Goal: Task Accomplishment & Management: Manage account settings

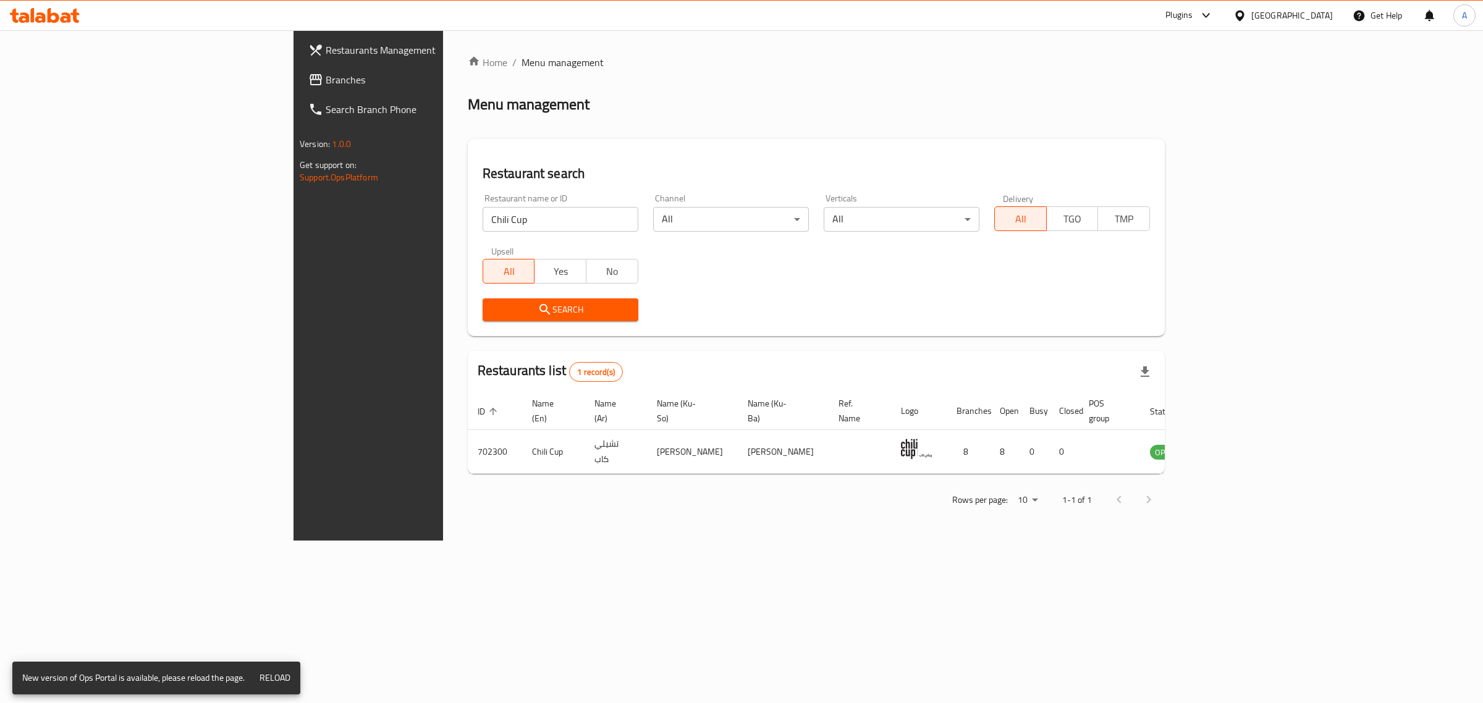
click at [925, 130] on div "Home / Menu management Menu management Restaurant search Restaurant name or ID …" at bounding box center [816, 285] width 697 height 461
click at [1318, 10] on div "[GEOGRAPHIC_DATA]" at bounding box center [1292, 16] width 82 height 14
click at [1206, 178] on div "Jordan" at bounding box center [1239, 180] width 185 height 28
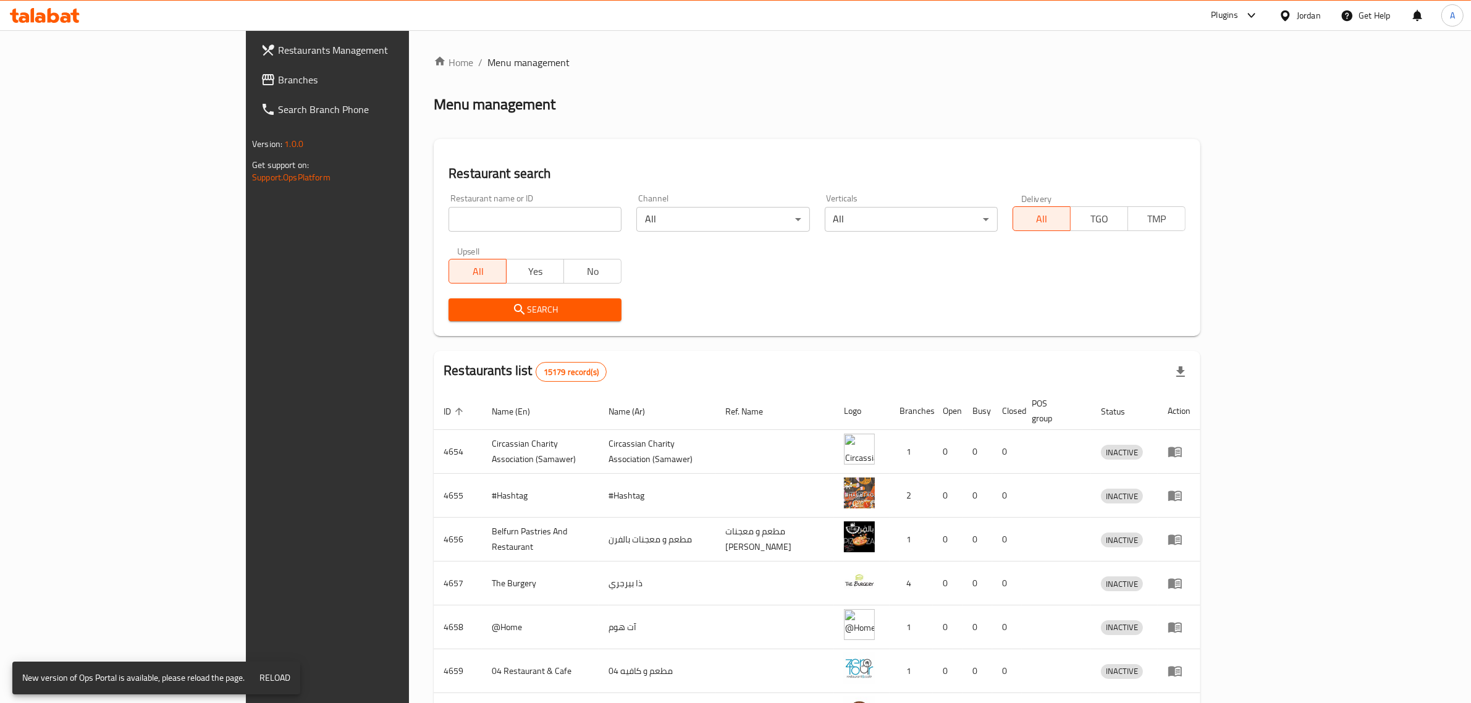
click at [448, 218] on input "search" at bounding box center [534, 219] width 173 height 25
paste input "Basket donuts"
type input "Basket donuts"
click button "Search" at bounding box center [534, 309] width 173 height 23
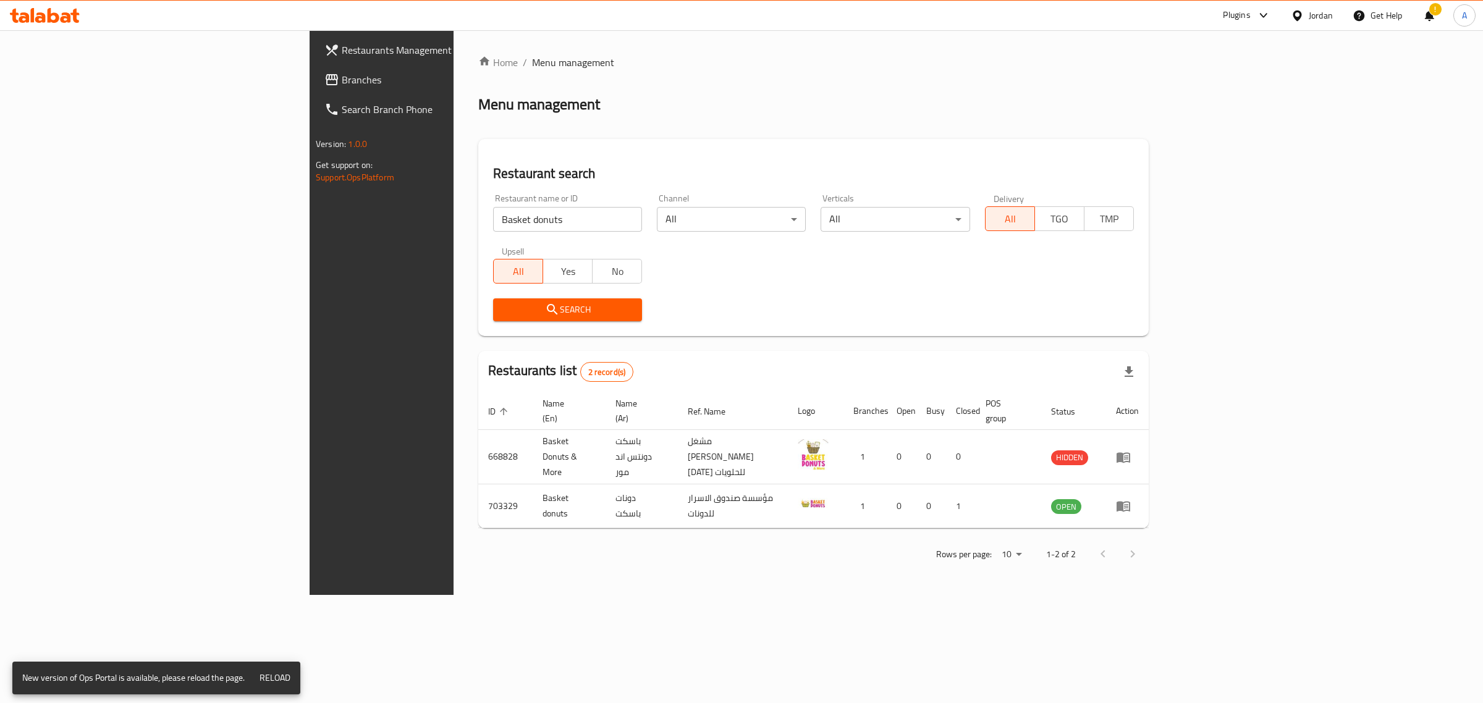
click at [286, 678] on span "Reload" at bounding box center [274, 677] width 31 height 15
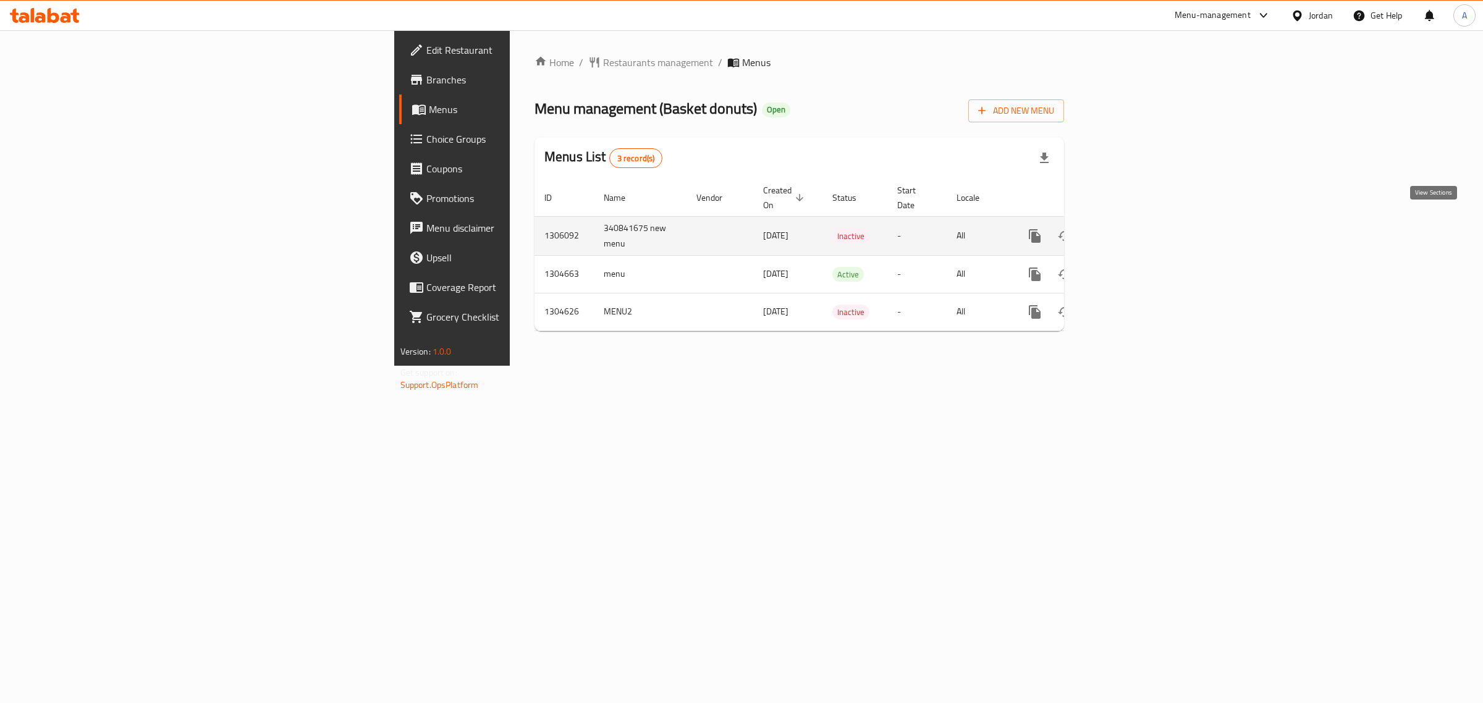
click at [1131, 229] on icon "enhanced table" at bounding box center [1123, 236] width 15 height 15
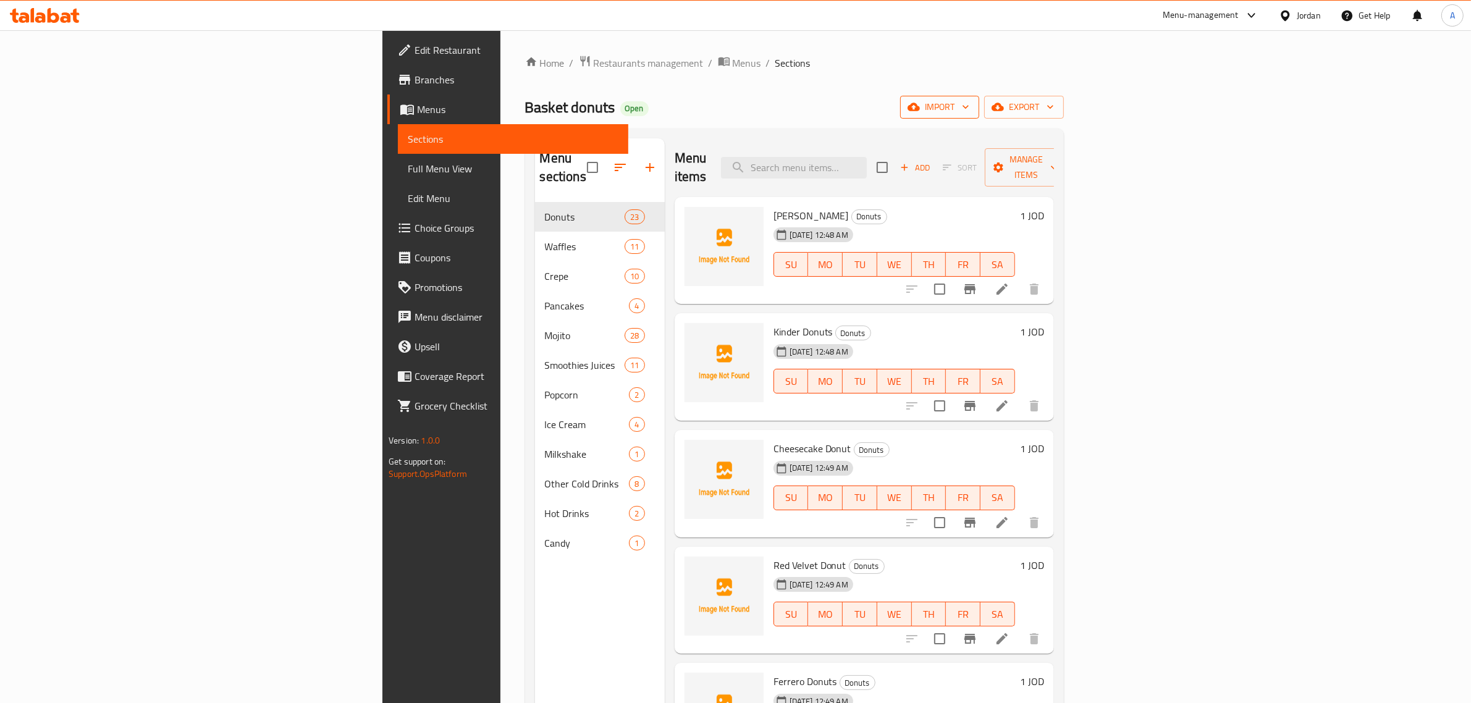
click at [969, 106] on span "import" at bounding box center [939, 106] width 59 height 15
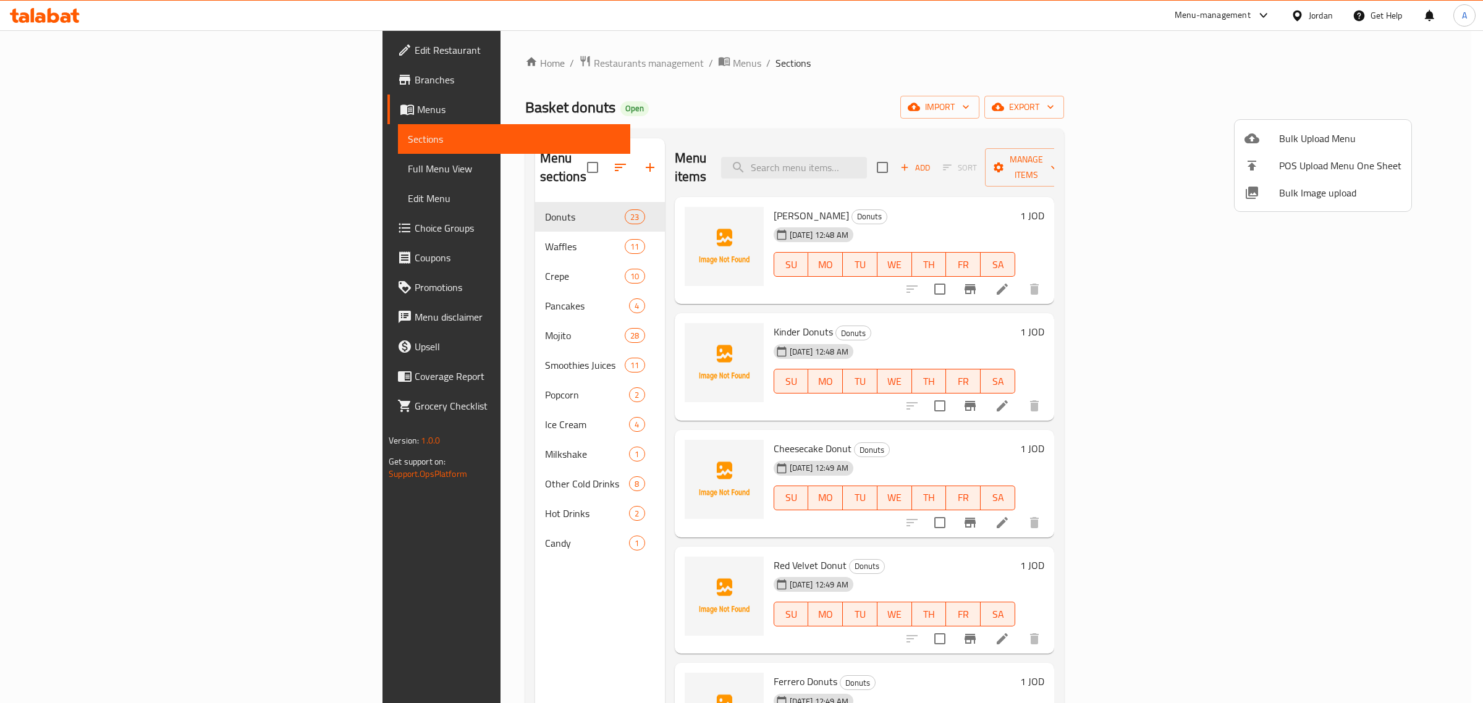
click at [1307, 173] on span "POS Upload Menu One Sheet" at bounding box center [1340, 165] width 122 height 15
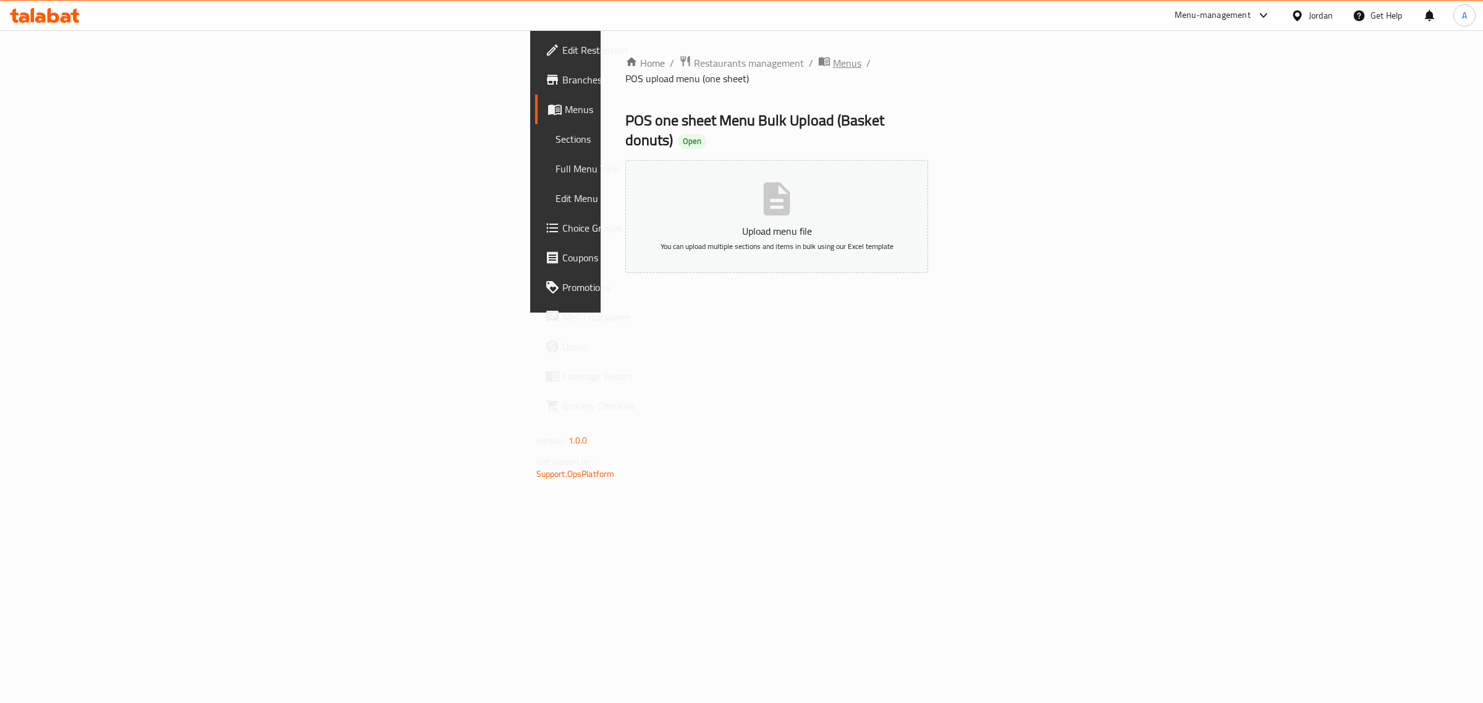
click at [833, 66] on span "Menus" at bounding box center [847, 63] width 28 height 15
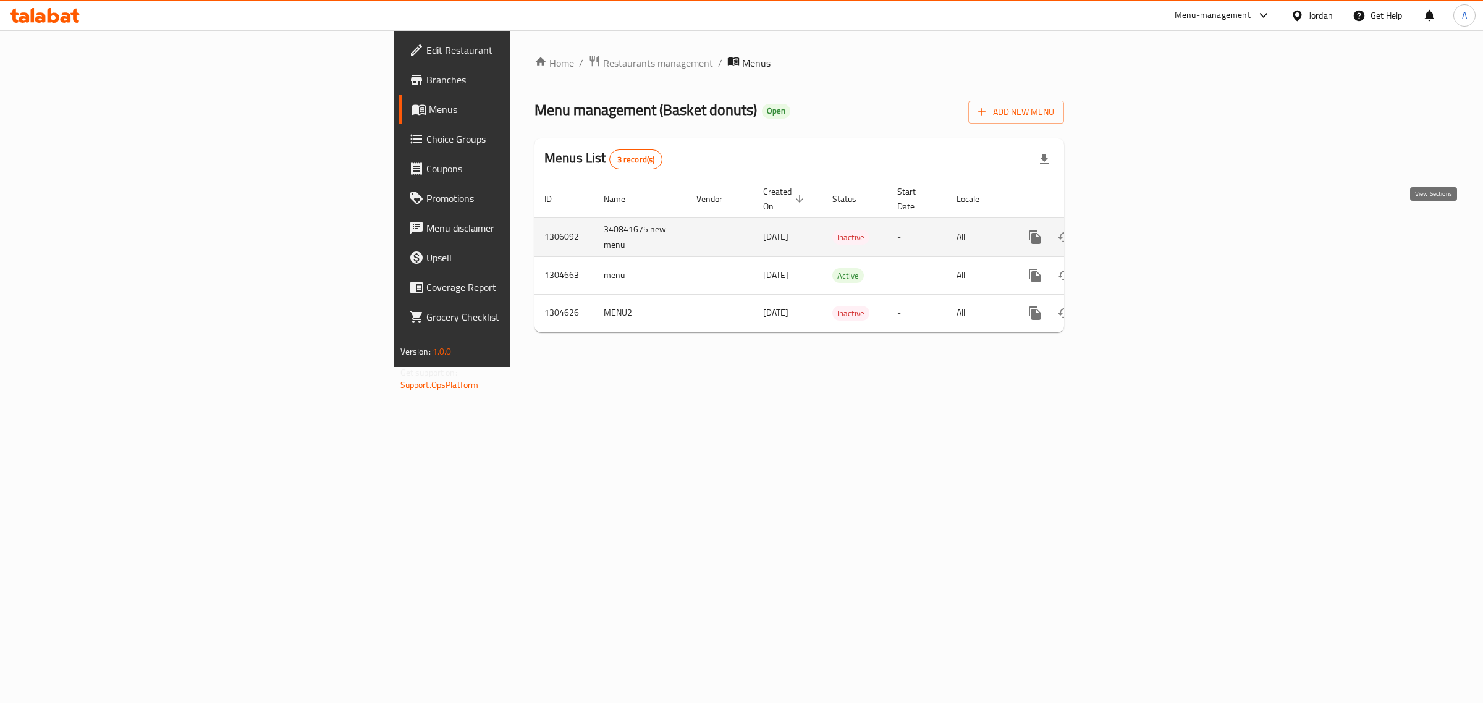
click at [1138, 230] on link "enhanced table" at bounding box center [1124, 237] width 30 height 30
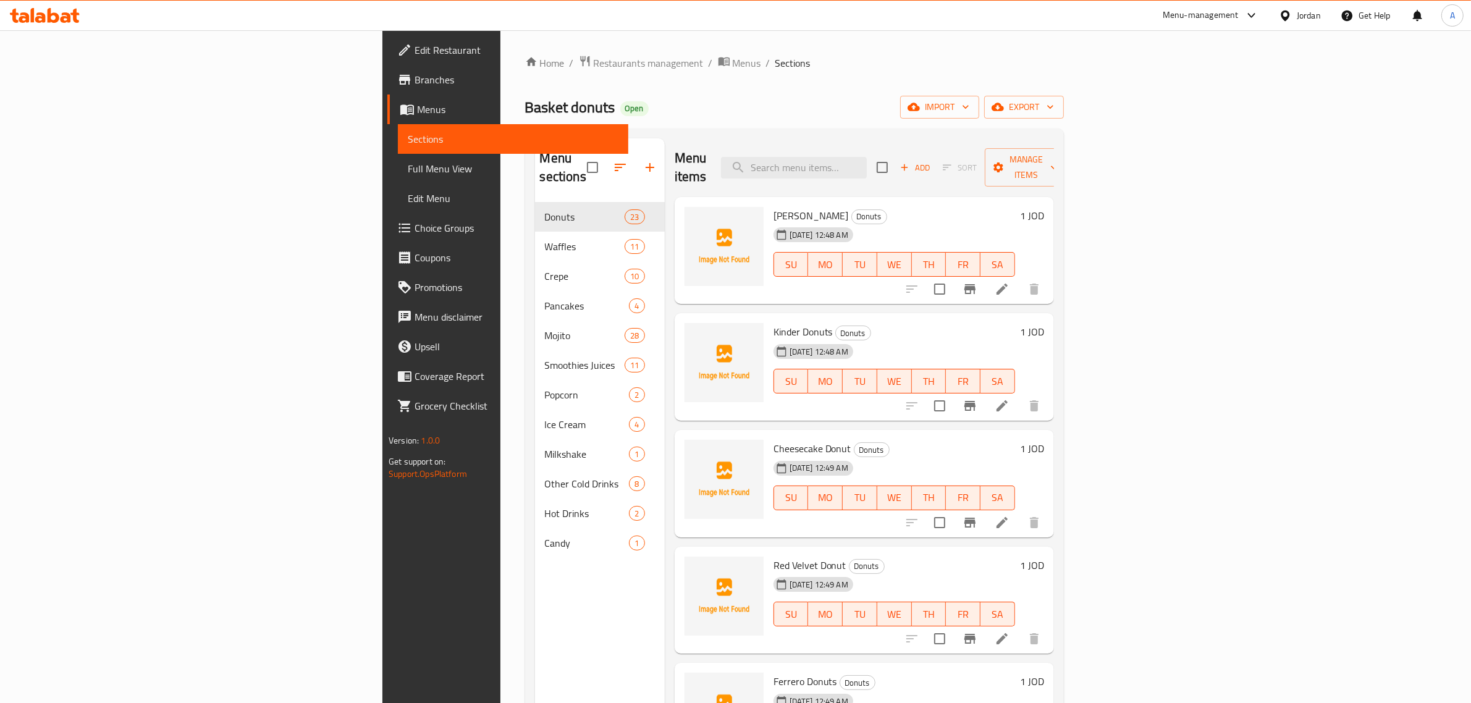
click at [1064, 120] on div "Home / Restaurants management / Menus / Sections Basket donuts Open import expo…" at bounding box center [794, 453] width 539 height 796
click at [969, 106] on span "import" at bounding box center [939, 106] width 59 height 15
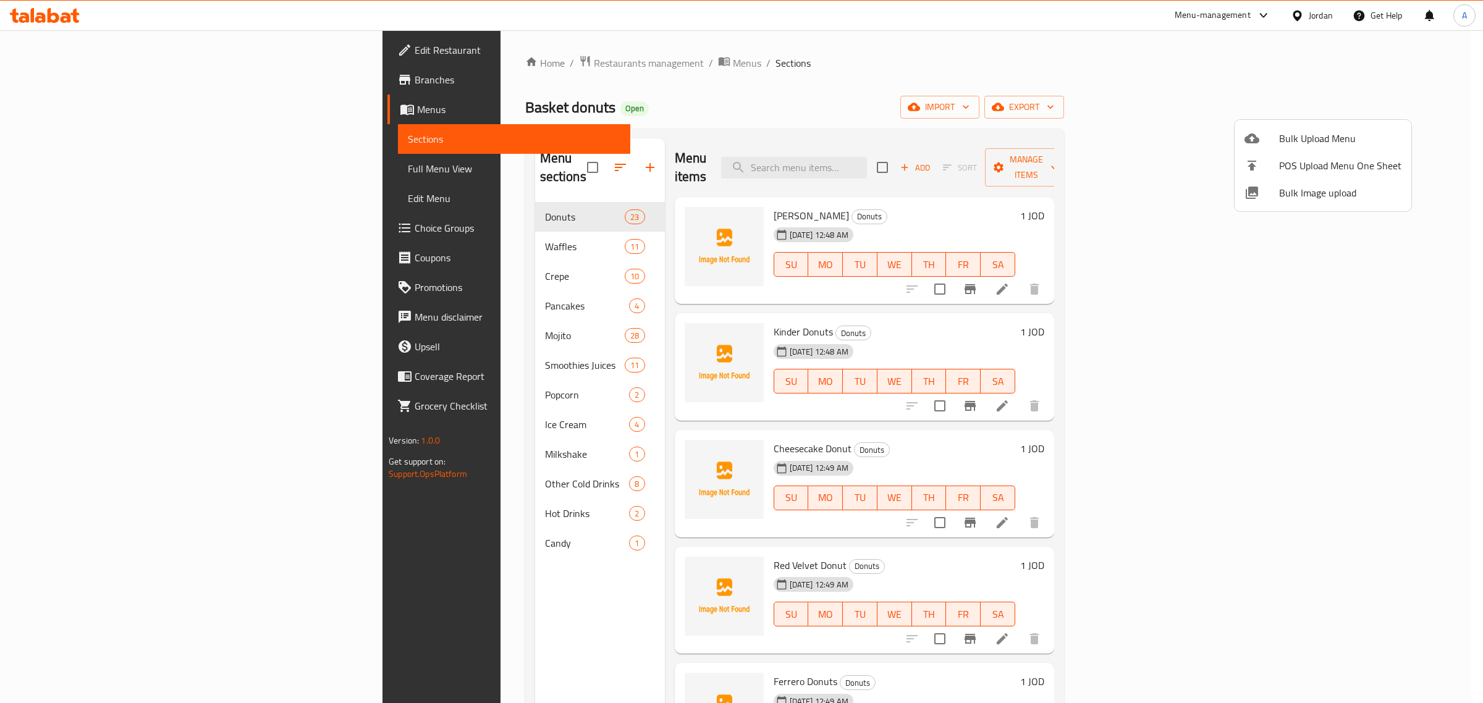
click at [1307, 198] on span "Bulk Image upload" at bounding box center [1340, 192] width 122 height 15
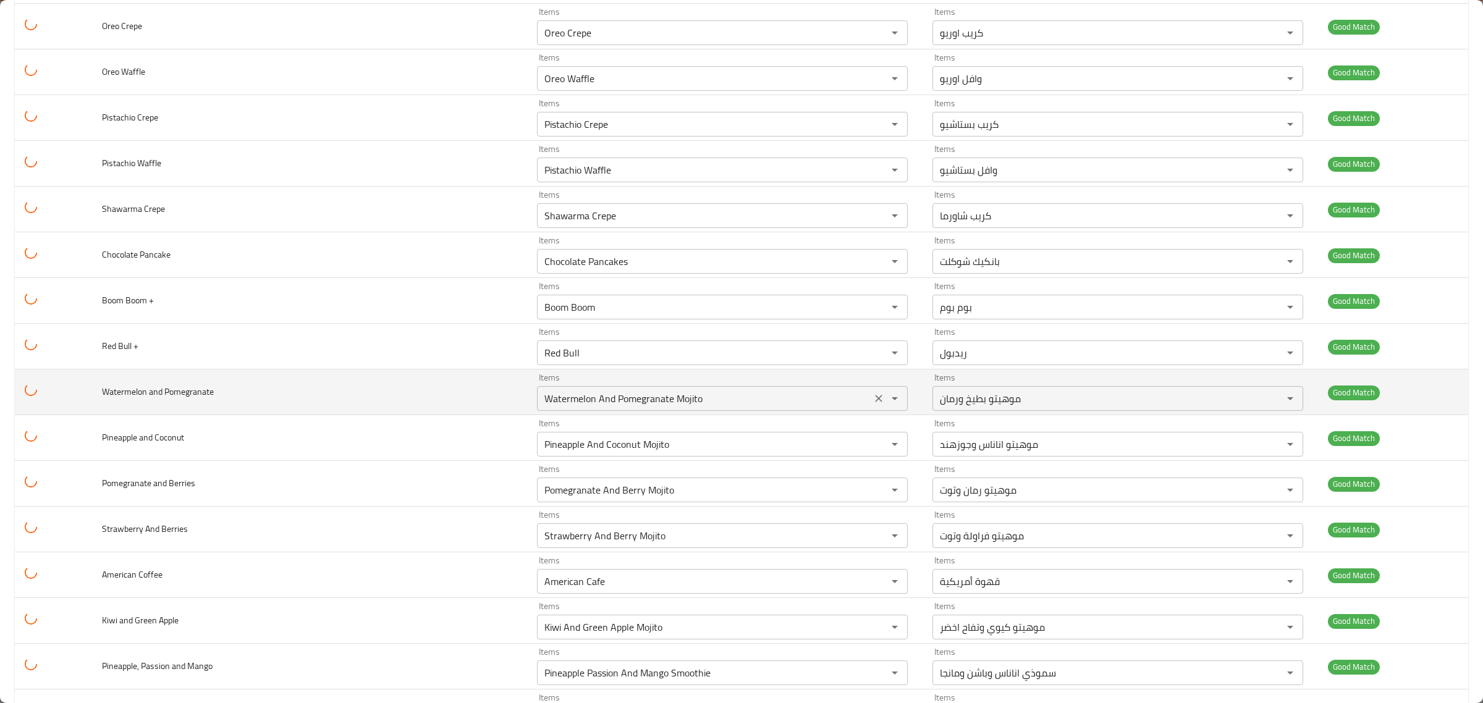
scroll to position [1235, 0]
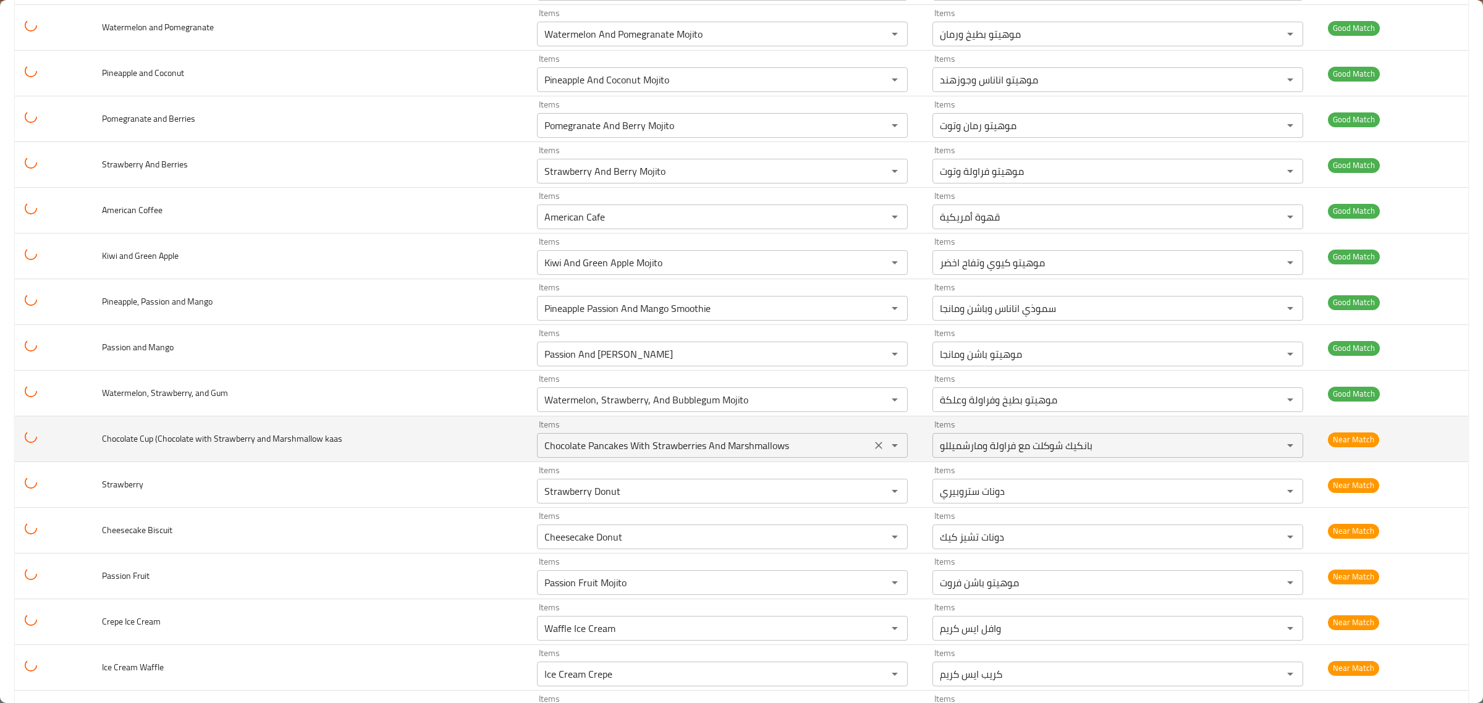
click at [818, 458] on div "Chocolate Pancakes With Strawberries And Marshmallows Items" at bounding box center [722, 445] width 371 height 25
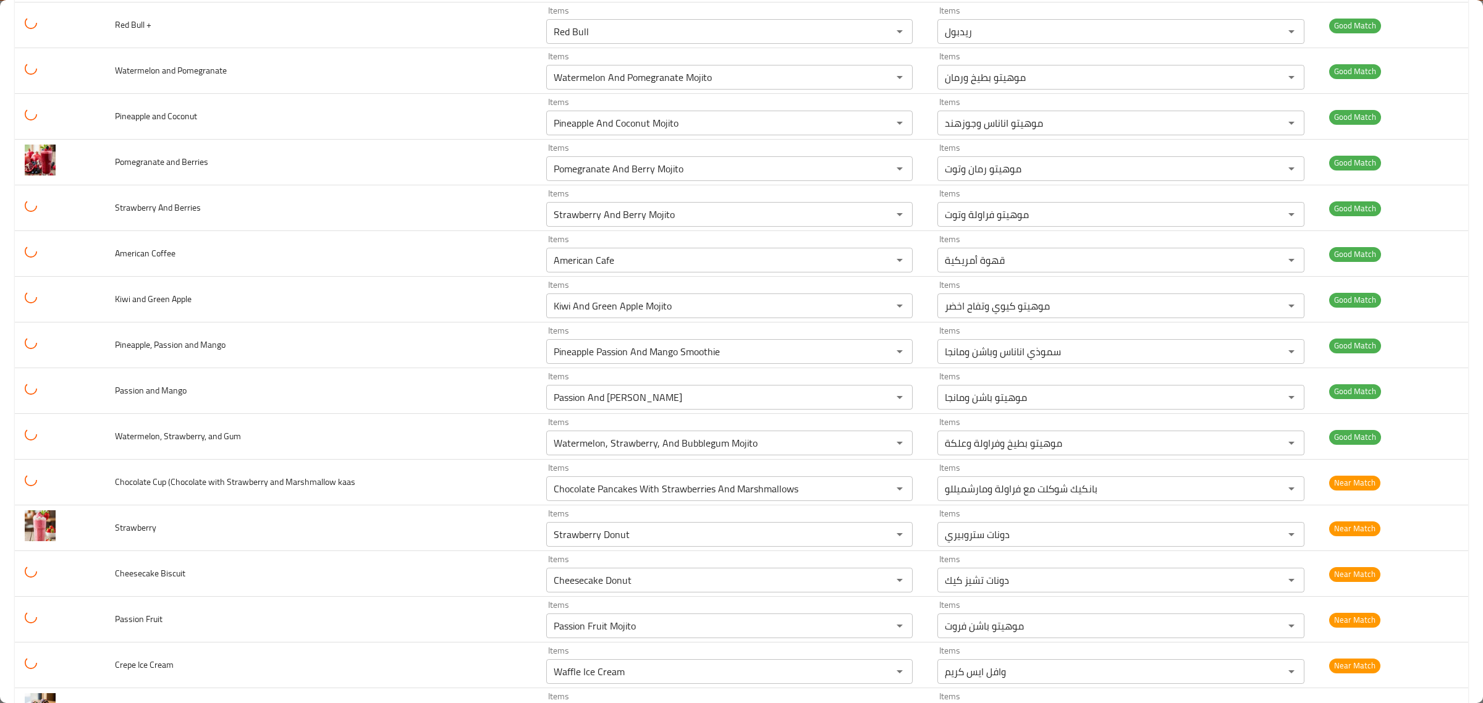
scroll to position [1501, 0]
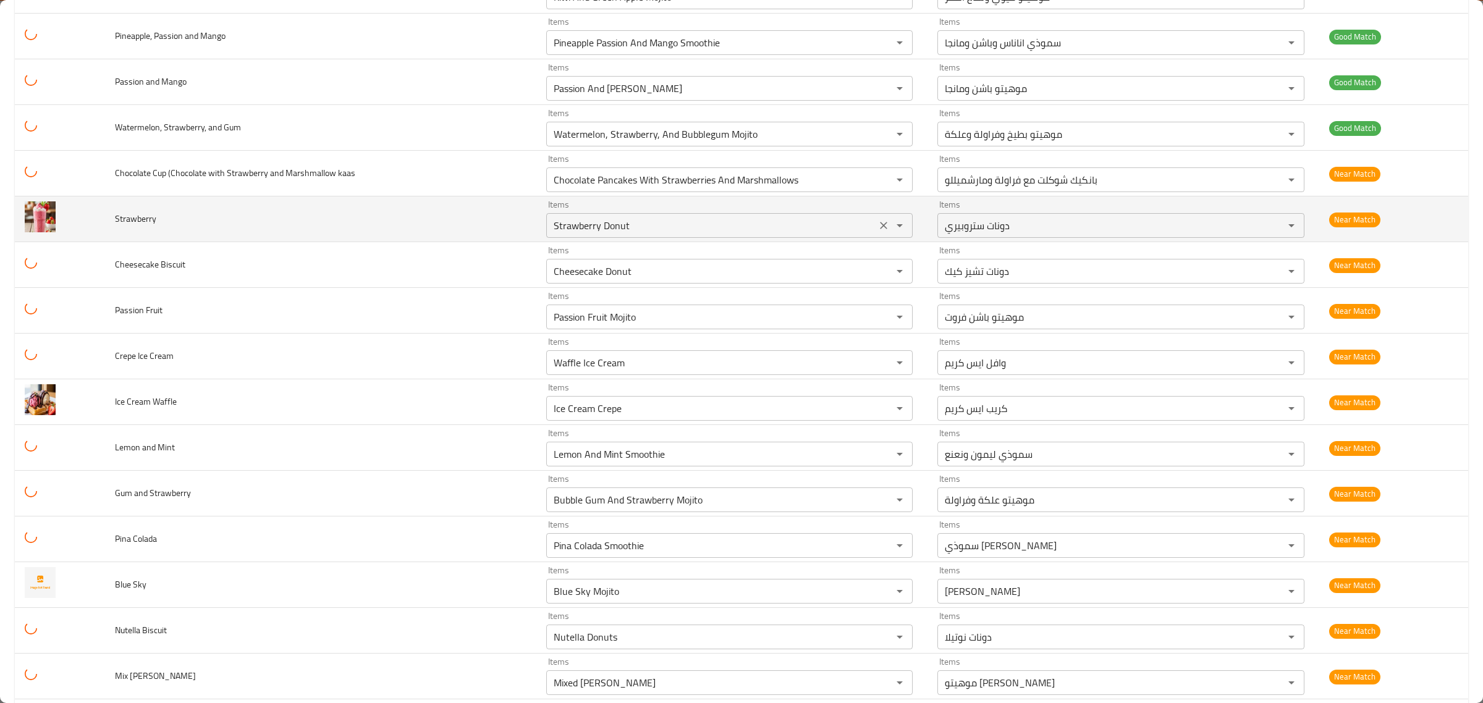
click at [680, 234] on input "Strawberry Donut" at bounding box center [711, 225] width 323 height 17
drag, startPoint x: 678, startPoint y: 235, endPoint x: 308, endPoint y: 226, distance: 370.1
click at [308, 227] on tr "Strawberry Items sstr Items Items دونات ستروبيري Items Near Match" at bounding box center [741, 219] width 1453 height 46
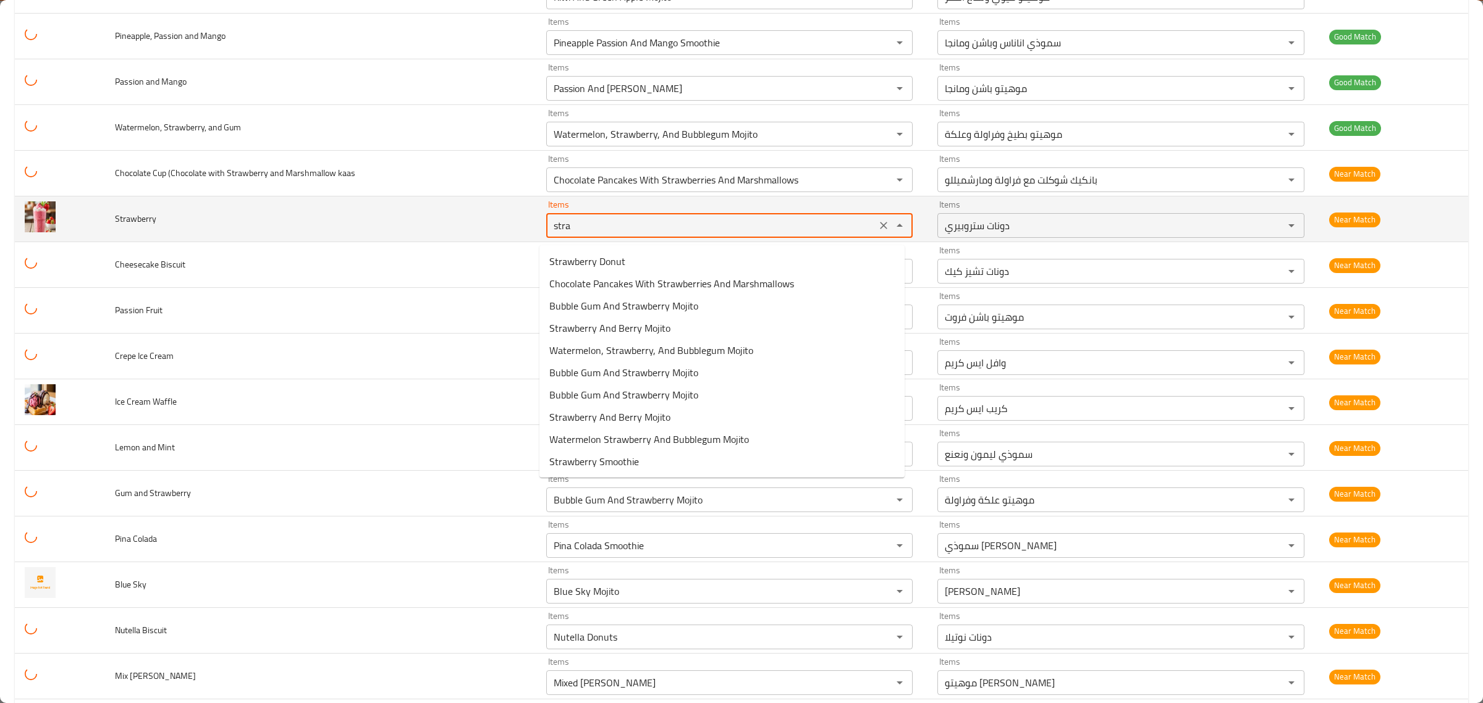
type input "straw"
click at [880, 229] on icon "Clear" at bounding box center [883, 225] width 12 height 12
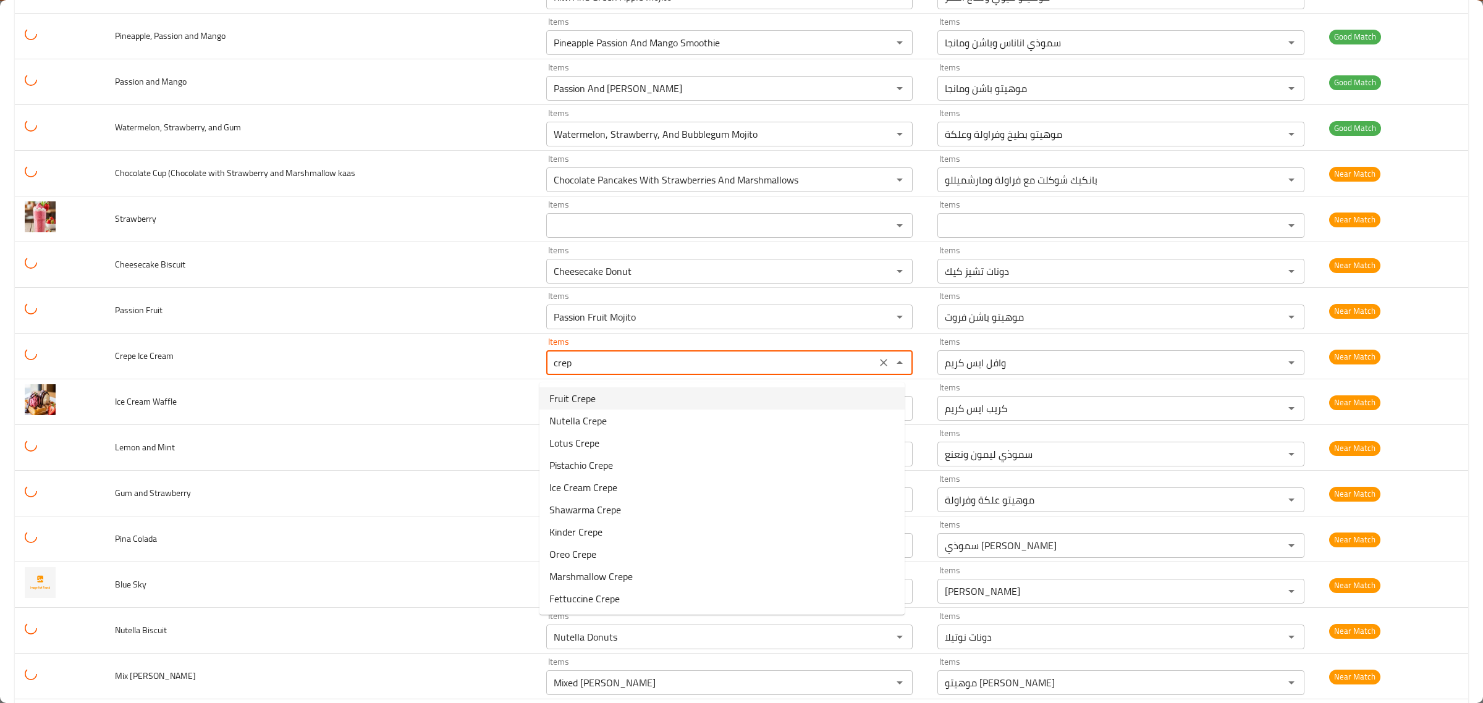
click at [653, 396] on Cream-option-0 "Fruit Crepe" at bounding box center [721, 398] width 365 height 22
type Cream "Fruit Crepe"
type Cream-ar "كريب فواكة"
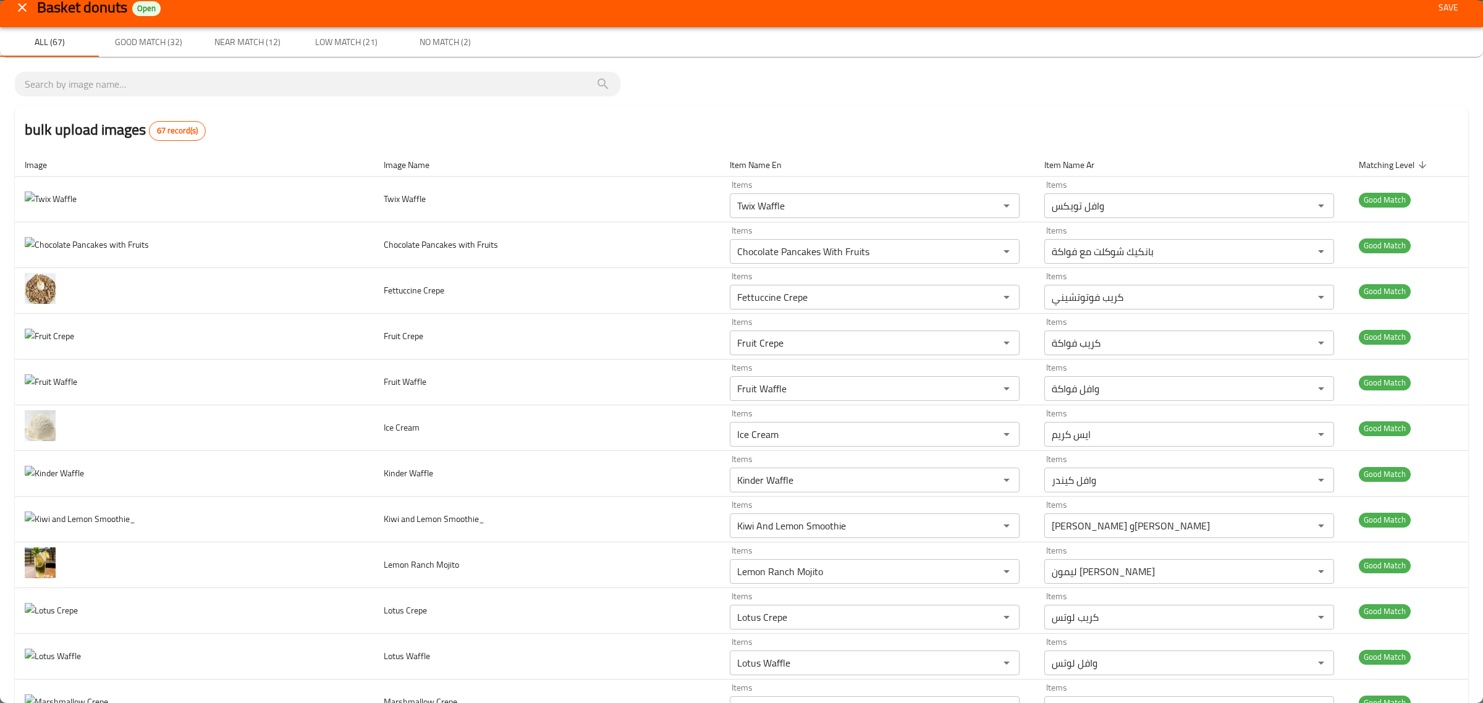
scroll to position [0, 0]
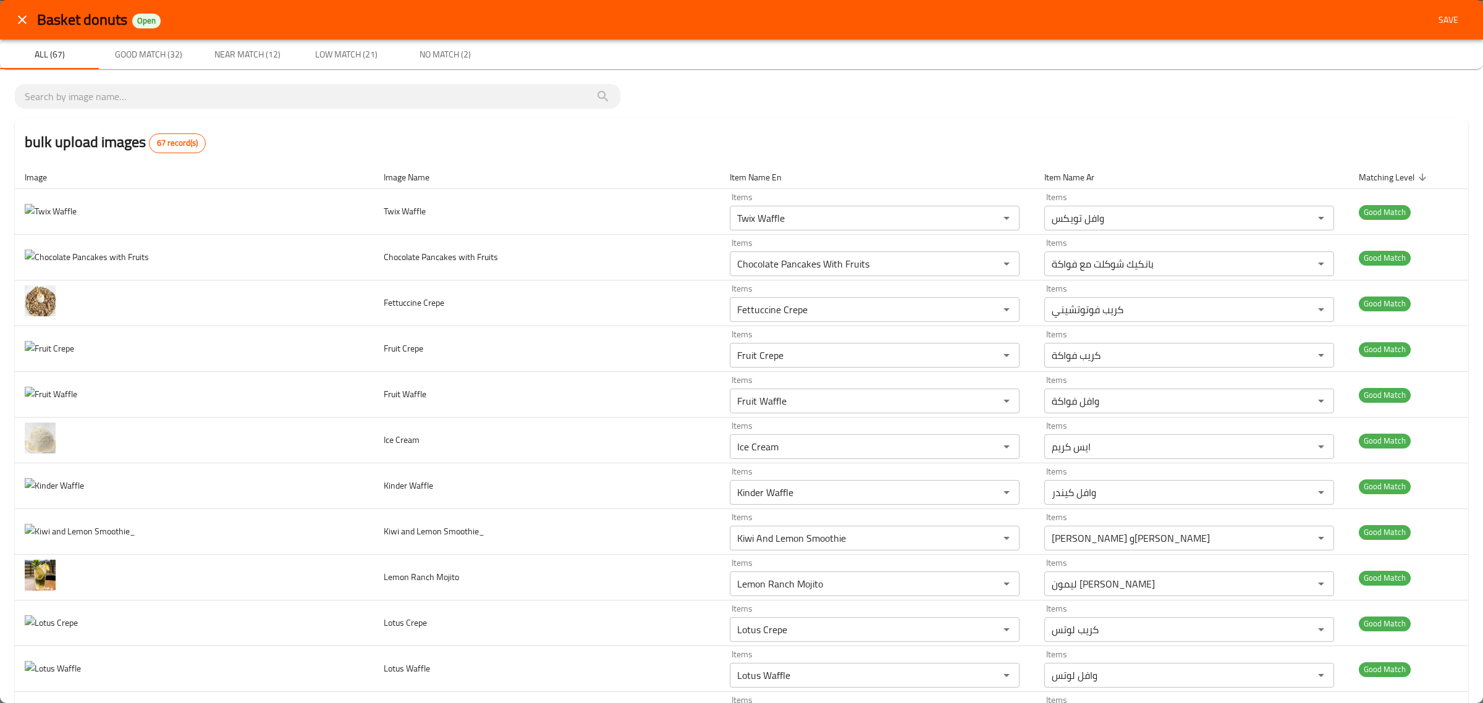
type Cream "Fruit Crepe"
click at [12, 17] on button "close" at bounding box center [22, 20] width 30 height 30
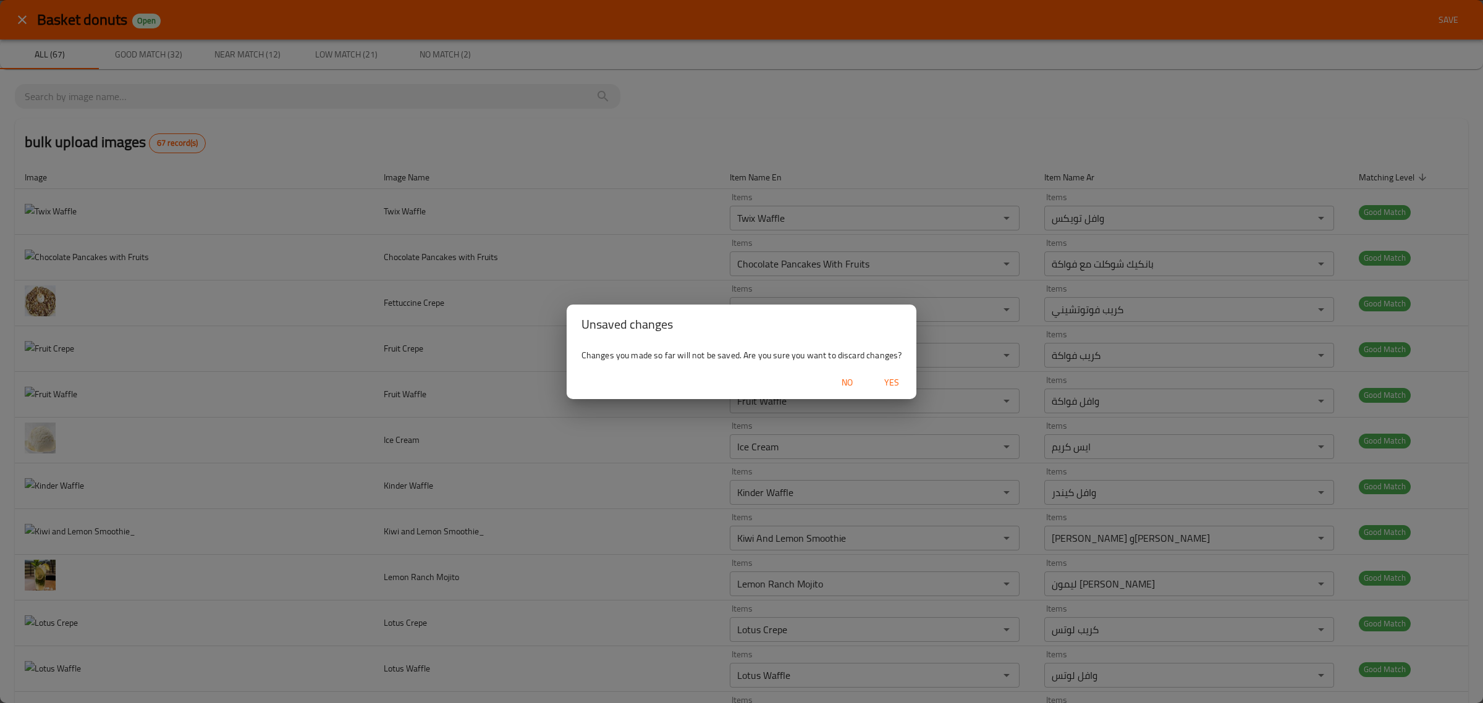
click at [901, 381] on span "Yes" at bounding box center [892, 382] width 30 height 15
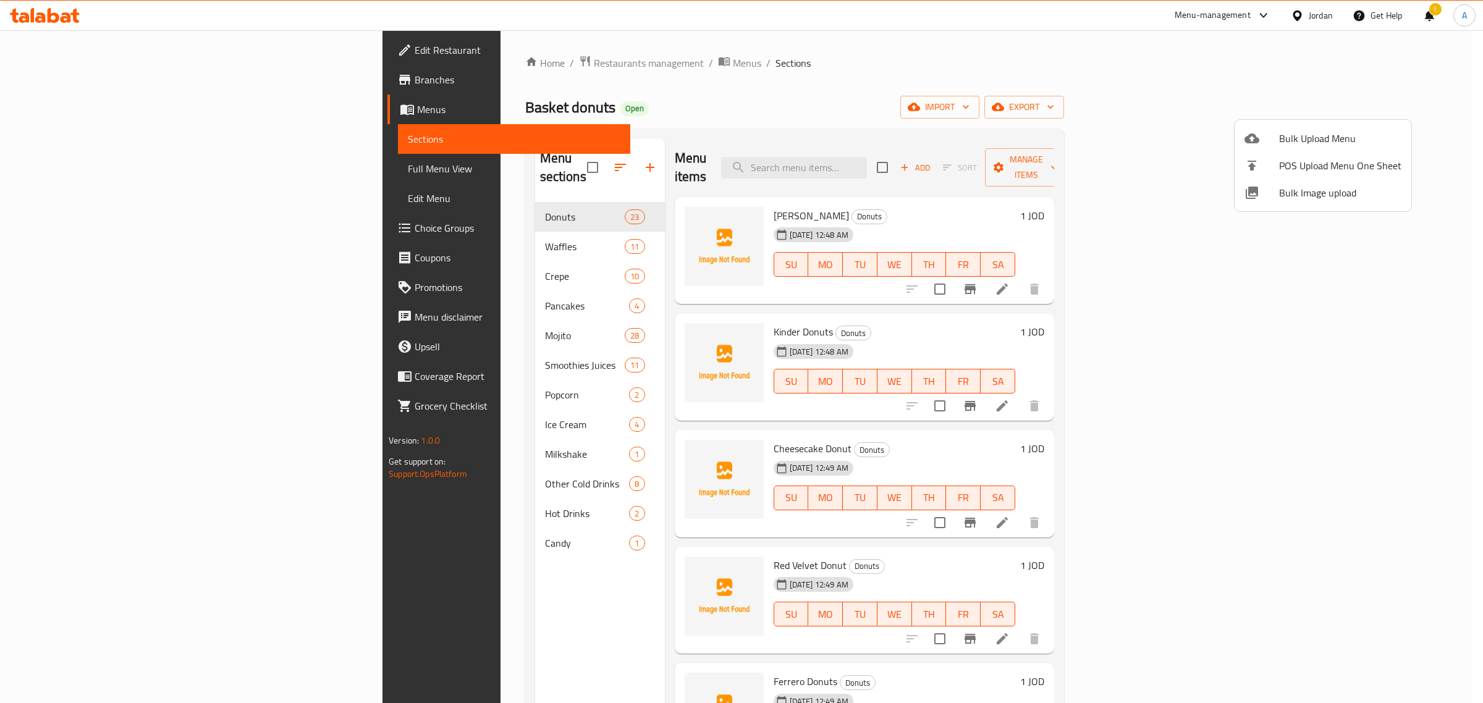
click at [483, 63] on div at bounding box center [741, 351] width 1483 height 703
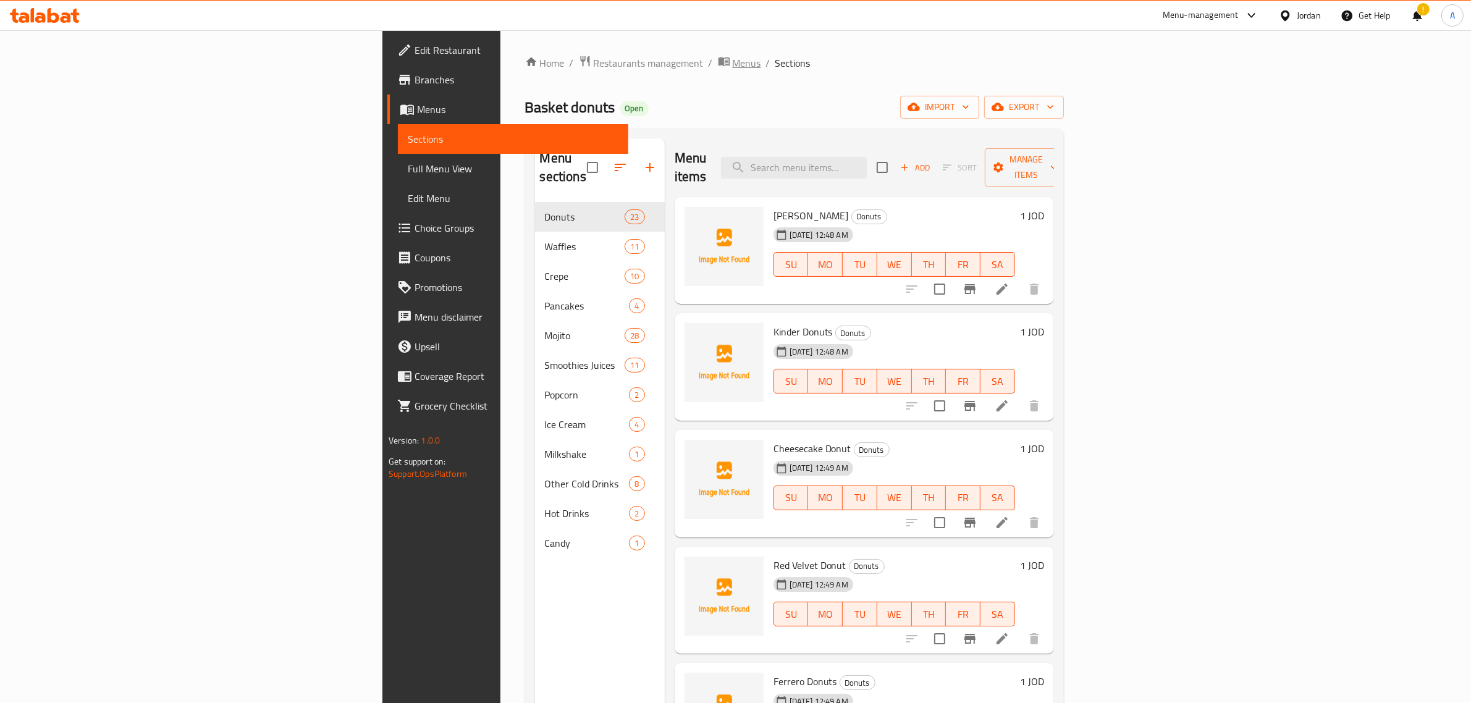
click at [733, 63] on span "Menus" at bounding box center [747, 63] width 28 height 15
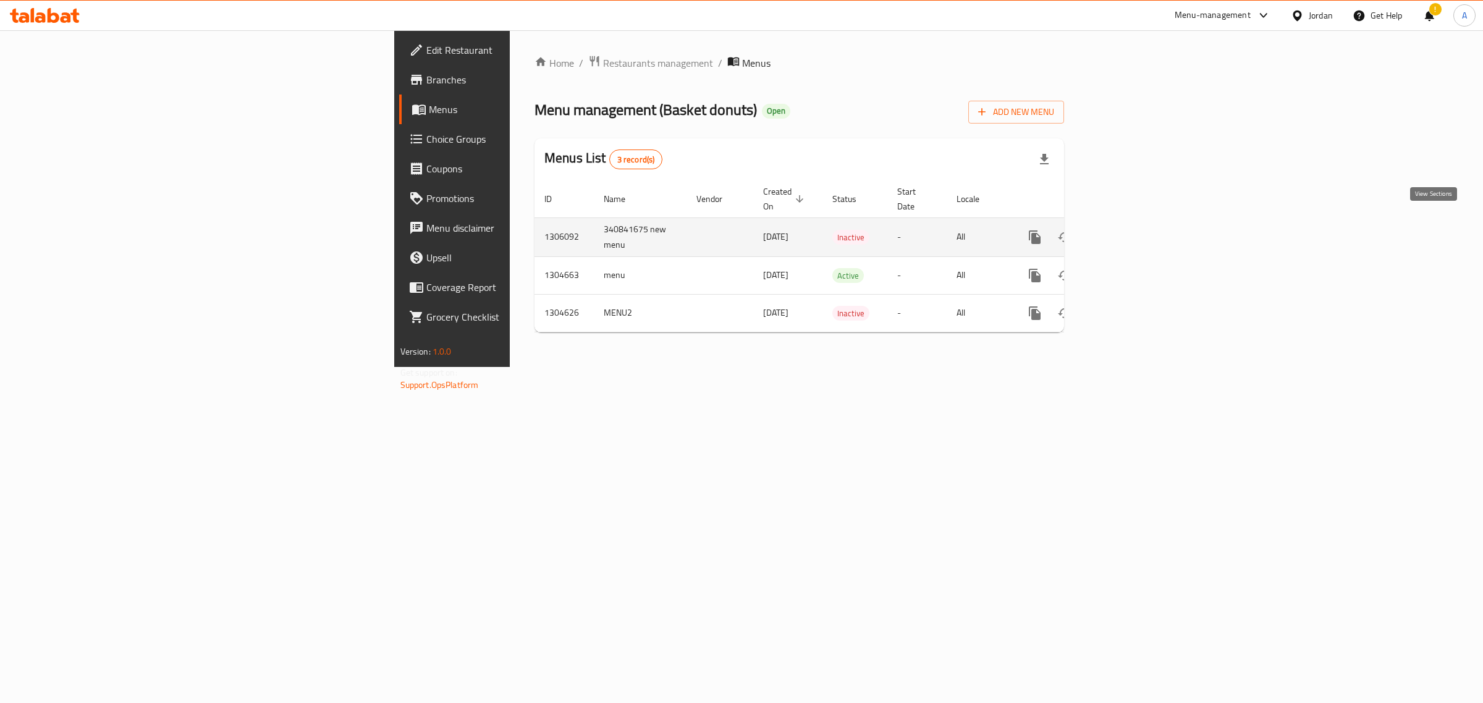
click at [1131, 230] on icon "enhanced table" at bounding box center [1123, 237] width 15 height 15
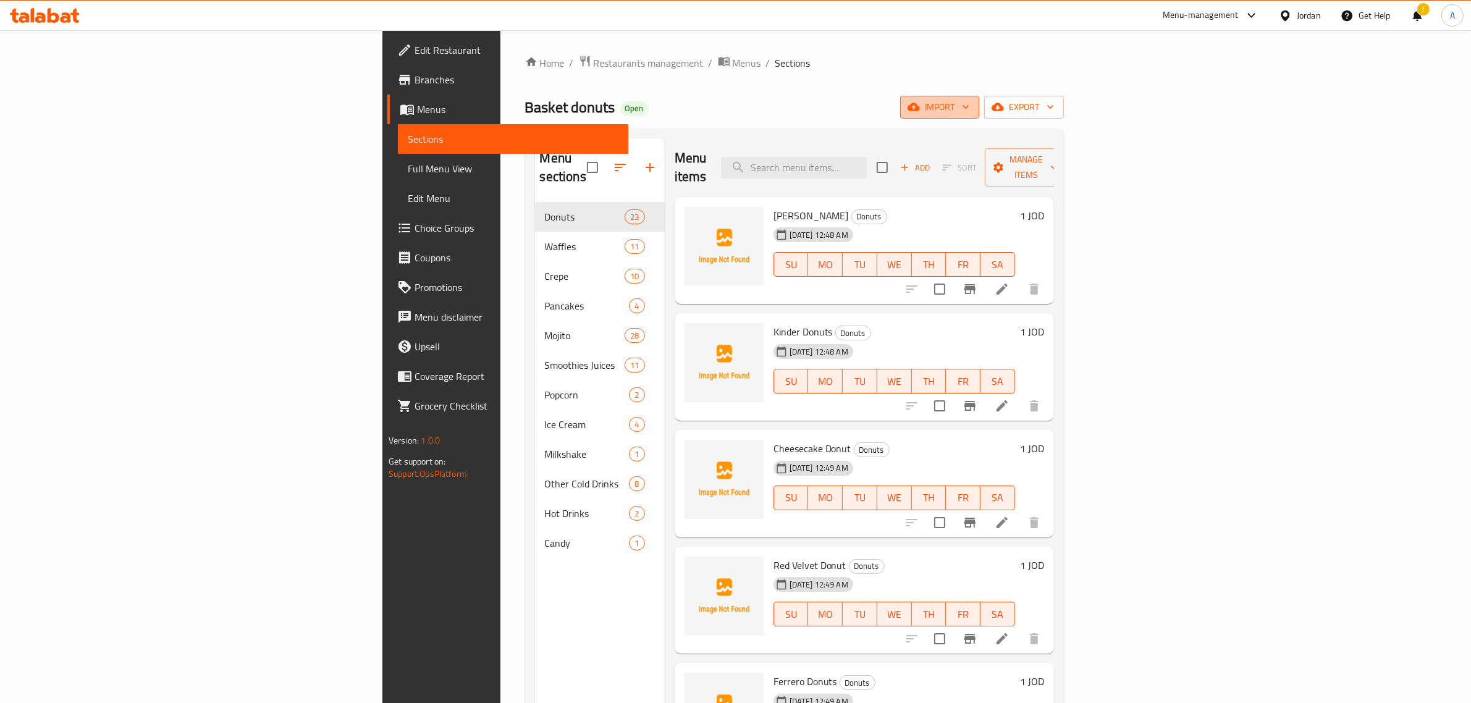
click at [920, 106] on icon "button" at bounding box center [913, 107] width 12 height 8
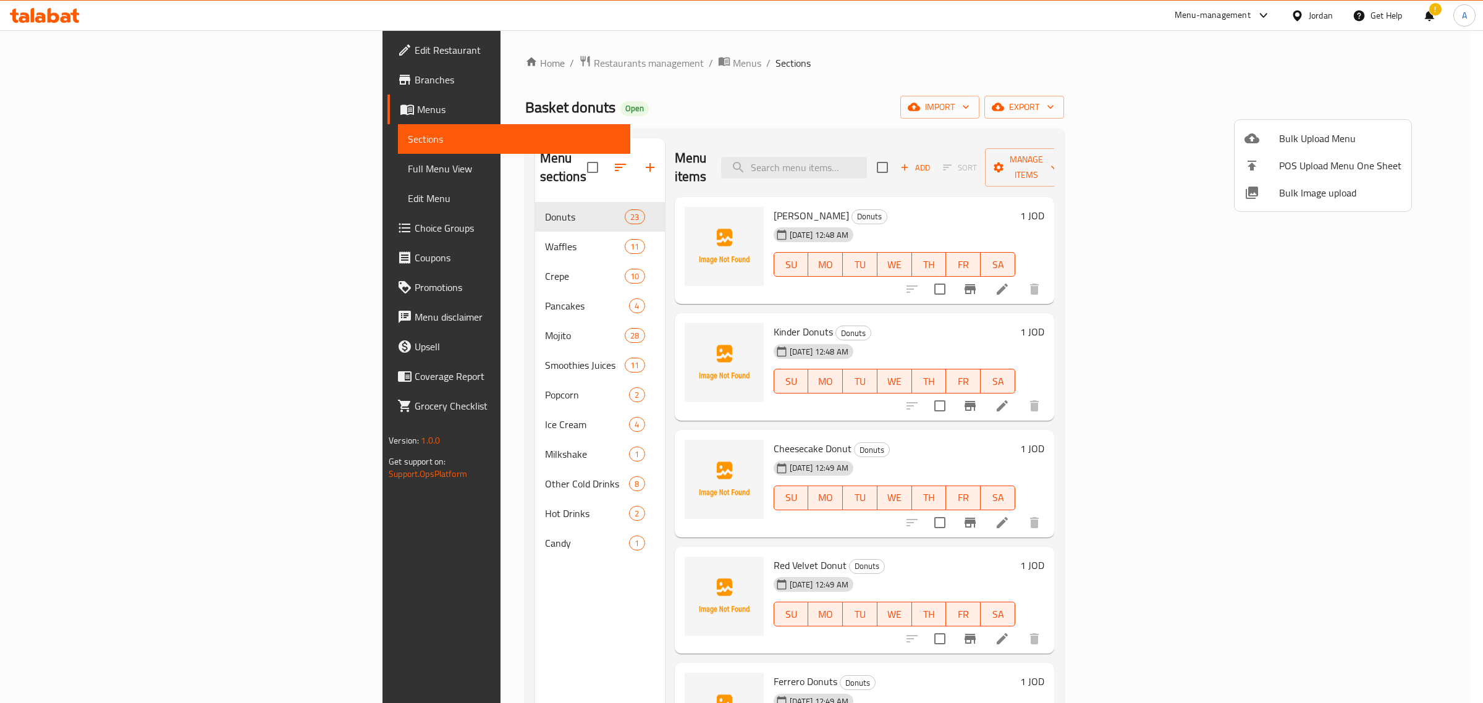
click at [1307, 187] on span "Bulk Image upload" at bounding box center [1340, 192] width 122 height 15
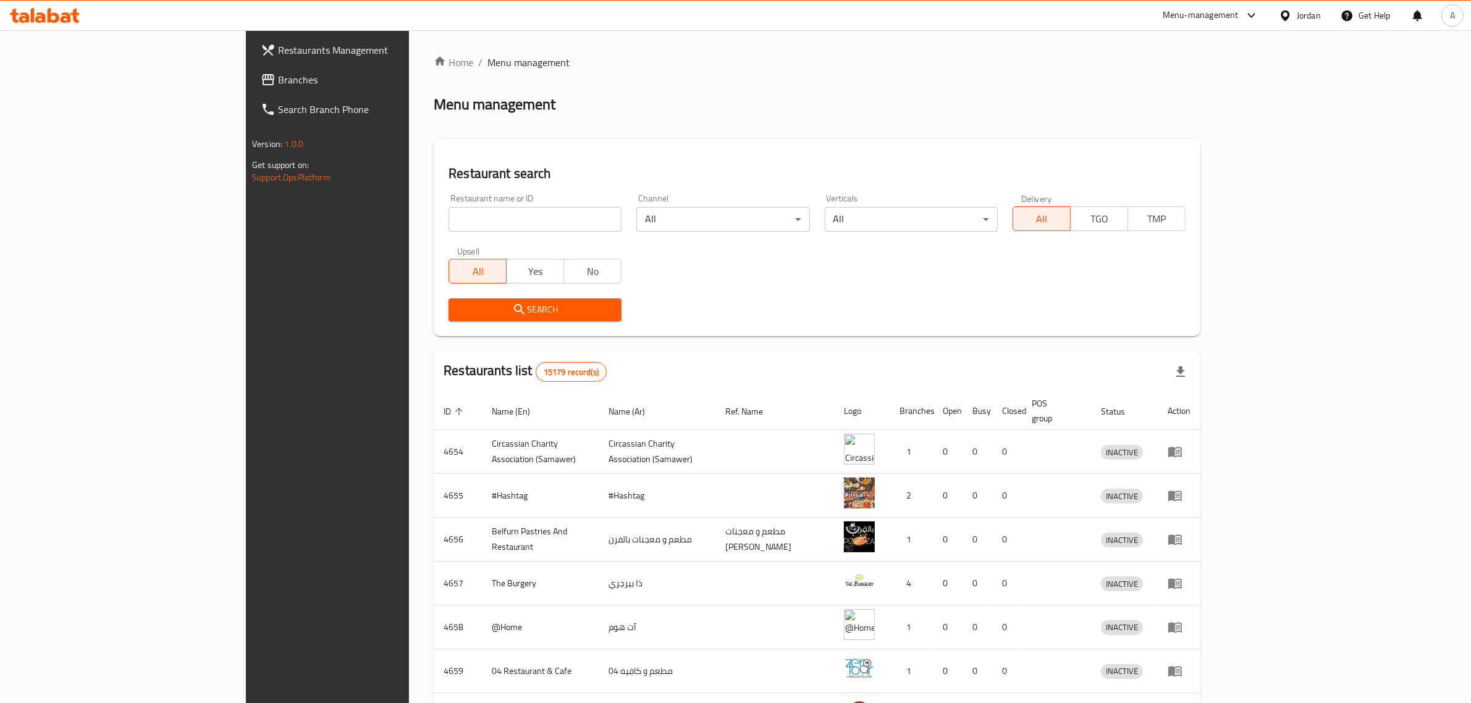
click at [812, 25] on div "Menu-management Jordan Get Help A" at bounding box center [735, 16] width 1471 height 30
click at [448, 210] on input "search" at bounding box center [534, 219] width 173 height 25
click at [441, 232] on div "Restaurant name or ID Restaurant name or ID" at bounding box center [535, 213] width 188 height 53
click at [448, 227] on input "search" at bounding box center [534, 219] width 173 height 25
paste input "Basket Donuts"
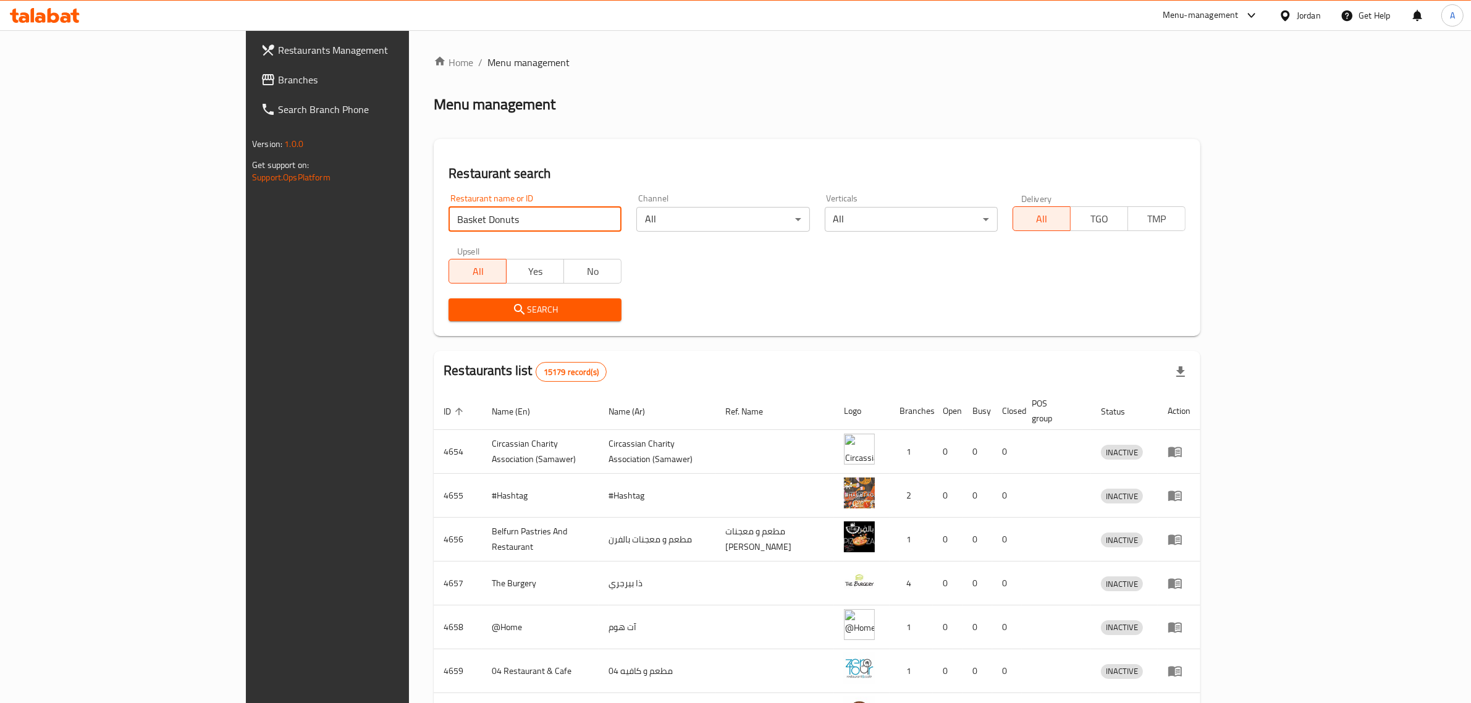
type input "Basket Donuts"
click button "Search" at bounding box center [534, 309] width 173 height 23
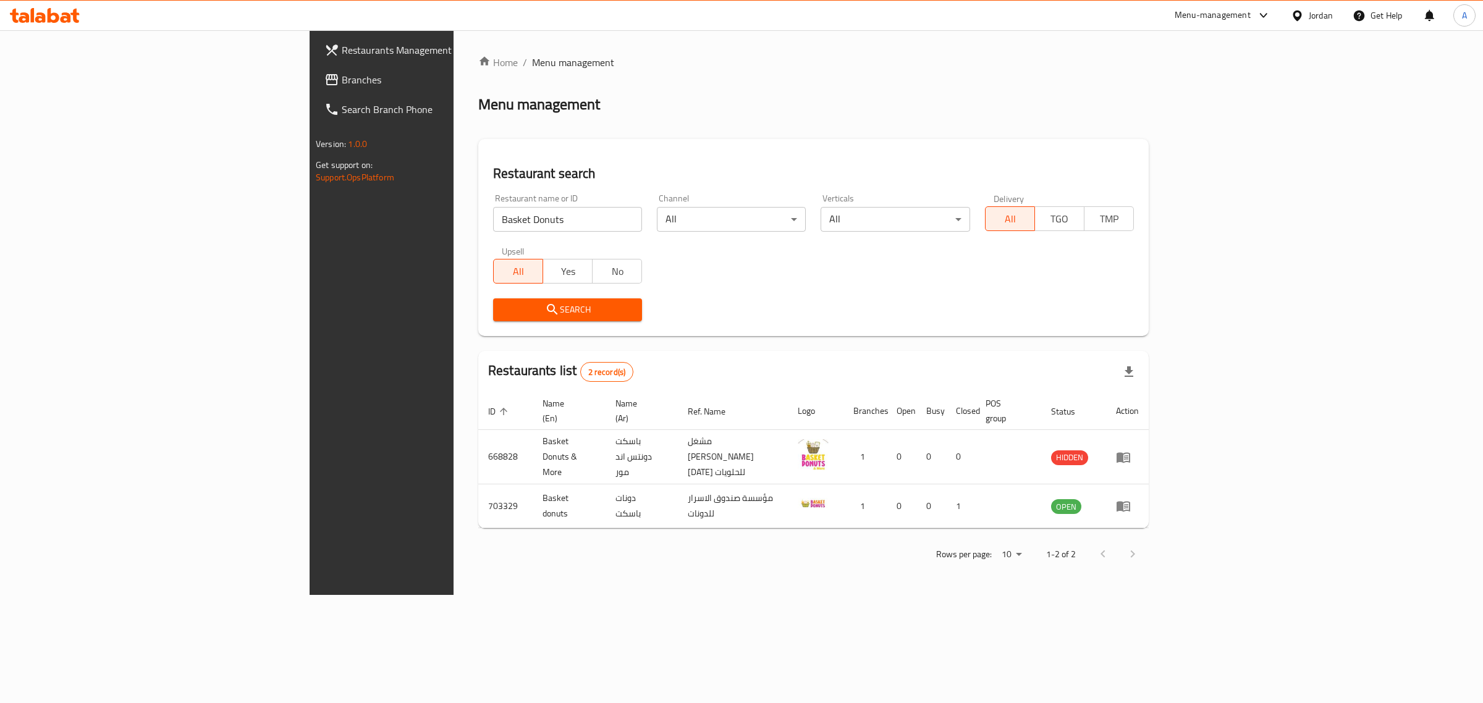
click at [1310, 11] on div "Jordan" at bounding box center [1320, 16] width 24 height 14
click at [1194, 261] on div "[GEOGRAPHIC_DATA]" at bounding box center [1239, 267] width 185 height 28
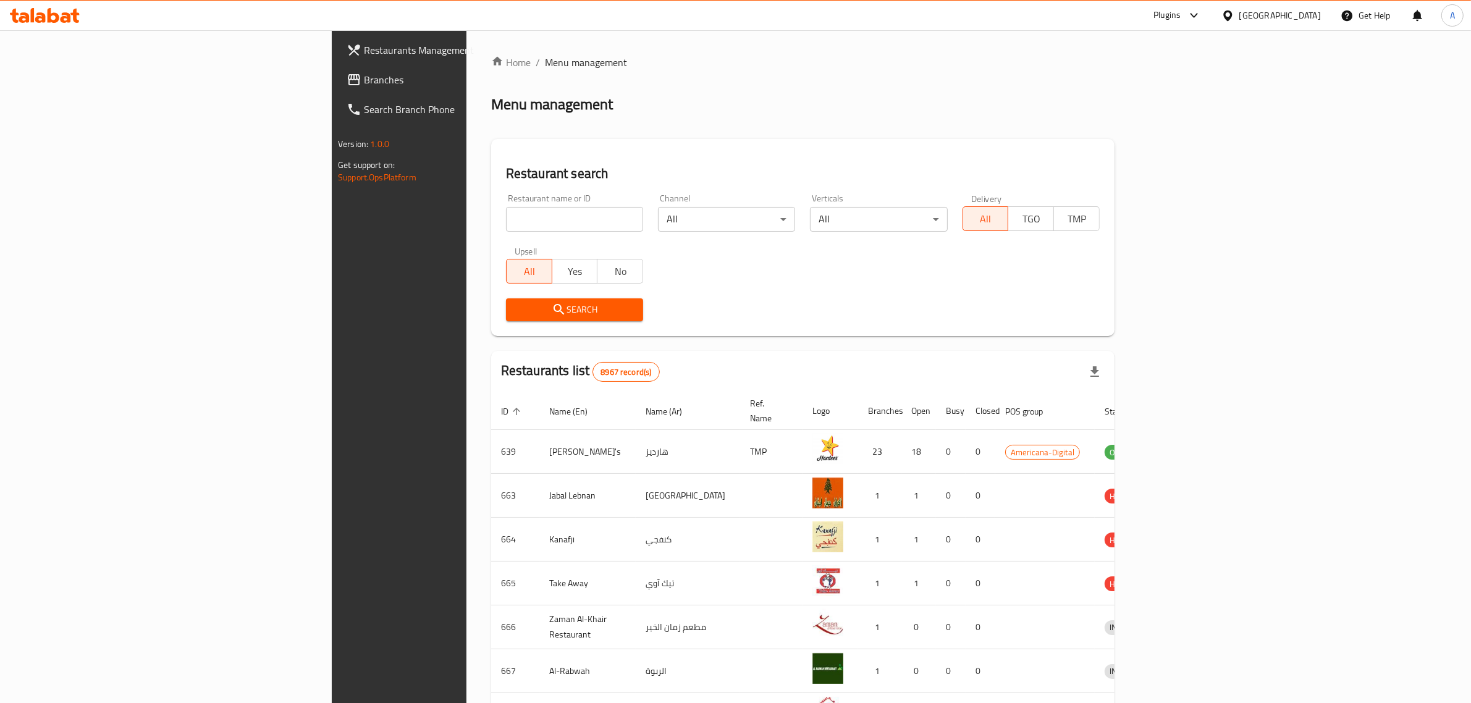
click at [535, 195] on div "Restaurant name or ID Restaurant name or ID" at bounding box center [574, 213] width 137 height 38
click at [539, 213] on input "search" at bounding box center [574, 219] width 137 height 25
paste input "mktwm"
type input "mktwm"
click button "Search" at bounding box center [574, 309] width 137 height 23
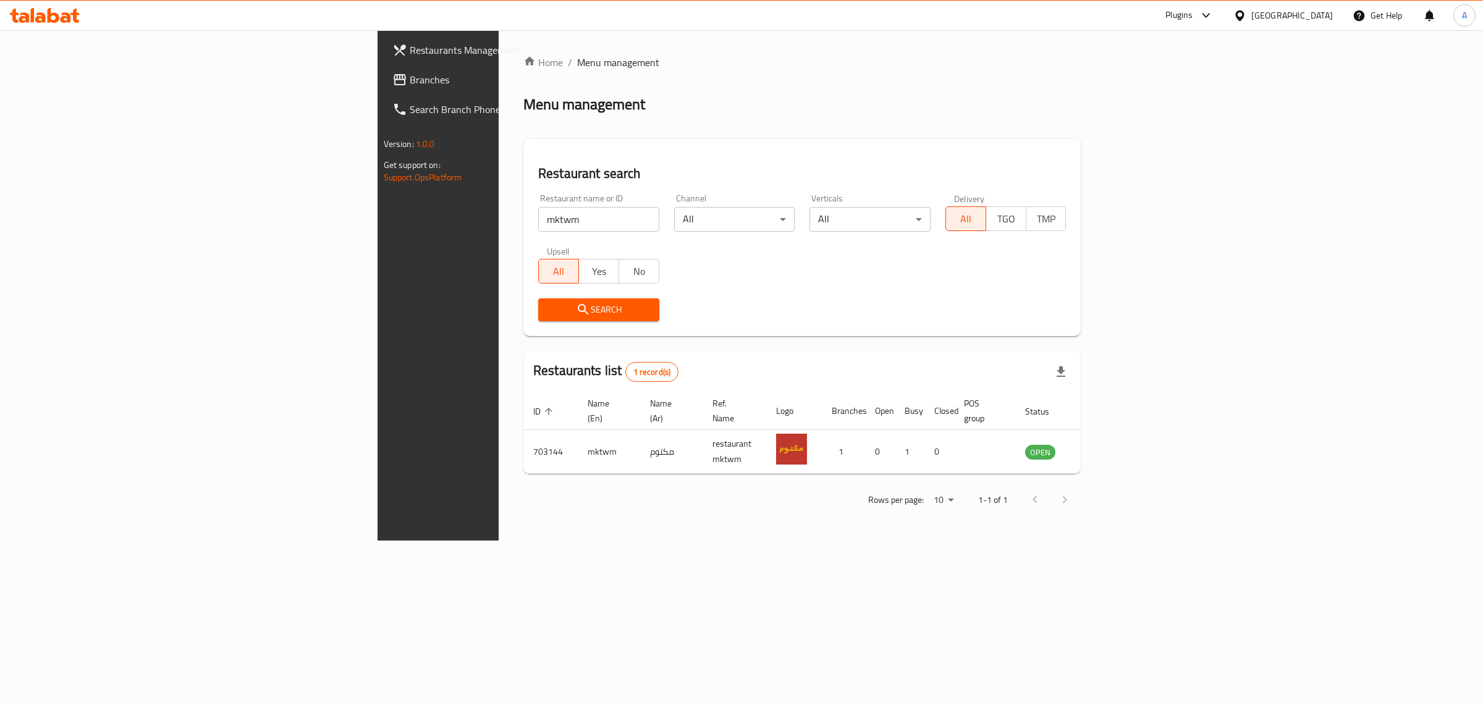
click at [1313, 7] on div "[GEOGRAPHIC_DATA]" at bounding box center [1282, 16] width 119 height 30
click at [1313, 13] on div "[GEOGRAPHIC_DATA]" at bounding box center [1292, 16] width 82 height 14
click at [1244, 130] on div "[GEOGRAPHIC_DATA]" at bounding box center [1239, 127] width 185 height 28
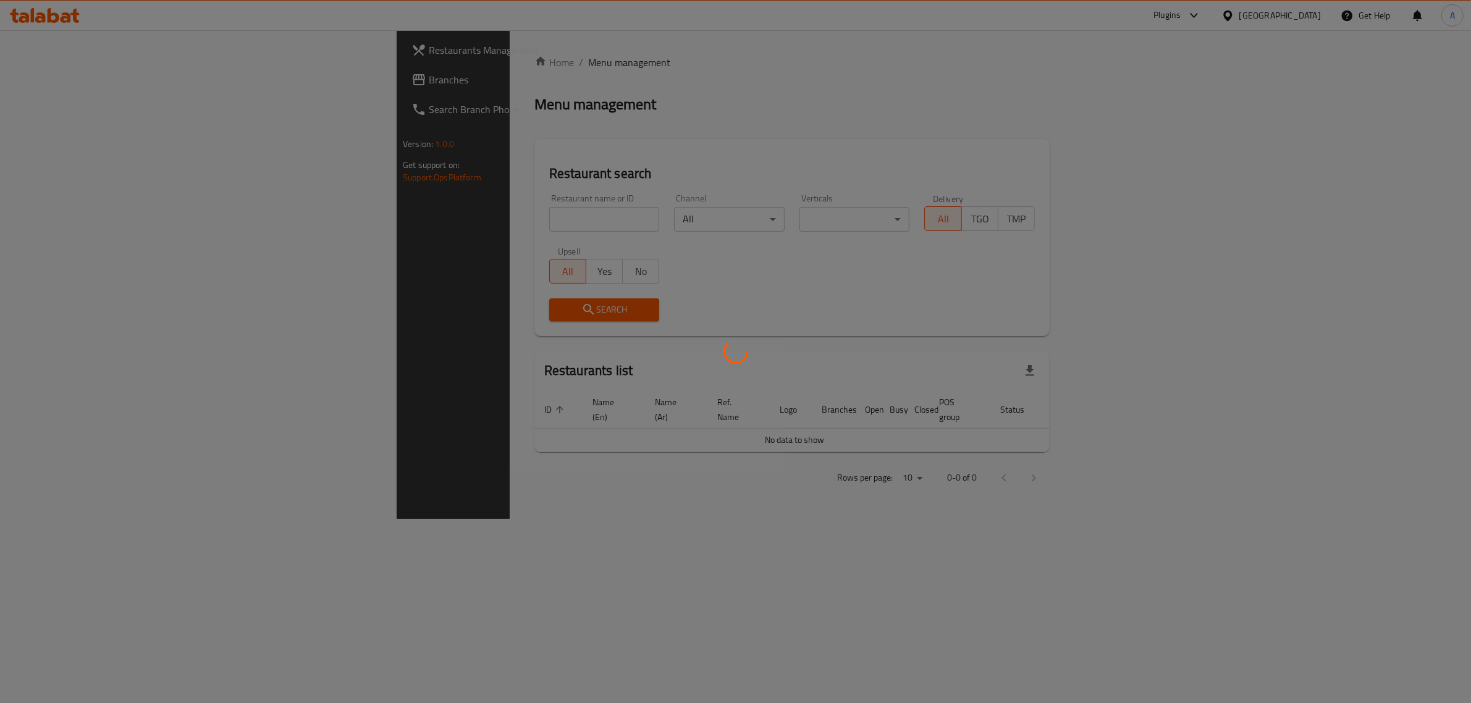
click at [505, 221] on div at bounding box center [735, 351] width 1471 height 703
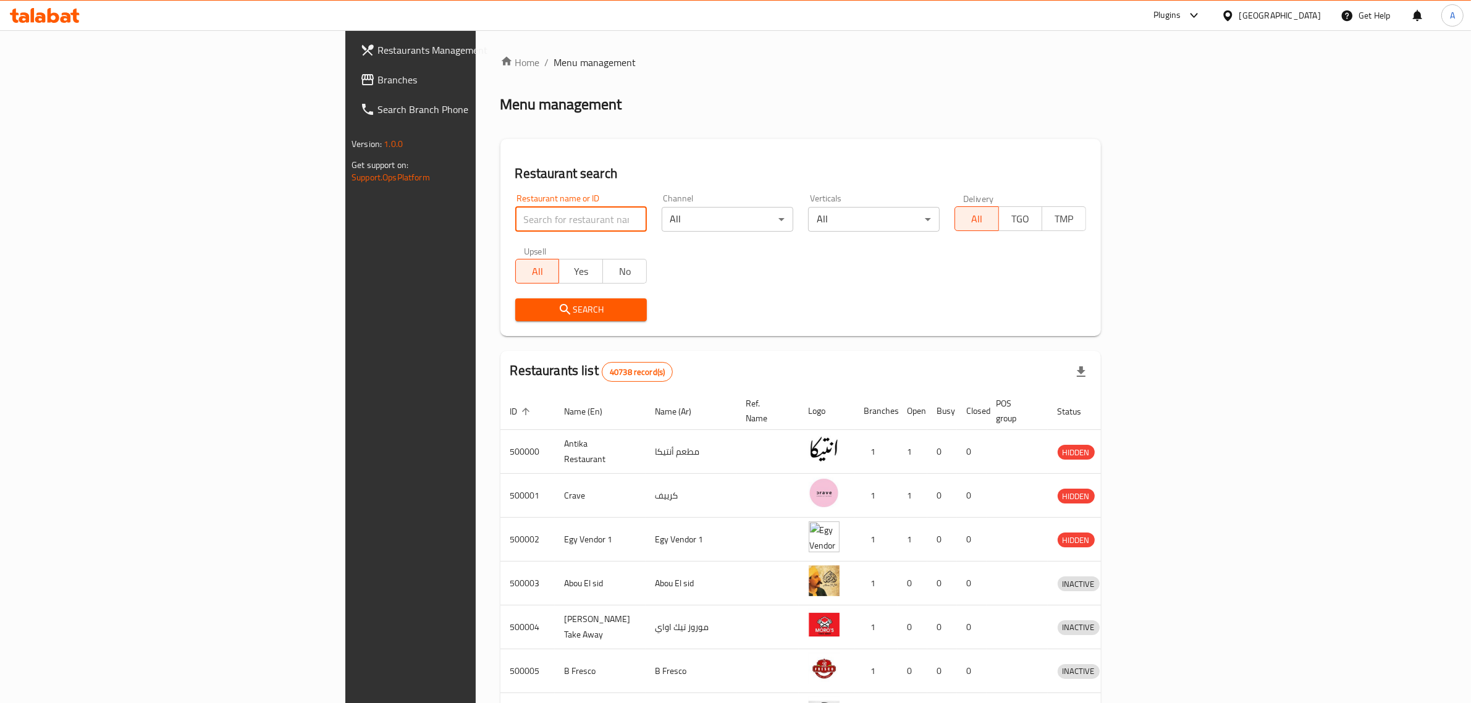
click at [515, 221] on input "search" at bounding box center [581, 219] width 132 height 25
paste input "Temry Market,"
type input "Temry Market"
click button "Search" at bounding box center [581, 309] width 132 height 23
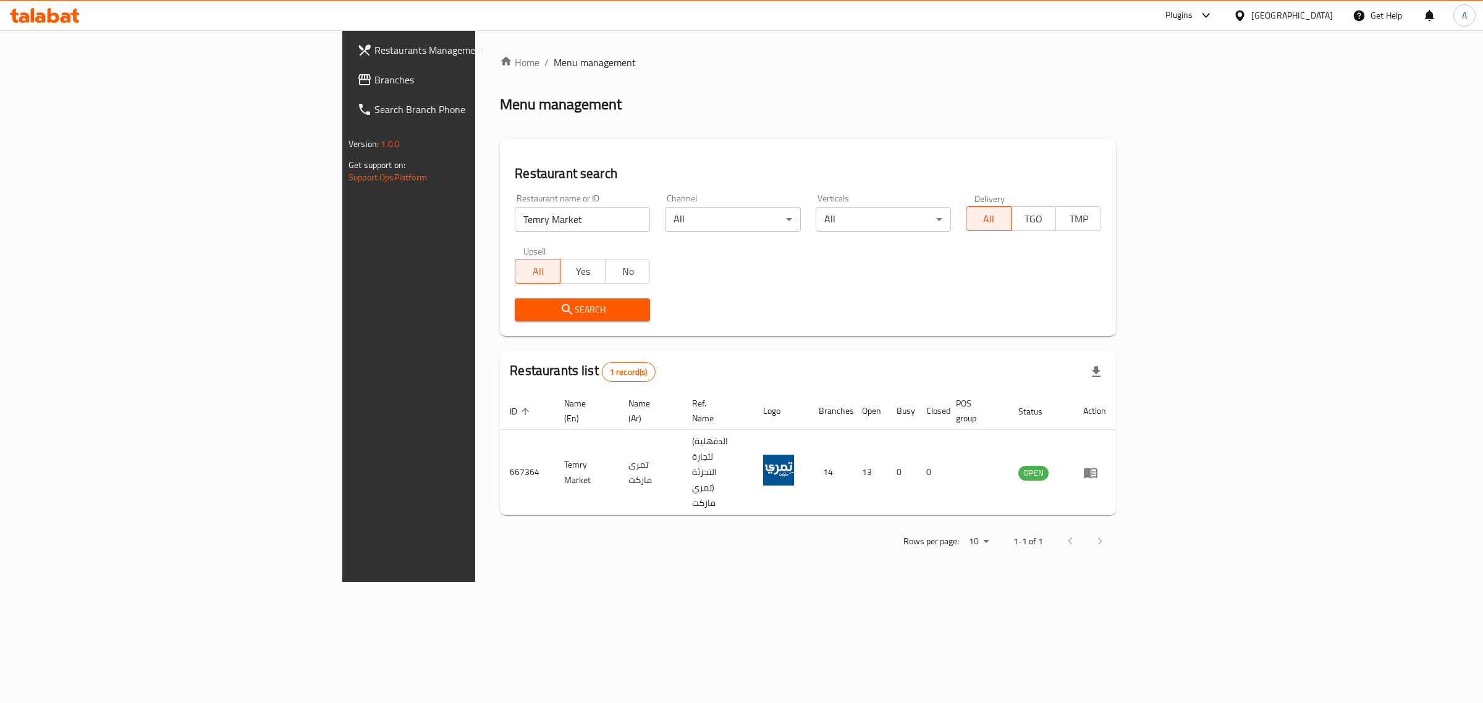
click at [1335, 19] on div "Egypt" at bounding box center [1282, 16] width 119 height 30
click at [1326, 19] on div "Egypt" at bounding box center [1292, 16] width 82 height 14
click at [1234, 320] on div "United Arab Emirates" at bounding box center [1198, 323] width 101 height 28
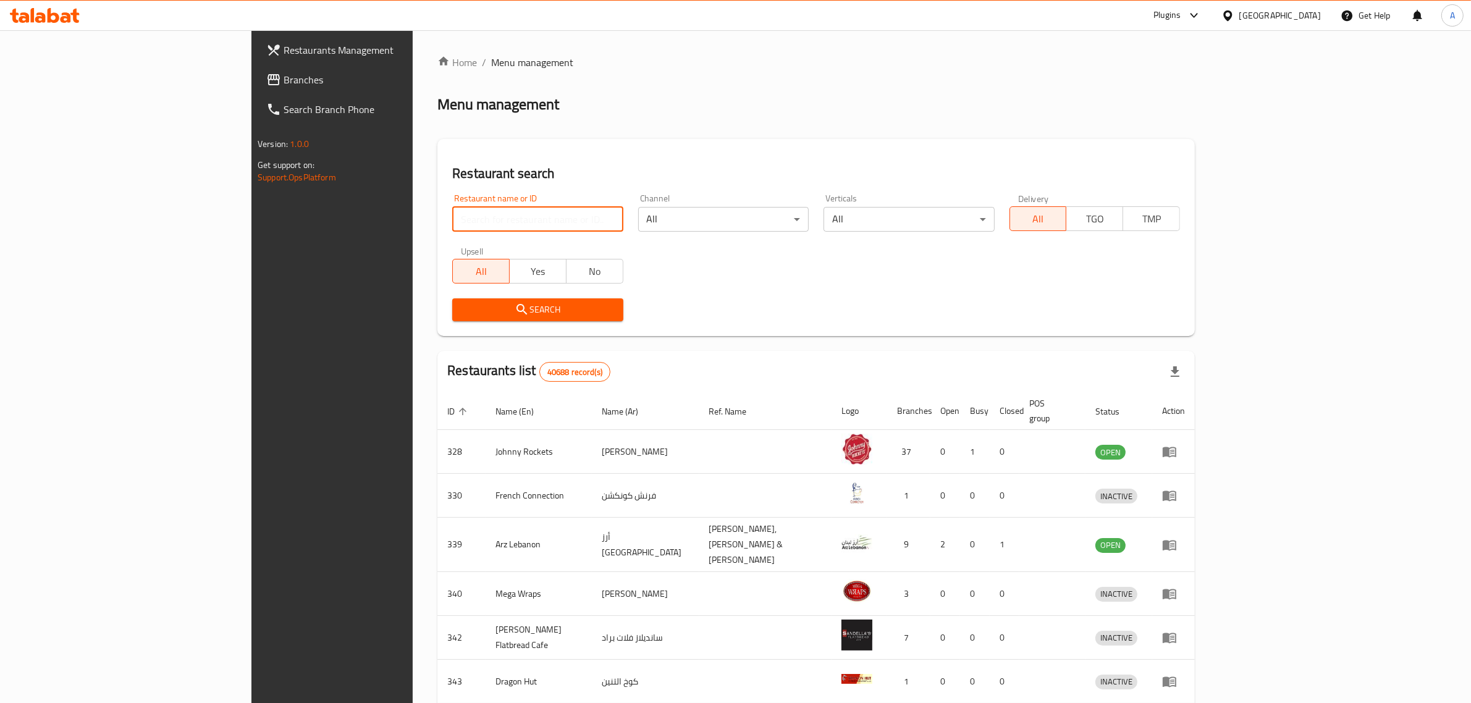
drag, startPoint x: 471, startPoint y: 215, endPoint x: 483, endPoint y: 215, distance: 12.4
click at [471, 215] on input "search" at bounding box center [537, 219] width 170 height 25
type input "v"
paste input "NKSHA,"
click button "Search" at bounding box center [537, 309] width 170 height 23
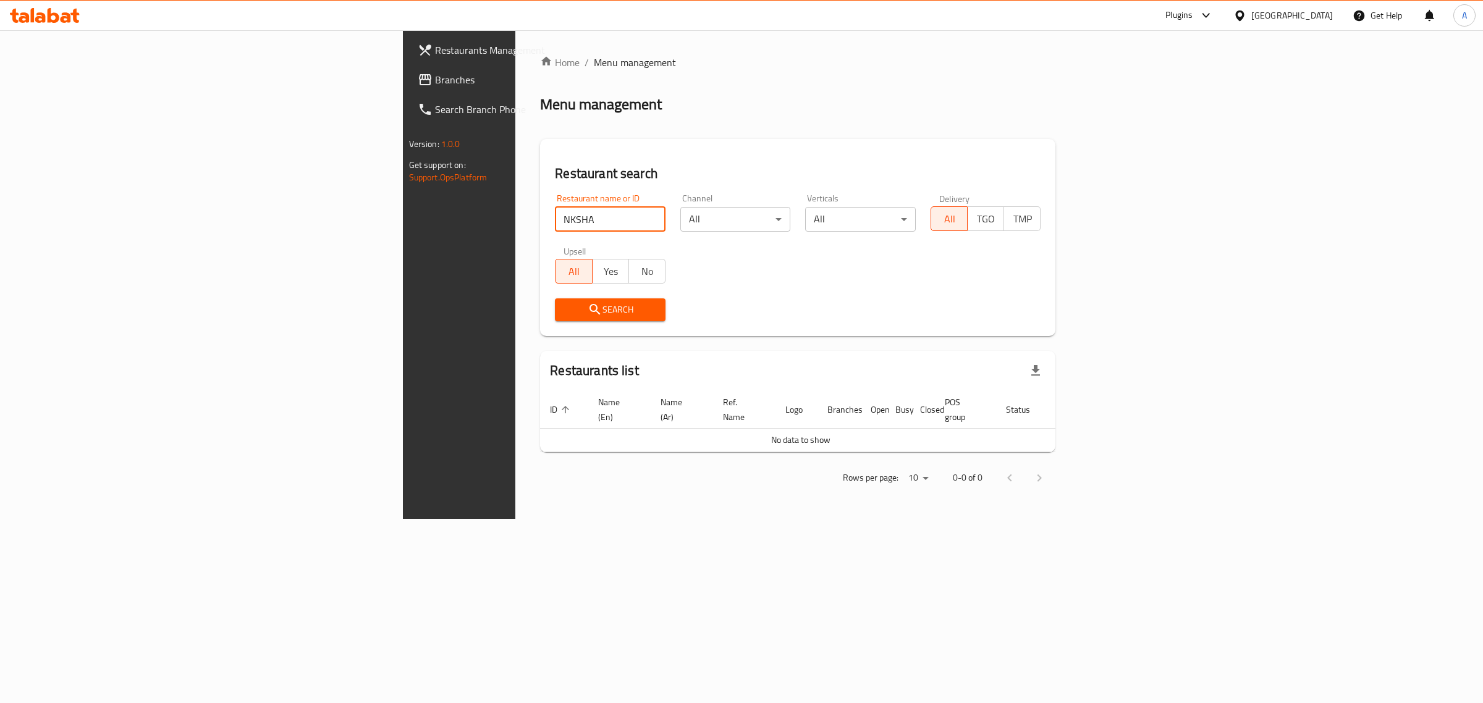
type input "NKSHA"
click button "Search" at bounding box center [610, 309] width 111 height 23
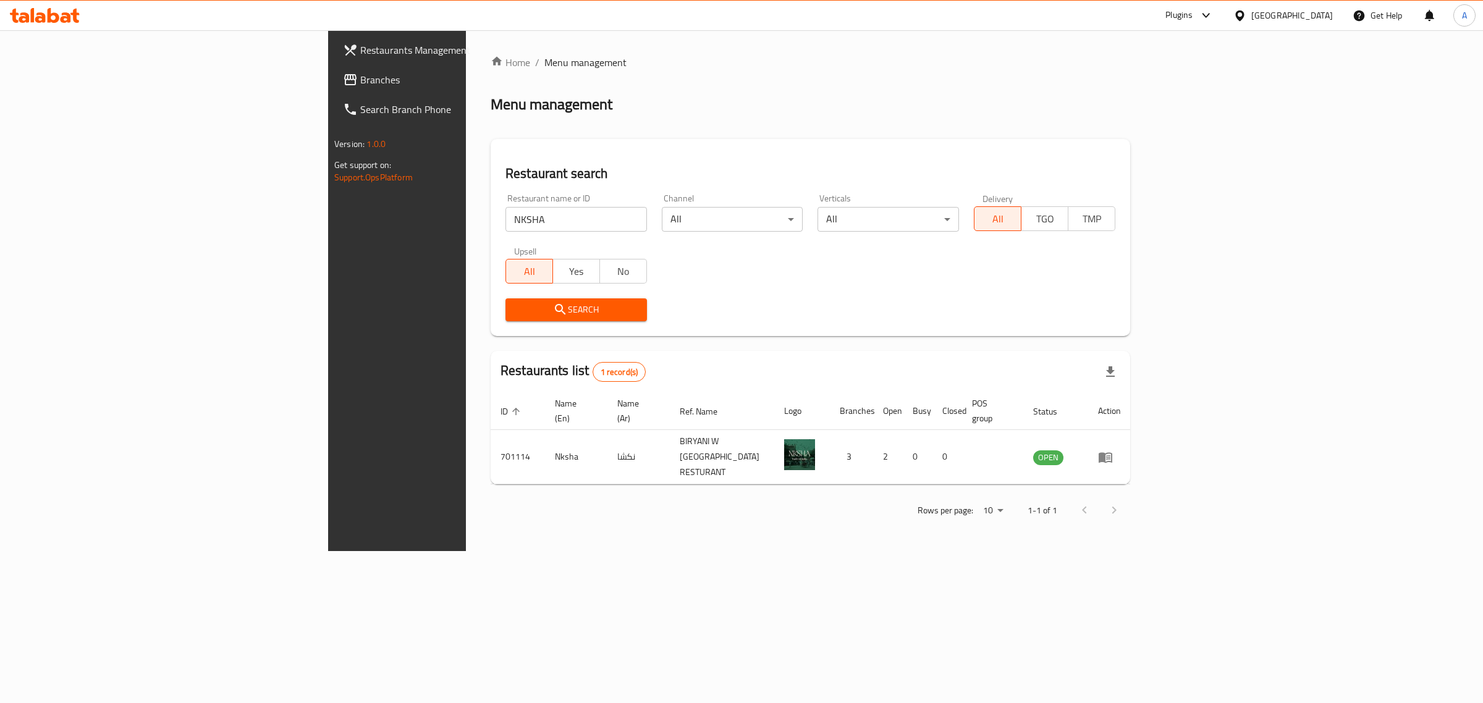
click at [1282, 16] on div "United Arab Emirates" at bounding box center [1292, 16] width 82 height 14
click at [1169, 264] on div "Qatar" at bounding box center [1198, 270] width 101 height 28
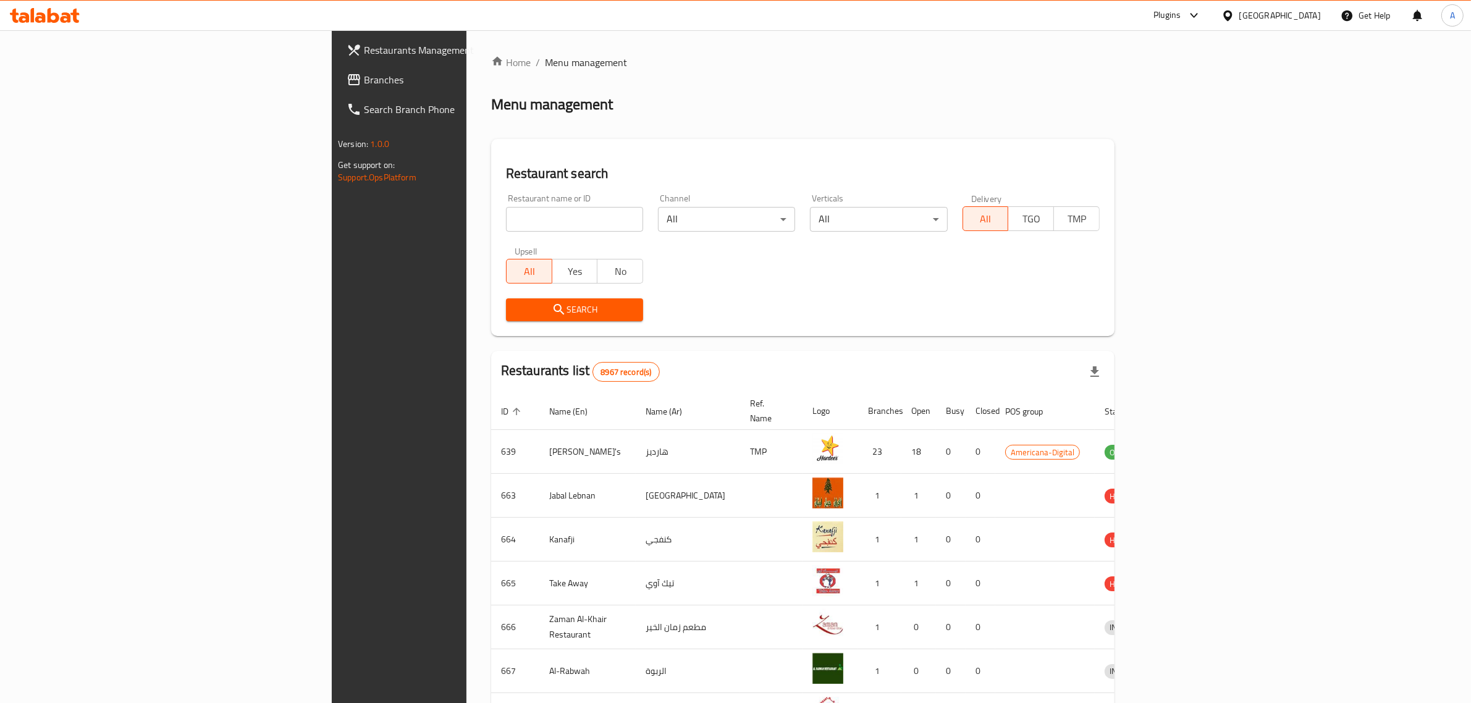
click at [506, 221] on input "search" at bounding box center [574, 219] width 137 height 25
paste input "Grams Restaurant"
type input "Grams Restaurant"
click button "Search" at bounding box center [574, 309] width 137 height 23
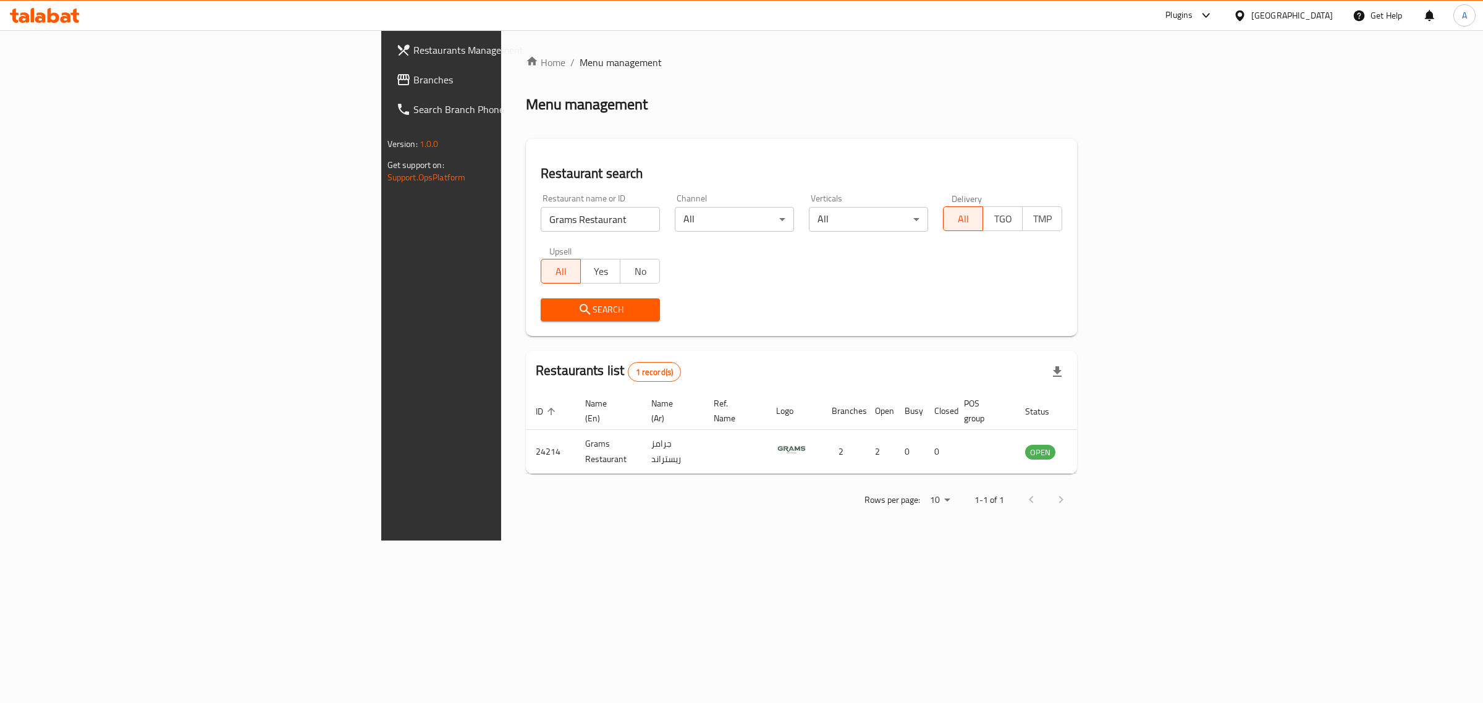
click at [1246, 10] on icon at bounding box center [1239, 15] width 13 height 13
click at [1191, 320] on div "United Arab Emirates" at bounding box center [1199, 324] width 82 height 14
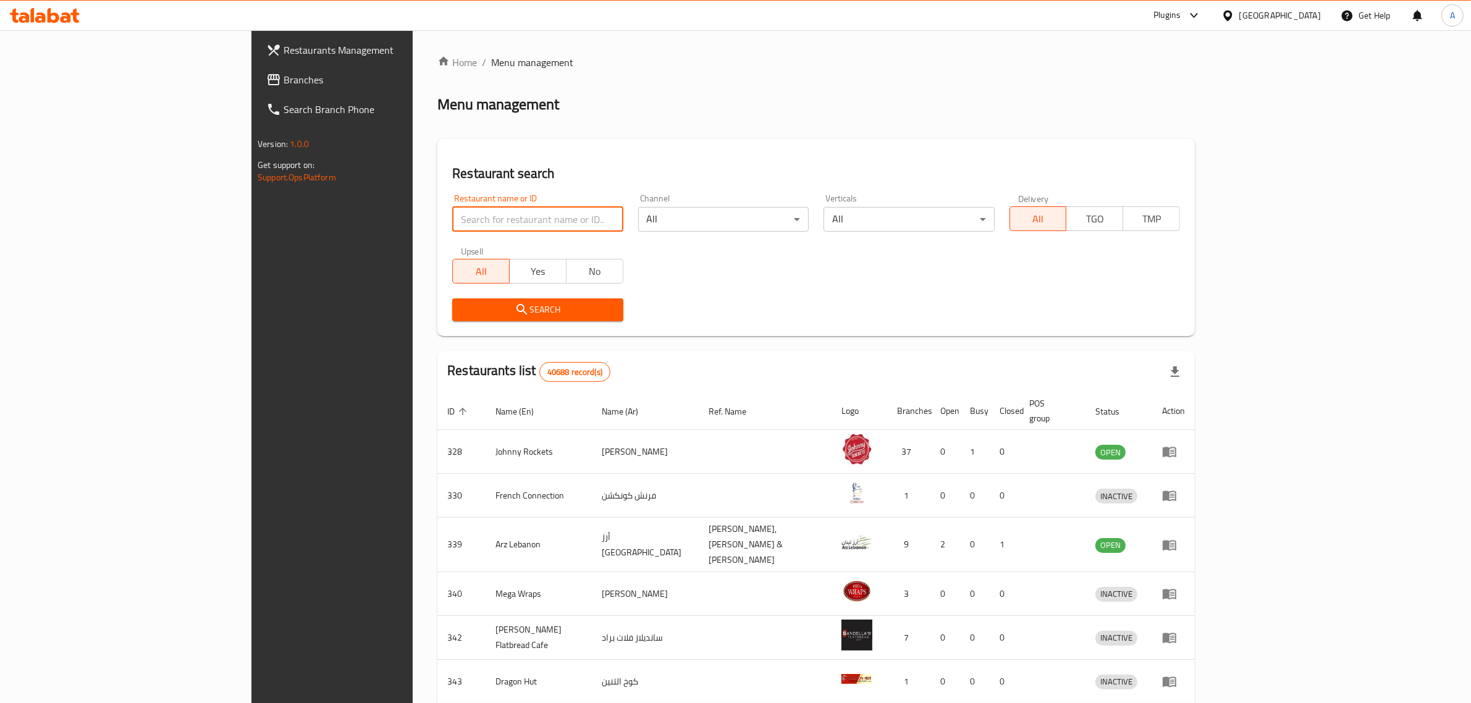
click at [520, 230] on input "search" at bounding box center [537, 219] width 170 height 25
paste input "The Roots cafe"
type input "The Roots cafe"
click button "Search" at bounding box center [537, 309] width 170 height 23
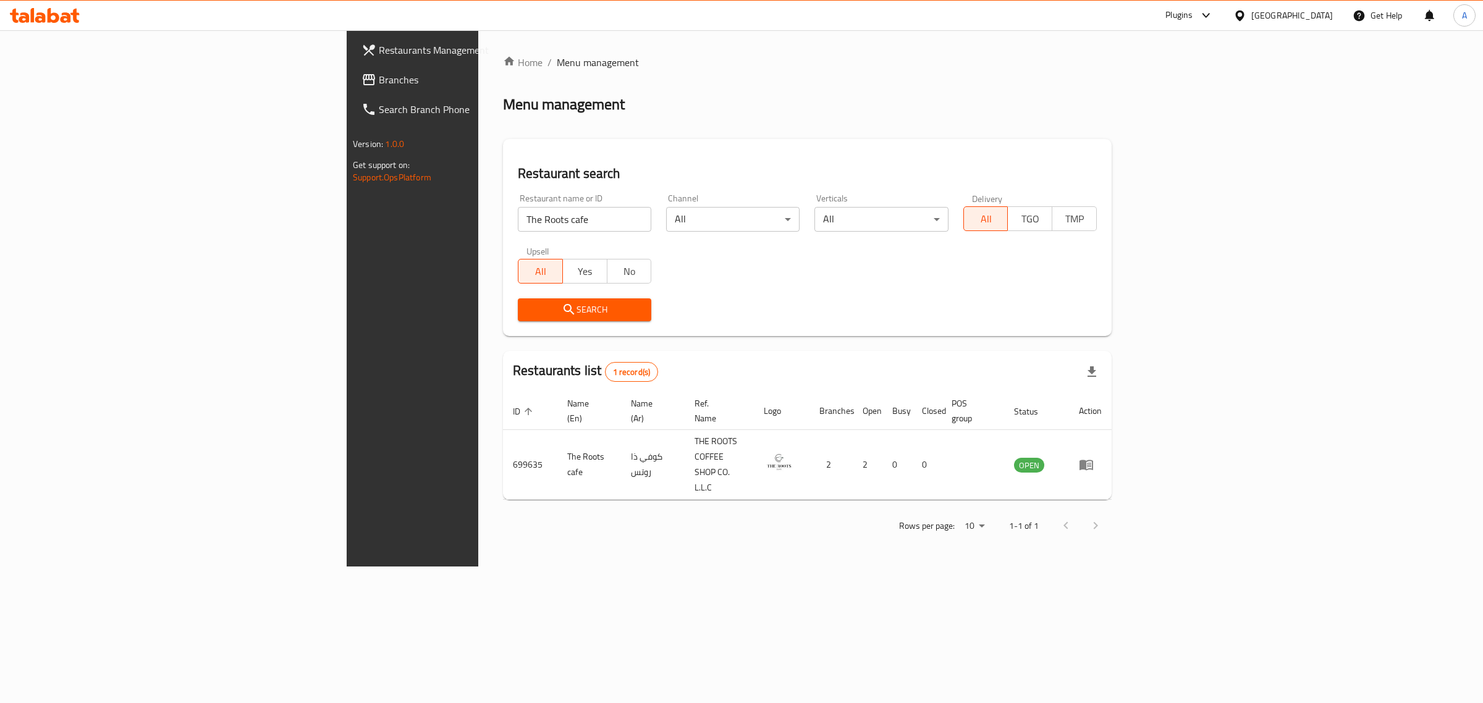
click at [569, 99] on div "Menu management" at bounding box center [807, 105] width 608 height 20
click at [1277, 11] on div "United Arab Emirates" at bounding box center [1292, 16] width 82 height 14
click at [1177, 156] on div "Iraq" at bounding box center [1239, 155] width 185 height 28
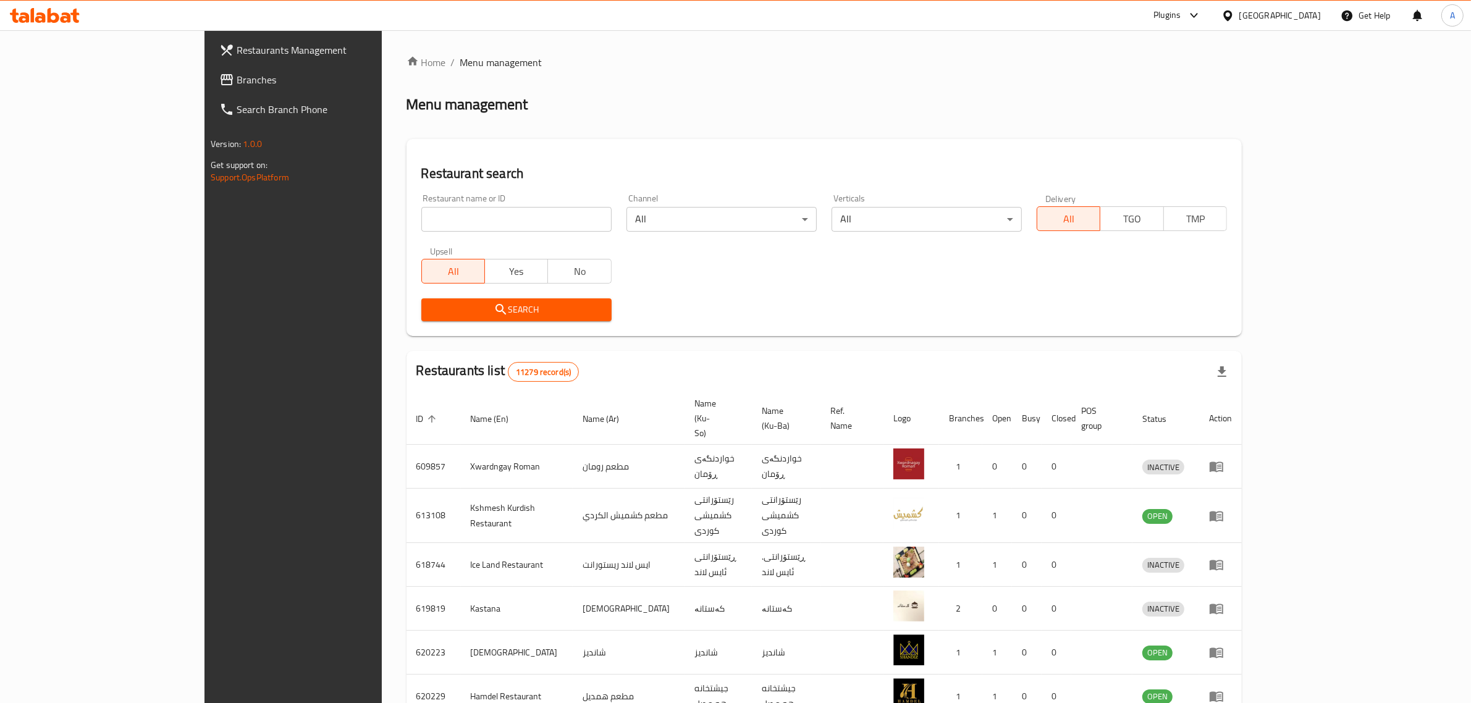
click at [421, 203] on div "Restaurant name or ID Restaurant name or ID" at bounding box center [516, 213] width 190 height 38
click at [421, 215] on input "search" at bounding box center [516, 219] width 190 height 25
paste input "Abu AlEzz Wings"
type input "Abu AlEzz Wings"
click button "Search" at bounding box center [516, 309] width 190 height 23
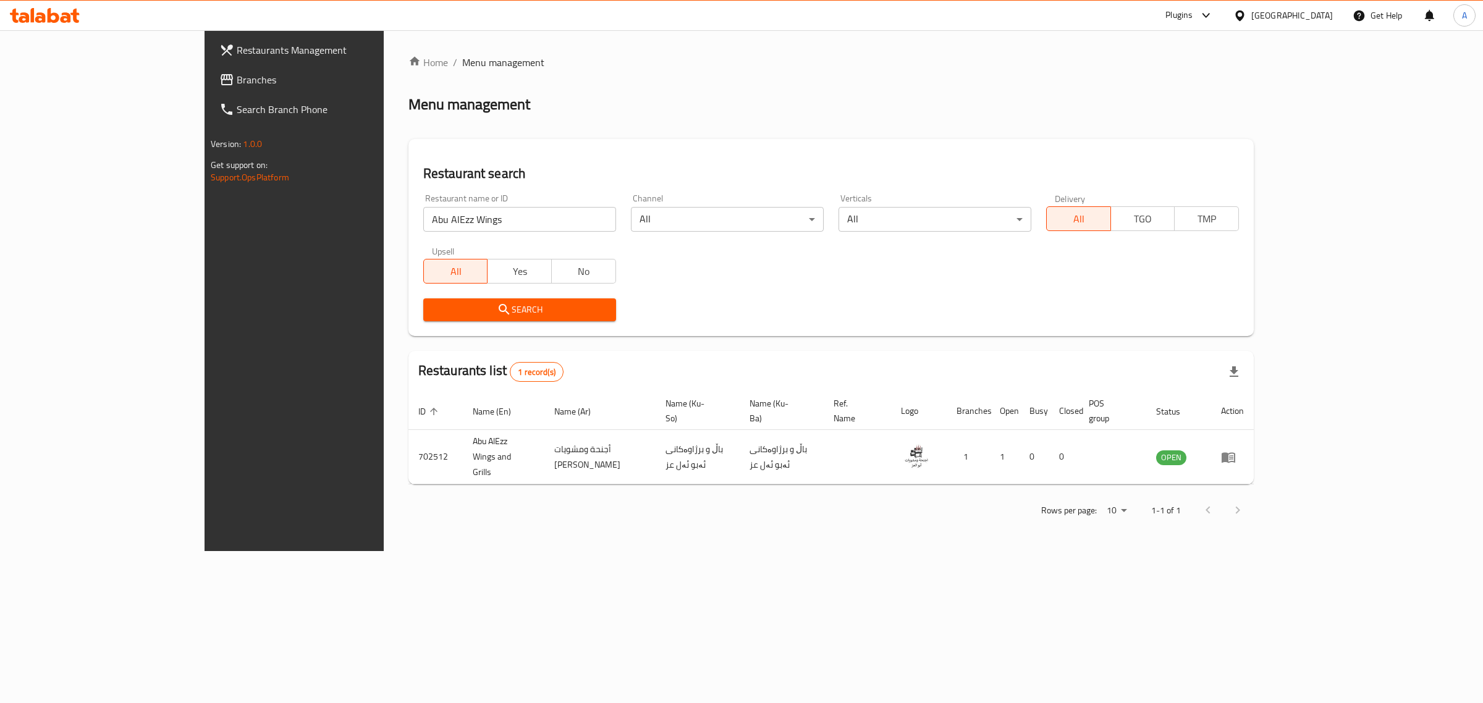
click at [1327, 9] on div "Iraq" at bounding box center [1292, 16] width 82 height 14
click at [1208, 178] on div "Jordan" at bounding box center [1239, 180] width 185 height 28
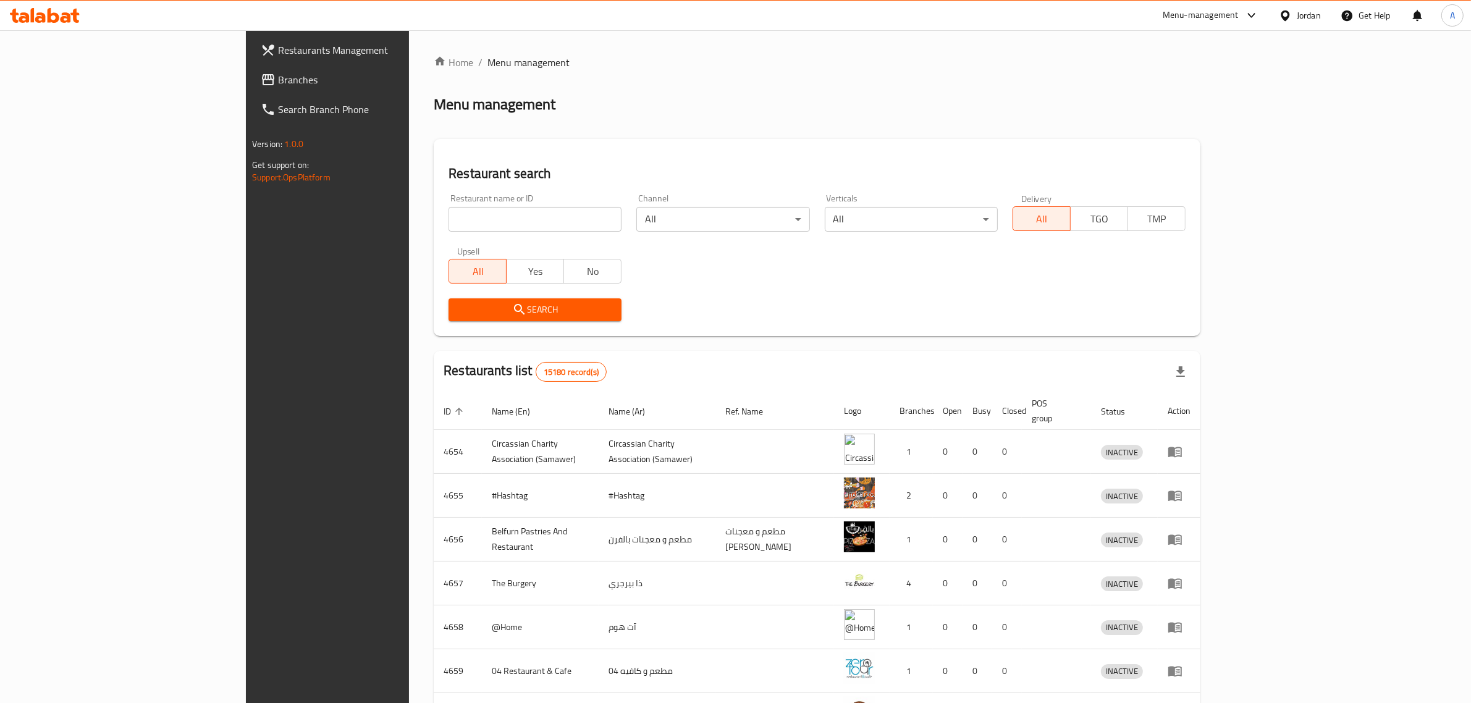
click at [278, 74] on span "Branches" at bounding box center [380, 79] width 204 height 15
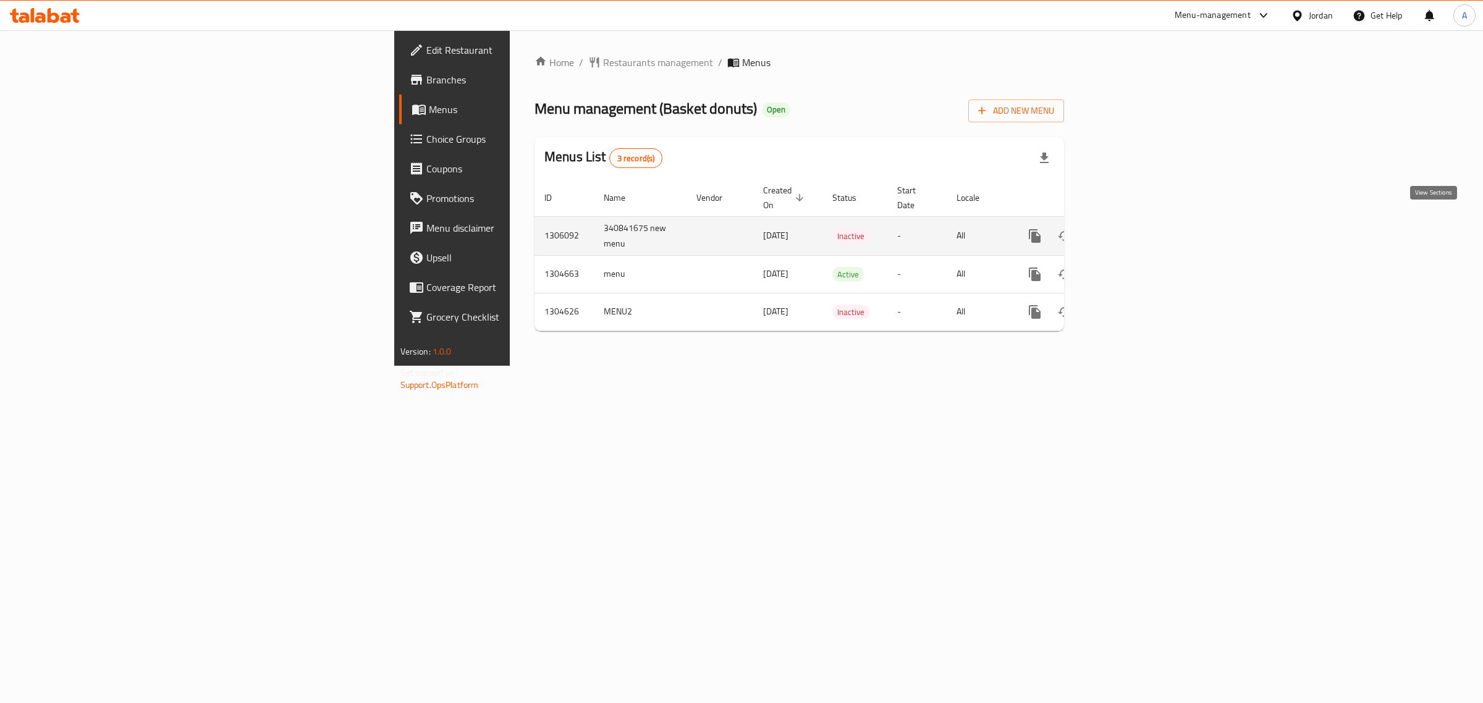
click at [1138, 232] on link "enhanced table" at bounding box center [1124, 236] width 30 height 30
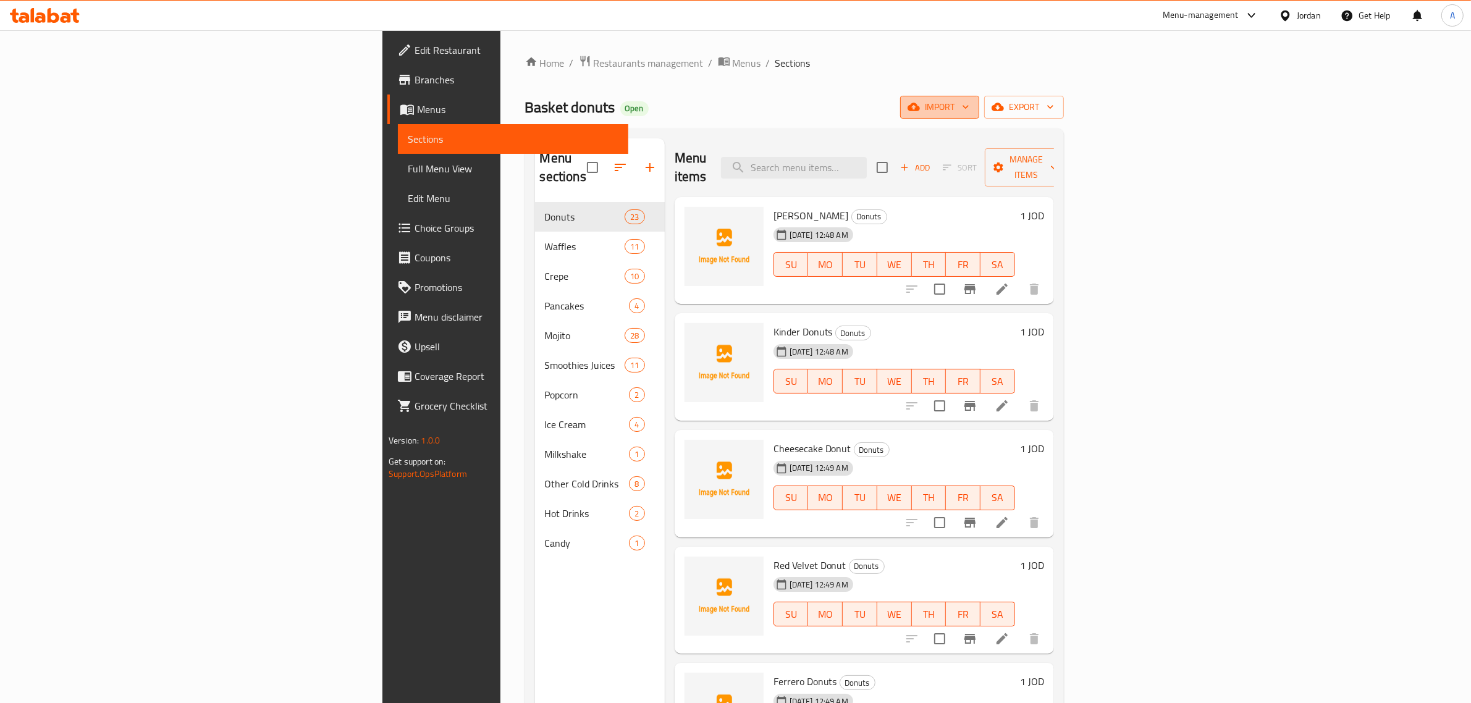
click at [979, 117] on button "import" at bounding box center [939, 107] width 79 height 23
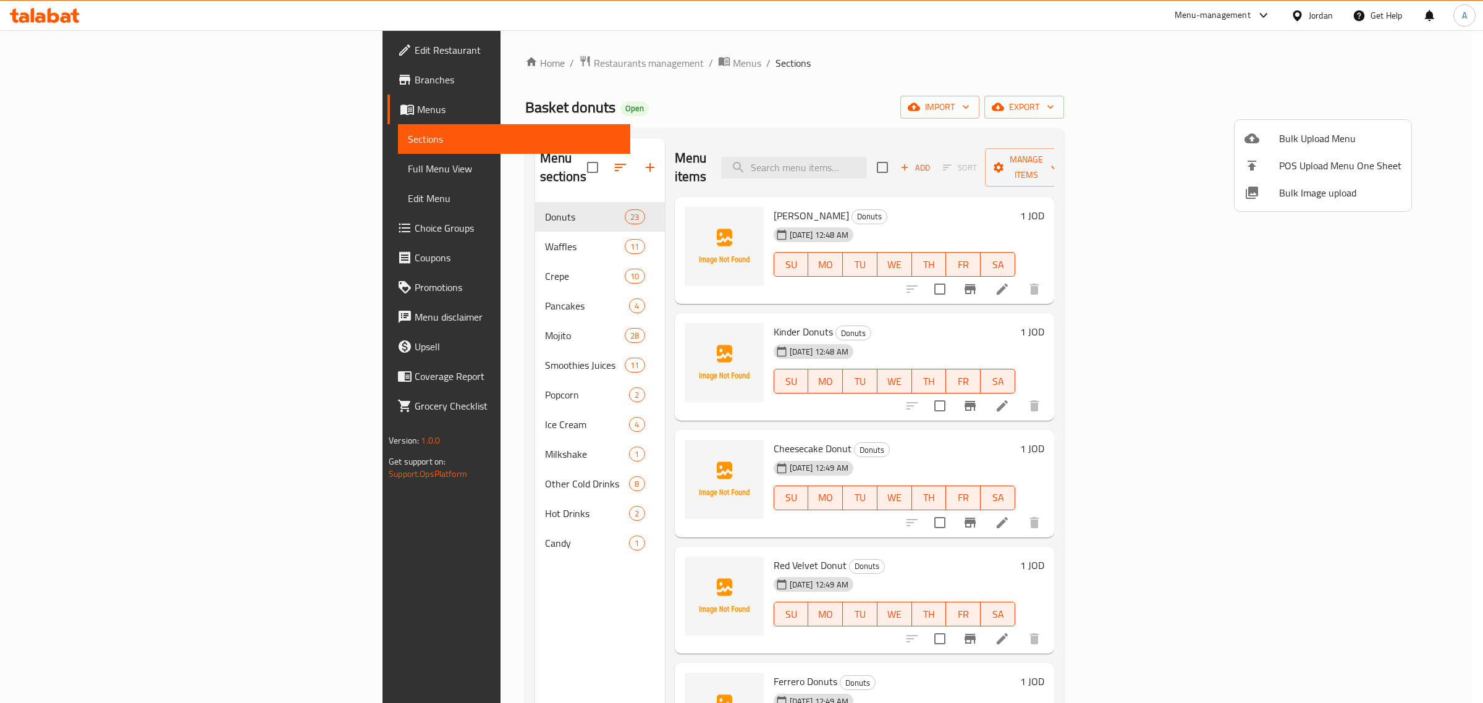
click at [1317, 187] on span "Bulk Image upload" at bounding box center [1340, 192] width 122 height 15
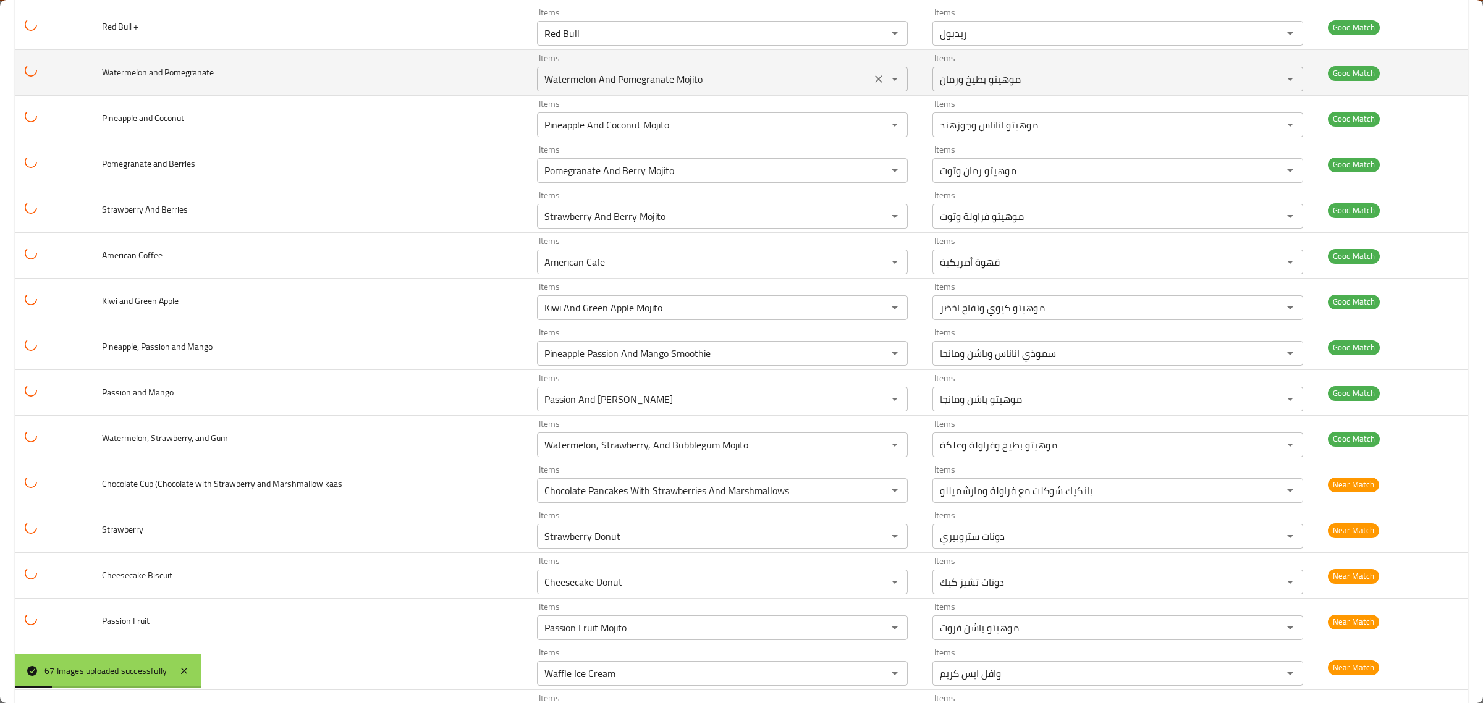
scroll to position [1390, 0]
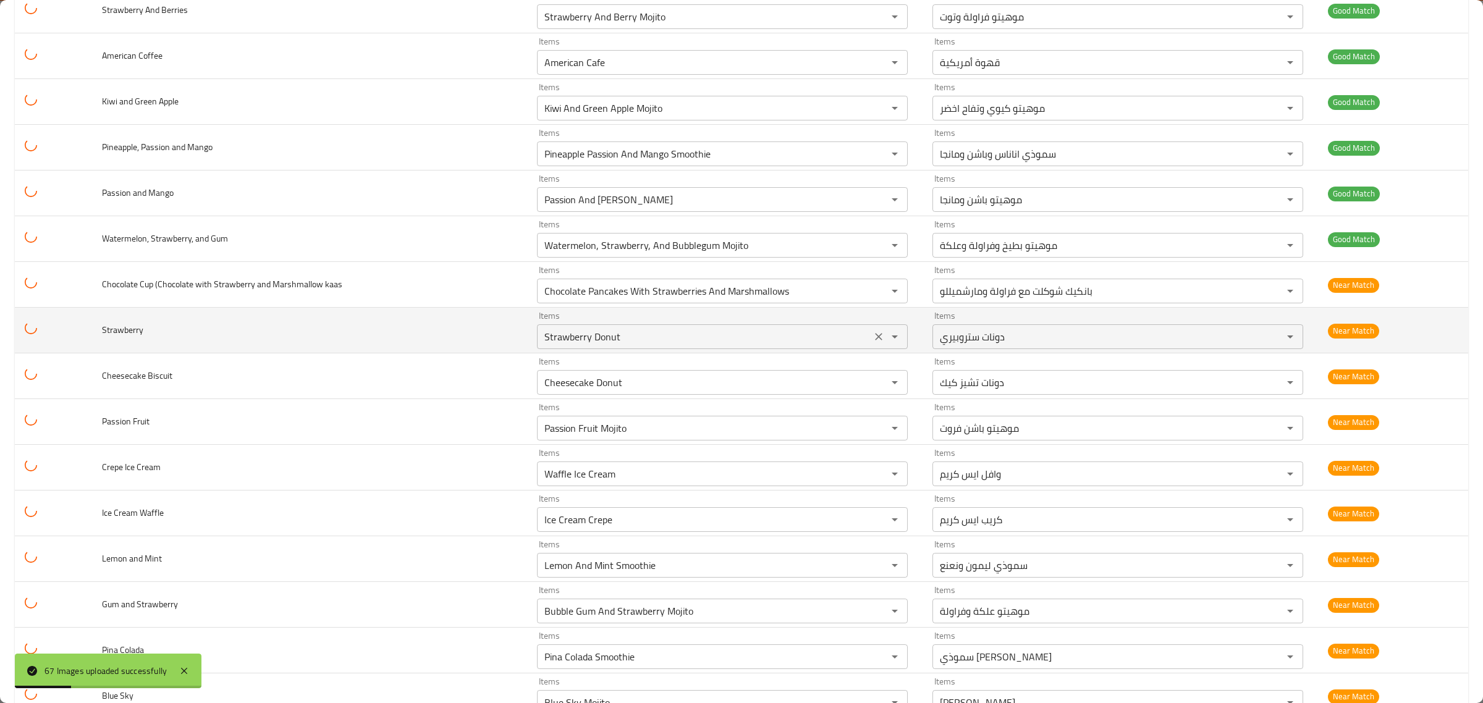
click at [751, 335] on input "Strawberry Donut" at bounding box center [704, 336] width 327 height 17
click at [872, 343] on icon "Clear" at bounding box center [878, 336] width 12 height 12
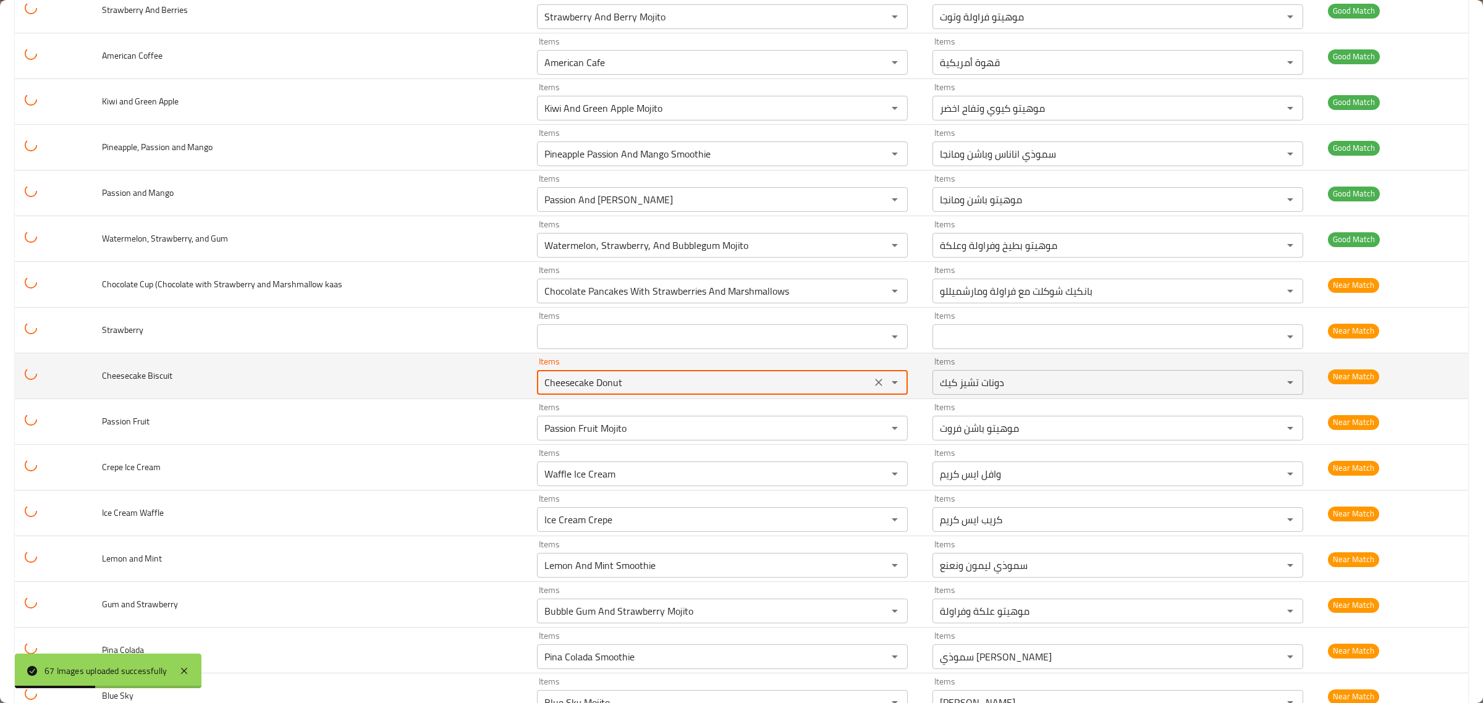
click at [841, 383] on Biscuit "Cheesecake Donut" at bounding box center [704, 382] width 327 height 17
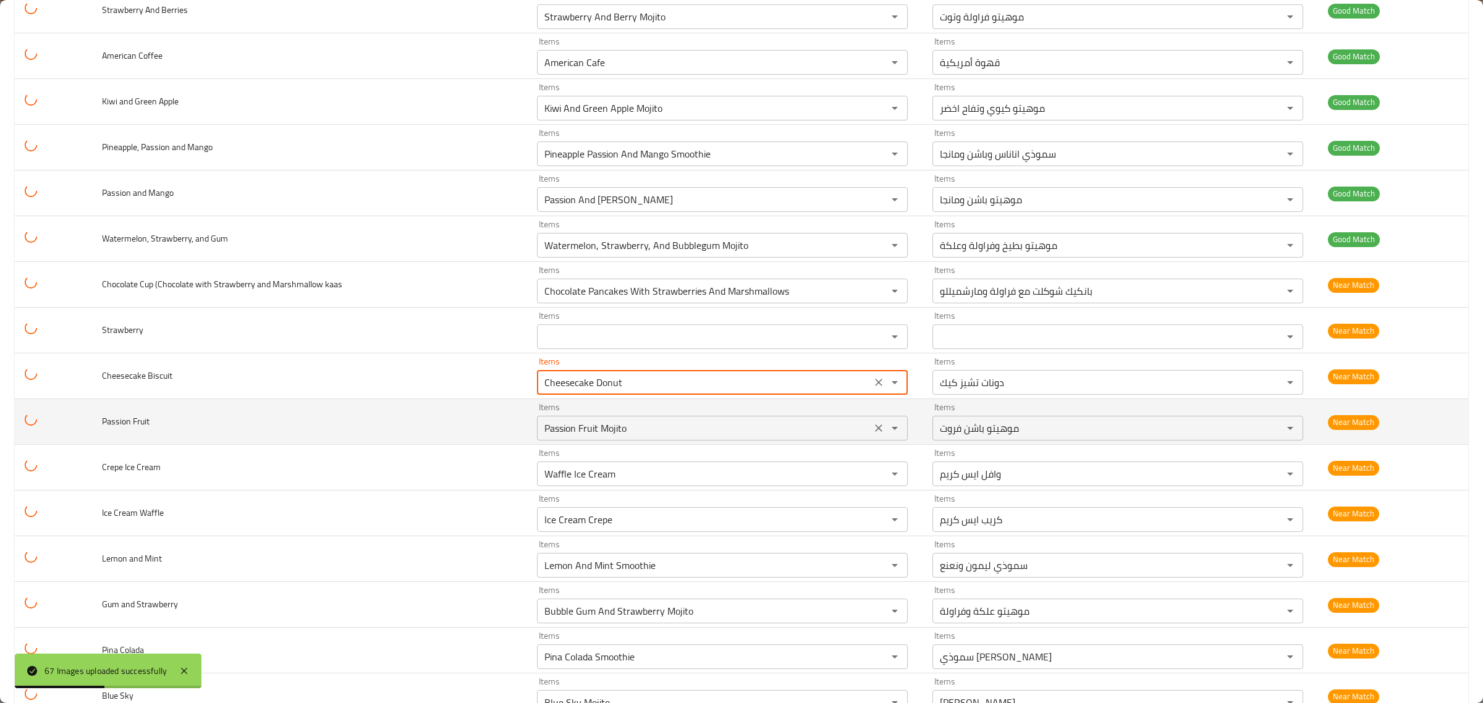
click at [800, 418] on div "Items Passion Fruit Mojito Items" at bounding box center [722, 422] width 371 height 38
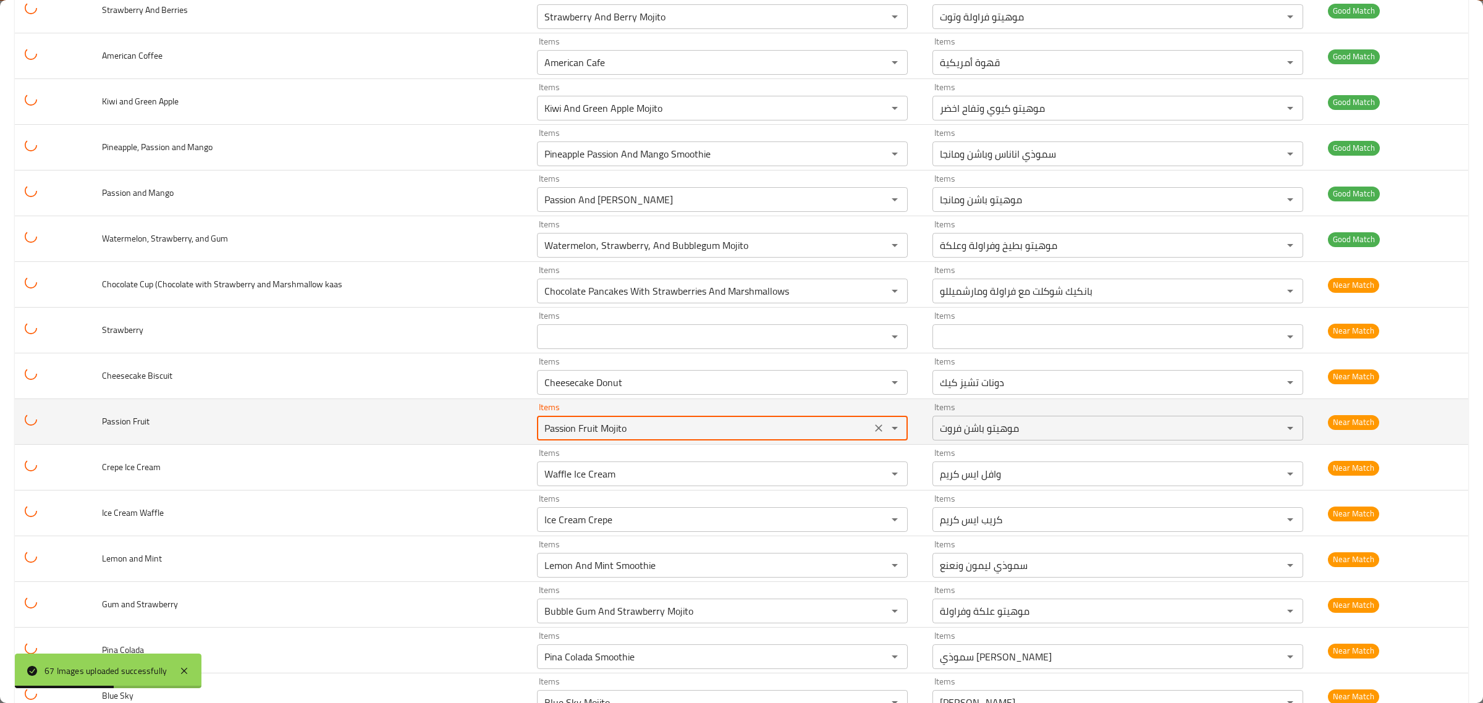
scroll to position [1467, 0]
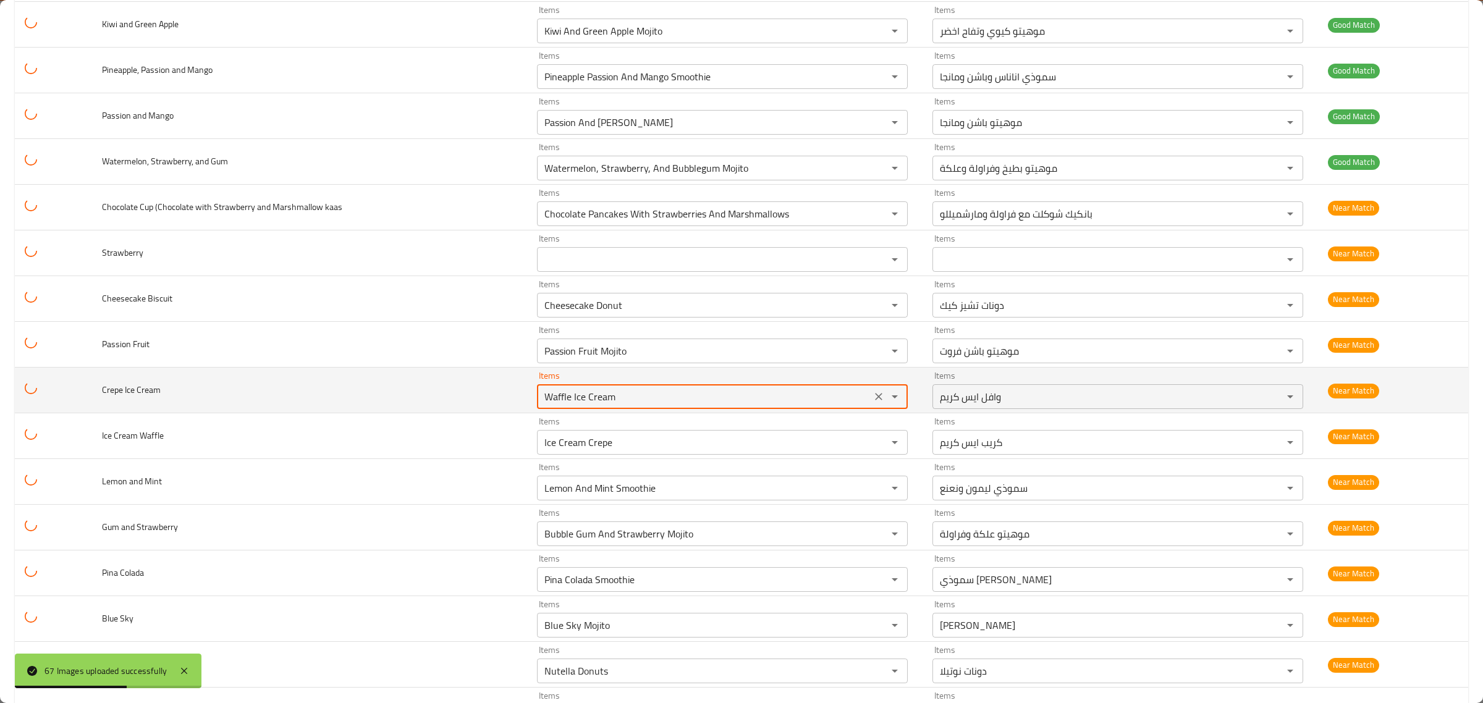
click at [803, 405] on Cream "Waffle Ice Cream" at bounding box center [704, 396] width 327 height 17
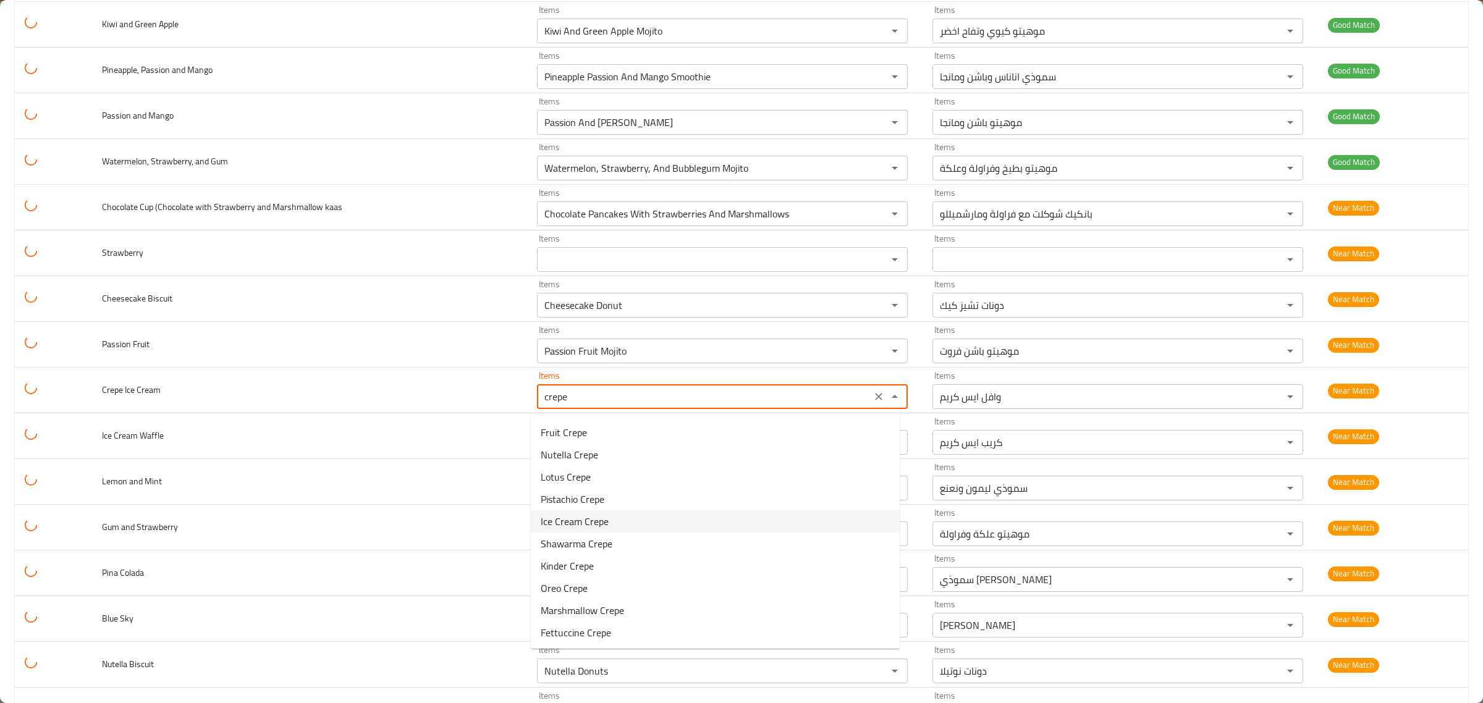
click at [629, 517] on Cream-option-4 "Ice Cream Crepe" at bounding box center [715, 521] width 369 height 22
type Cream "Ice Cream Crepe"
type Cream-ar "كريب ايس كريم"
type Cream "Ice Cream Crepe"
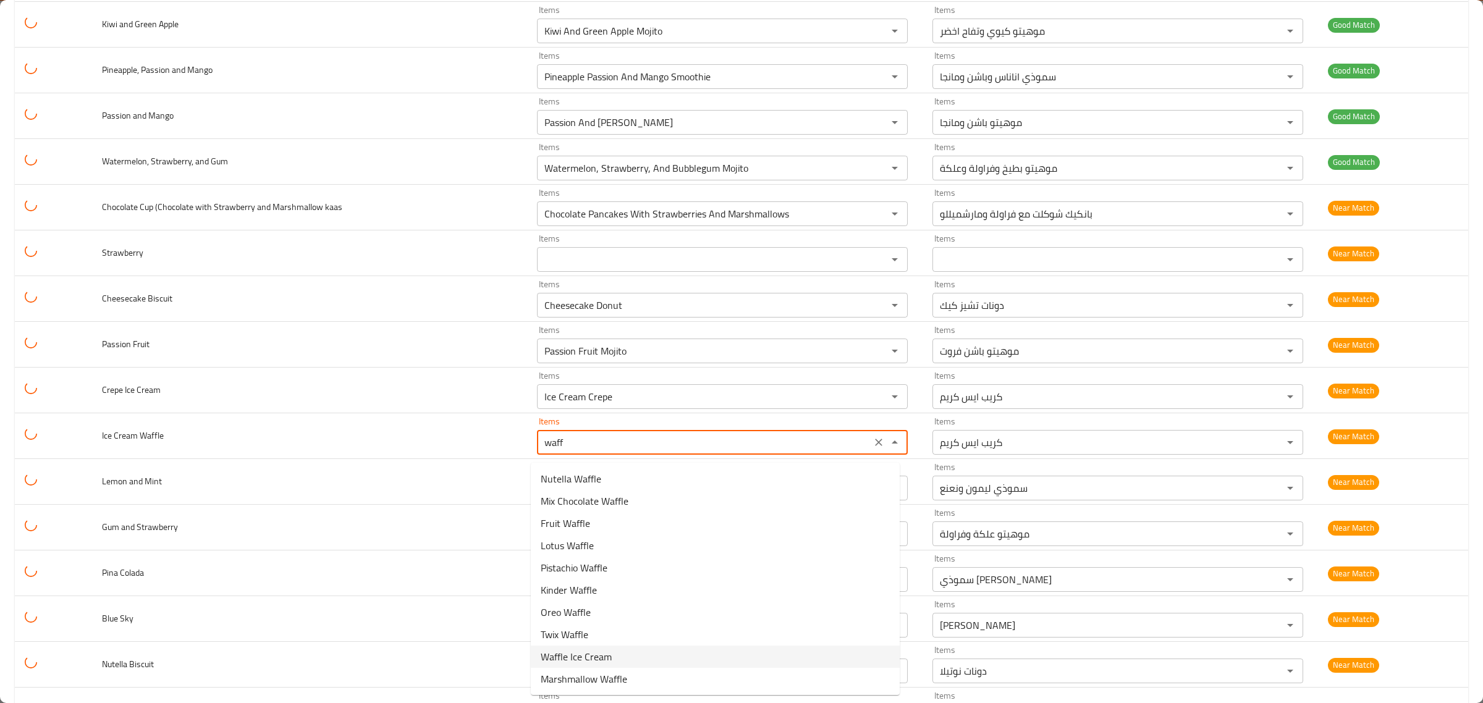
click at [623, 650] on Waffle-option-8 "Waffle Ice Cream" at bounding box center [715, 657] width 369 height 22
type Waffle "Waffle Ice Cream"
type Waffle-ar "وافل ايس كريم"
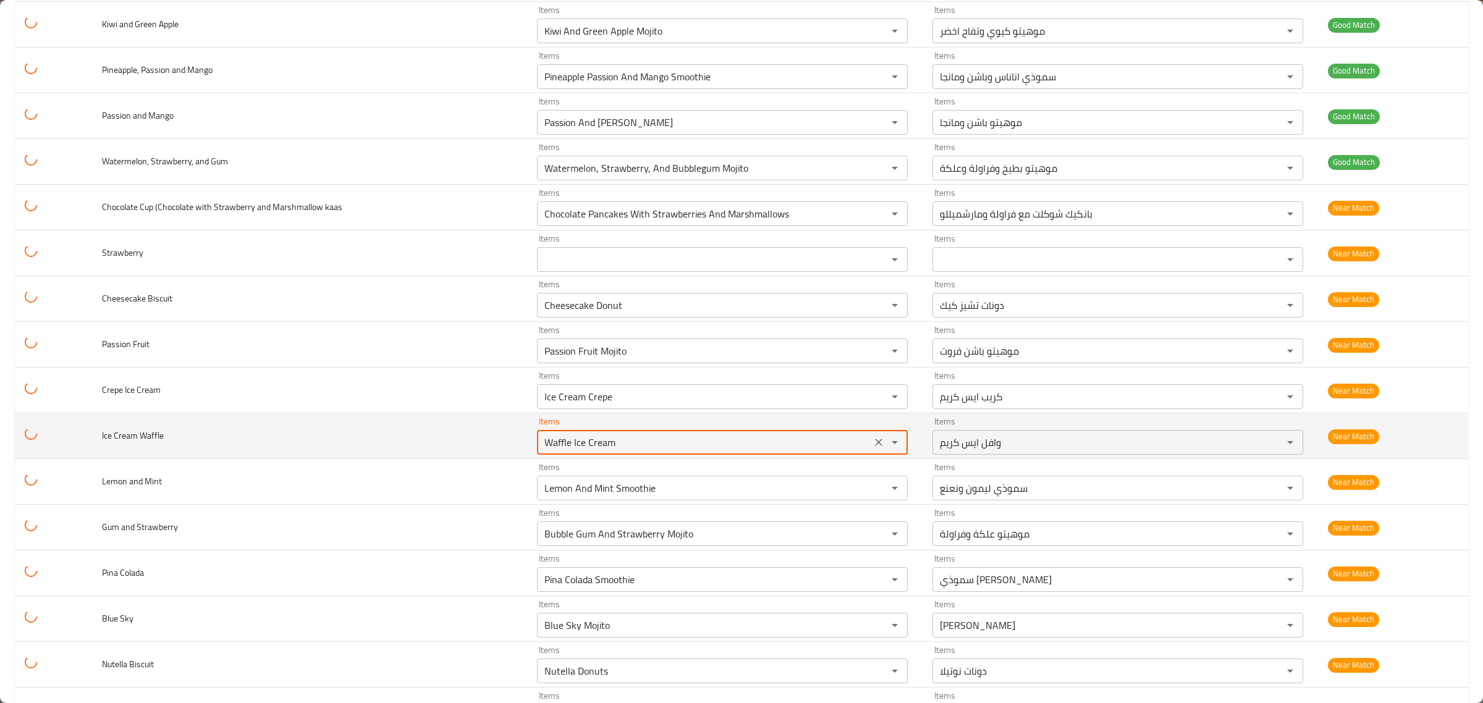
type Waffle "Waffle Ice Cream"
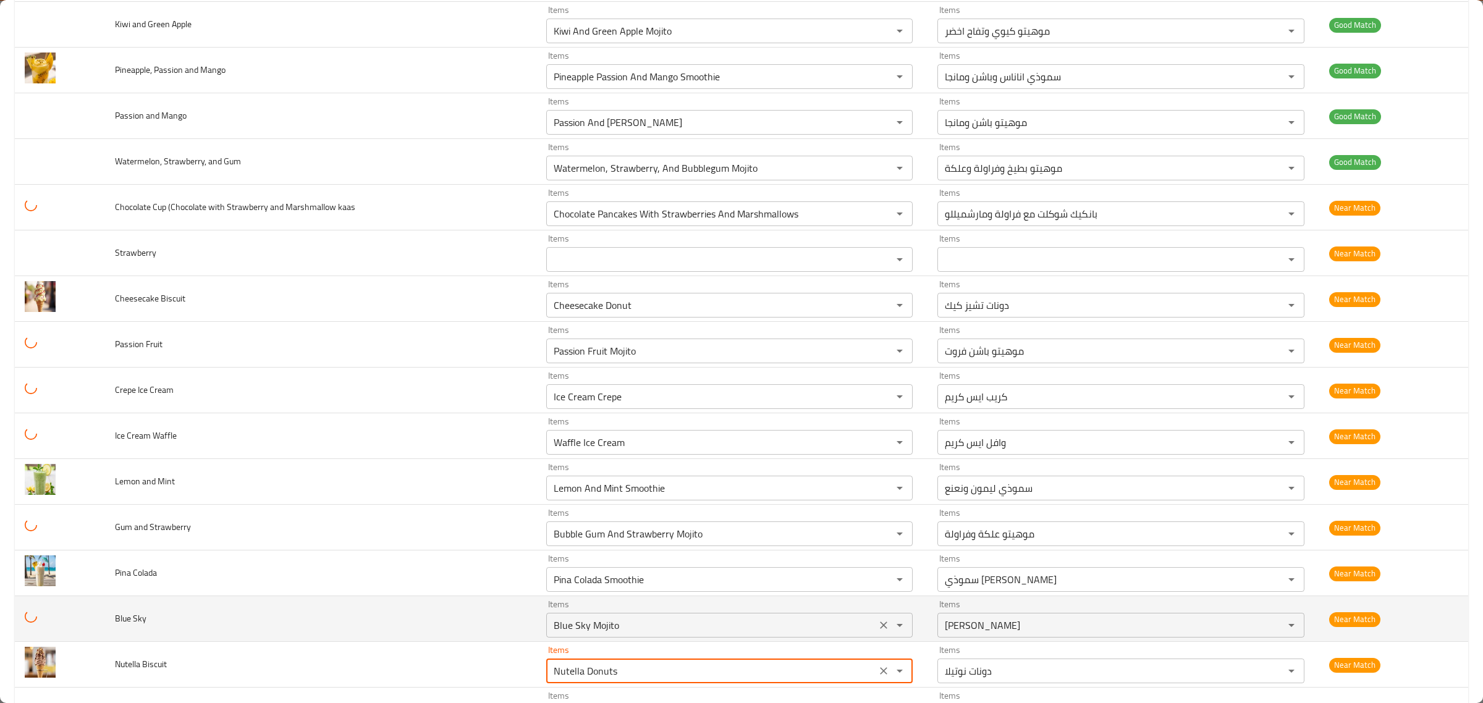
scroll to position [1699, 0]
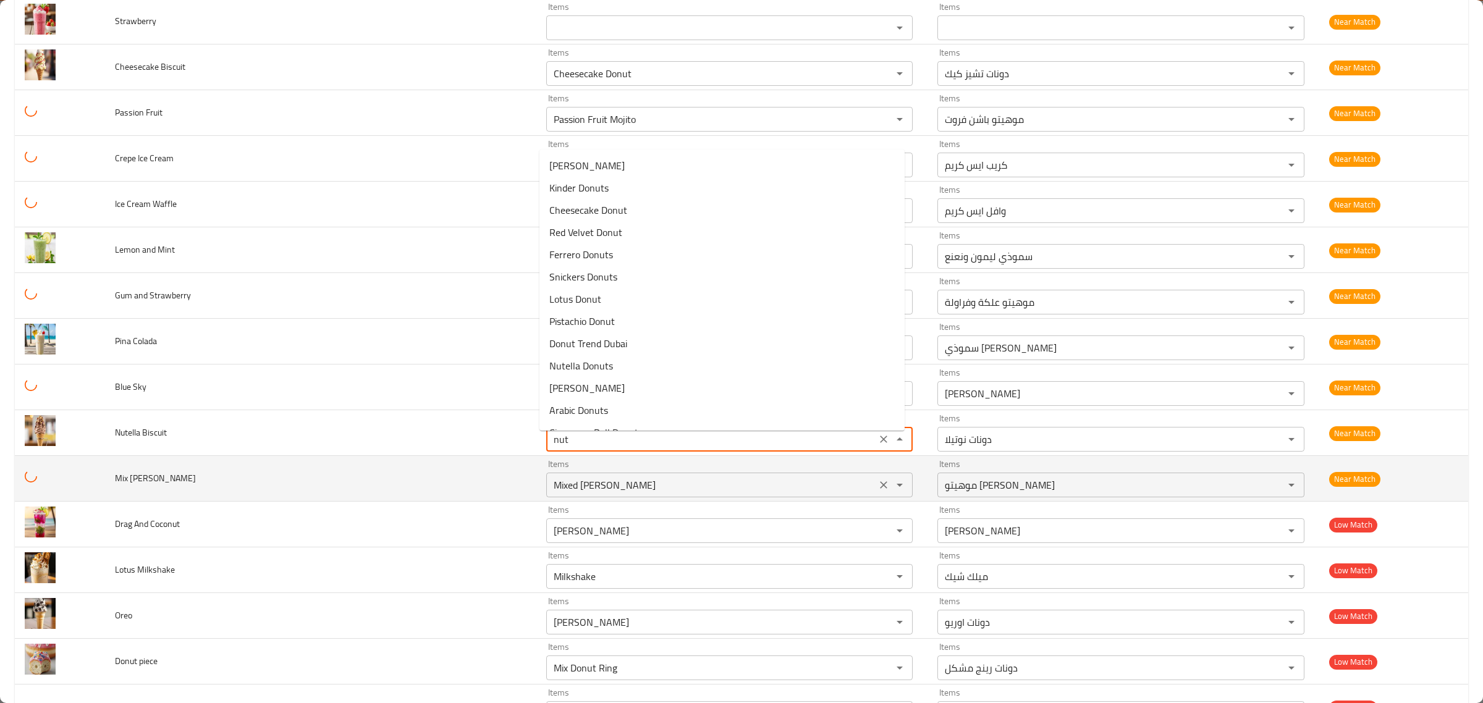
type Biscuit "nute"
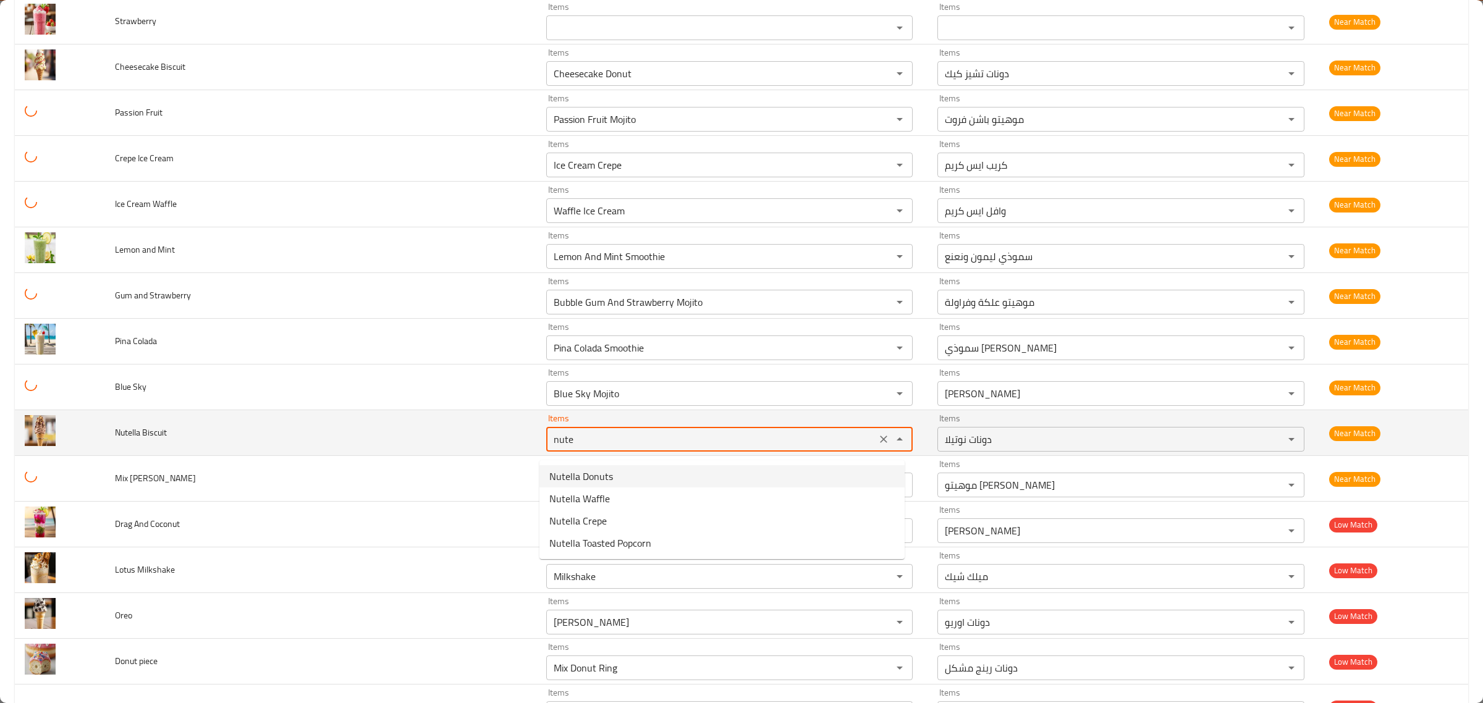
click at [881, 445] on icon "Clear" at bounding box center [883, 439] width 12 height 12
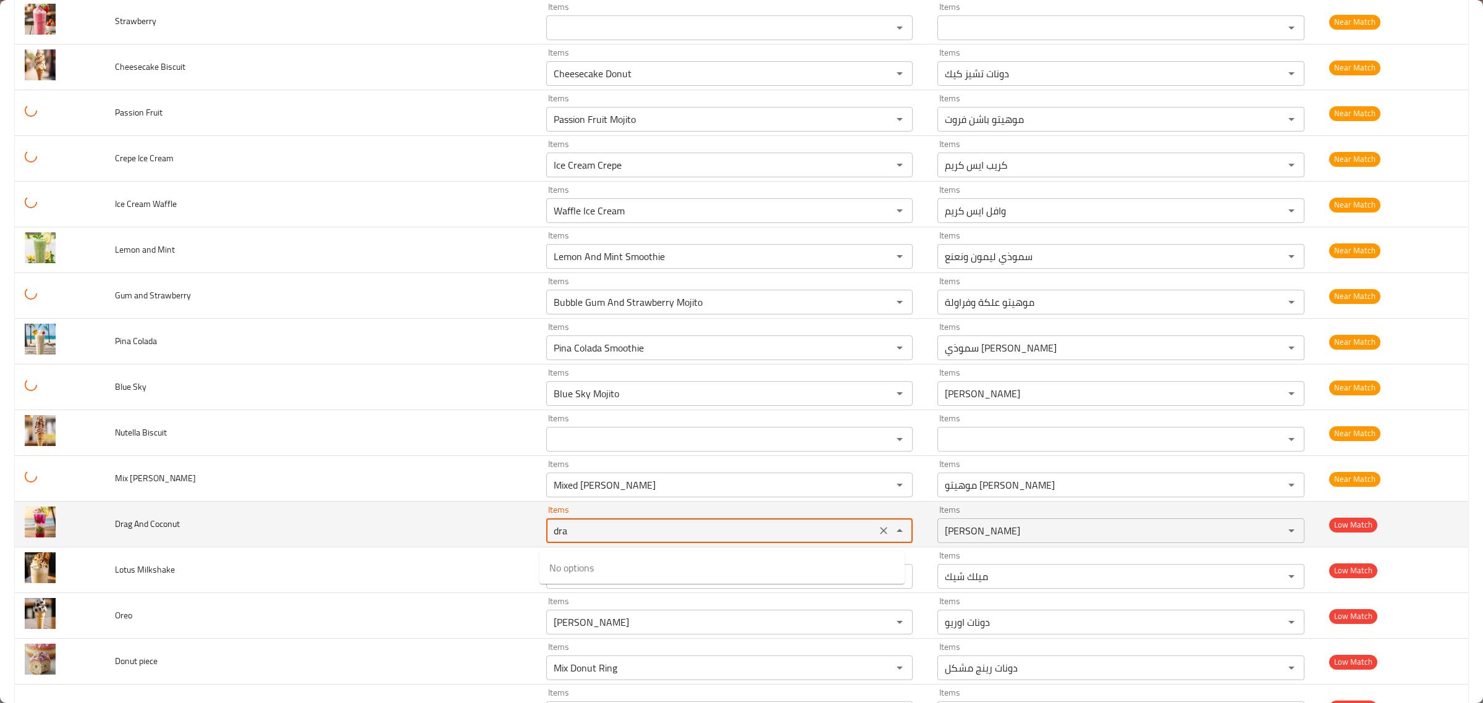
drag, startPoint x: 605, startPoint y: 529, endPoint x: 505, endPoint y: 541, distance: 100.8
click at [505, 542] on tr "Drag And Coconut Items dra Items Items دونات رافايللو Items Low Match" at bounding box center [741, 525] width 1453 height 46
type Coconut "Raffaello Donuts"
click at [442, 542] on td "Drag And Coconut" at bounding box center [320, 525] width 431 height 46
click at [878, 536] on icon "Clear" at bounding box center [883, 530] width 12 height 12
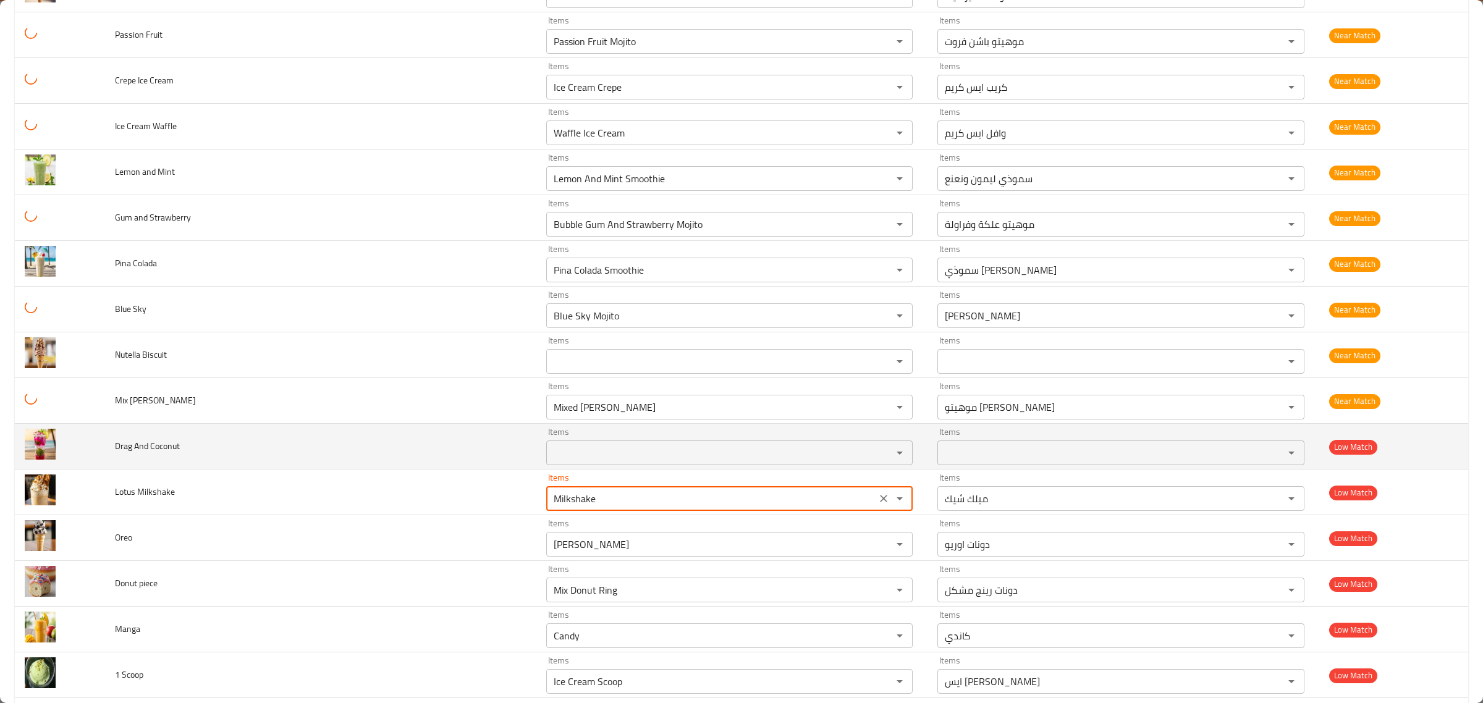
scroll to position [1930, 0]
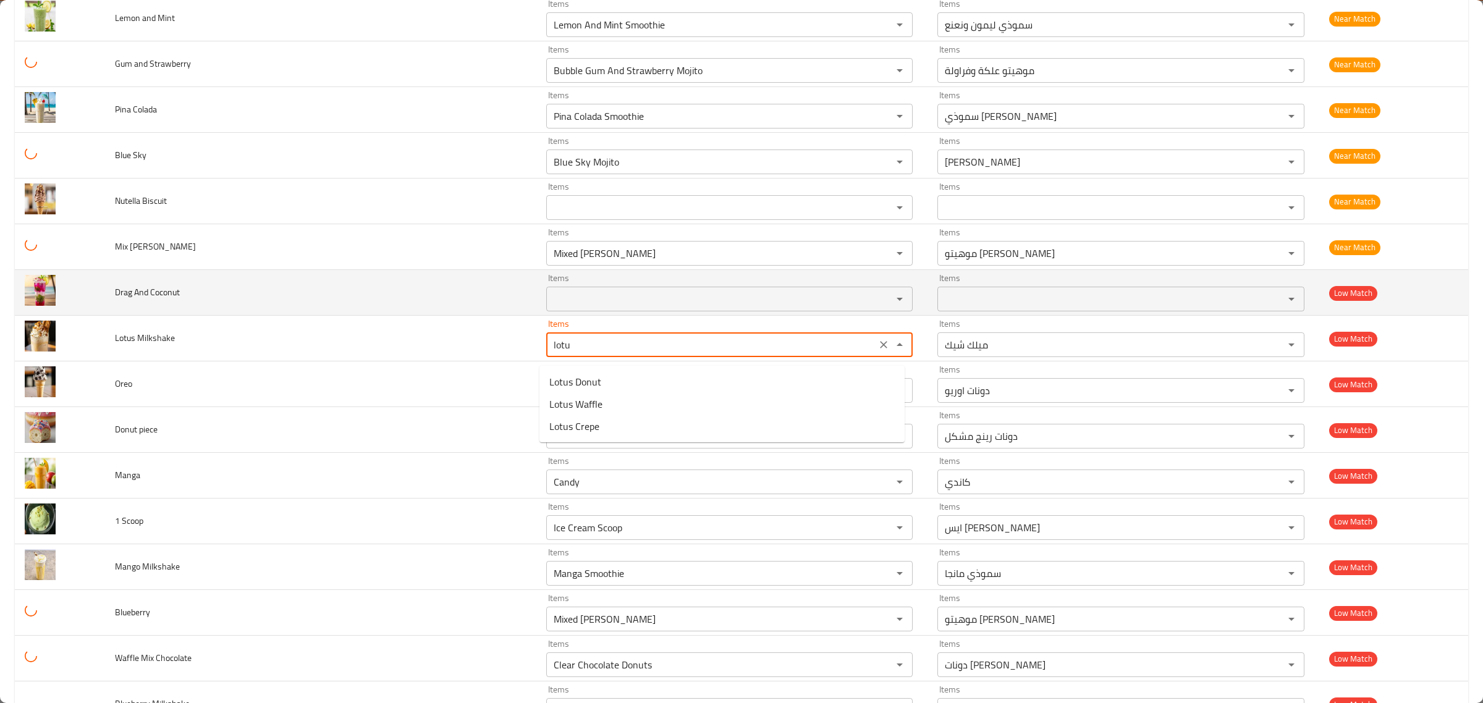
type Milkshake "lotus"
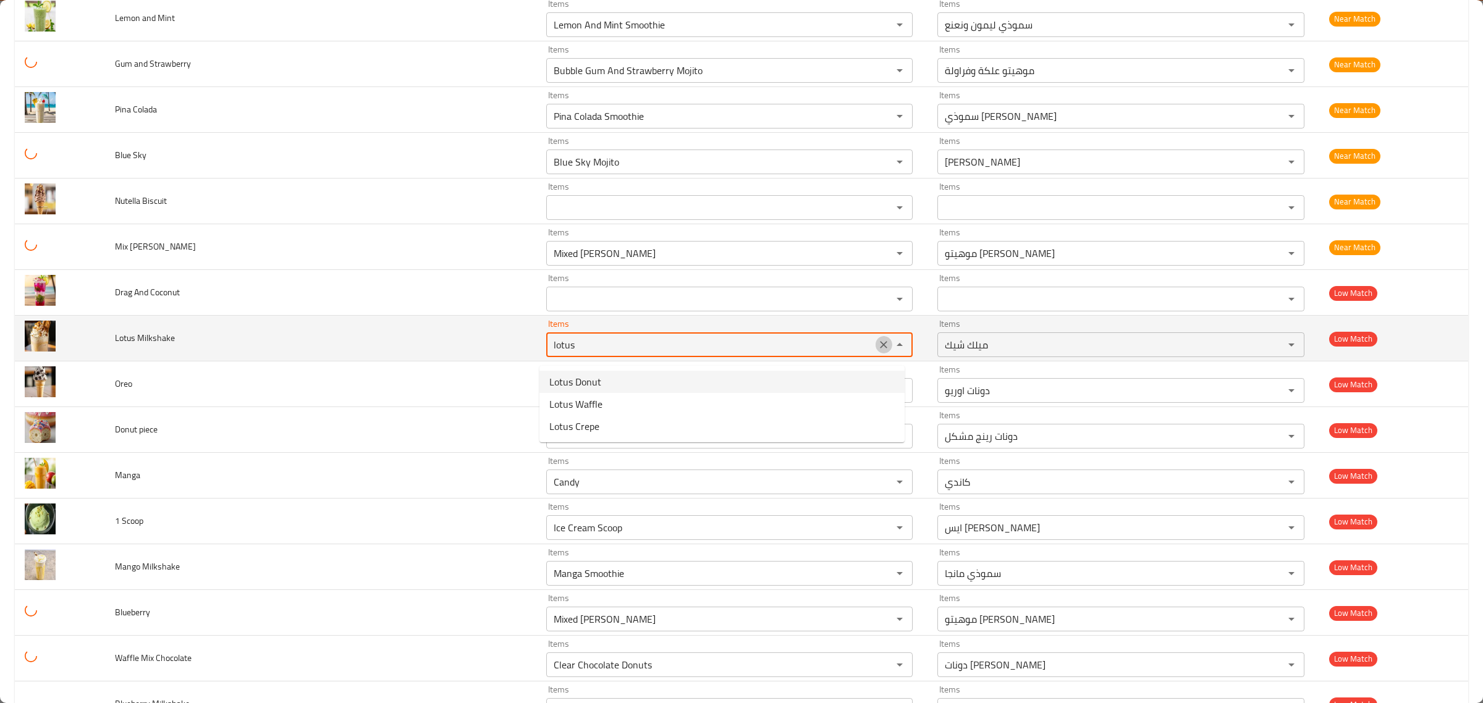
click at [877, 347] on icon "Clear" at bounding box center [883, 345] width 12 height 12
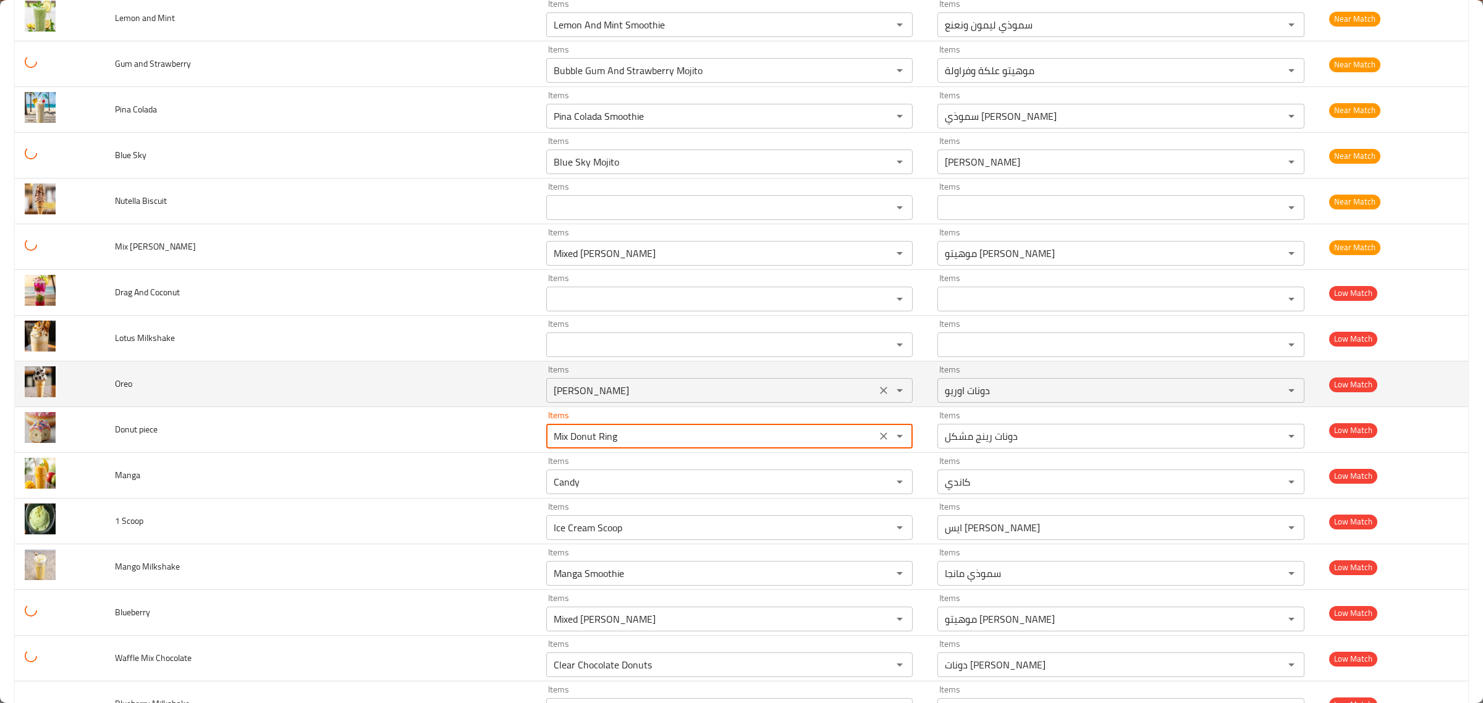
click at [851, 391] on input "Oreo Donut" at bounding box center [711, 390] width 323 height 17
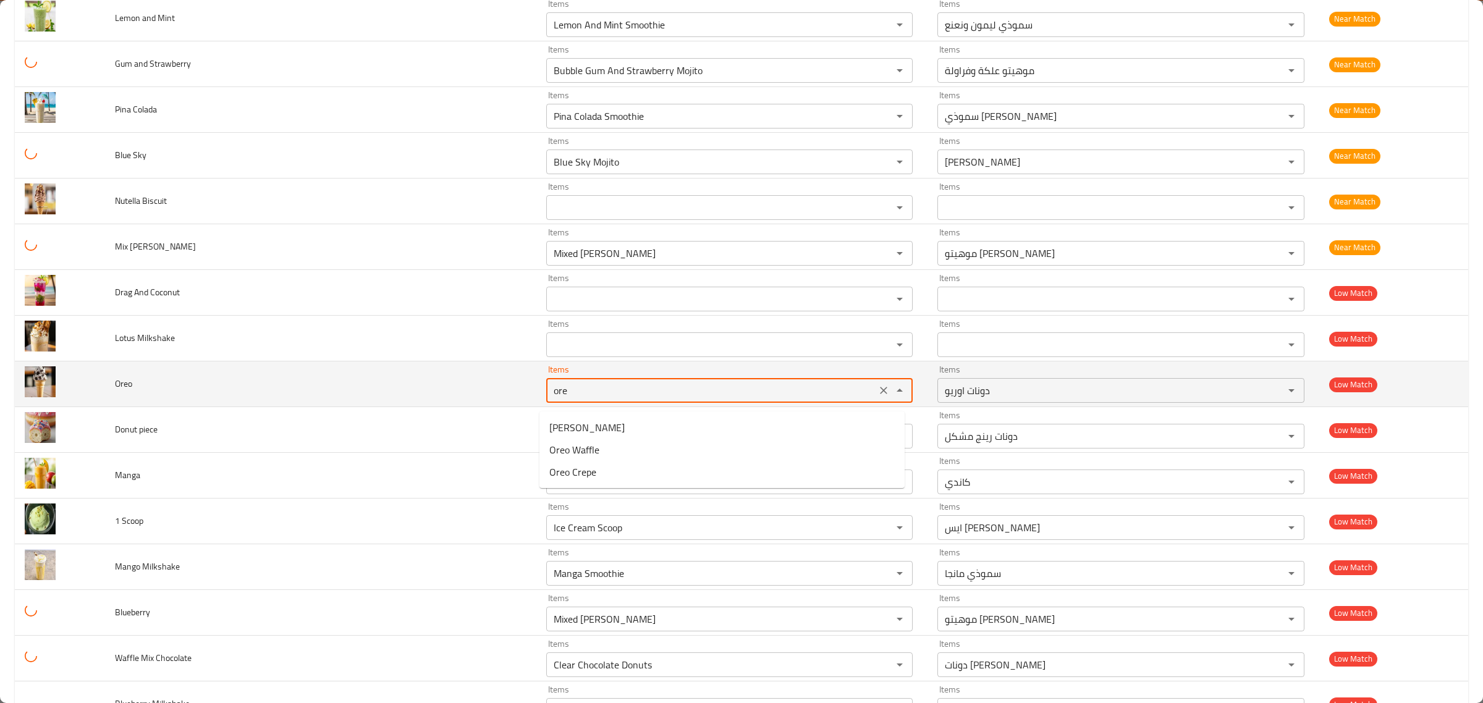
type input "oreo"
click at [877, 395] on icon "Clear" at bounding box center [883, 390] width 12 height 12
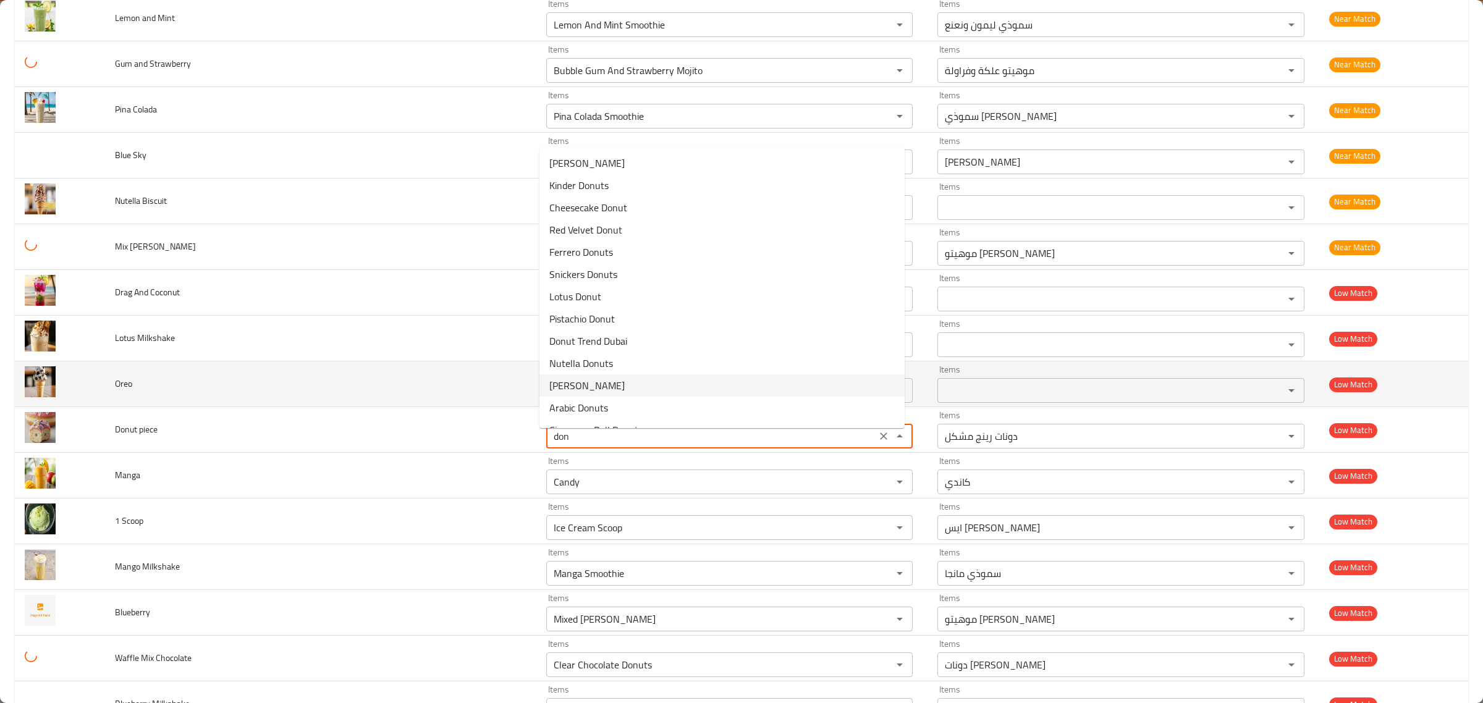
type piece "donu"
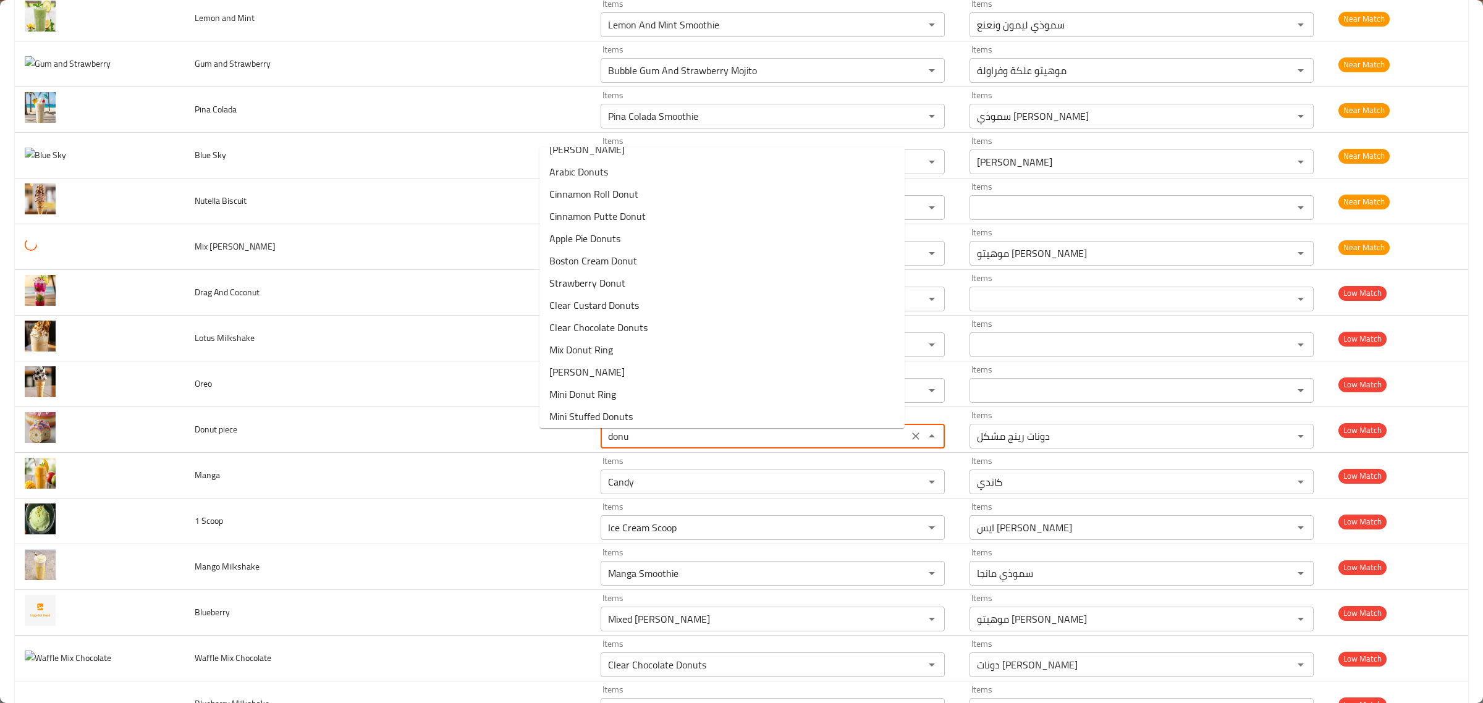
scroll to position [239, 0]
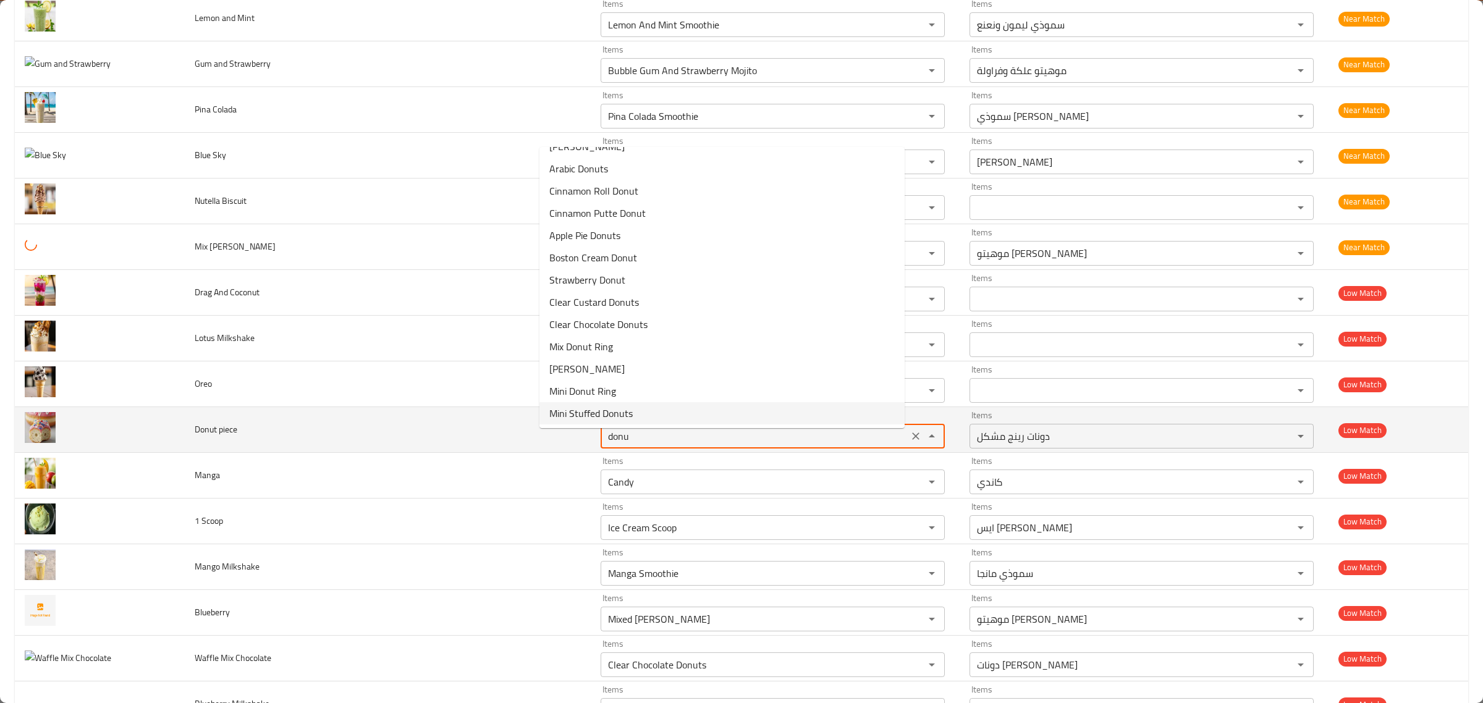
click at [907, 440] on button "Clear" at bounding box center [915, 435] width 17 height 17
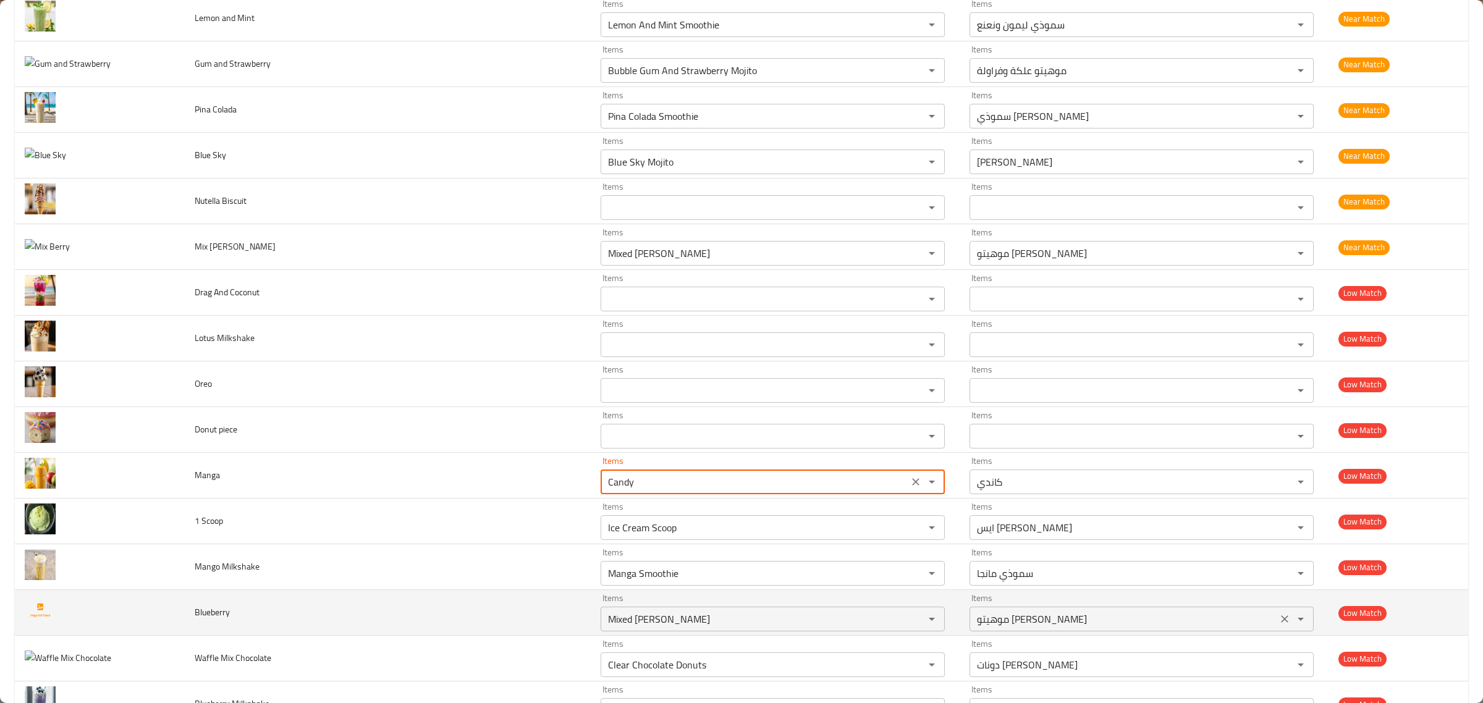
scroll to position [2162, 0]
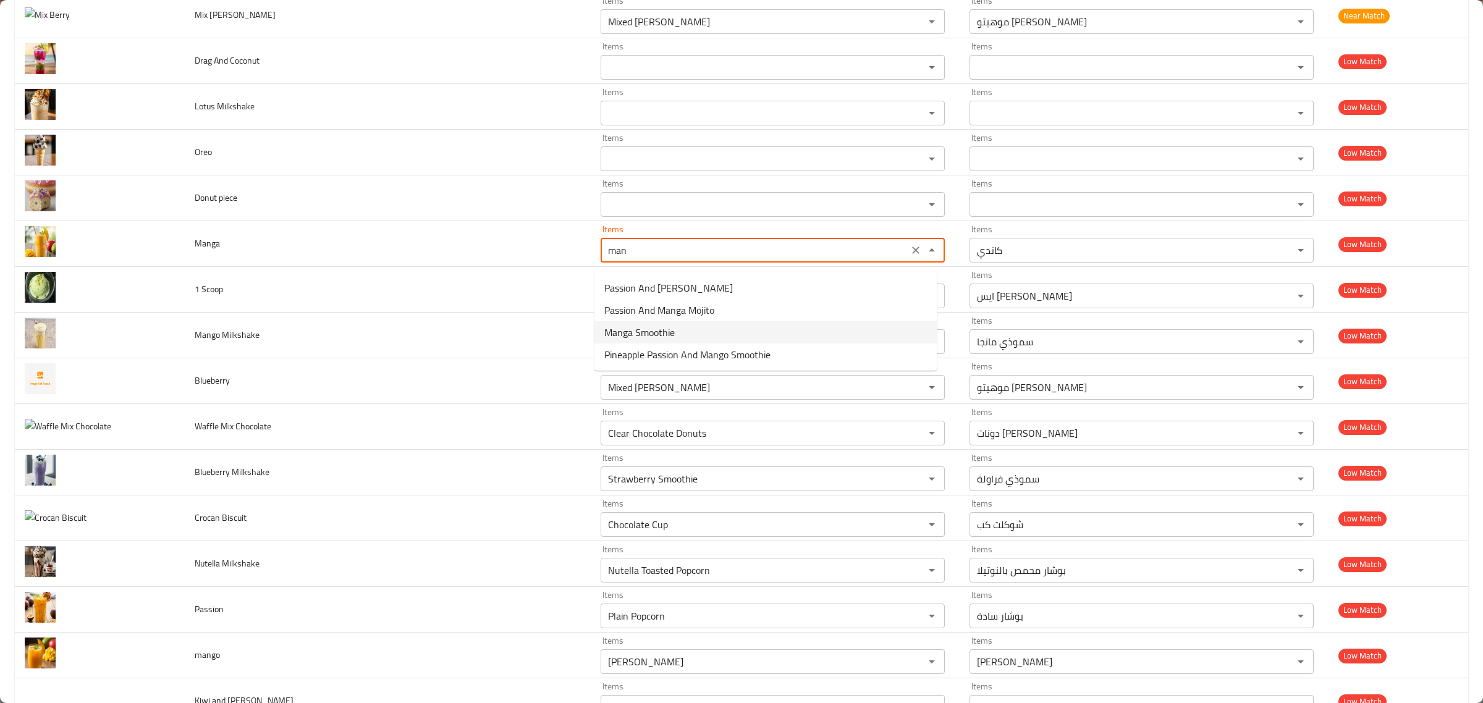
click at [811, 325] on li "Manga Smoothie" at bounding box center [765, 332] width 342 height 22
type input "Manga Smoothie"
type input "سموذي مانجا"
type input "Manga Smoothie"
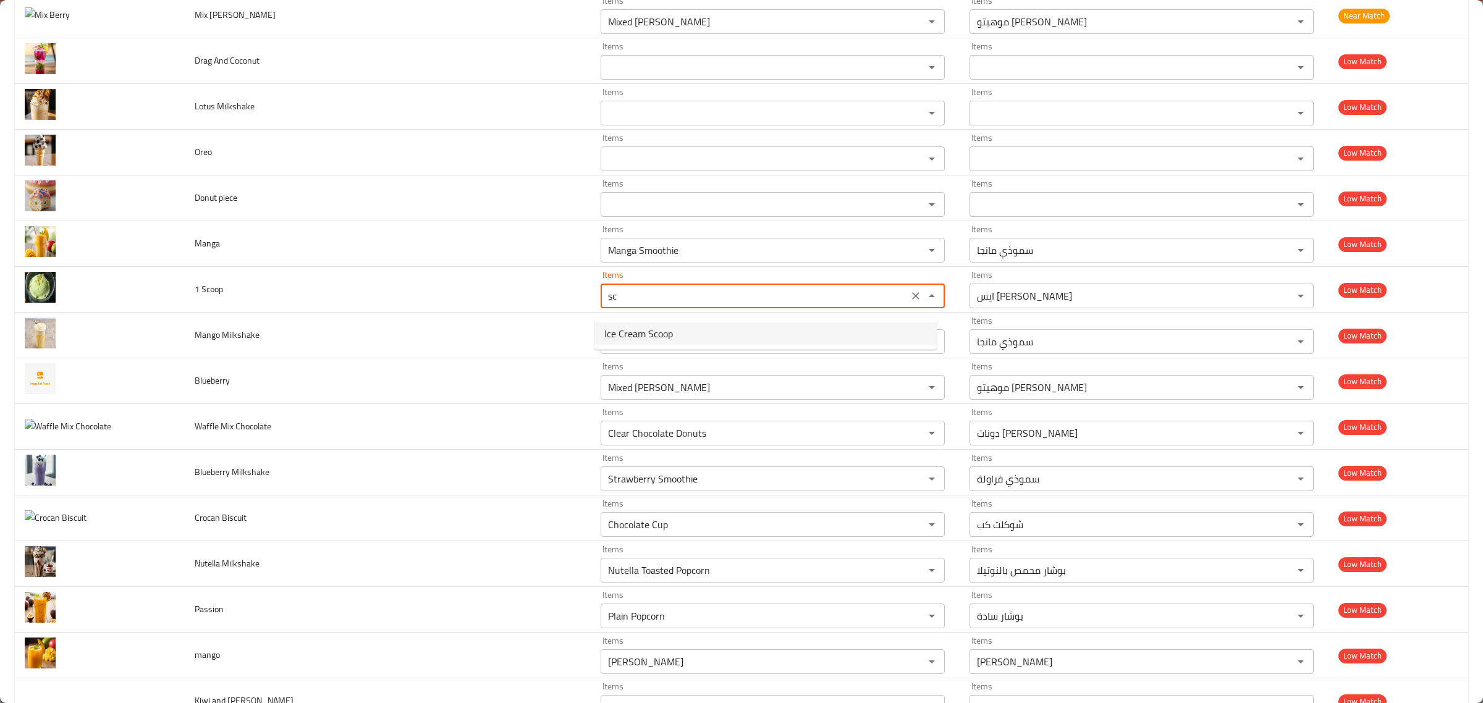
click at [890, 334] on Scoop-option-0 "Ice Cream Scoop" at bounding box center [765, 333] width 342 height 22
type Scoop "Ice Cream Scoop"
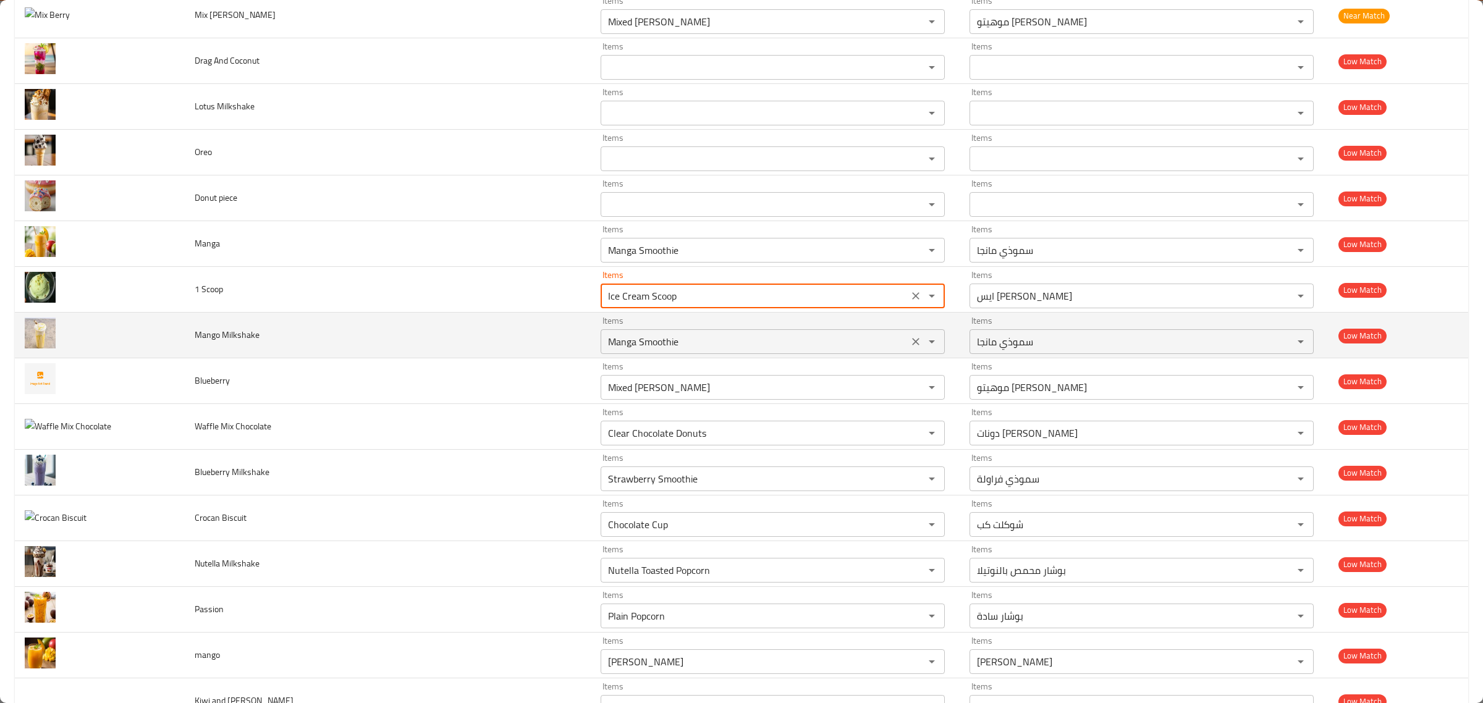
click at [890, 335] on div "Items Manga Smoothie Items" at bounding box center [772, 335] width 344 height 38
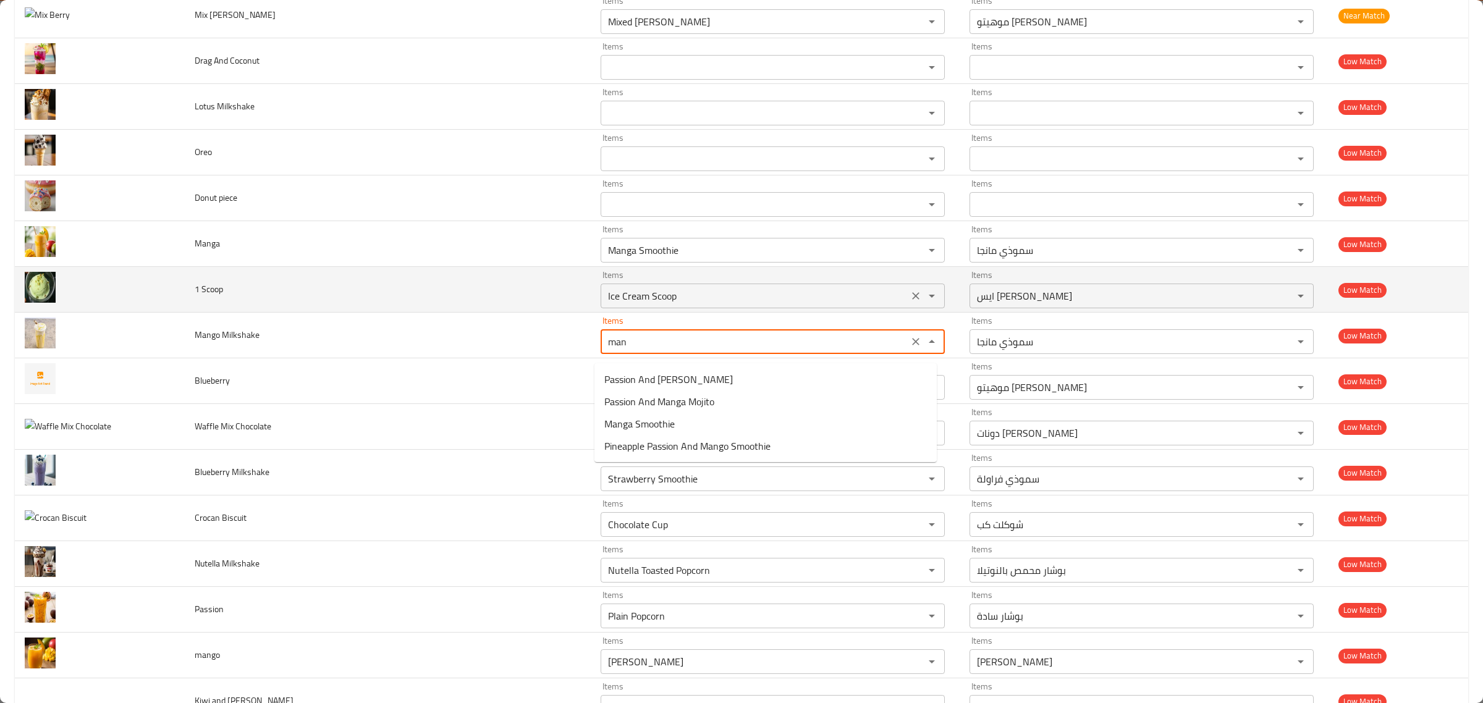
type Milkshake "mang"
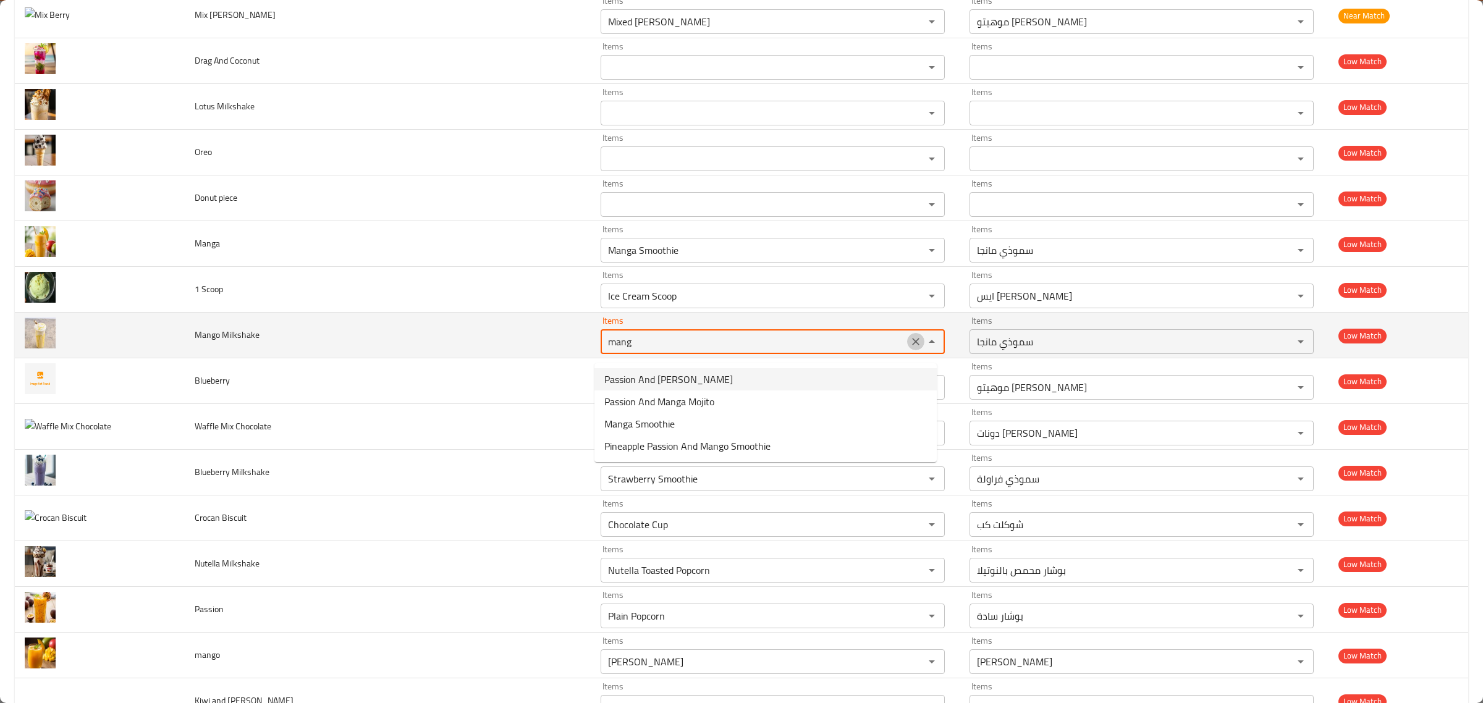
click at [909, 348] on icon "Clear" at bounding box center [915, 341] width 12 height 12
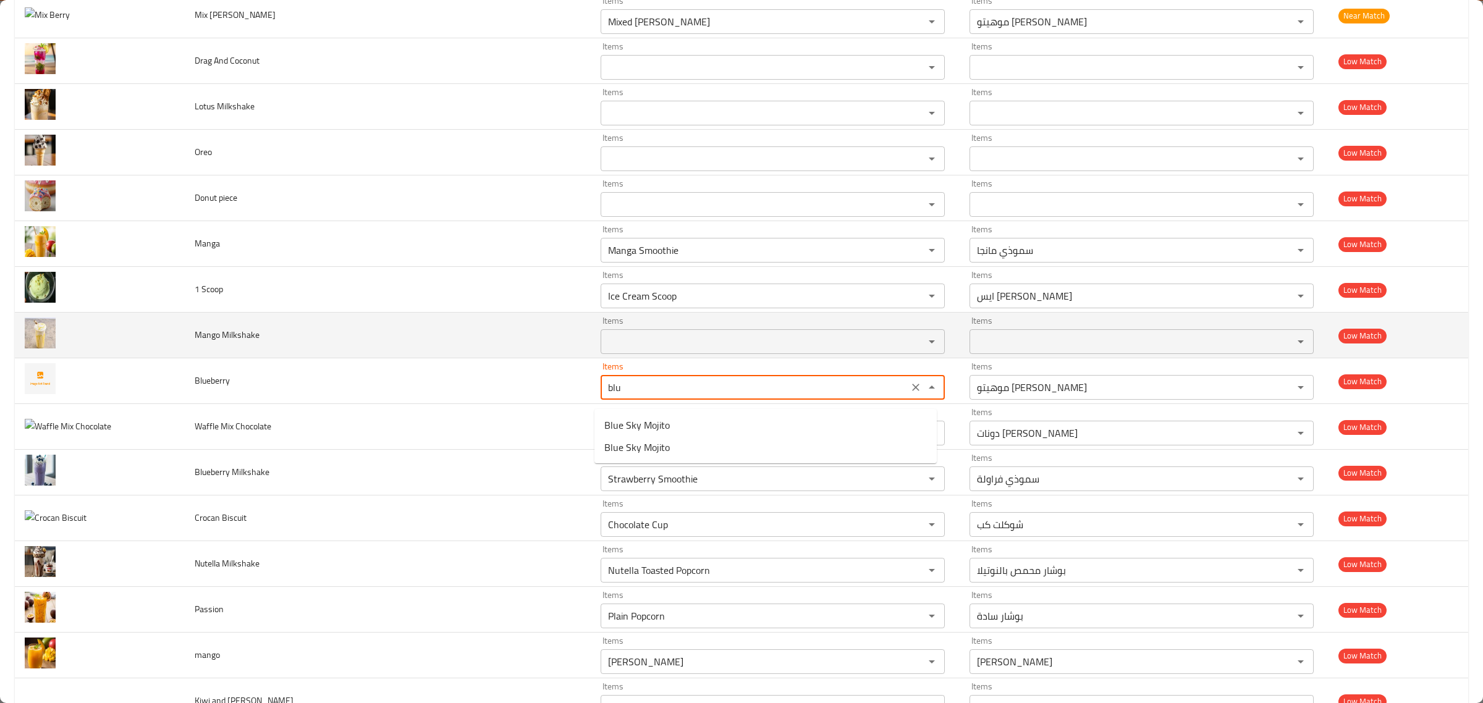
type input "blue"
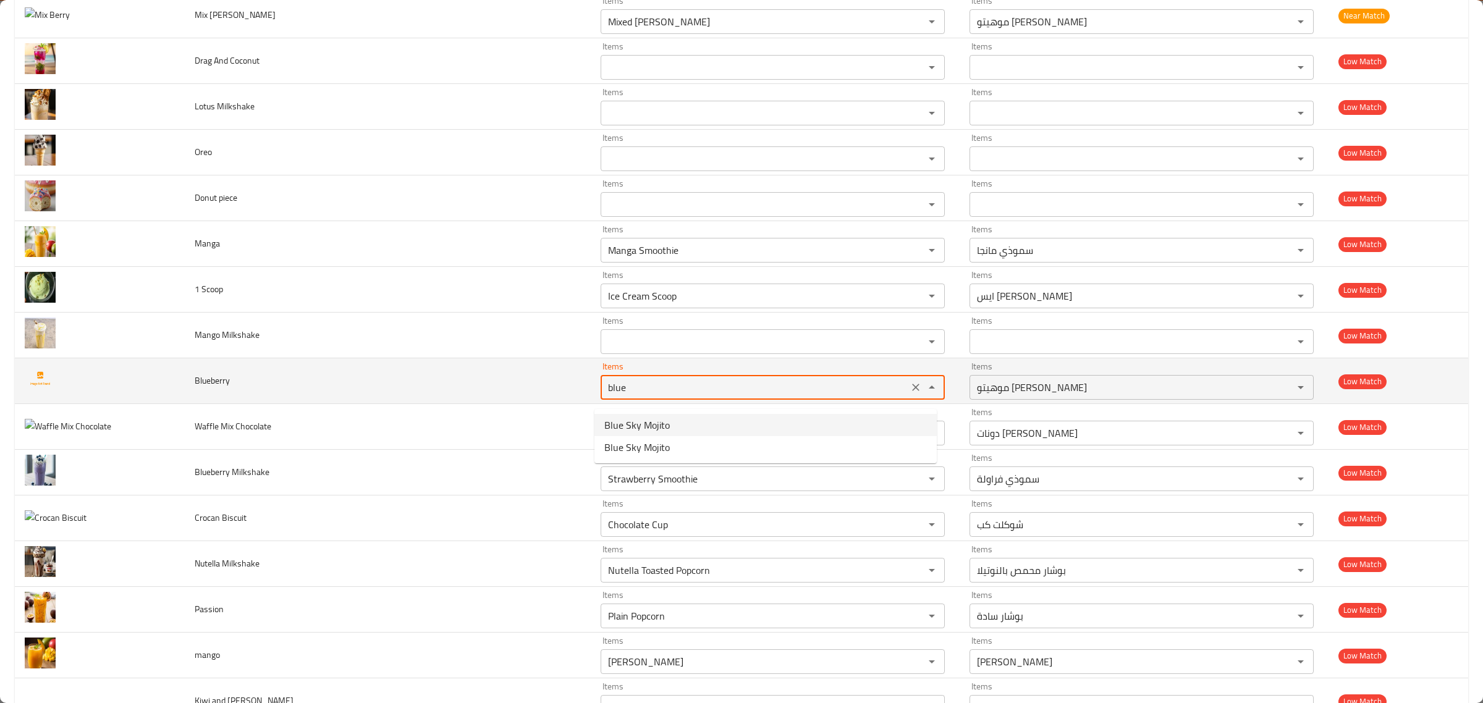
click at [912, 391] on icon "Clear" at bounding box center [915, 387] width 7 height 7
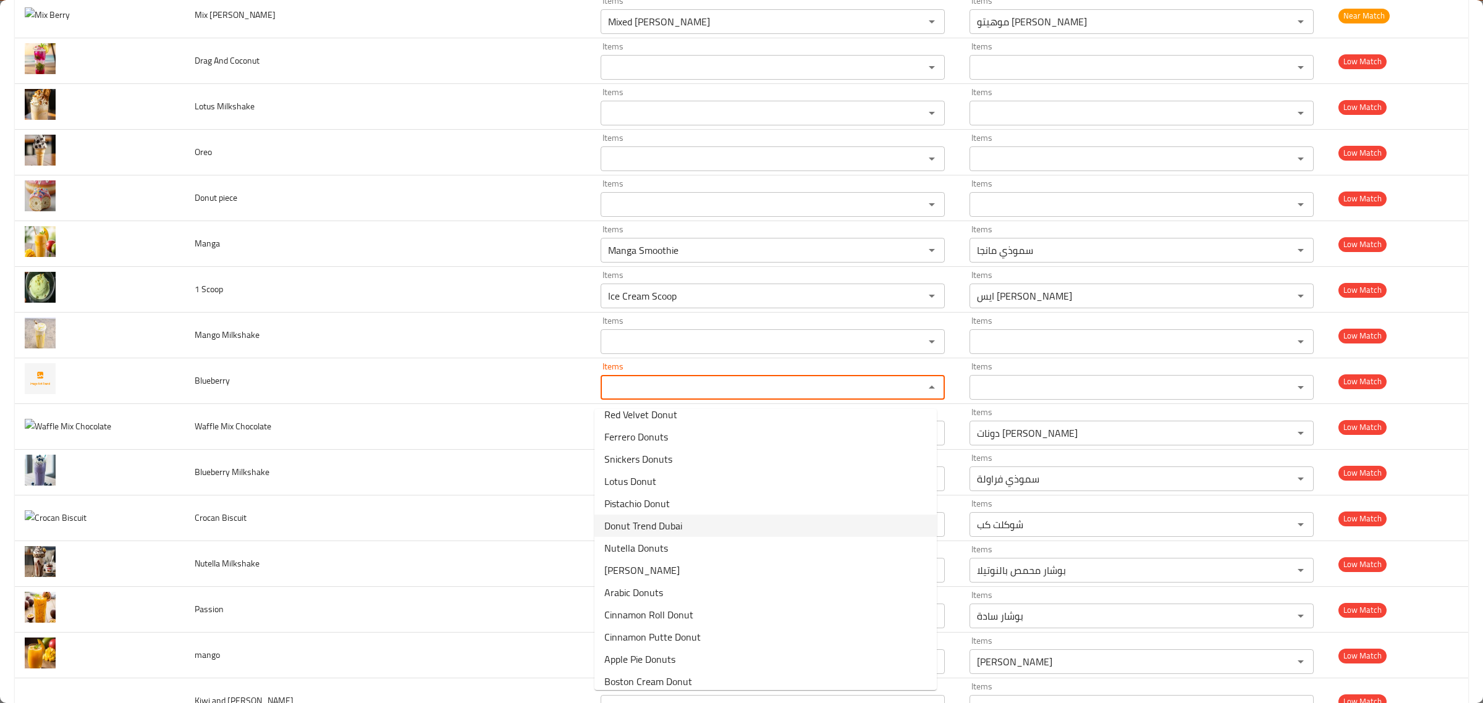
scroll to position [154, 0]
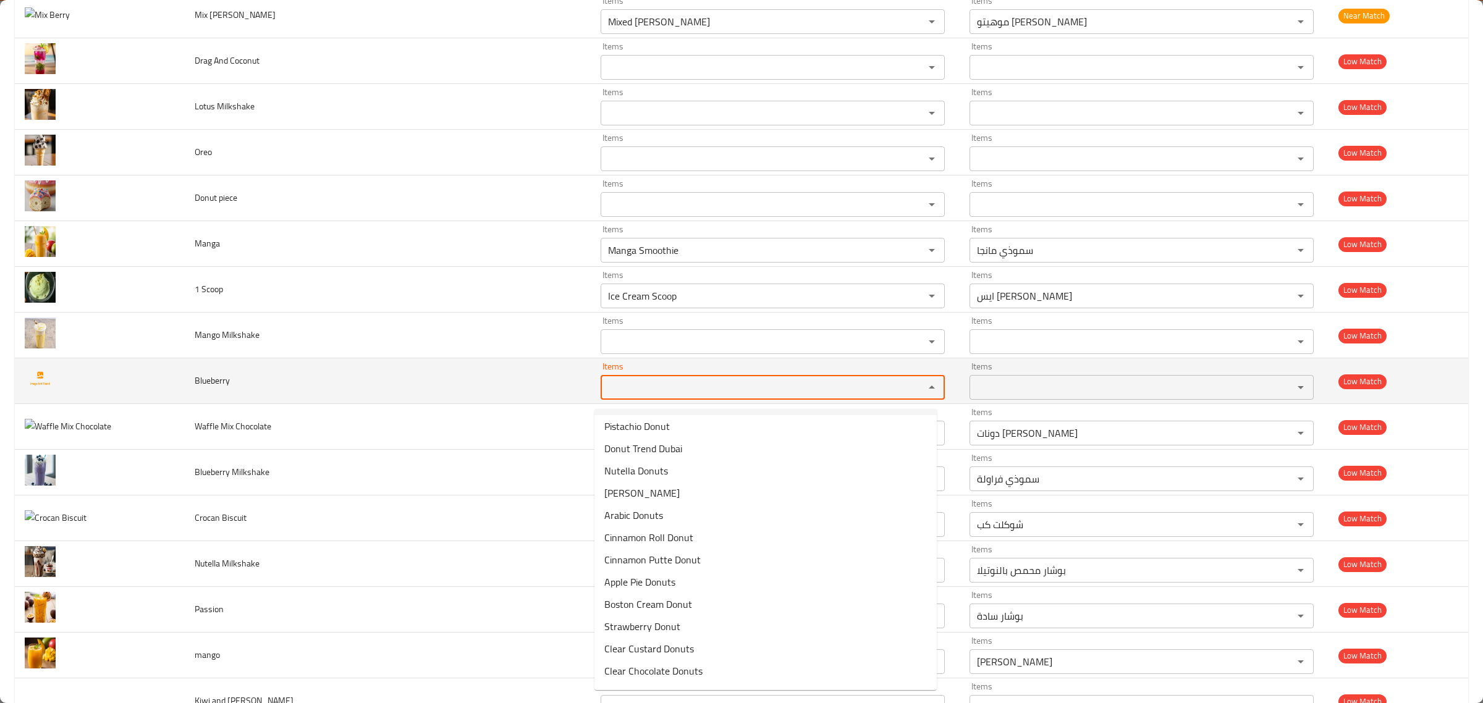
click at [762, 395] on input "Items" at bounding box center [754, 387] width 300 height 17
type input "b"
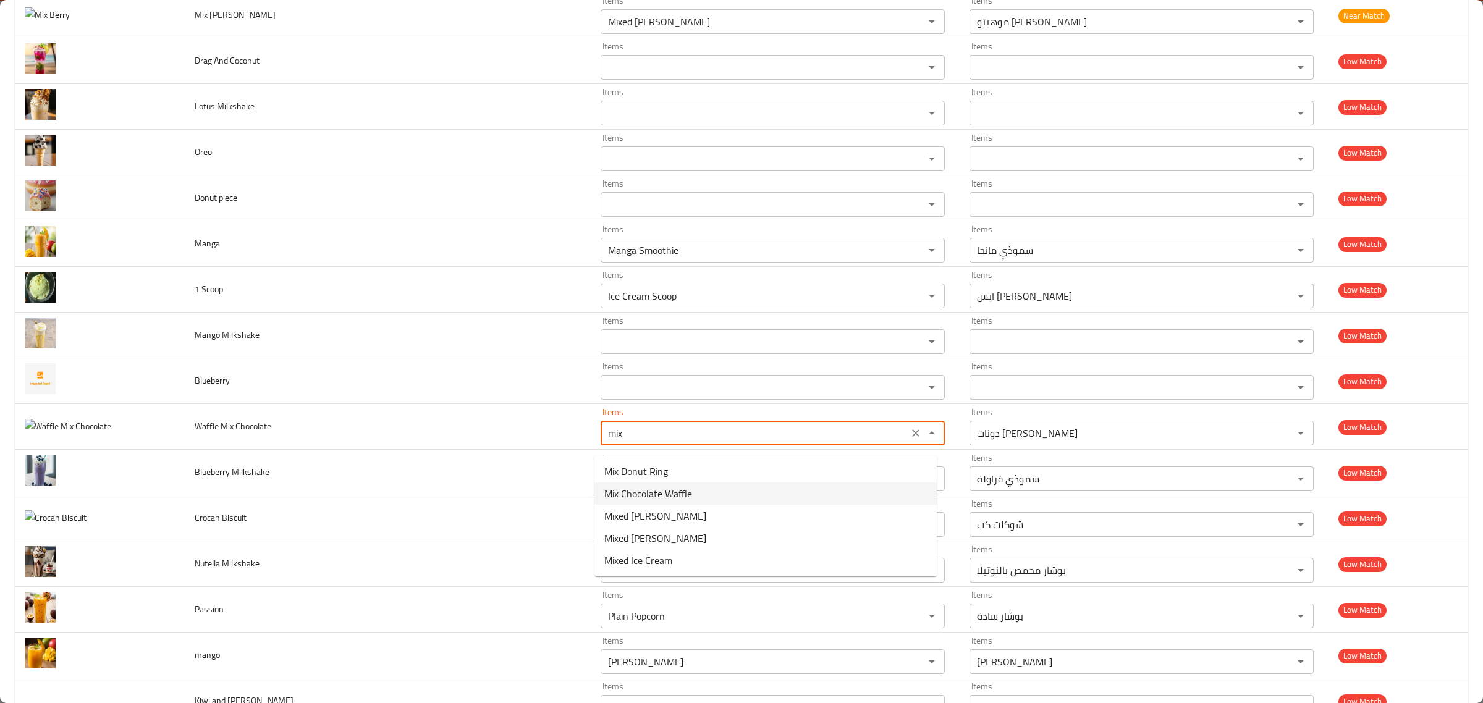
click at [715, 499] on Chocolate-option-1 "Mix Chocolate Waffle" at bounding box center [765, 493] width 342 height 22
type Chocolate "Mix Chocolate Waffle"
type Chocolate-ar "وافل ميكس شوكلت"
type Chocolate "Mix Chocolate Waffle"
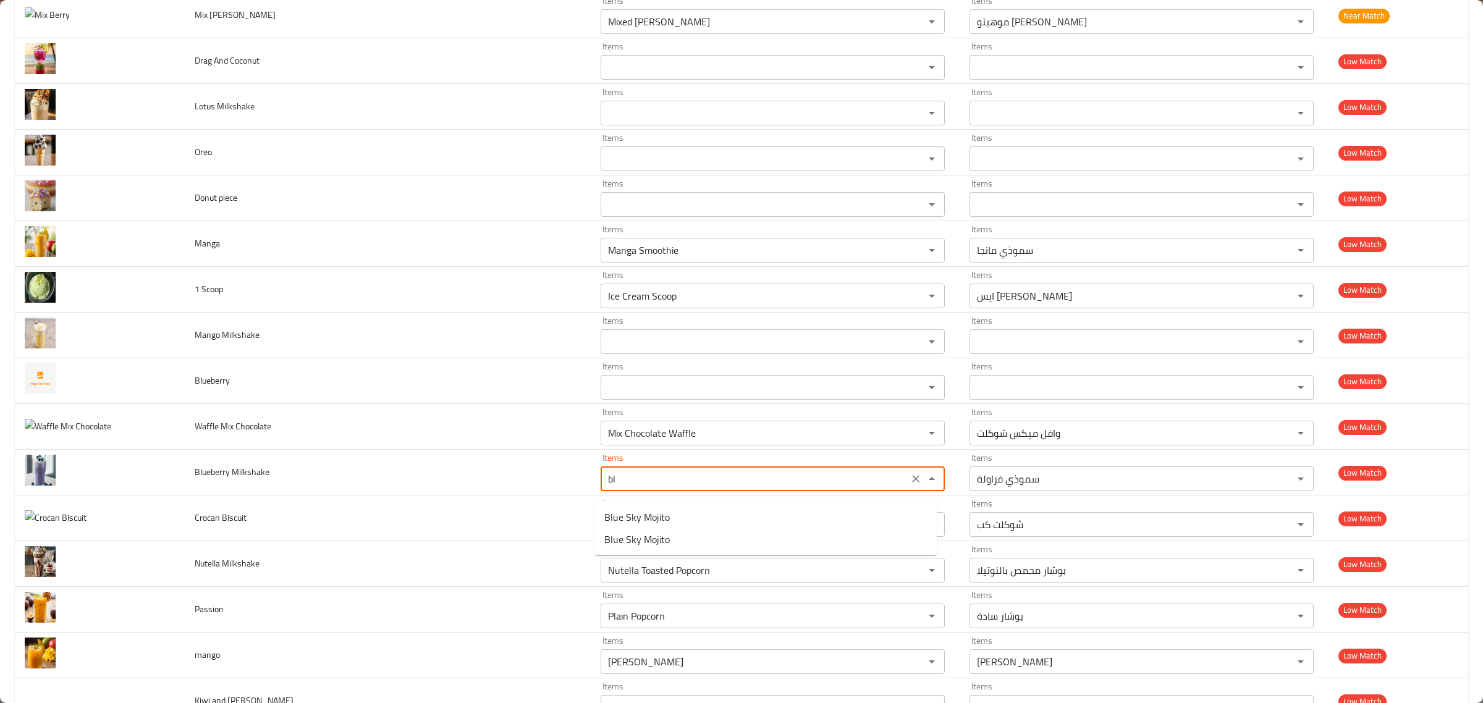
type Milkshake "b"
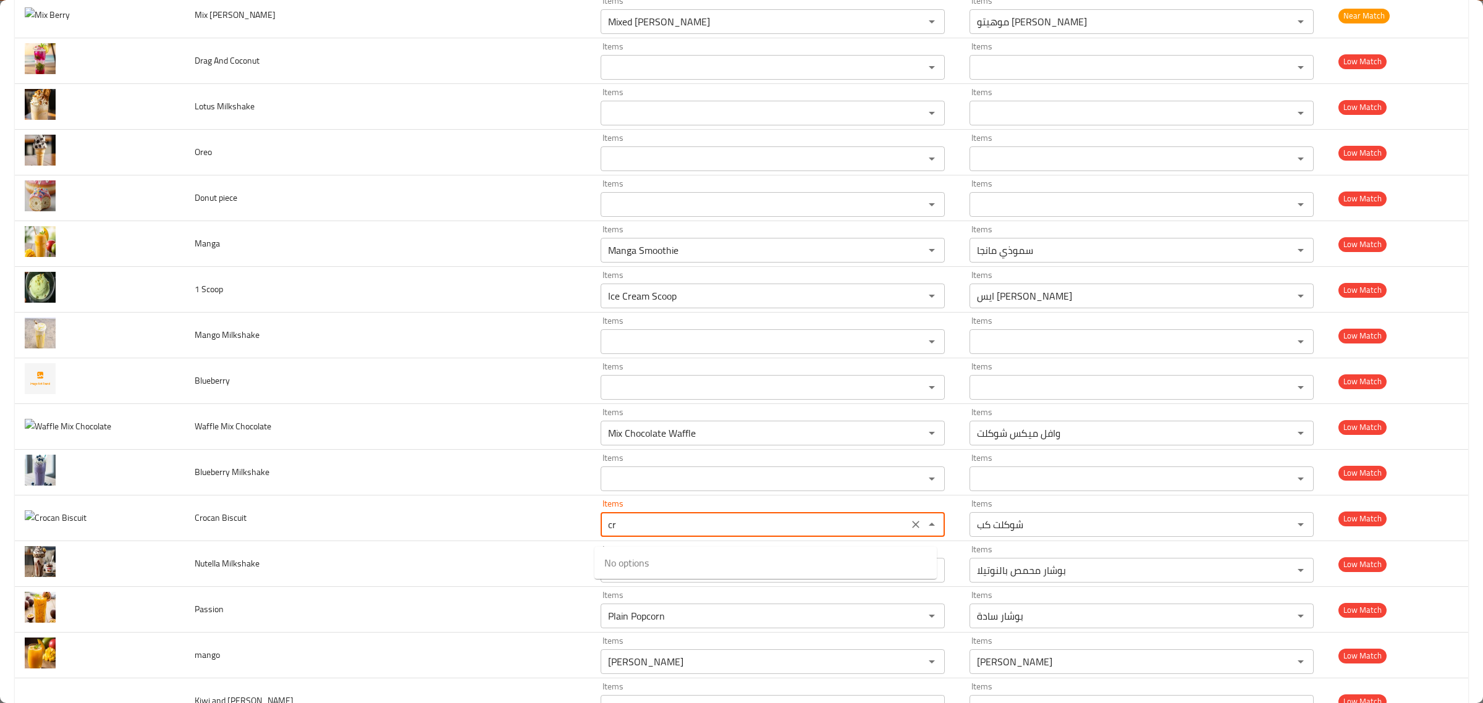
type Biscuit "c"
type Biscuit "b"
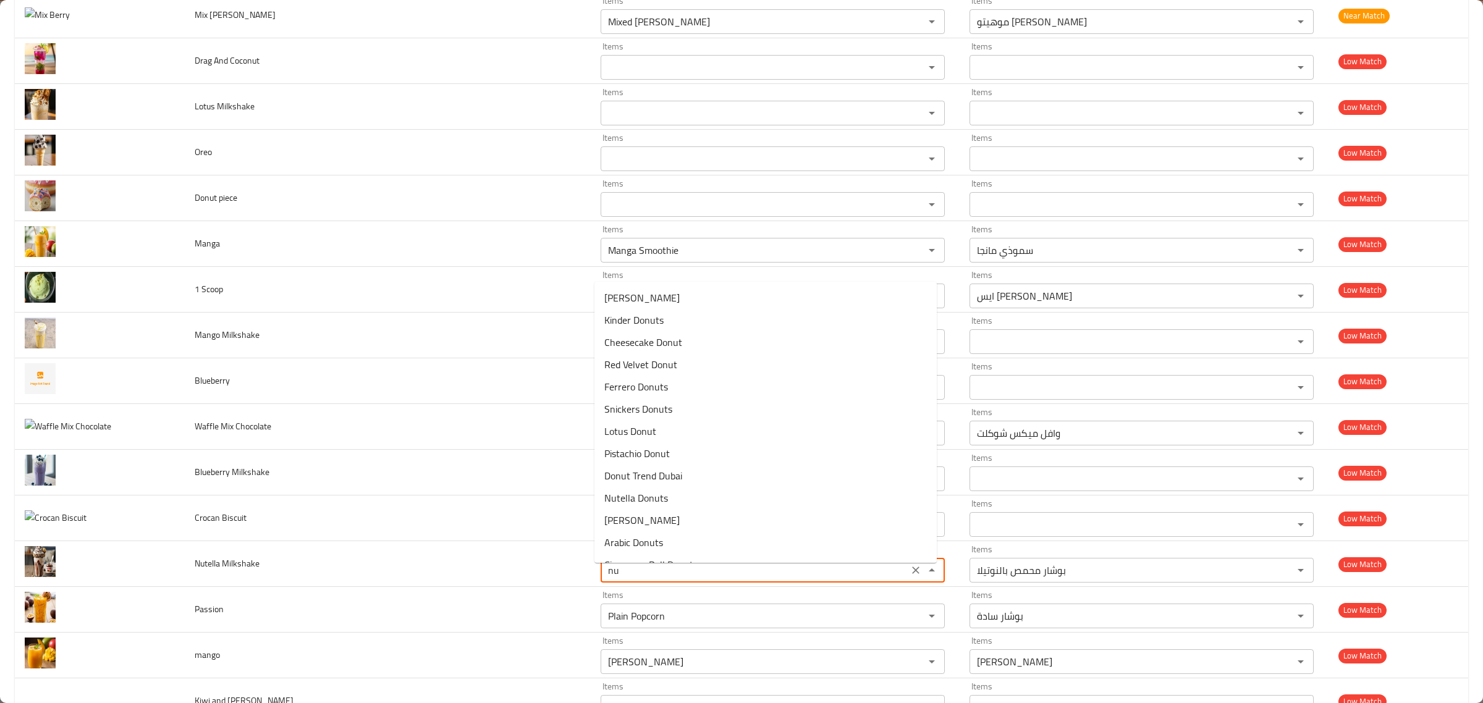
type Milkshake "n"
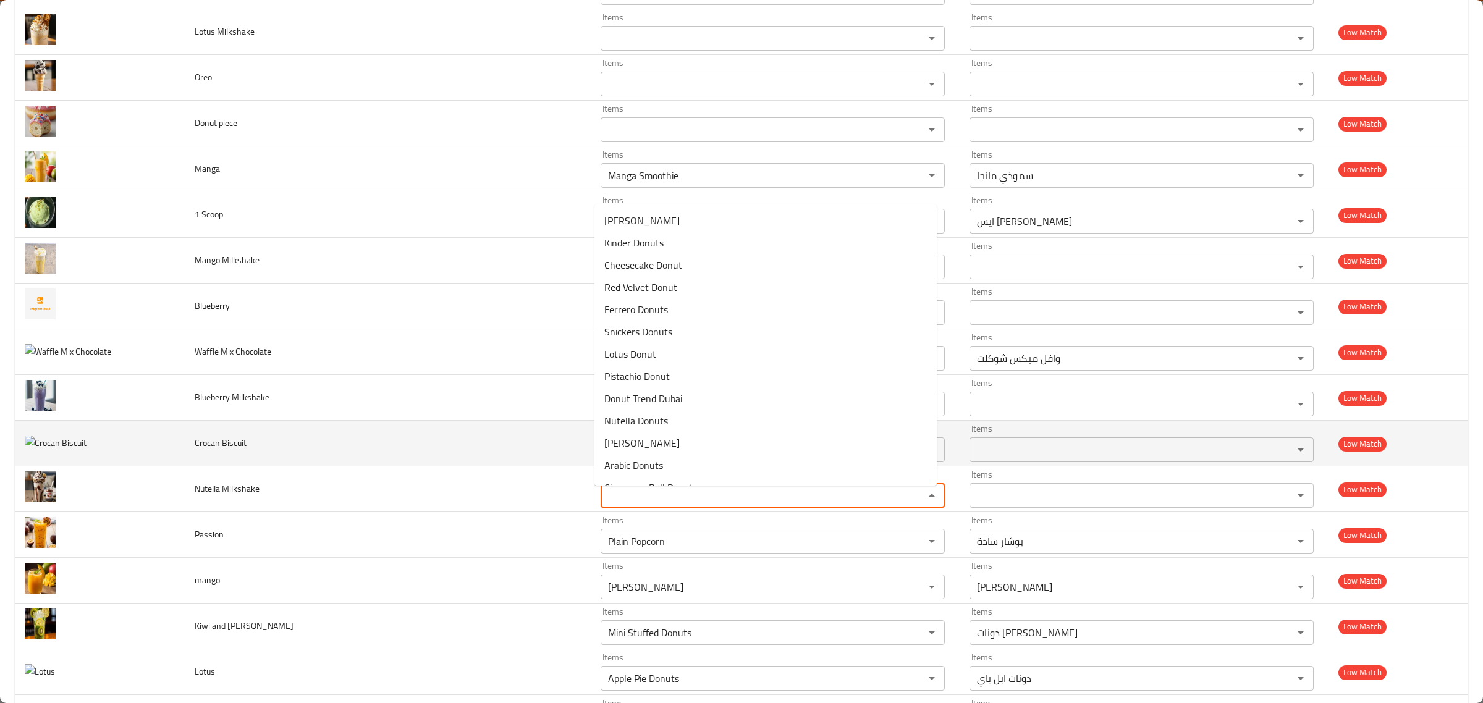
scroll to position [2239, 0]
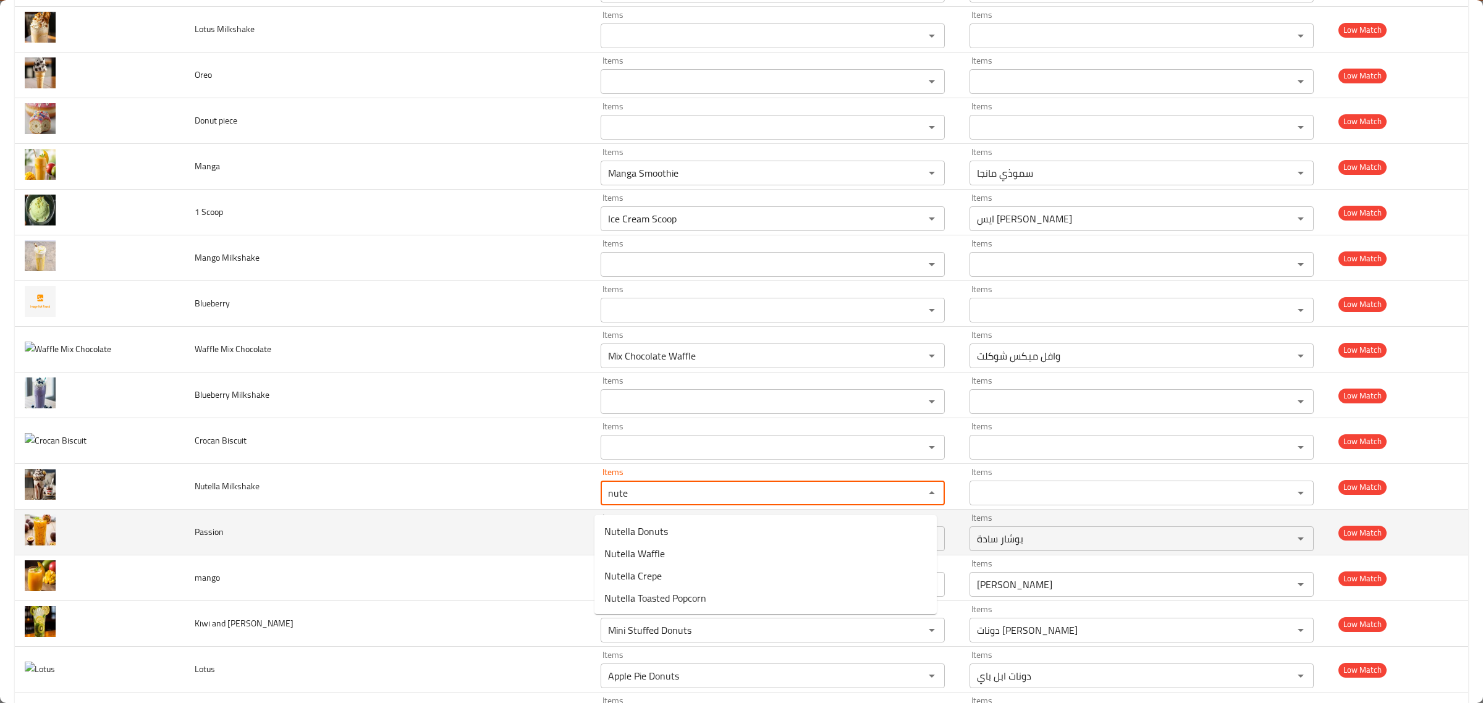
type Milkshake "nute"
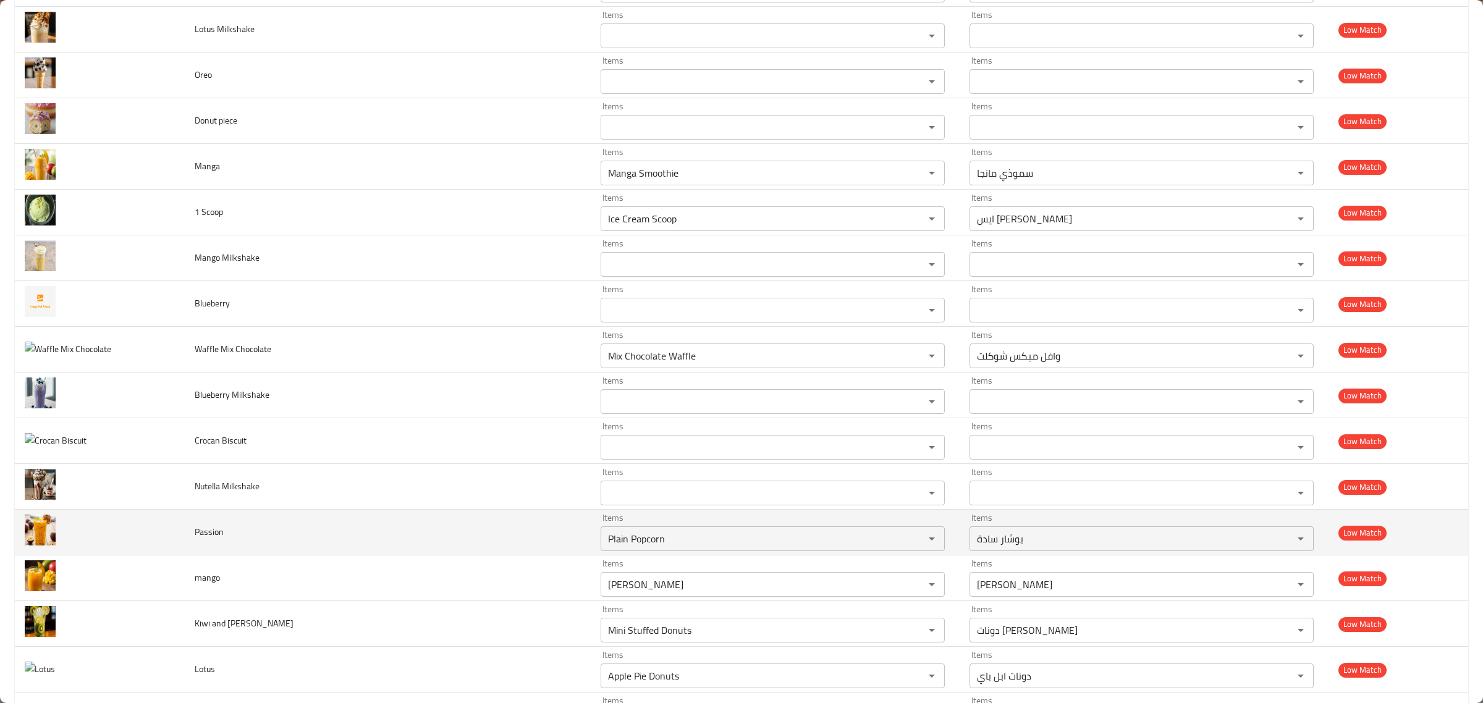
click at [532, 541] on td "Passion" at bounding box center [387, 533] width 405 height 46
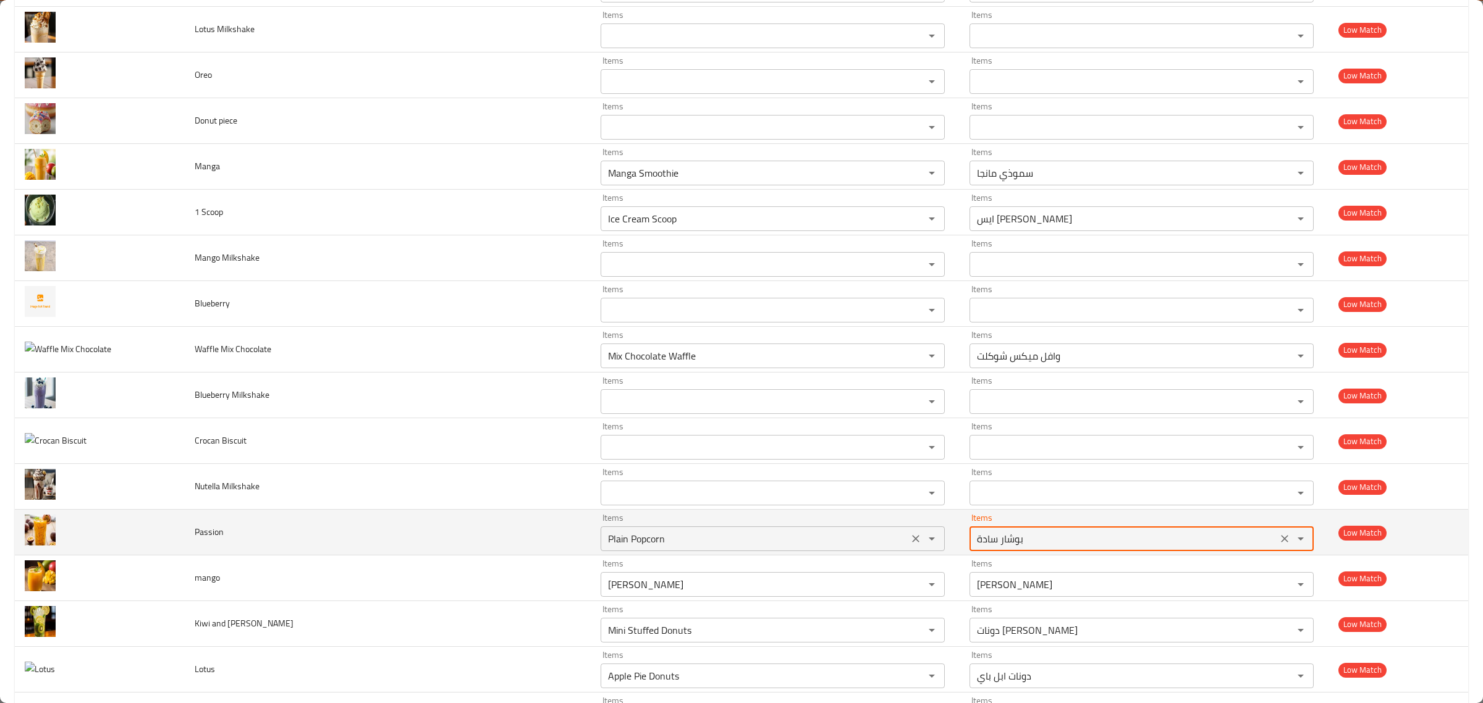
click at [674, 547] on input "Plain Popcorn" at bounding box center [754, 538] width 300 height 17
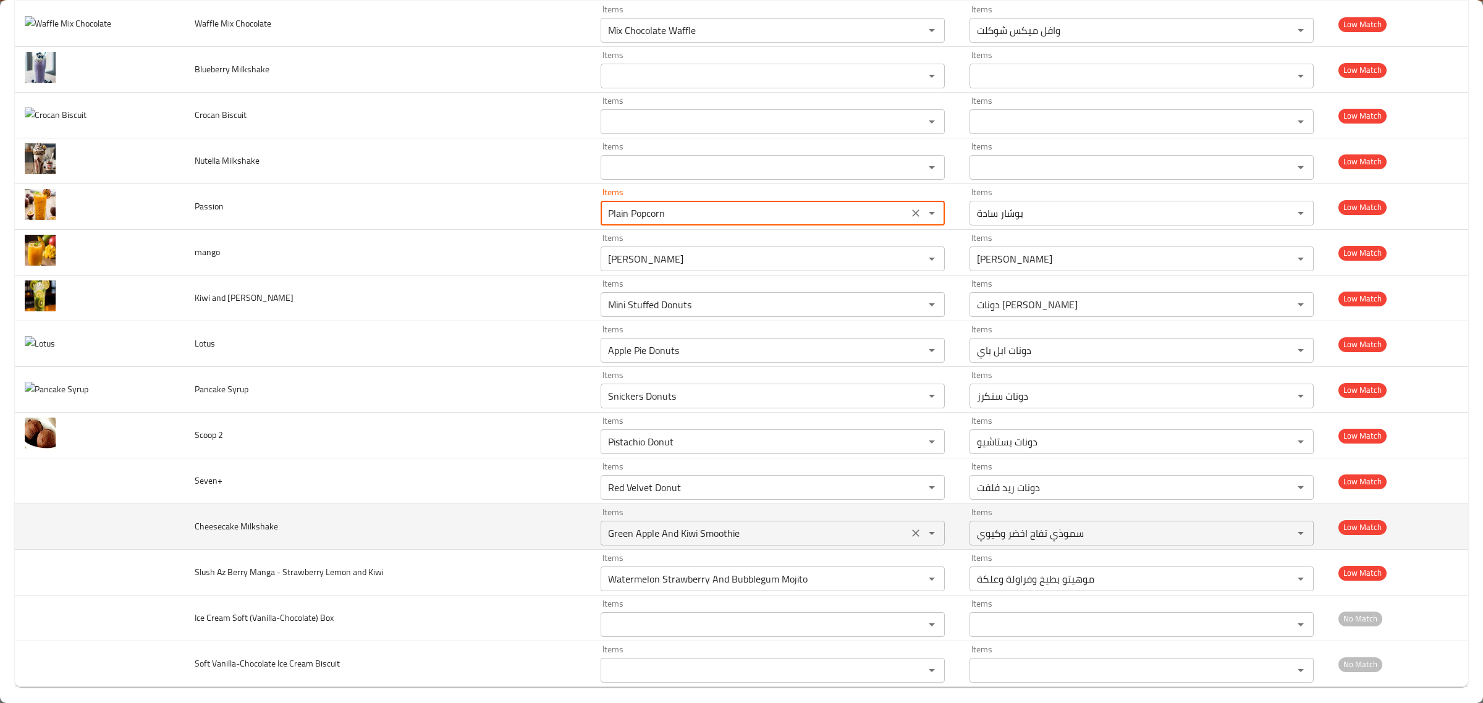
scroll to position [2582, 0]
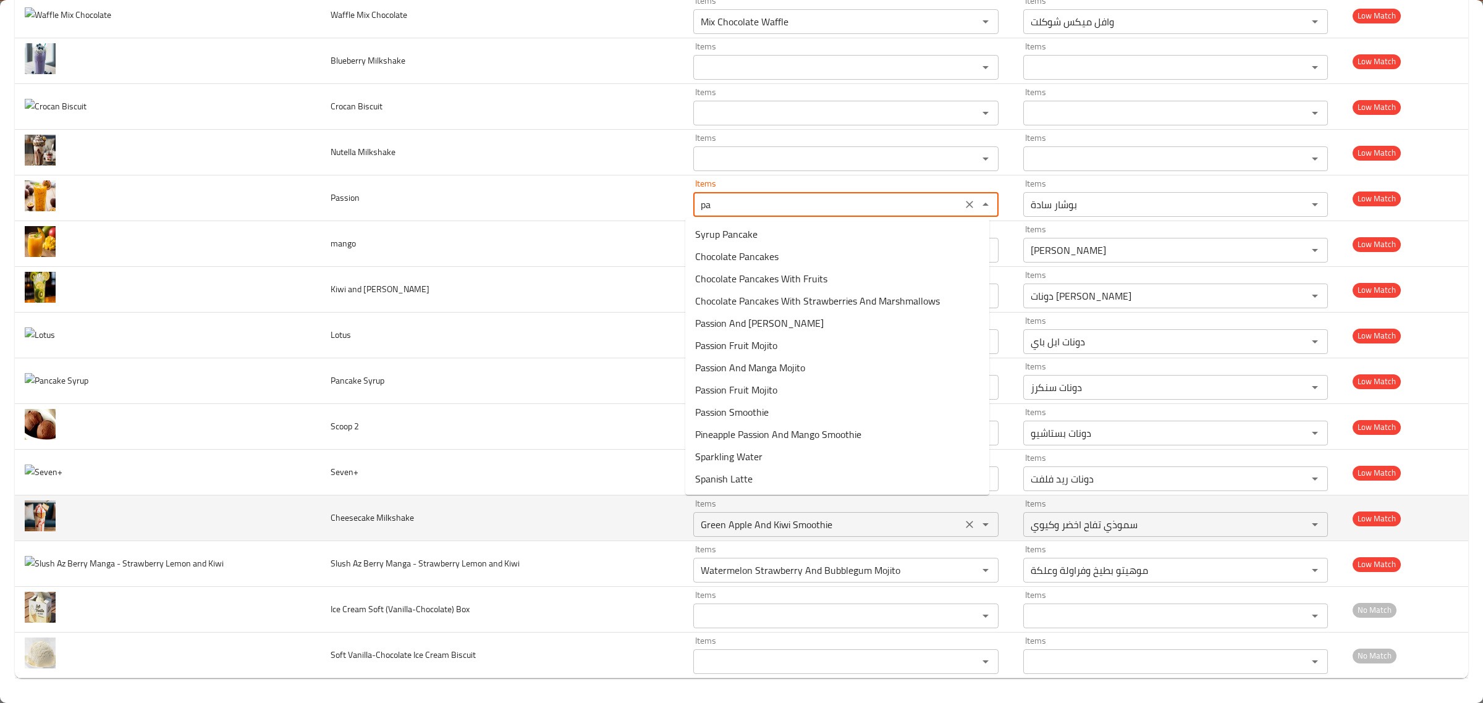
type input "pas"
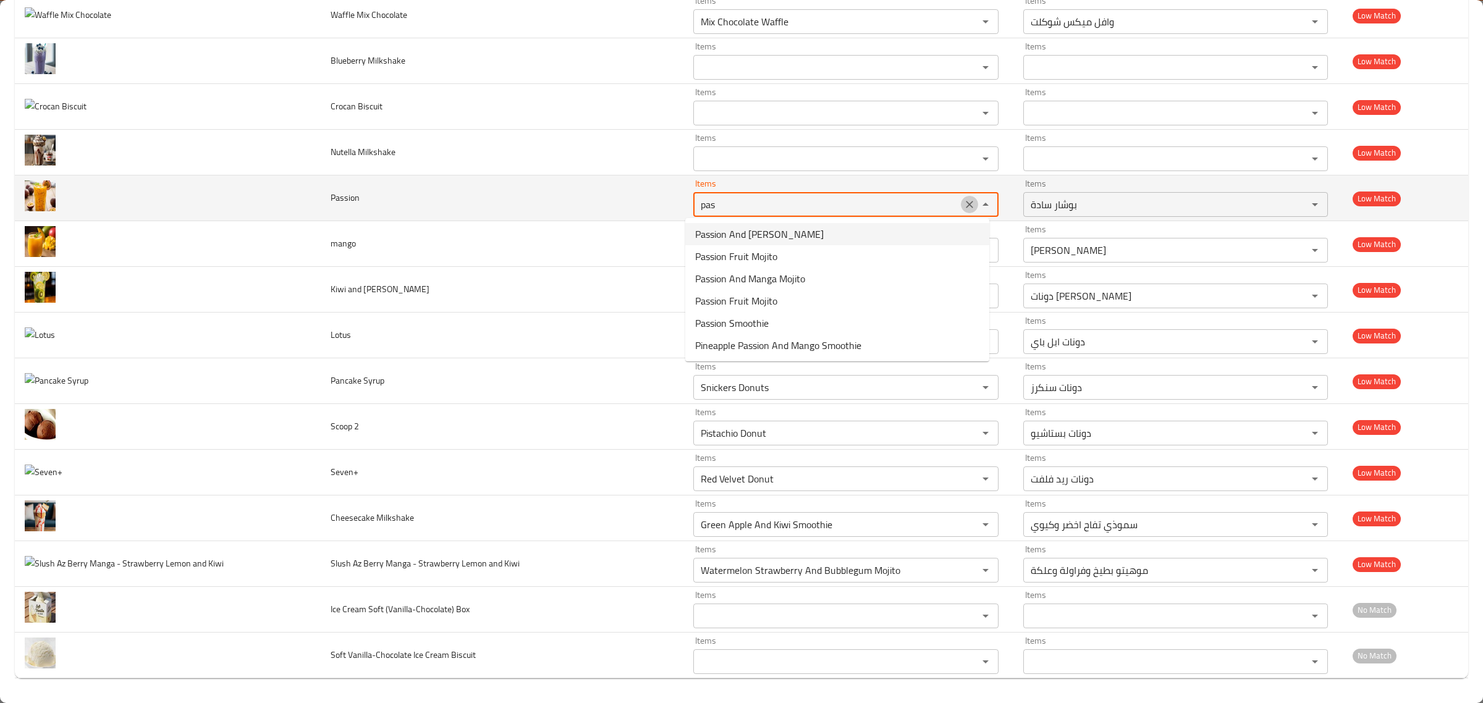
click at [963, 205] on icon "Clear" at bounding box center [969, 204] width 12 height 12
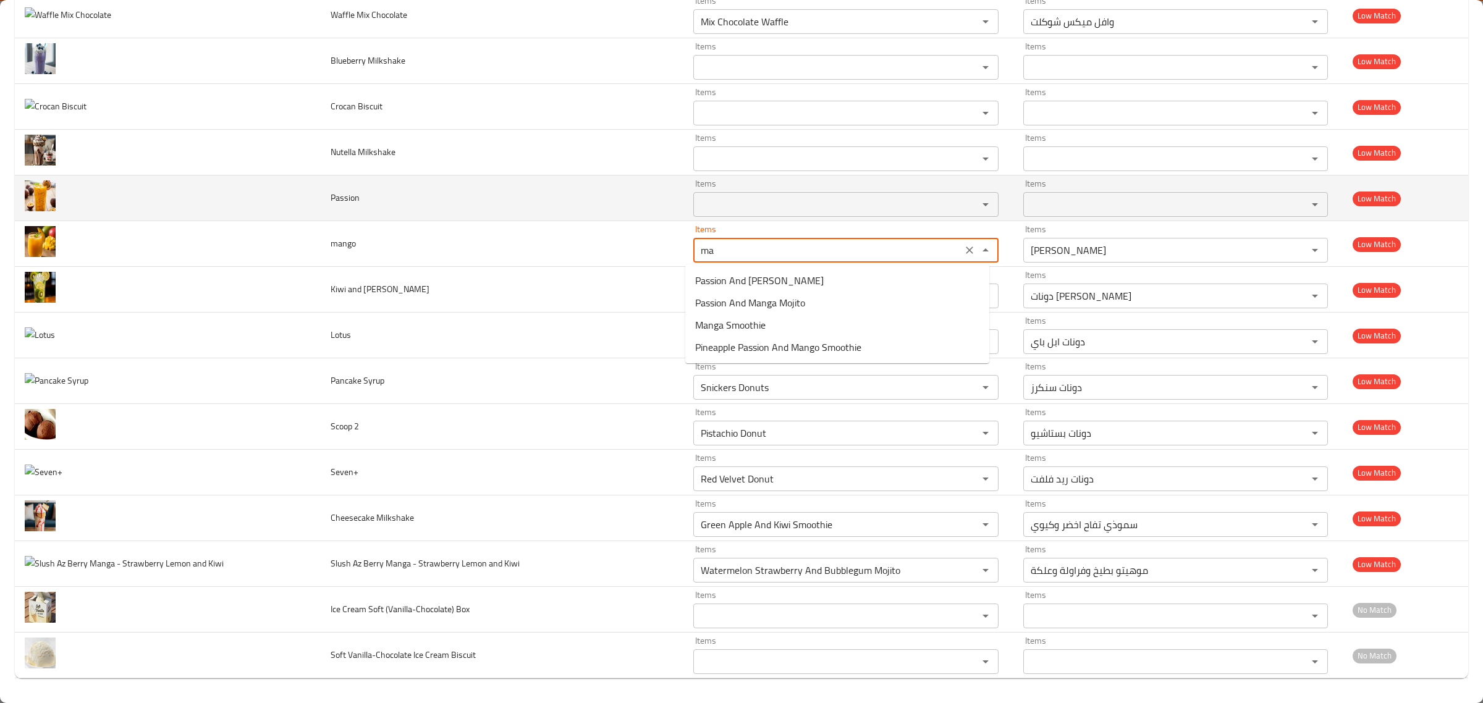
type input "m"
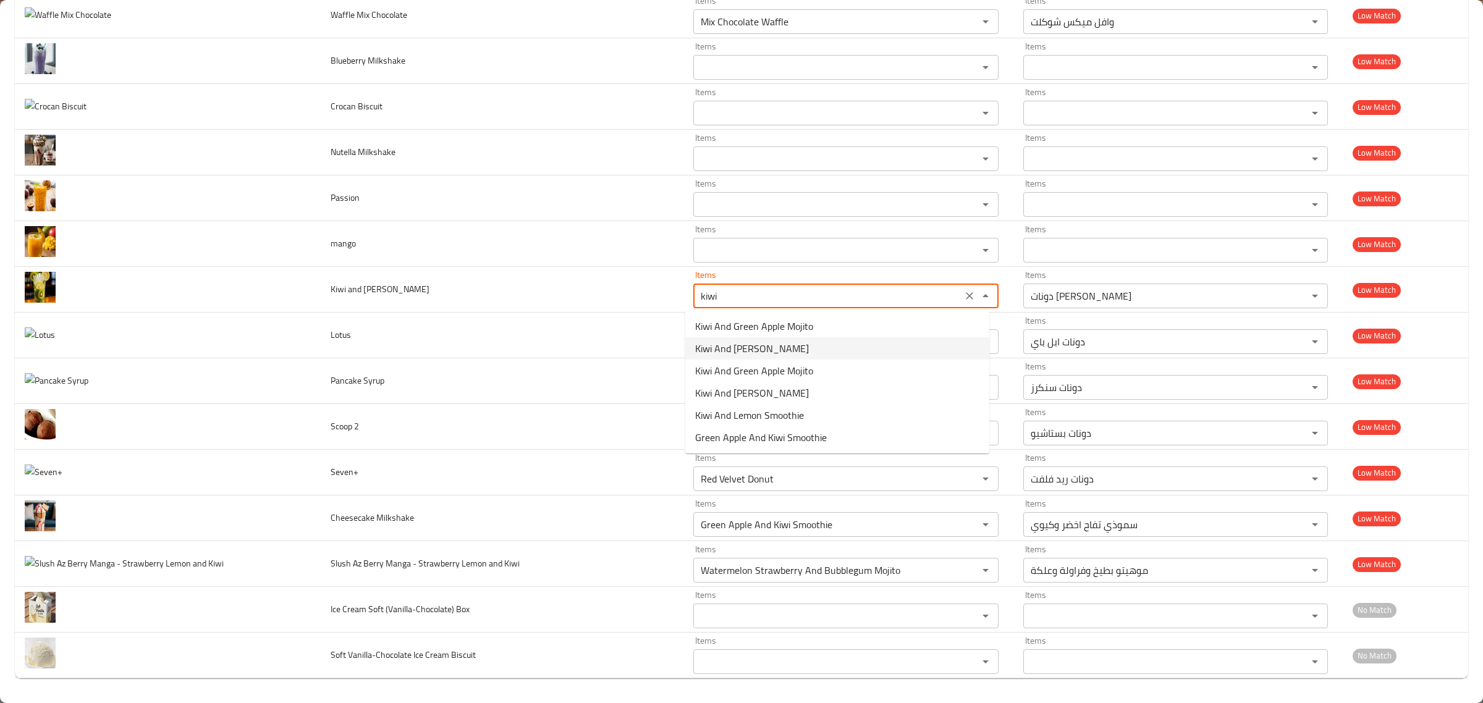
click at [802, 340] on Lemon-option-1 "Kiwi And Lemon Mojito" at bounding box center [837, 348] width 304 height 22
type Lemon "Kiwi And Lemon Mojito"
type Lemon-ar "موهيتو كيوي وليمون"
type Lemon "Kiwi And Lemon Mojito"
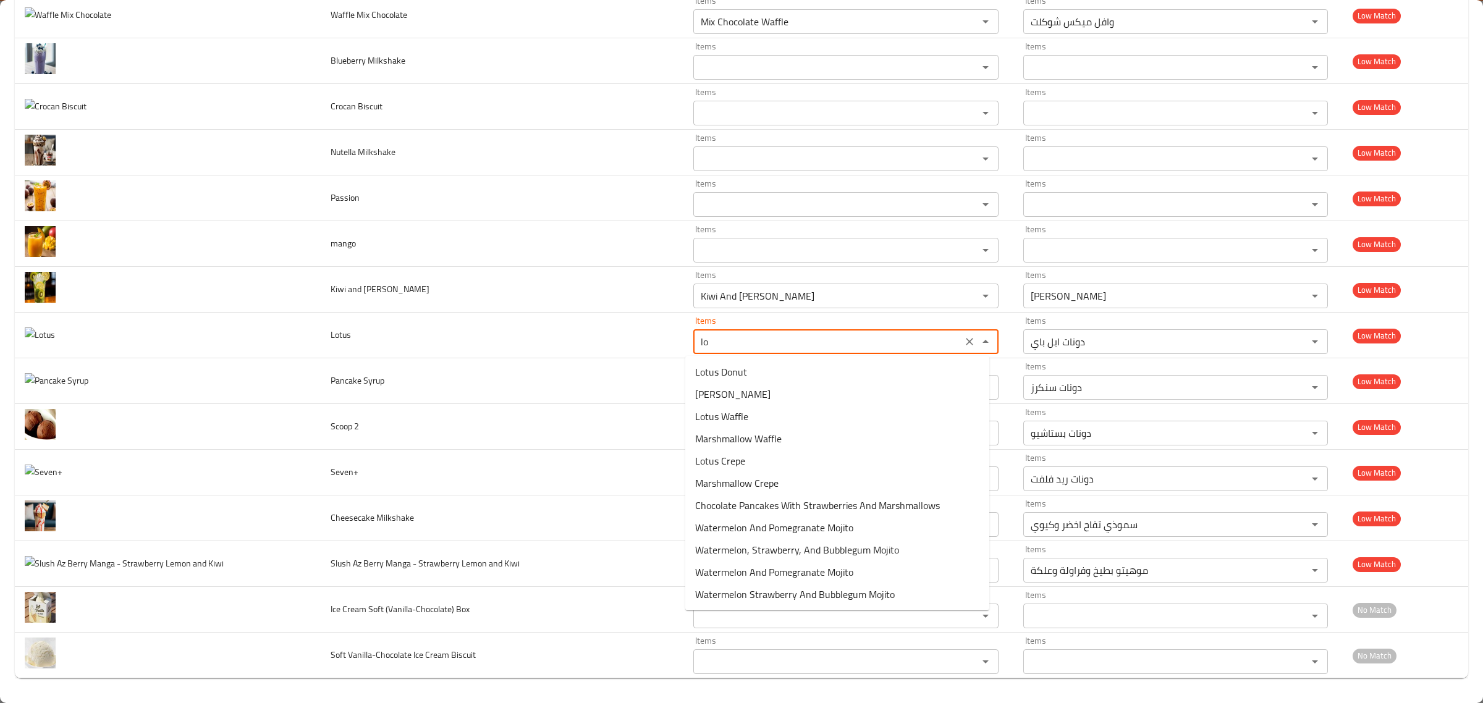
type input "l"
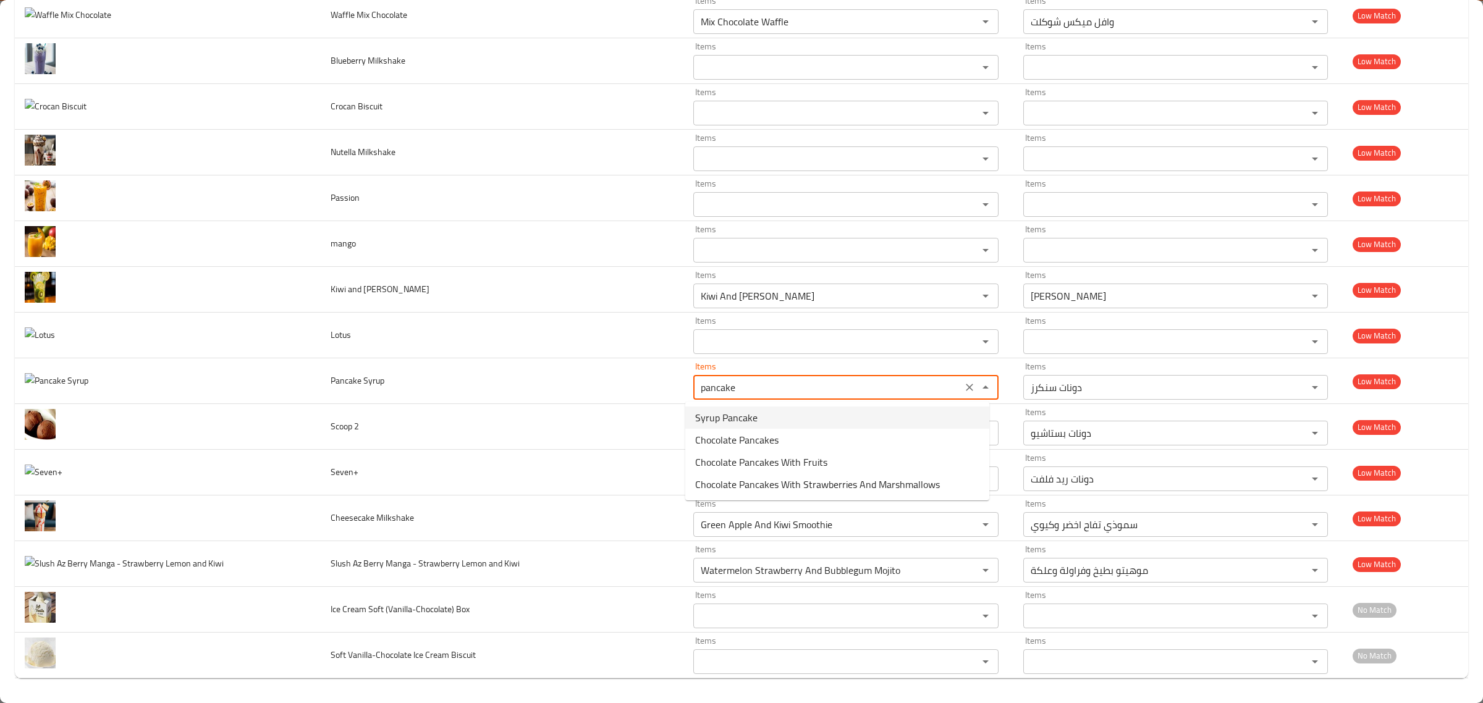
click at [767, 413] on Syrup-option-0 "Syrup Pancake" at bounding box center [837, 417] width 304 height 22
type Syrup "Syrup Pancake"
type Syrup-ar "بانكيك سيروب"
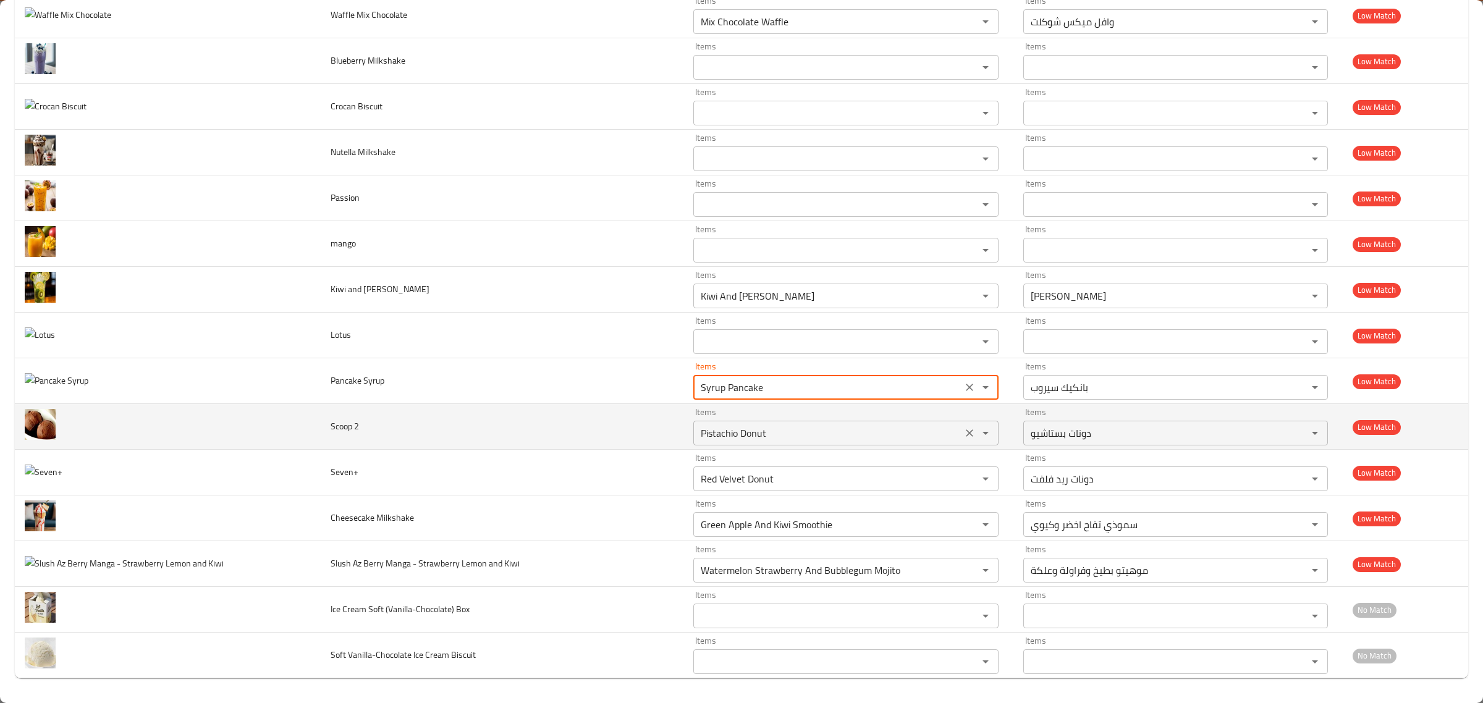
type Syrup "Syrup Pancake"
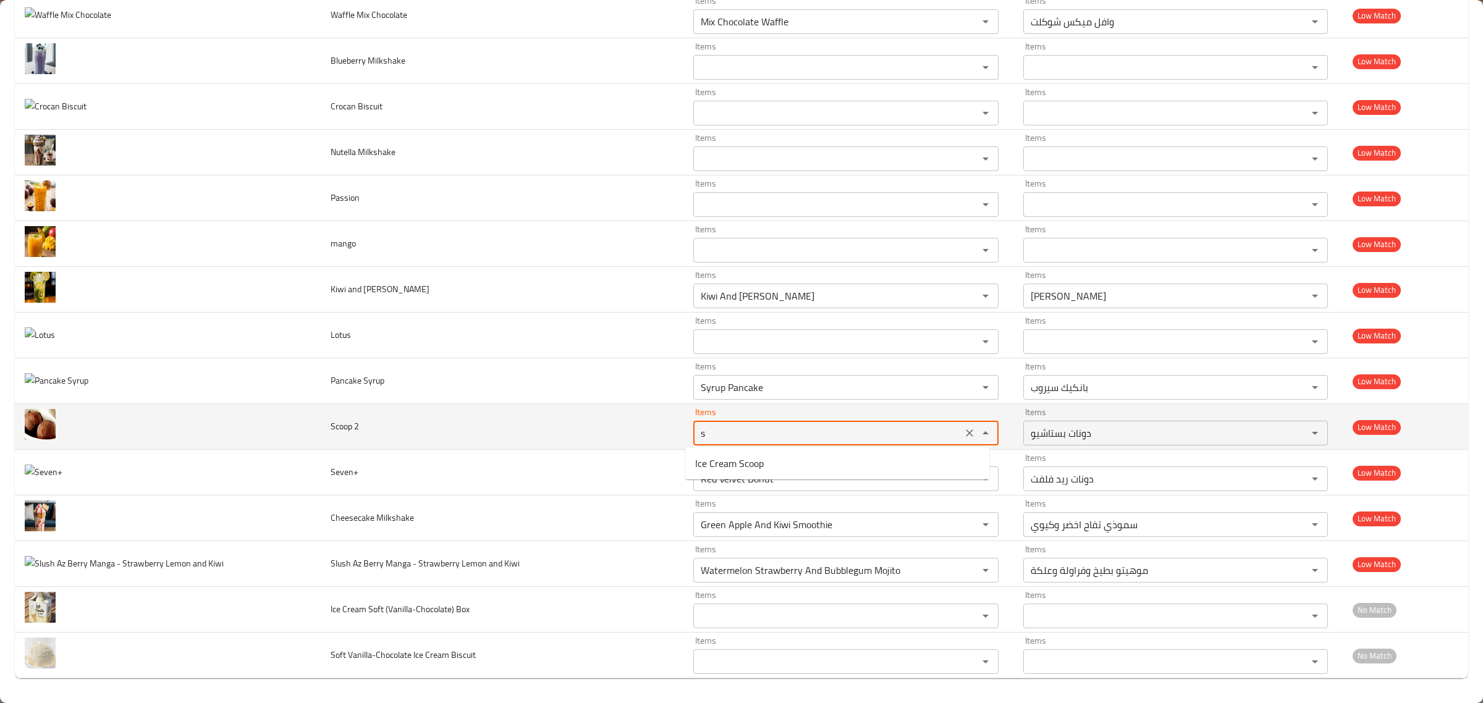
type 2 "sc"
click at [963, 432] on icon "Clear" at bounding box center [969, 433] width 12 height 12
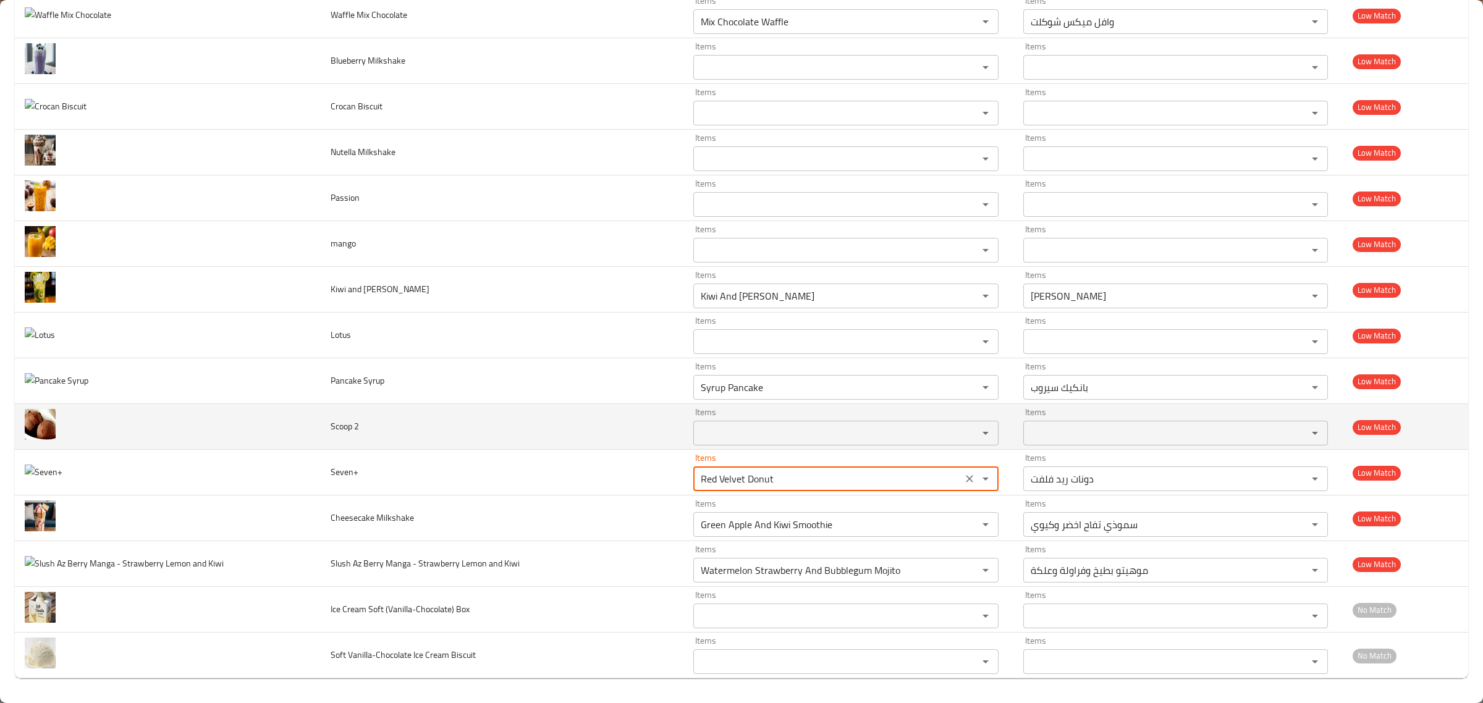
type input "s"
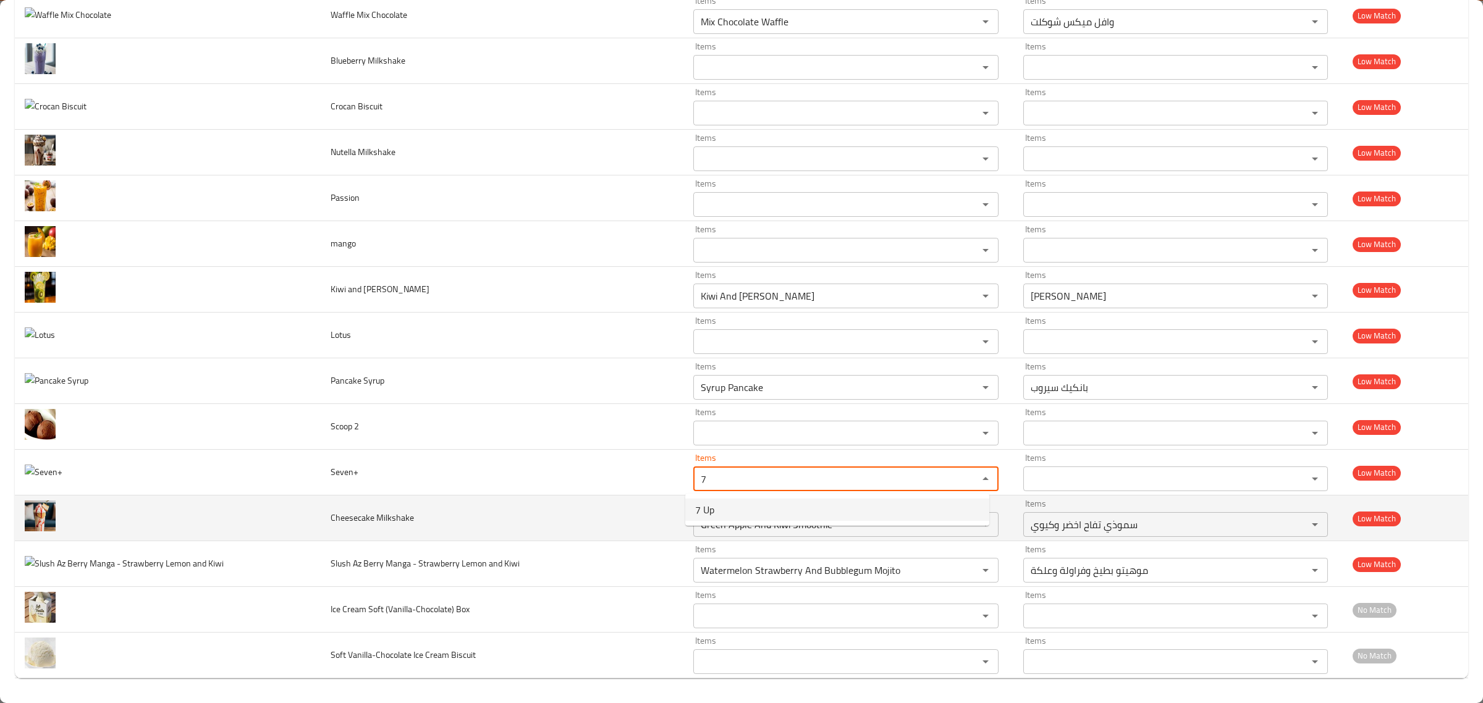
type input "7"
click at [608, 503] on td "Cheesecake Milkshake" at bounding box center [502, 518] width 363 height 46
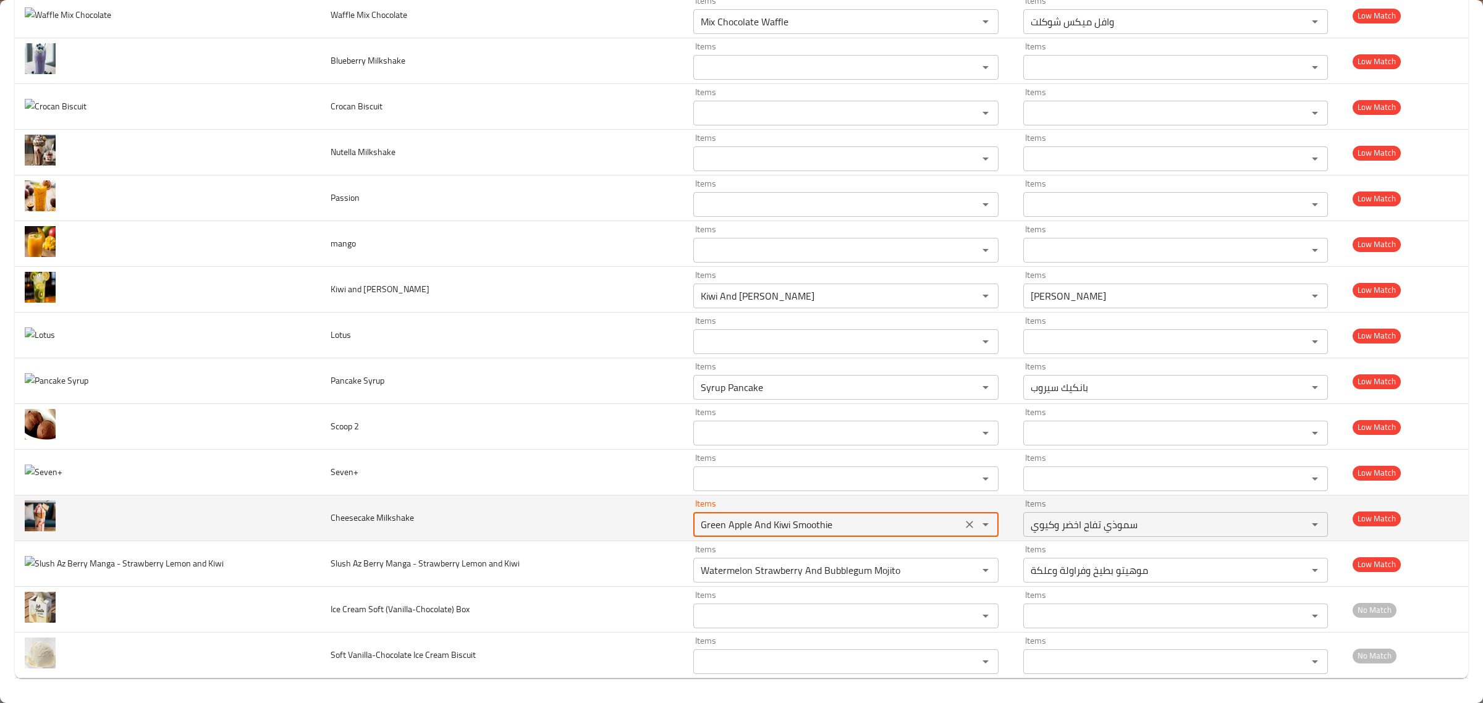
drag, startPoint x: 808, startPoint y: 522, endPoint x: 869, endPoint y: 508, distance: 62.8
click at [809, 522] on Milkshake "Green Apple And Kiwi Smoothie" at bounding box center [827, 524] width 261 height 17
click at [866, 524] on Milkshake "Green Apple And Kiwi Smoothie" at bounding box center [827, 524] width 261 height 17
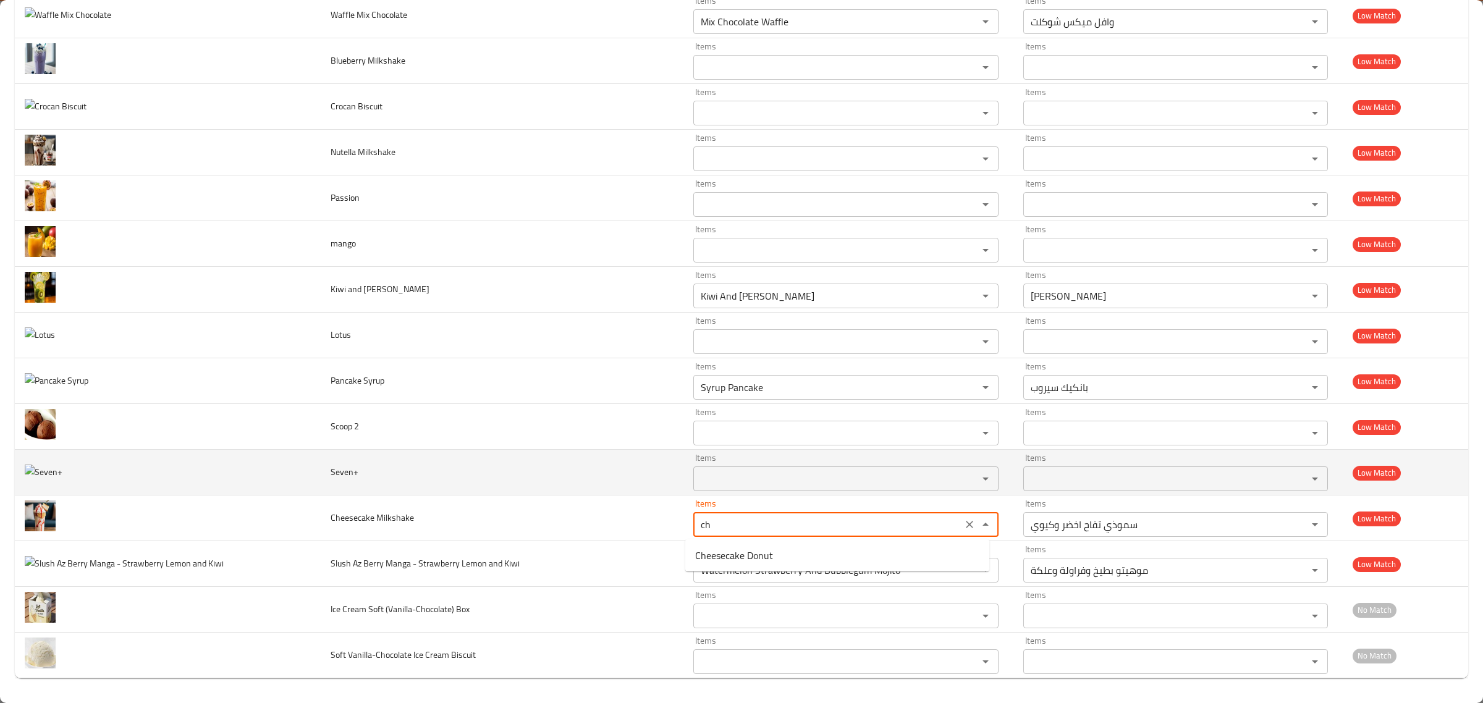
type Milkshake "c"
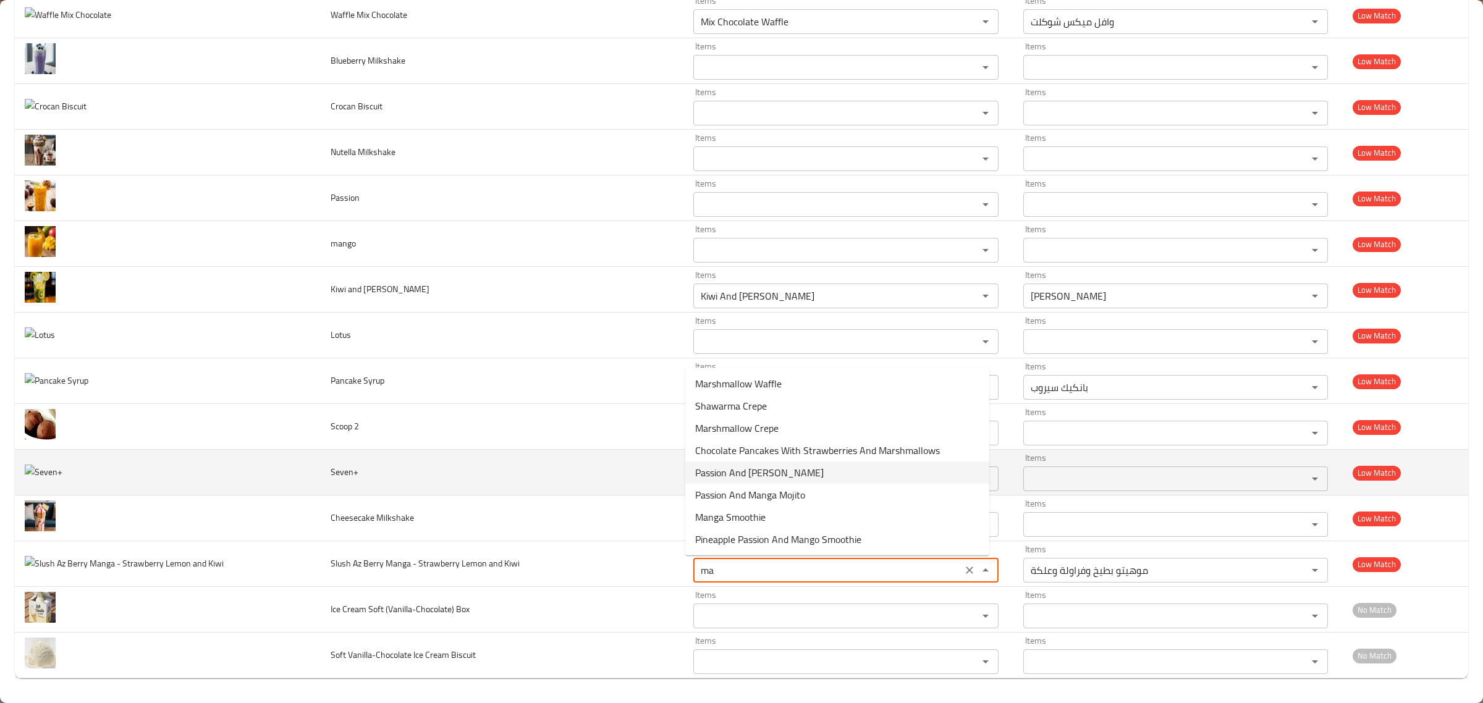
type Kiwi "m"
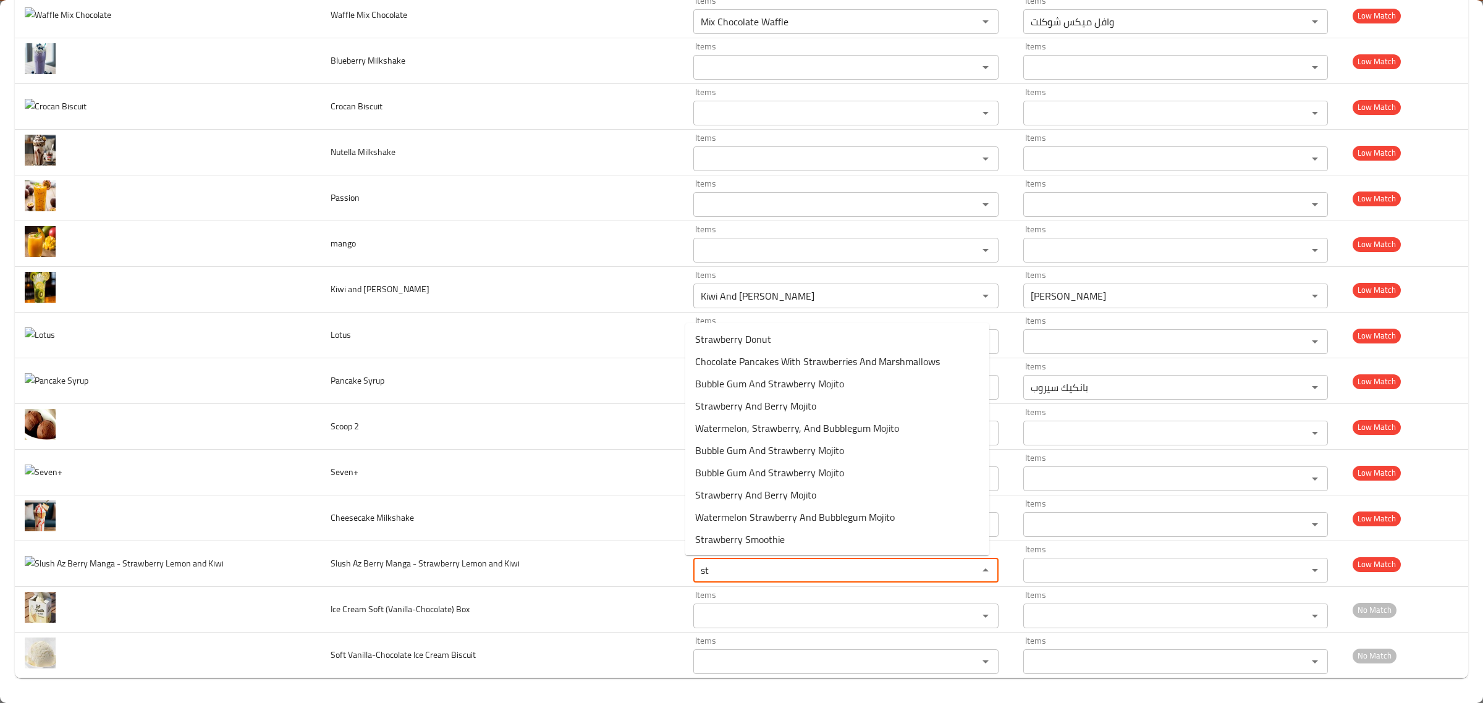
type Kiwi "s"
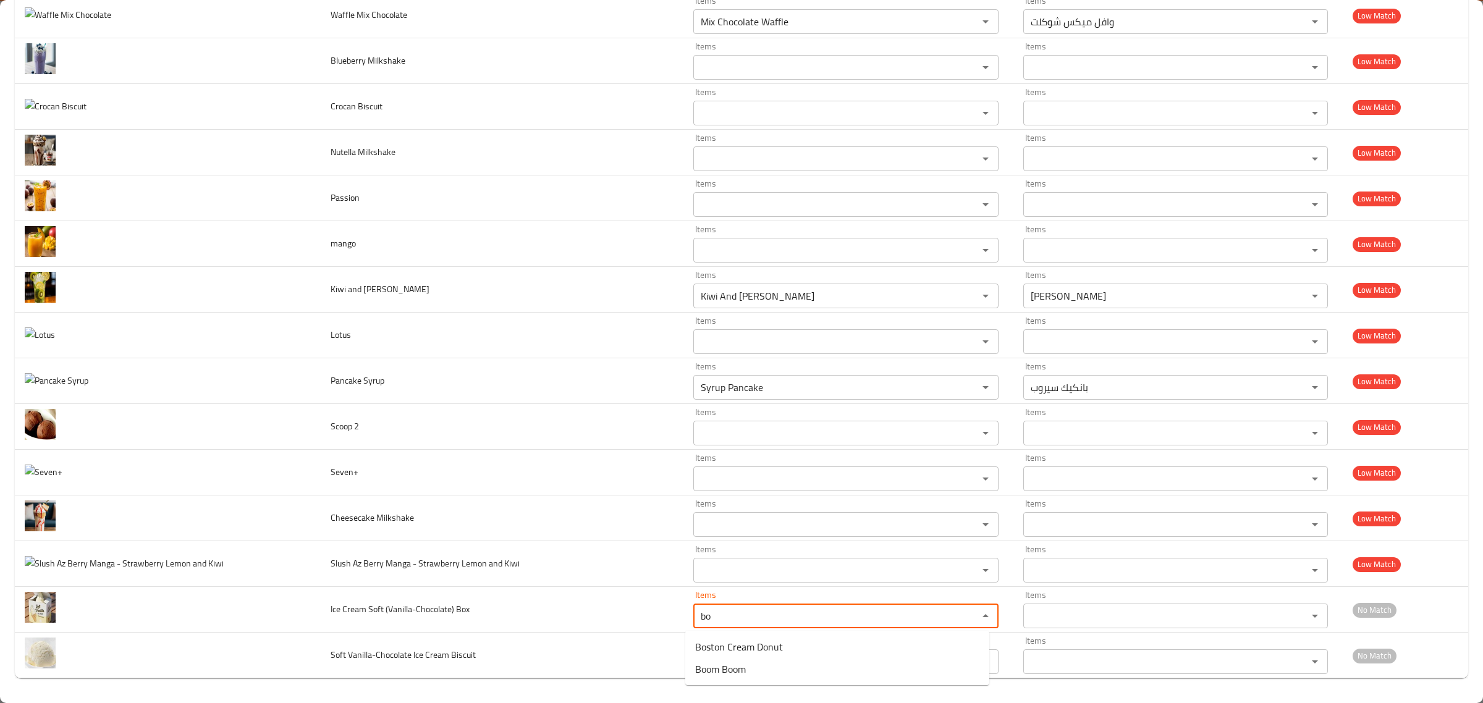
type Box "b"
click at [822, 637] on Box-option-0 "Soft Ice Cream" at bounding box center [837, 647] width 304 height 22
type Box "Soft Ice Cream"
type Box-ar "أيس كريم سوفت"
type Box "Soft Ice Cream"
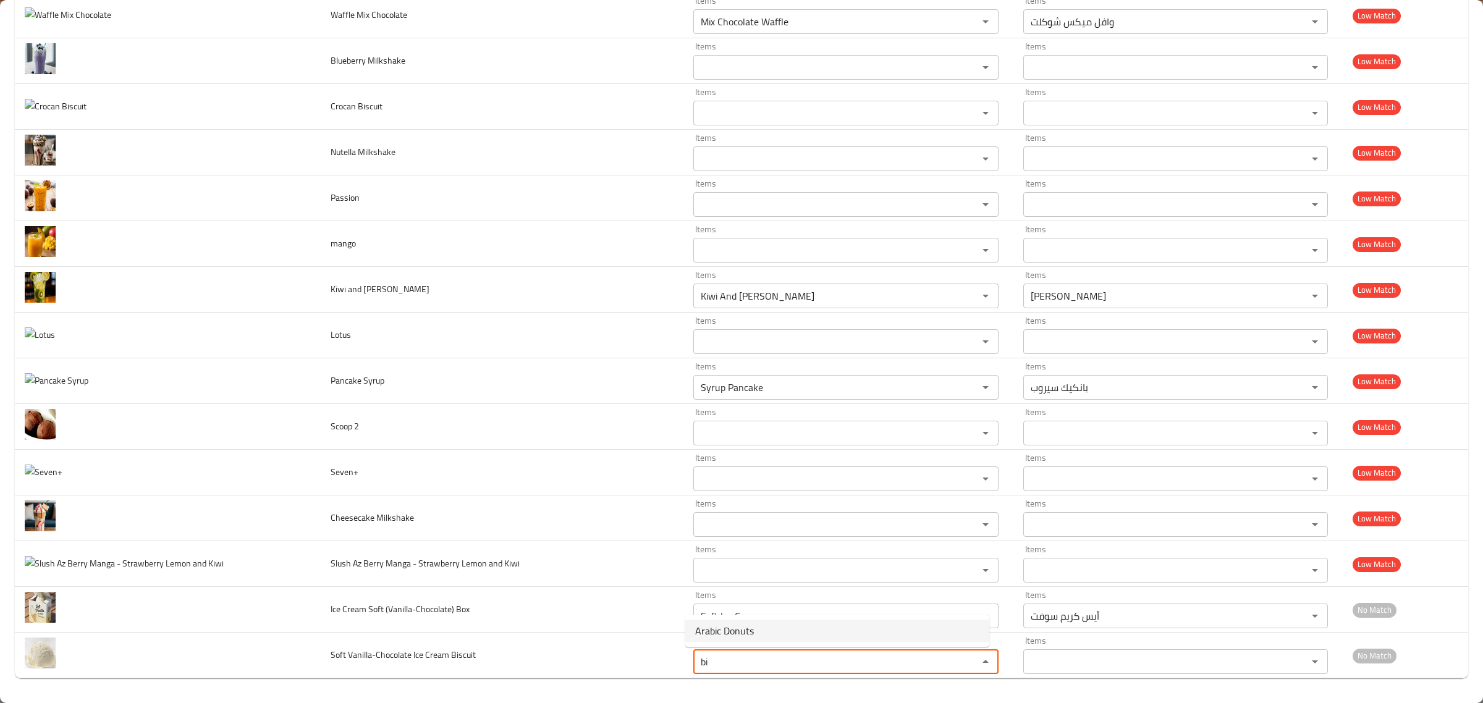
type Biscuit "b"
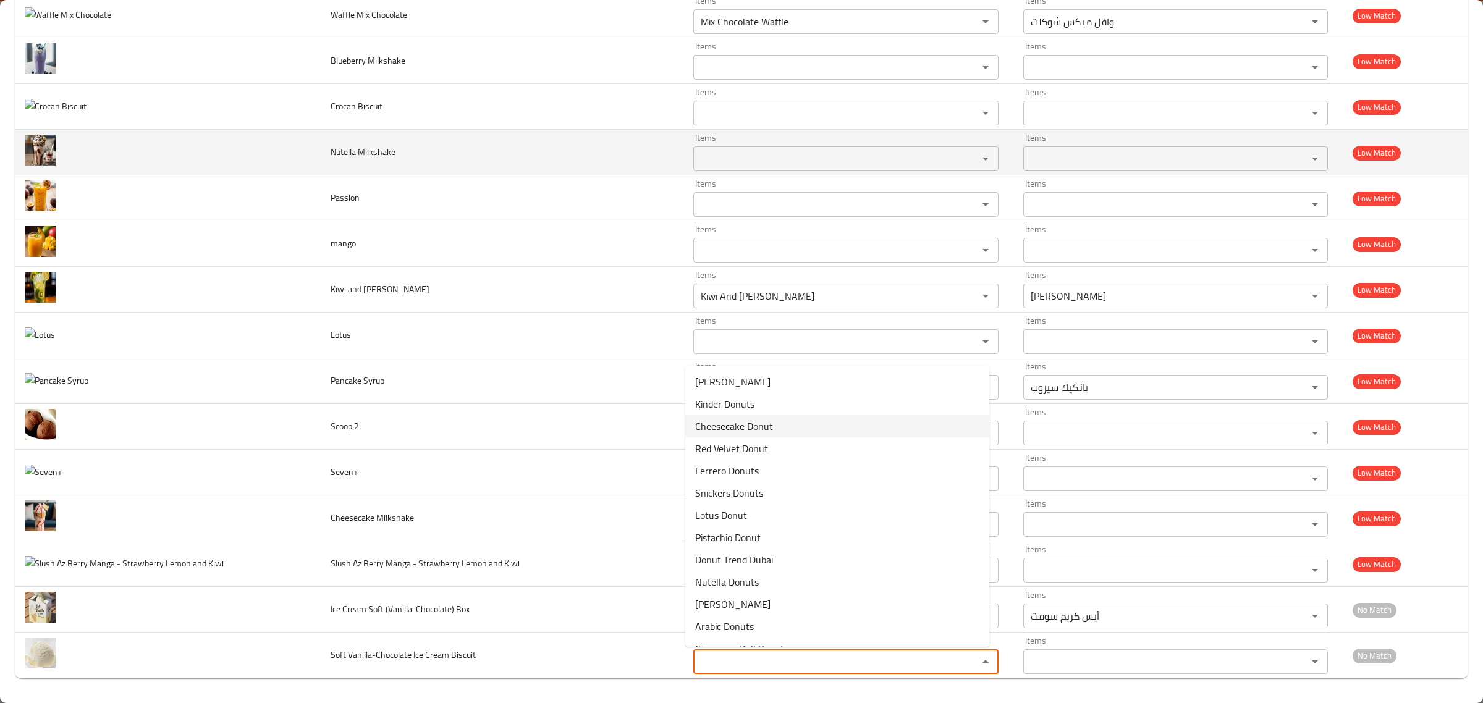
click at [581, 158] on td "Nutella Milkshake" at bounding box center [502, 153] width 363 height 46
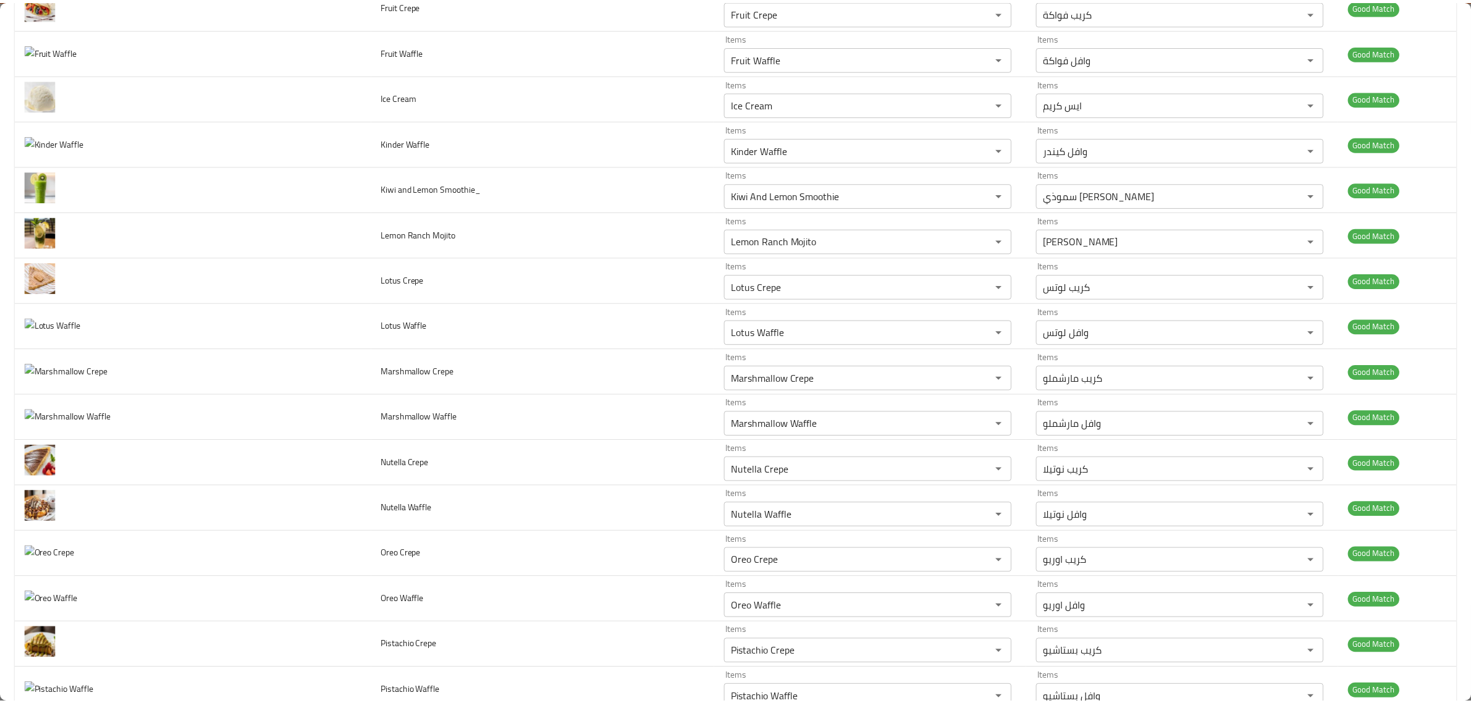
scroll to position [0, 0]
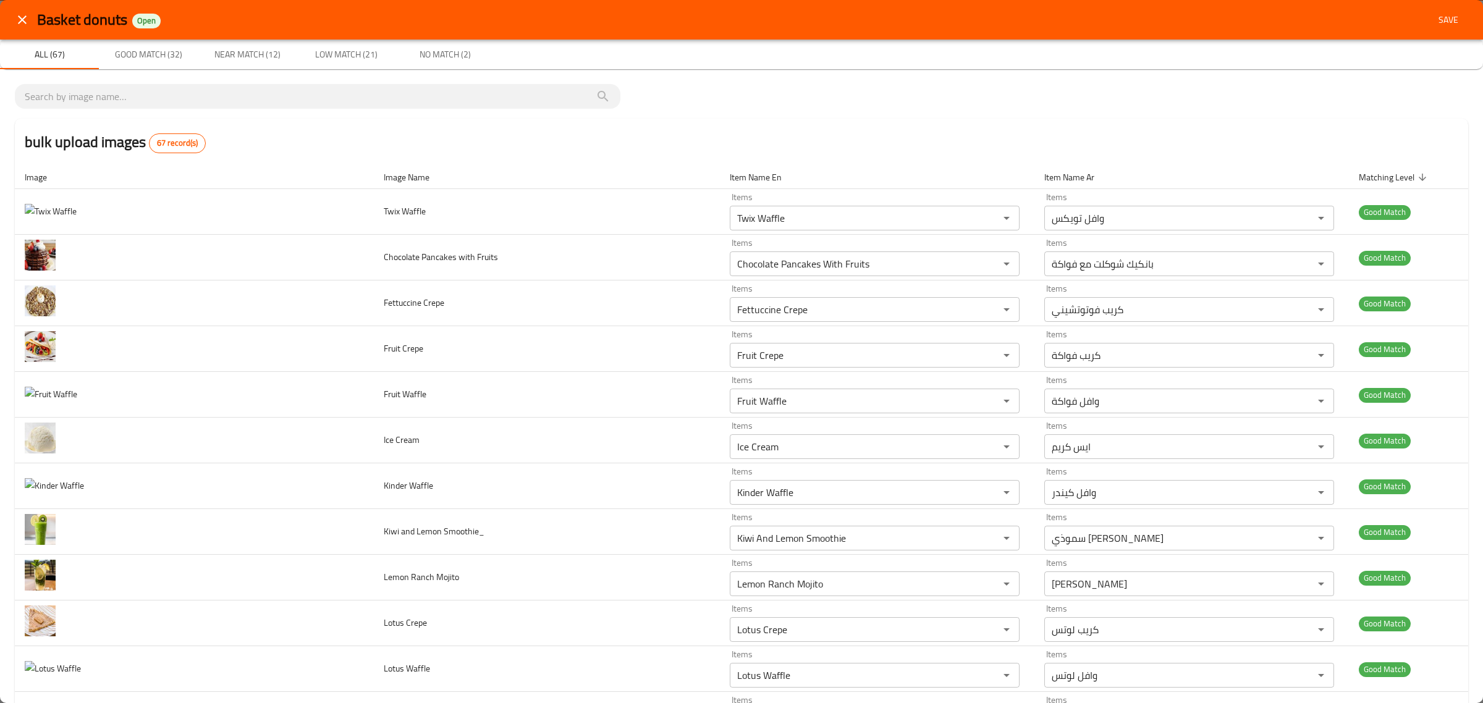
click at [1436, 20] on span "Save" at bounding box center [1448, 19] width 30 height 15
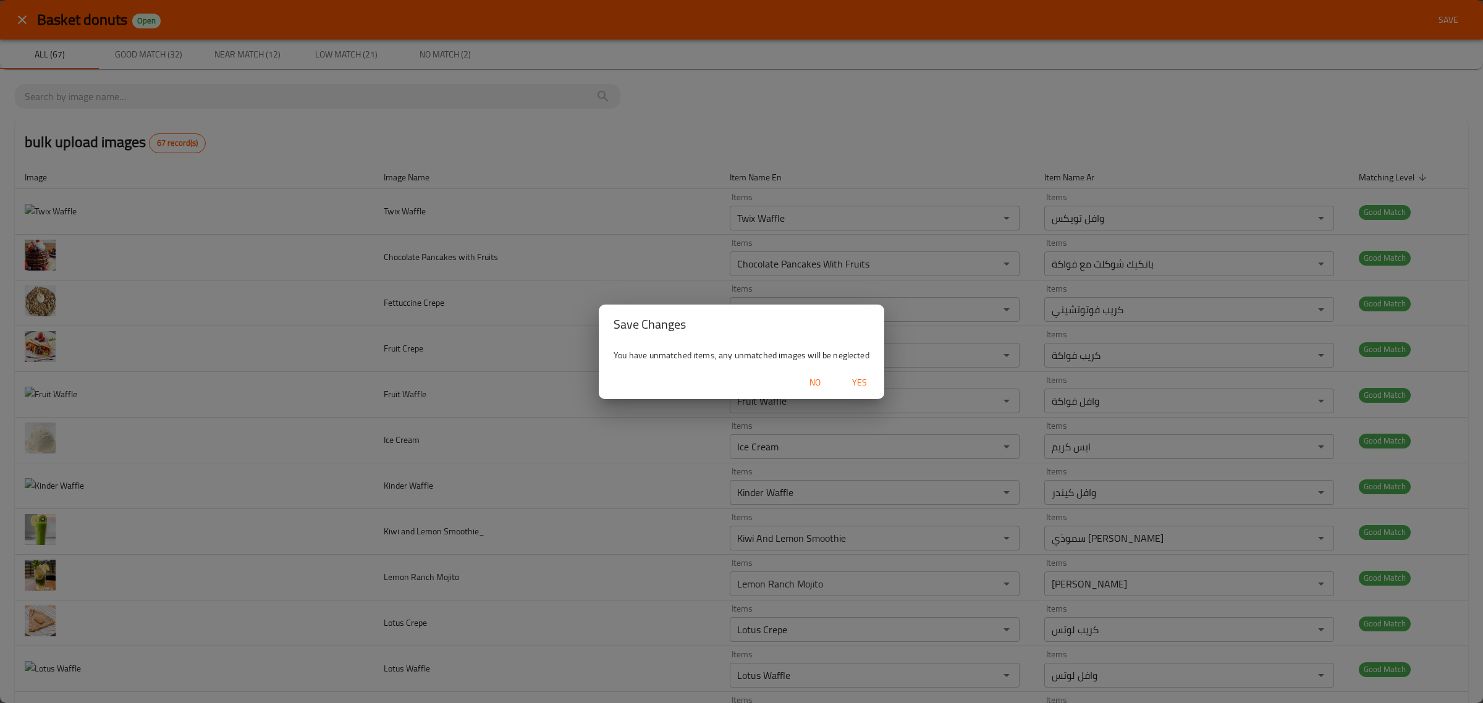
click at [856, 396] on div "No Yes" at bounding box center [741, 382] width 285 height 33
click at [857, 389] on span "Yes" at bounding box center [859, 382] width 30 height 15
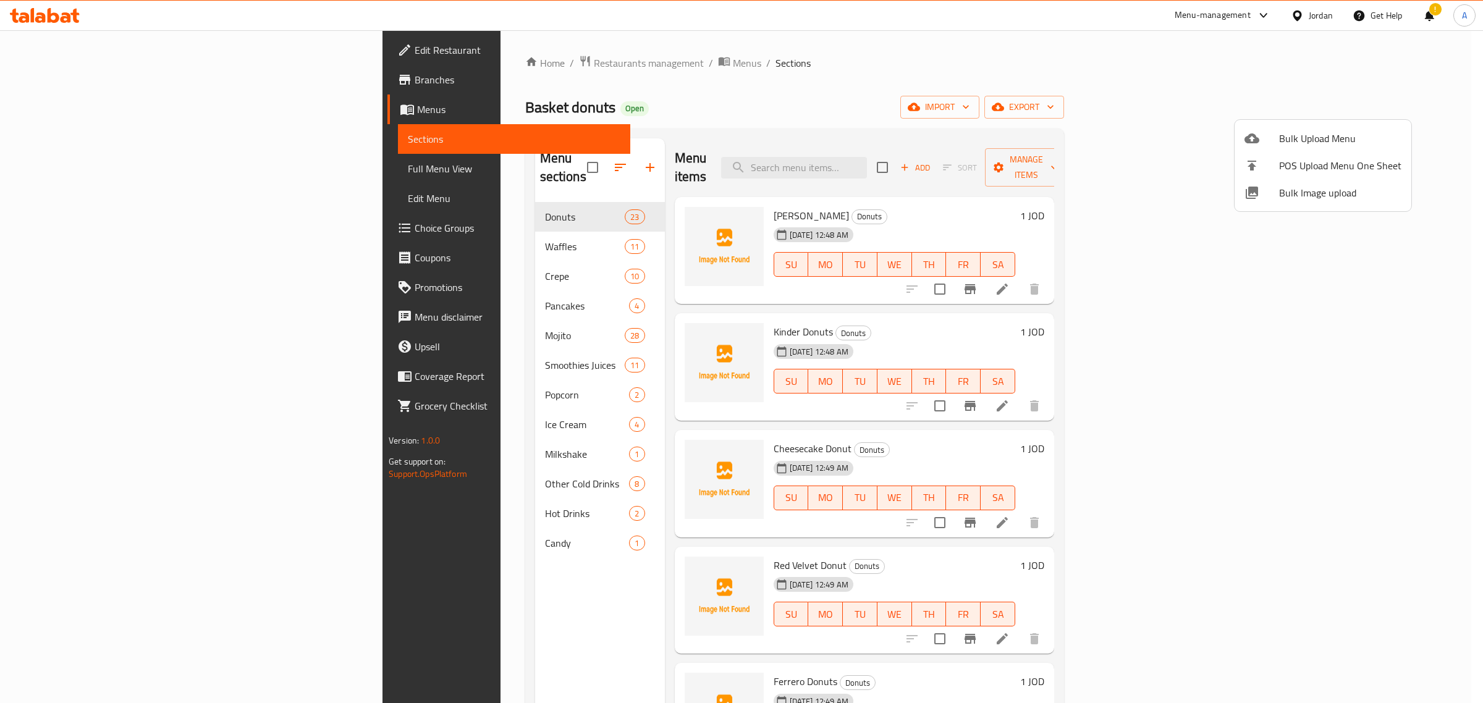
drag, startPoint x: 405, startPoint y: 184, endPoint x: 398, endPoint y: 216, distance: 32.7
click at [398, 216] on div at bounding box center [741, 351] width 1483 height 703
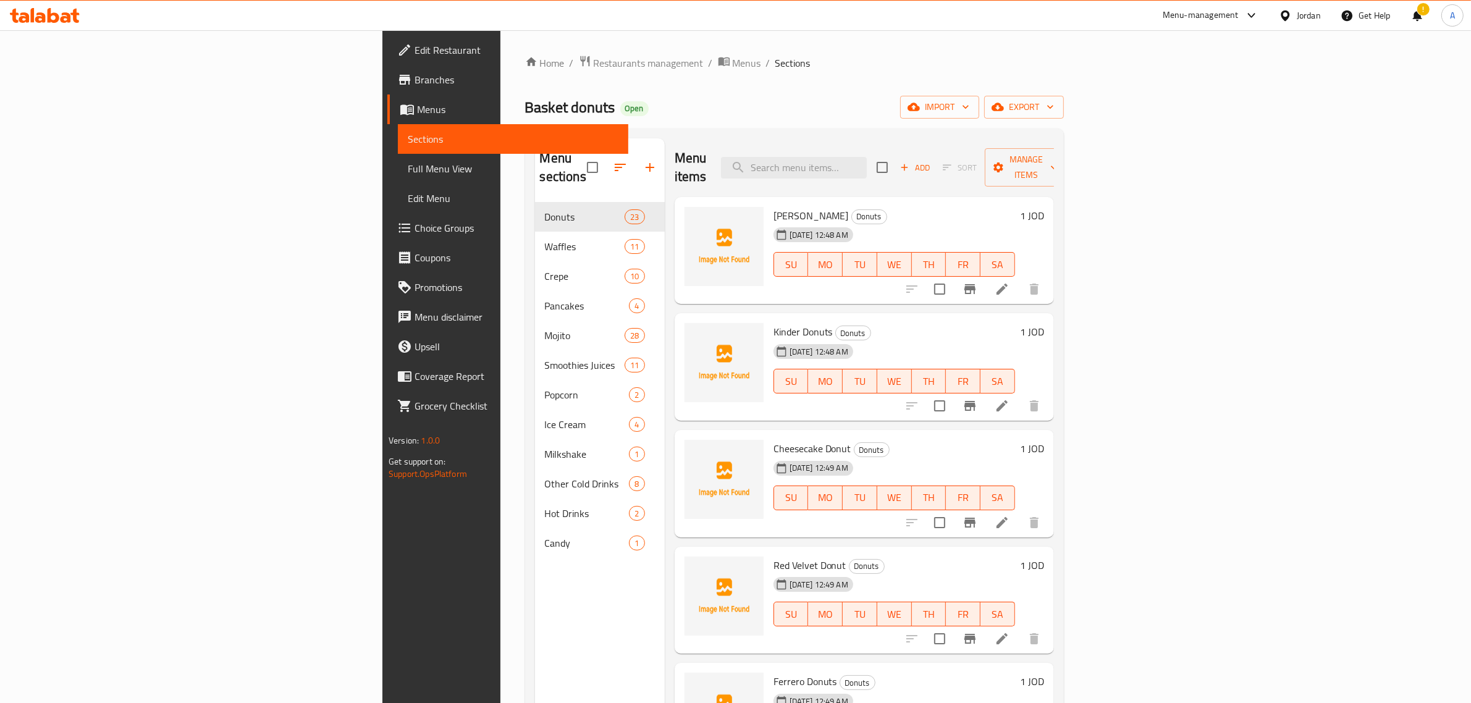
click at [545, 239] on span "Waffles" at bounding box center [585, 246] width 80 height 15
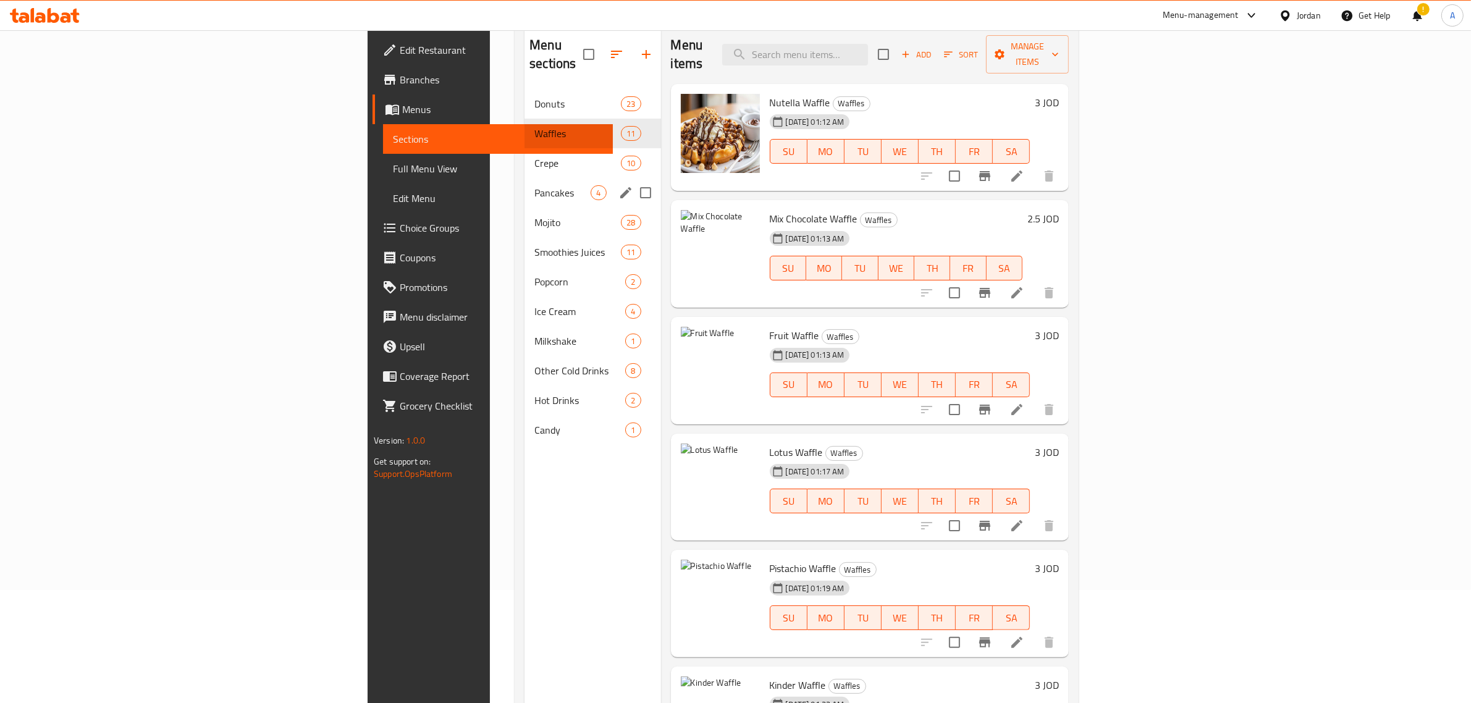
scroll to position [96, 0]
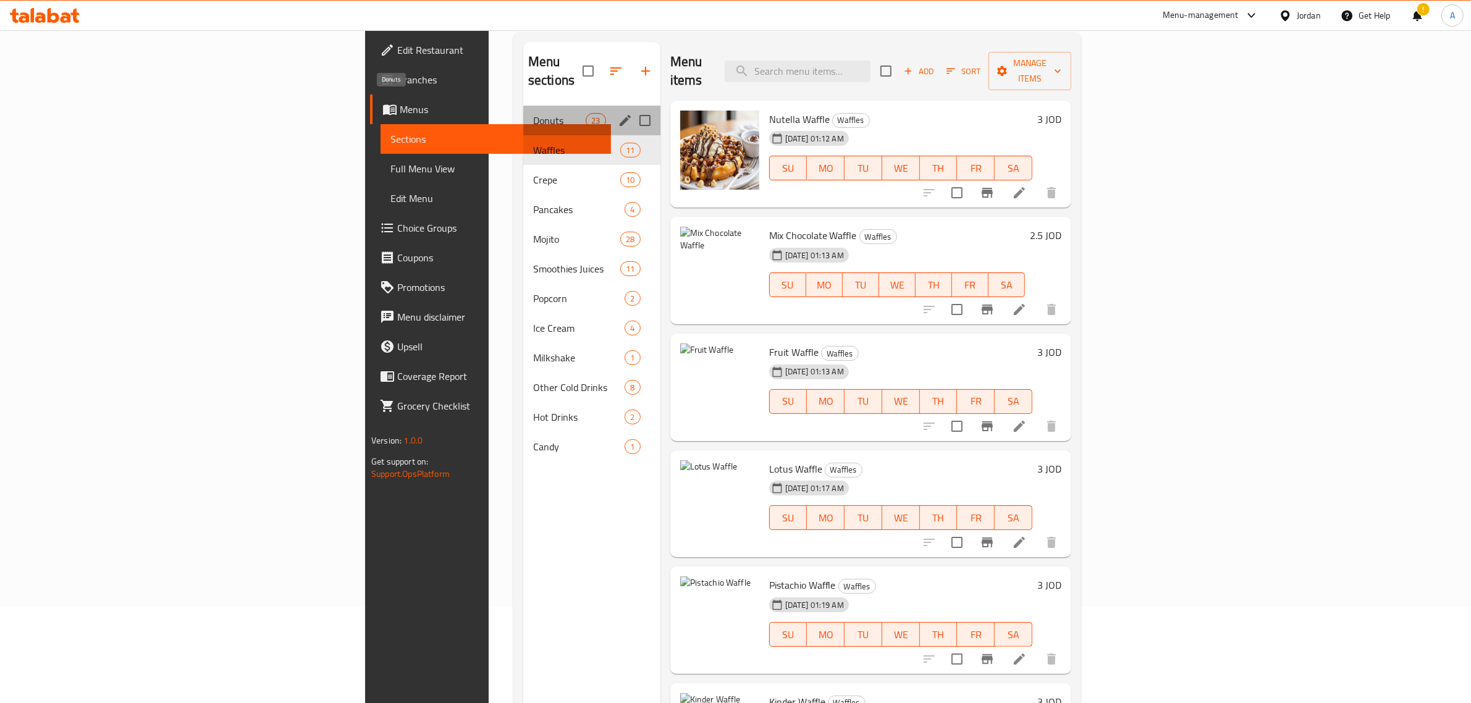
click at [533, 113] on span "Donuts" at bounding box center [559, 120] width 53 height 15
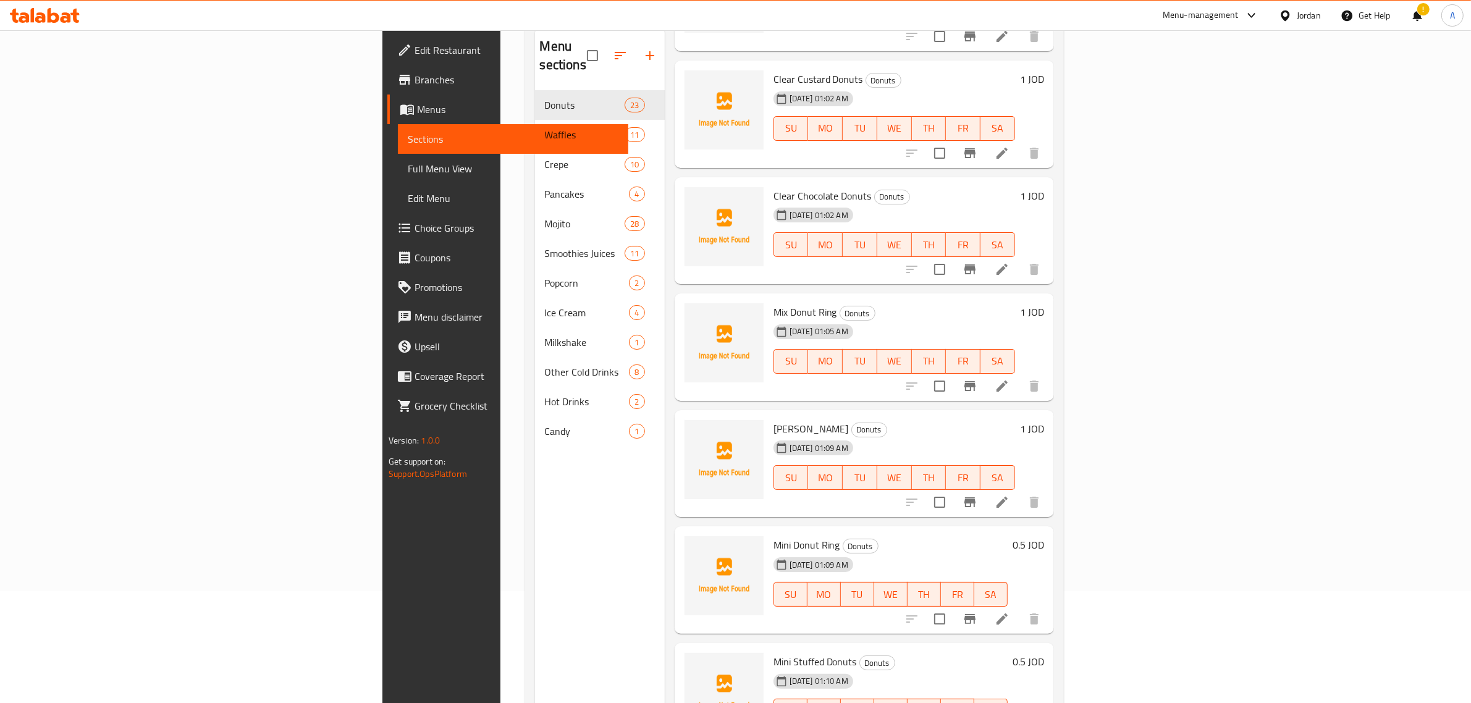
scroll to position [174, 0]
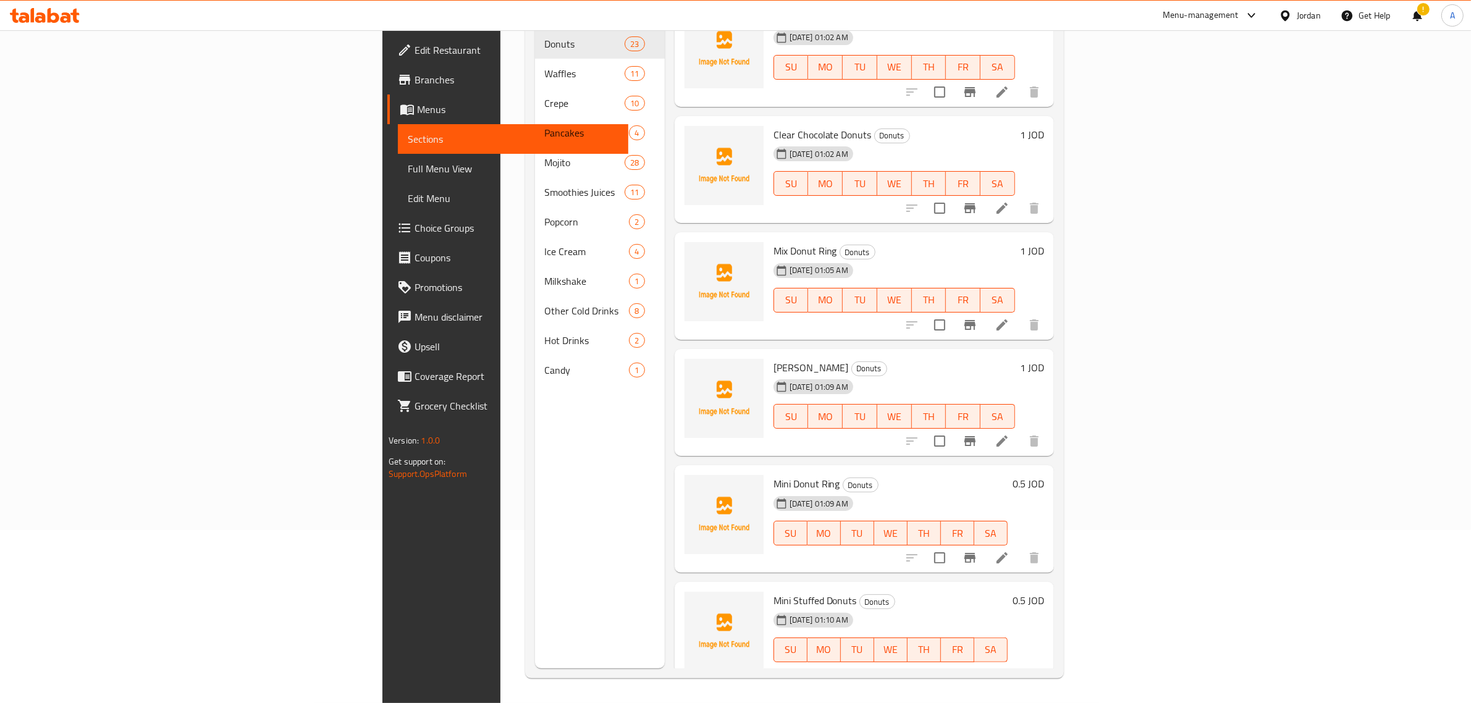
drag, startPoint x: 916, startPoint y: 471, endPoint x: 264, endPoint y: 202, distance: 705.5
click at [916, 491] on div "18-08-2025 01:09 AM SU MO TU WE TH FR SA" at bounding box center [890, 524] width 244 height 67
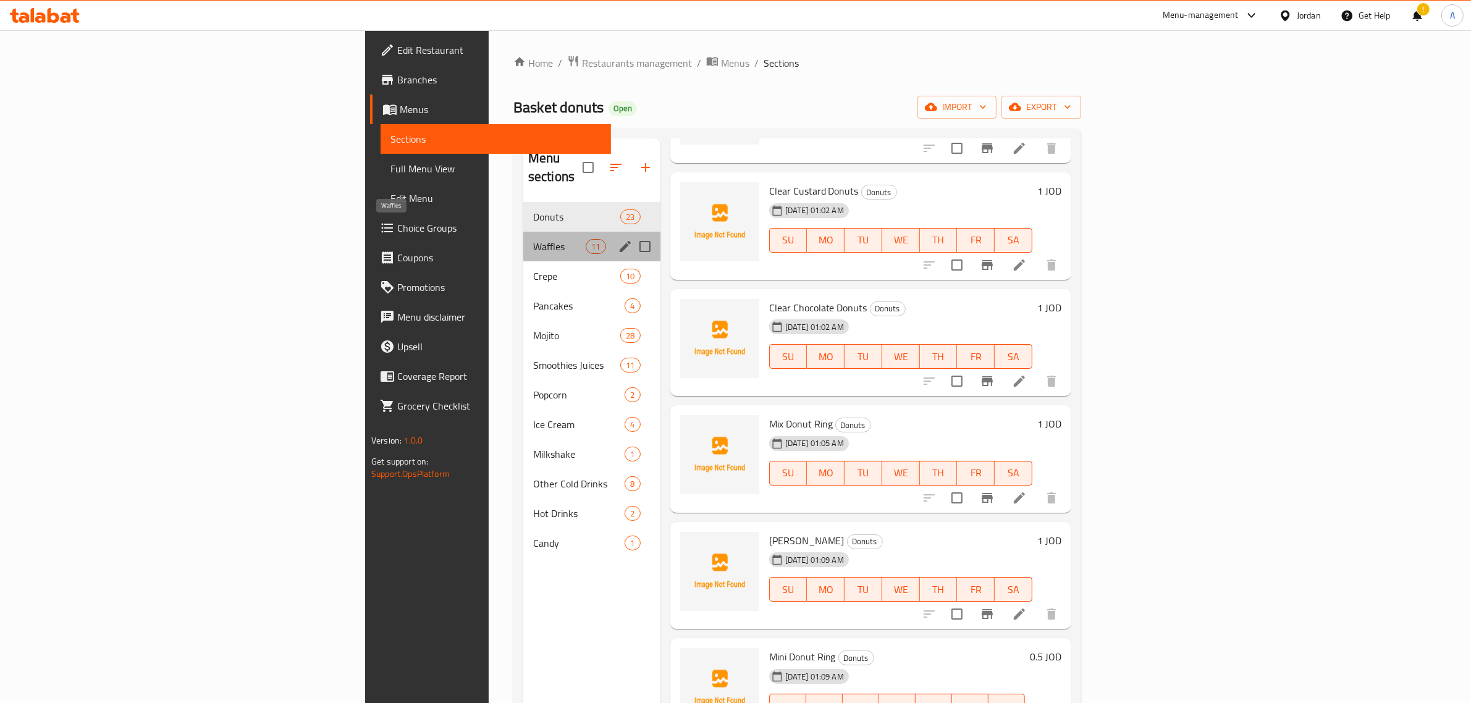
drag, startPoint x: 353, startPoint y: 226, endPoint x: 403, endPoint y: 242, distance: 51.8
click at [533, 239] on span "Waffles" at bounding box center [559, 246] width 53 height 15
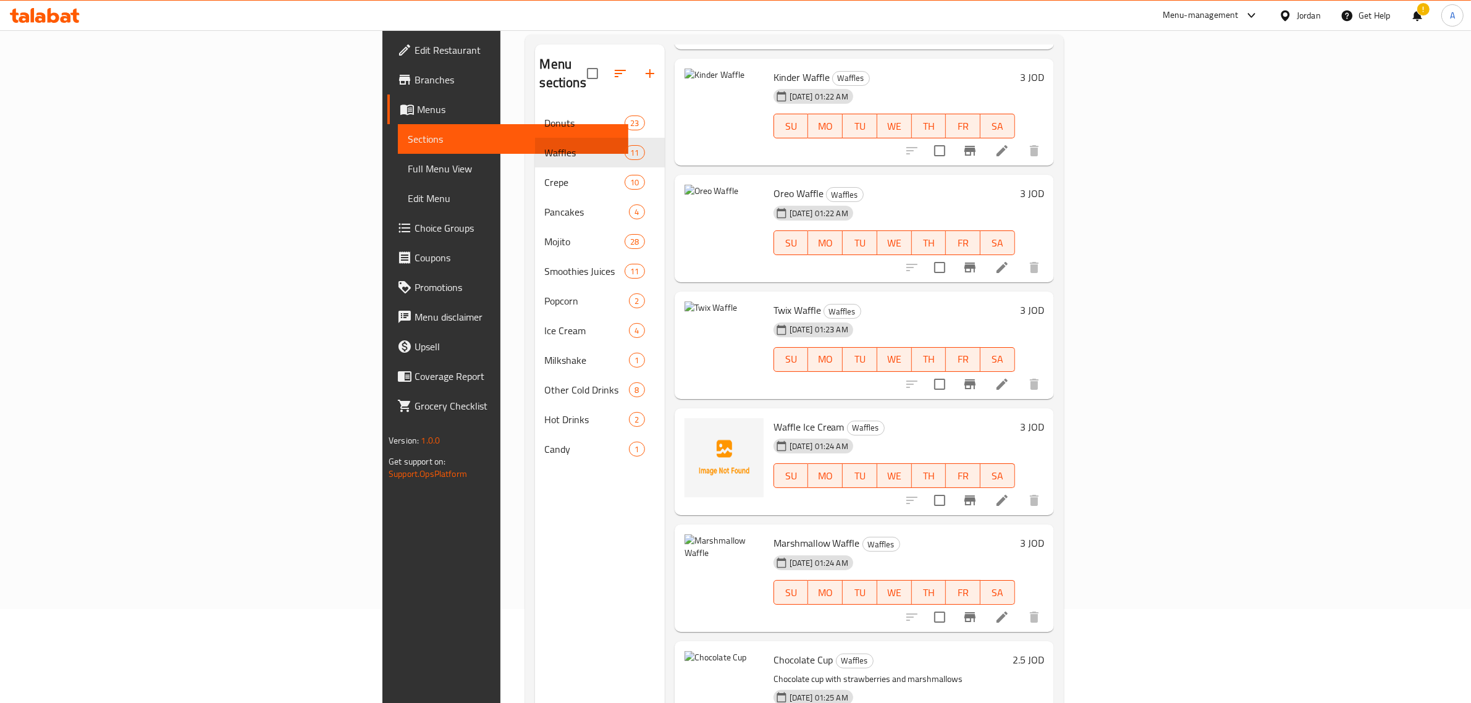
scroll to position [174, 0]
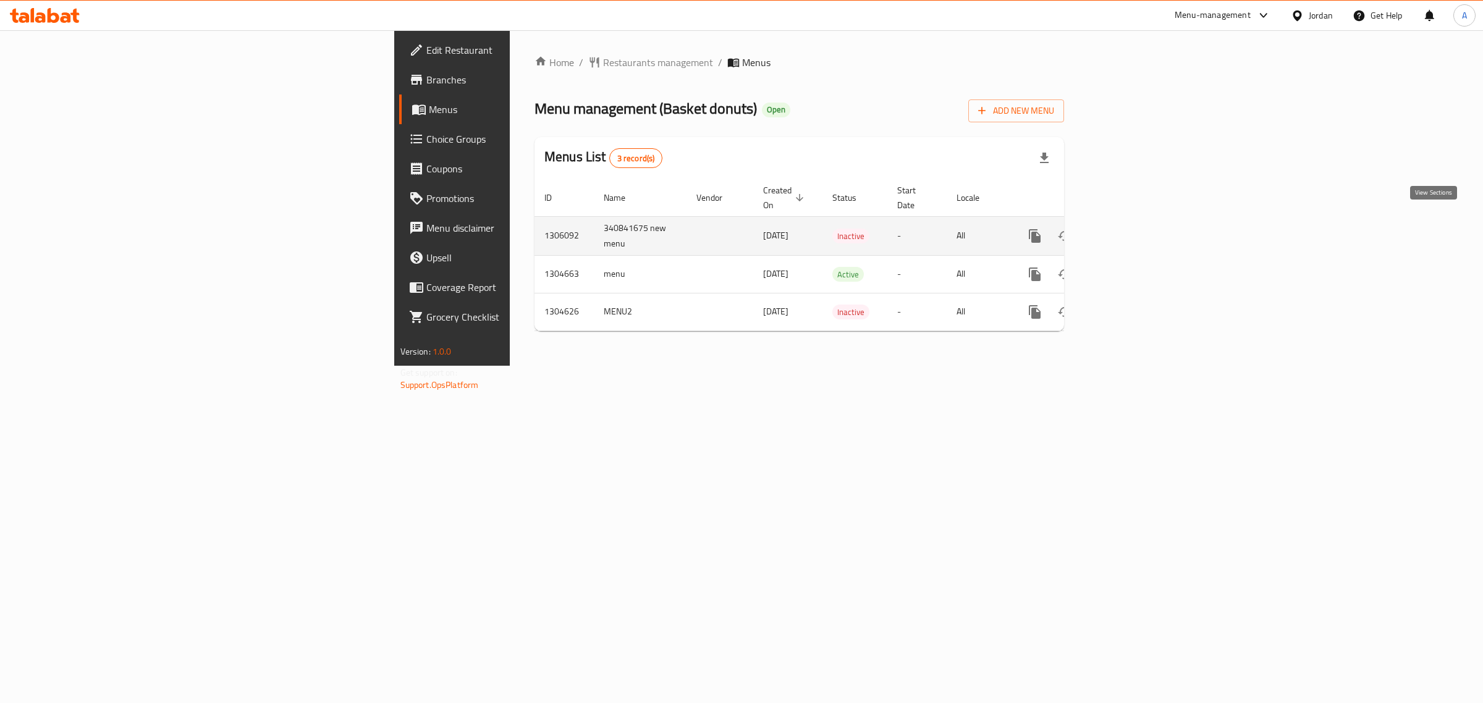
click at [1131, 229] on icon "enhanced table" at bounding box center [1123, 236] width 15 height 15
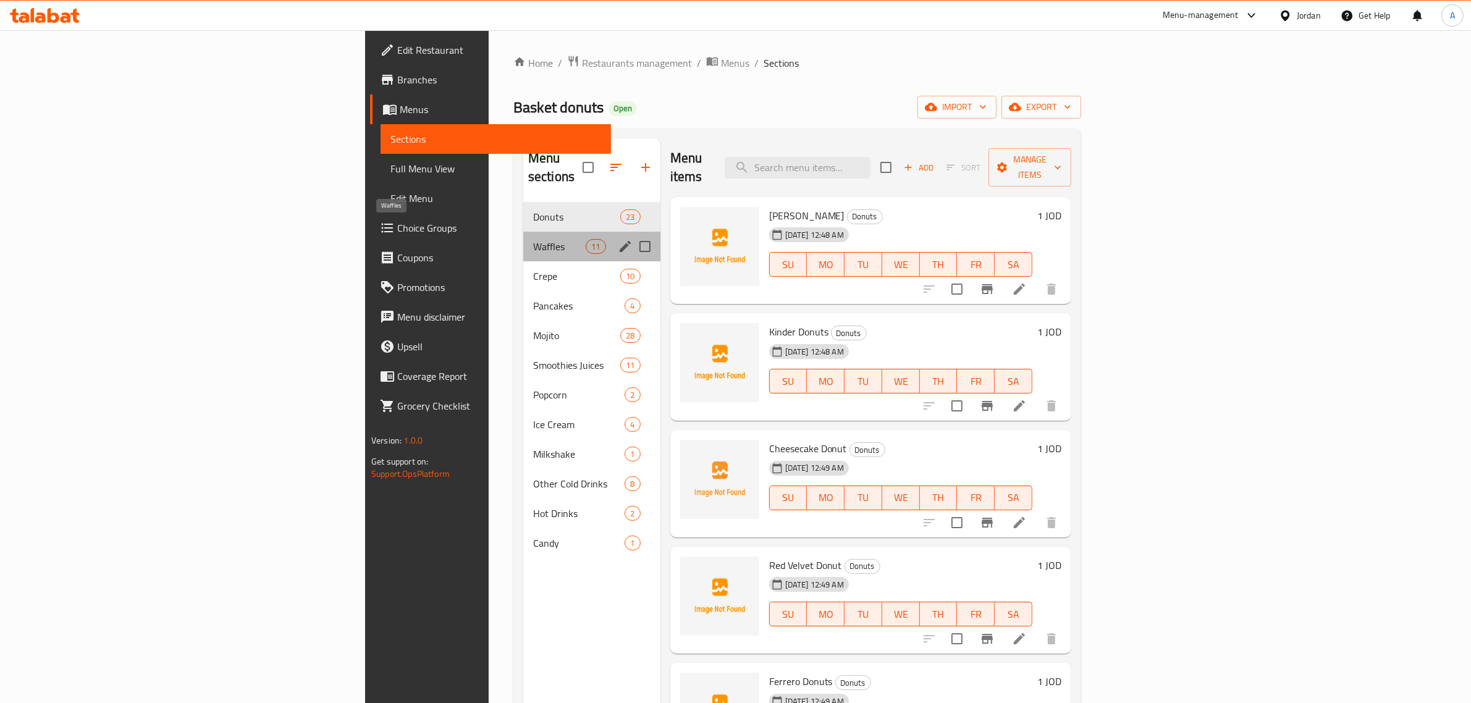
click at [533, 239] on span "Waffles" at bounding box center [559, 246] width 53 height 15
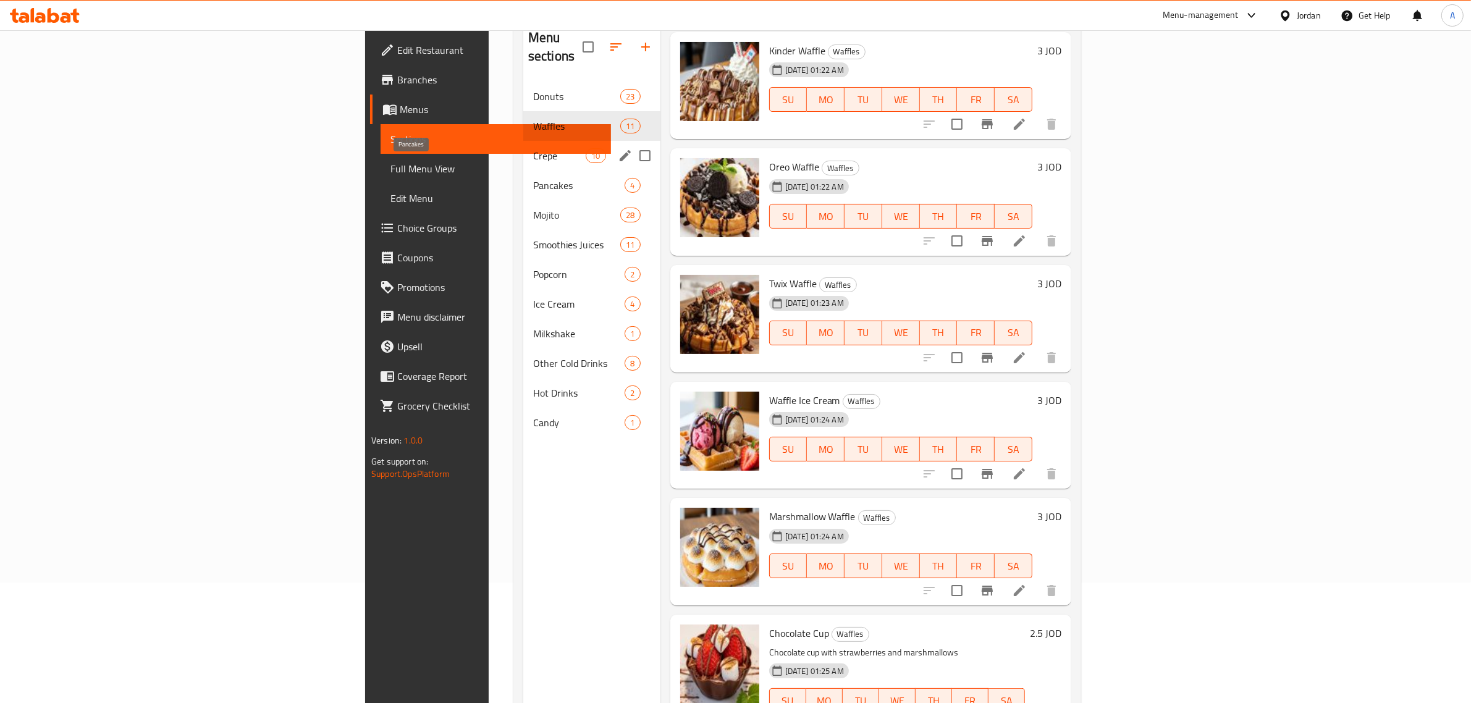
scroll to position [19, 0]
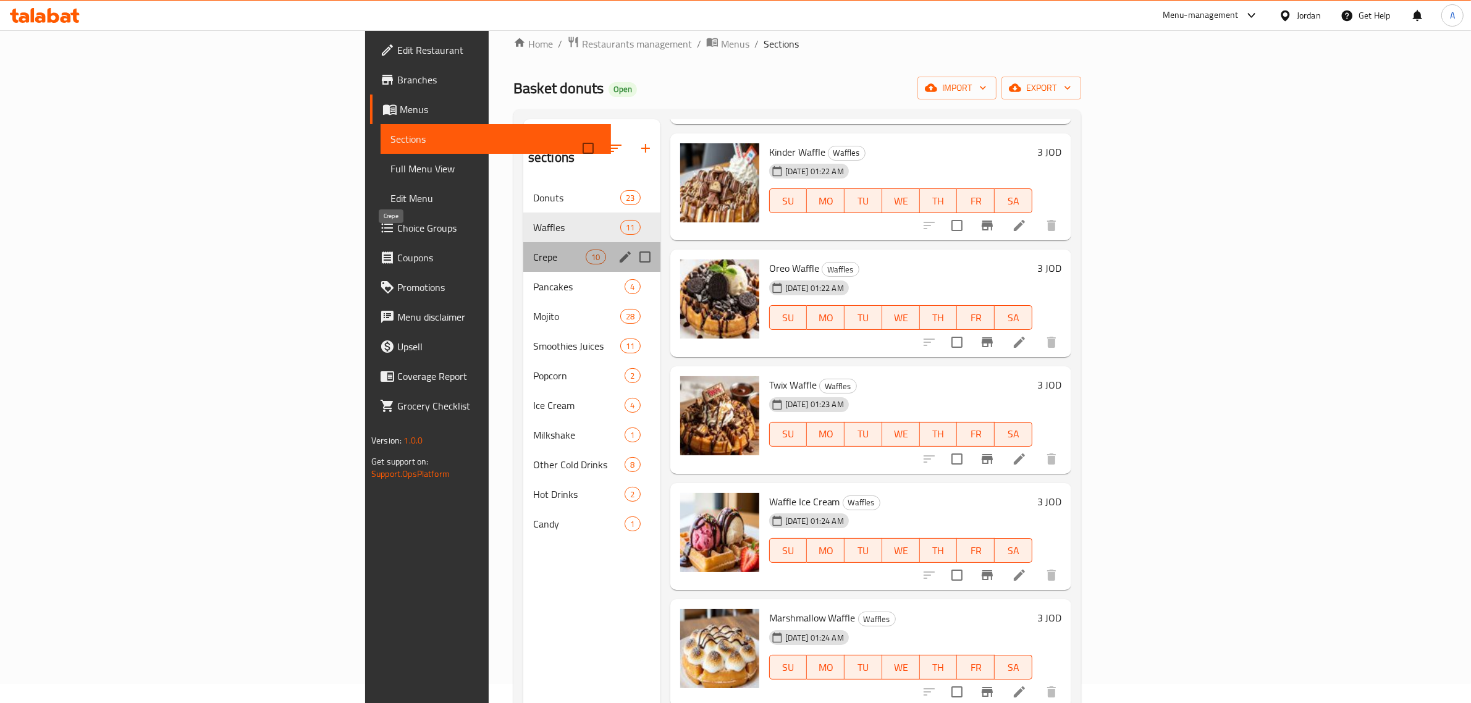
click at [533, 250] on span "Crepe" at bounding box center [559, 257] width 53 height 15
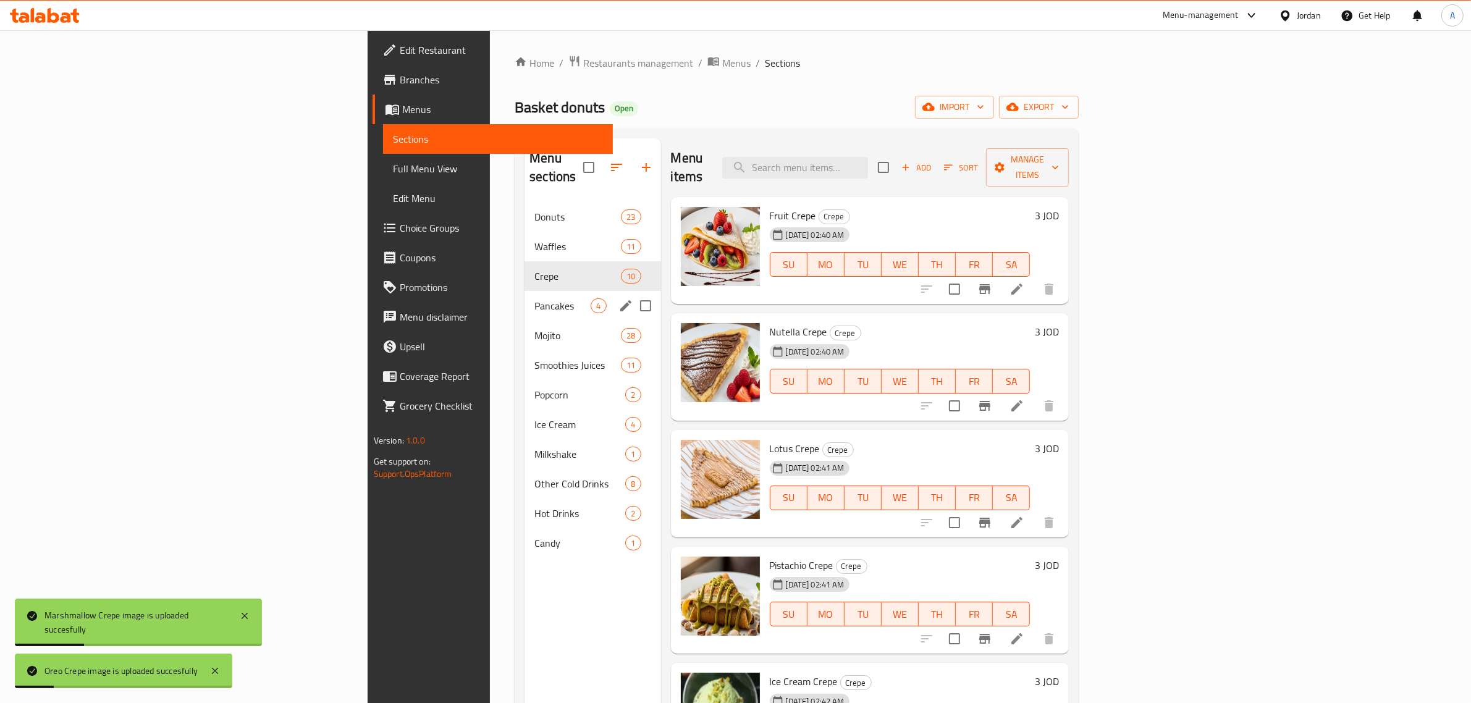
click at [524, 297] on div "Pancakes 4" at bounding box center [592, 306] width 136 height 30
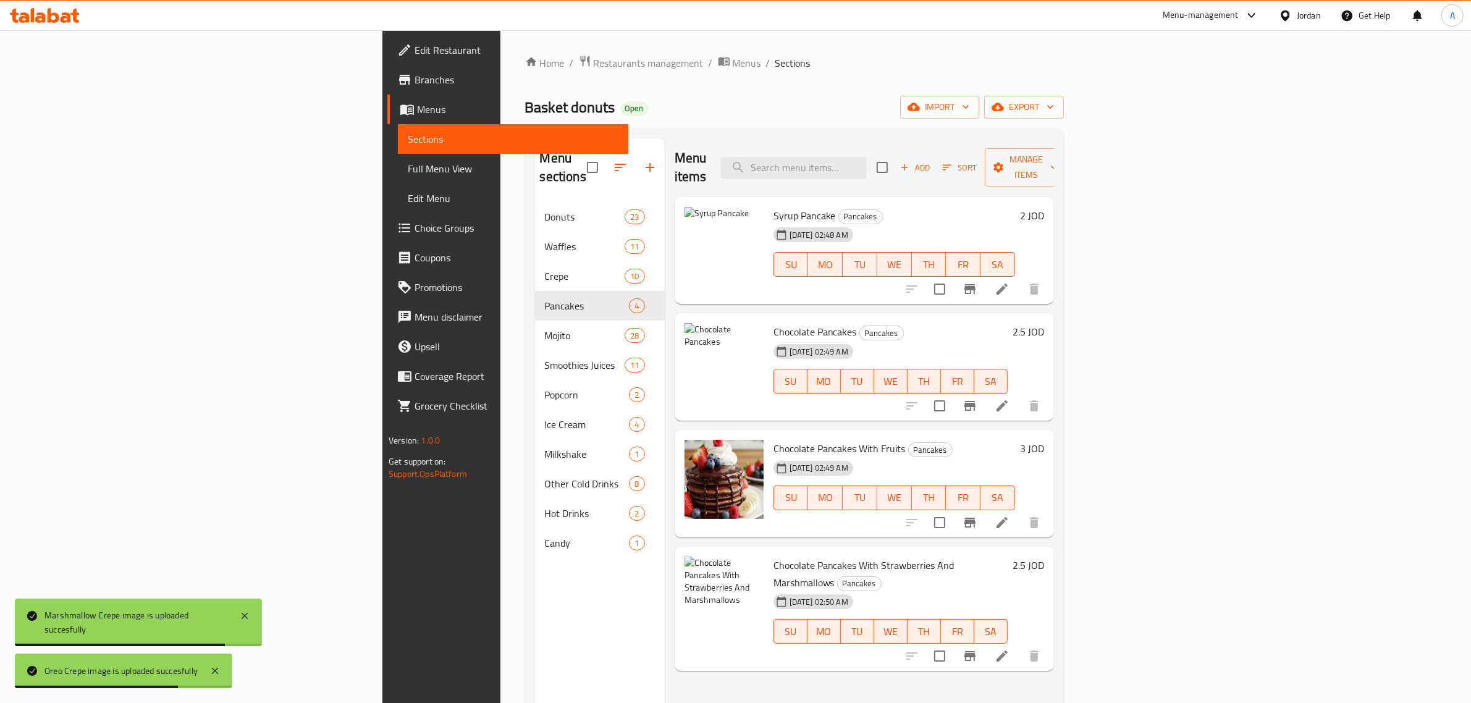
click at [773, 206] on span "Syrup Pancake" at bounding box center [804, 215] width 62 height 19
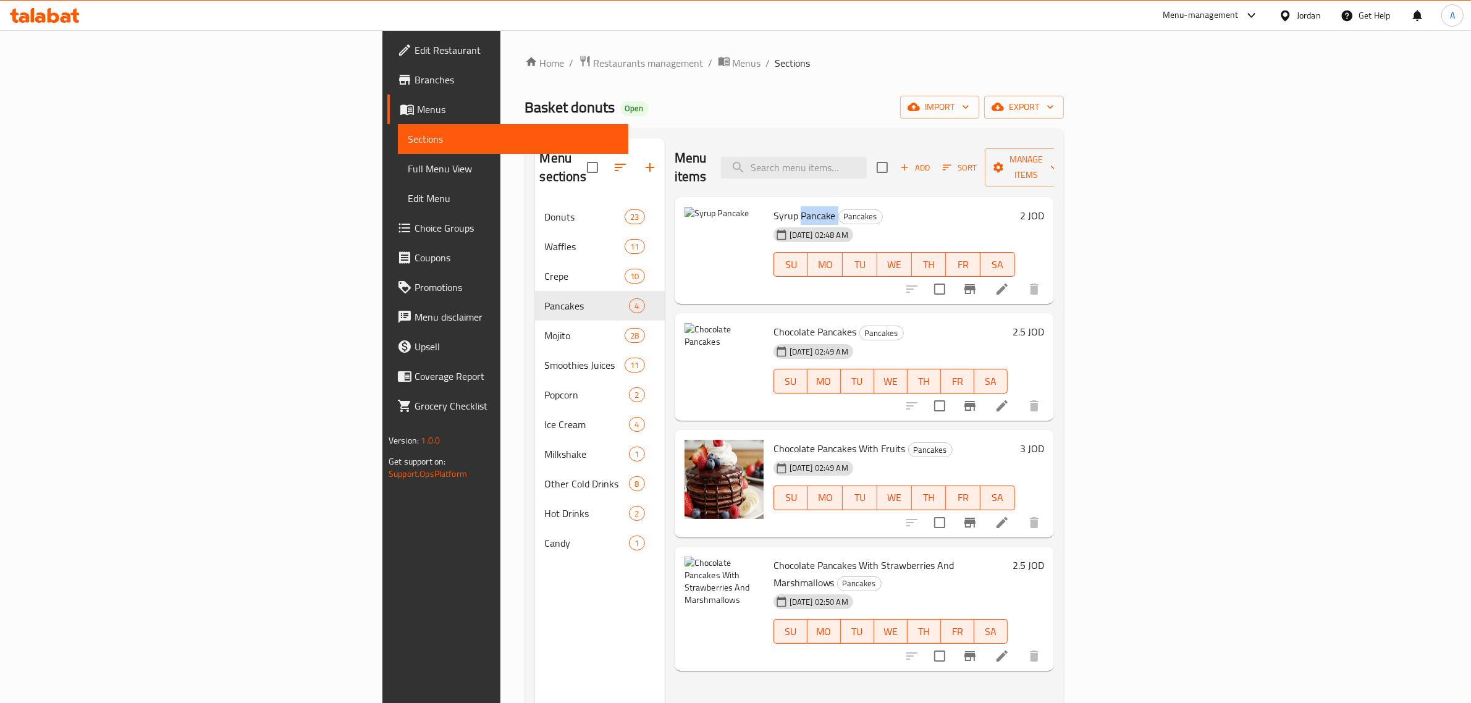
click at [773, 206] on span "Syrup Pancake" at bounding box center [804, 215] width 62 height 19
copy h6 "Pancake"
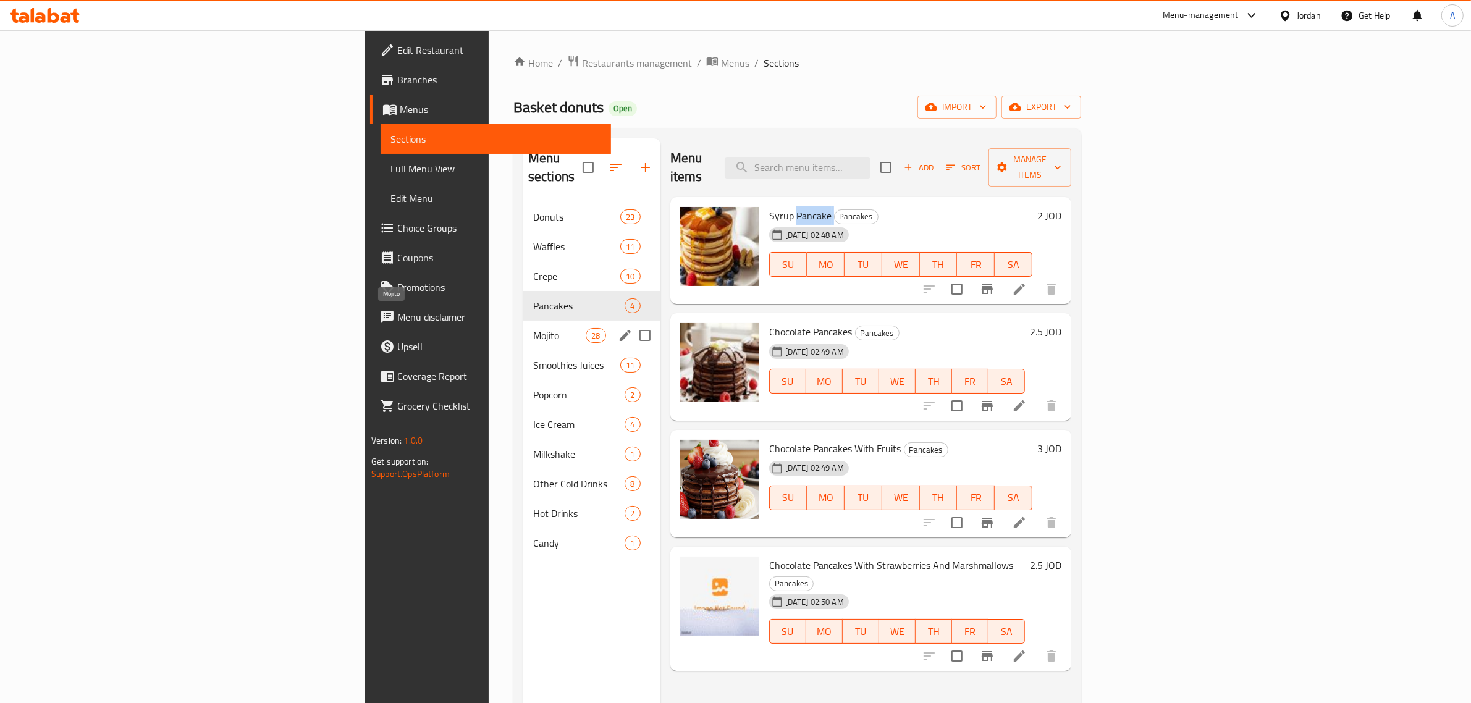
click at [533, 328] on span "Mojito" at bounding box center [559, 335] width 53 height 15
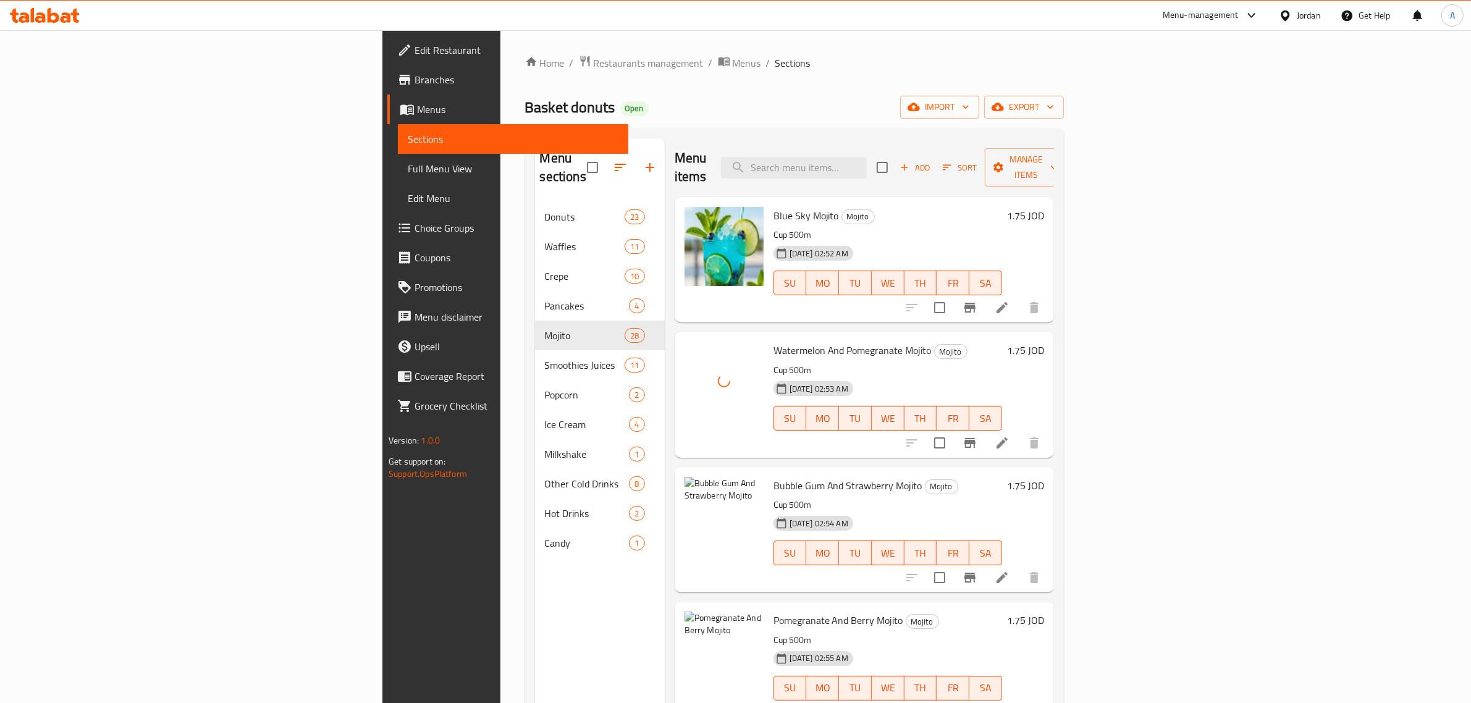
click at [773, 476] on span "Bubble Gum And Strawberry Mojito" at bounding box center [847, 485] width 149 height 19
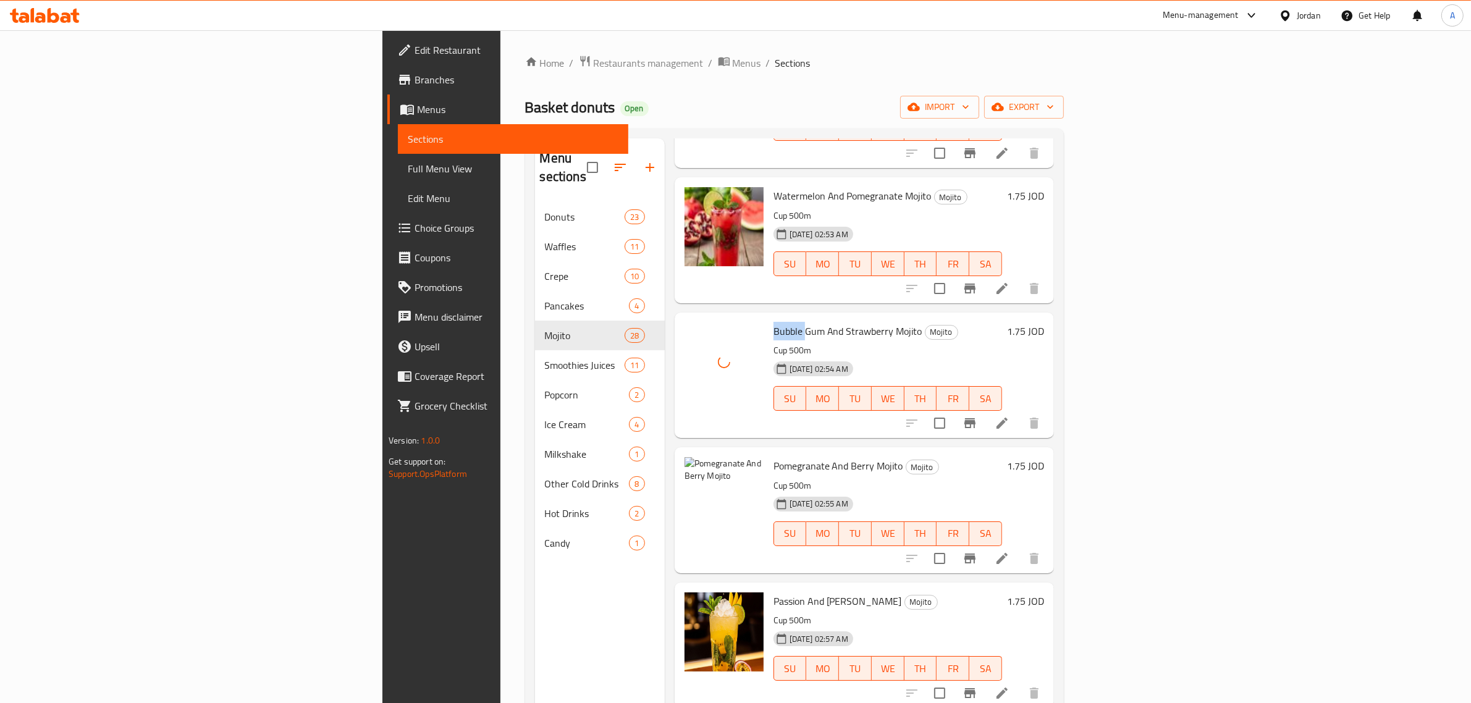
click at [773, 457] on span "Pomegranate And Berry Mojito" at bounding box center [838, 466] width 130 height 19
drag, startPoint x: 705, startPoint y: 442, endPoint x: 726, endPoint y: 450, distance: 22.5
click at [773, 457] on span "Pomegranate And Berry Mojito" at bounding box center [838, 466] width 130 height 19
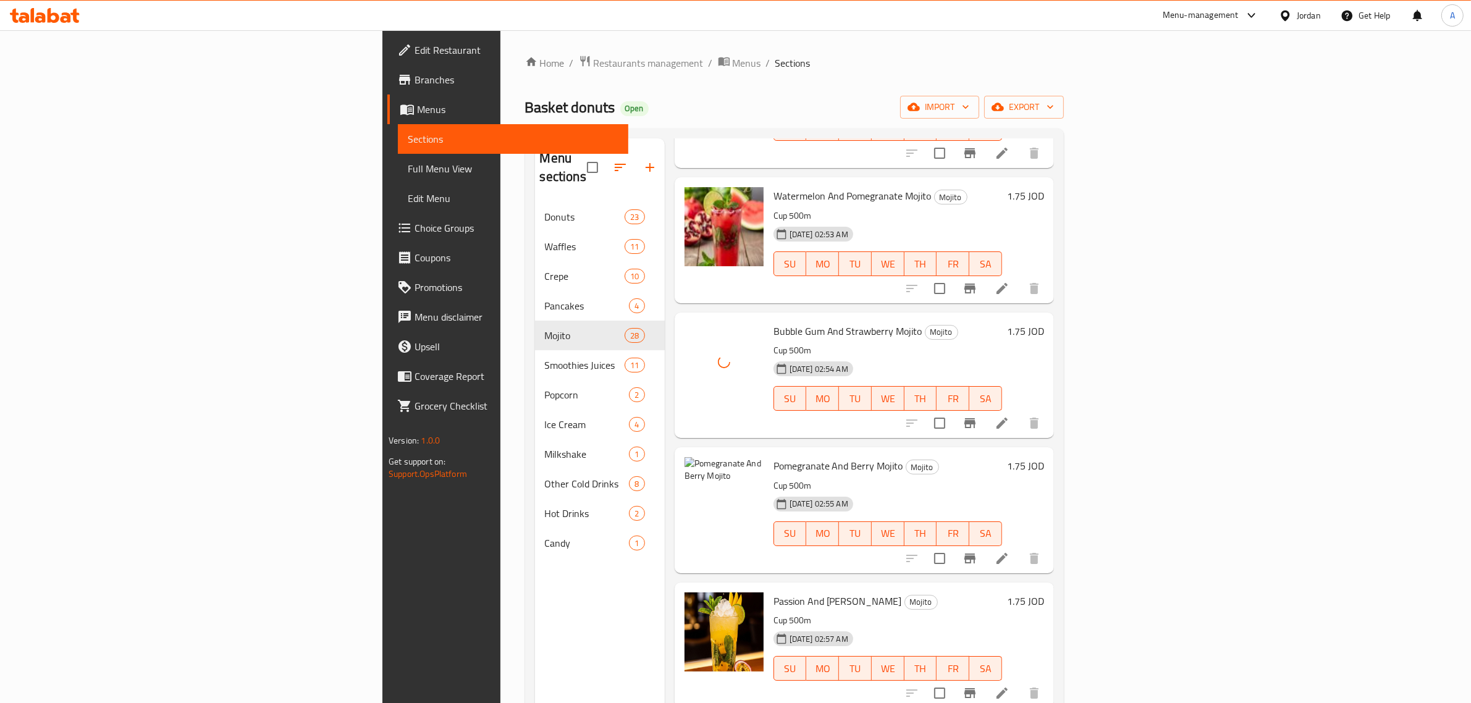
click at [773, 457] on span "Pomegranate And Berry Mojito" at bounding box center [838, 466] width 130 height 19
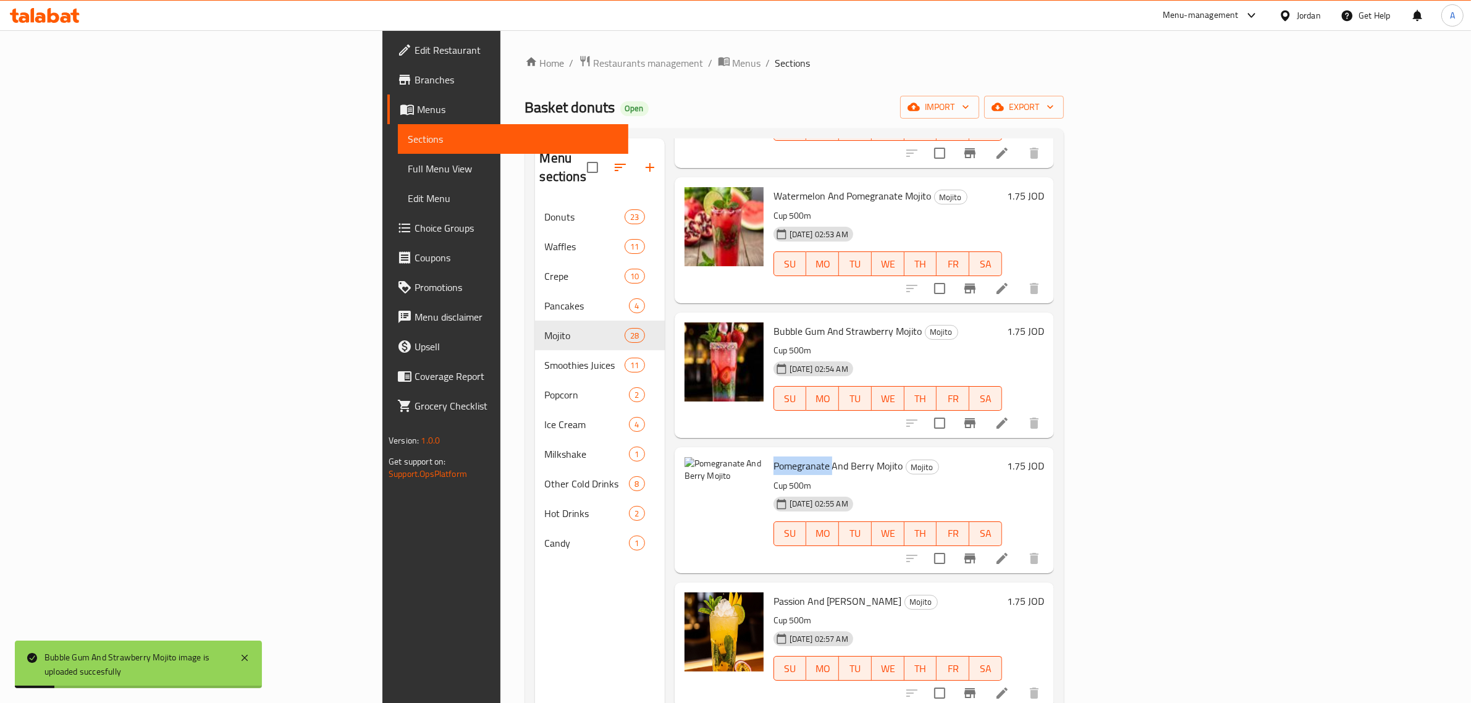
copy span "Pomegranate"
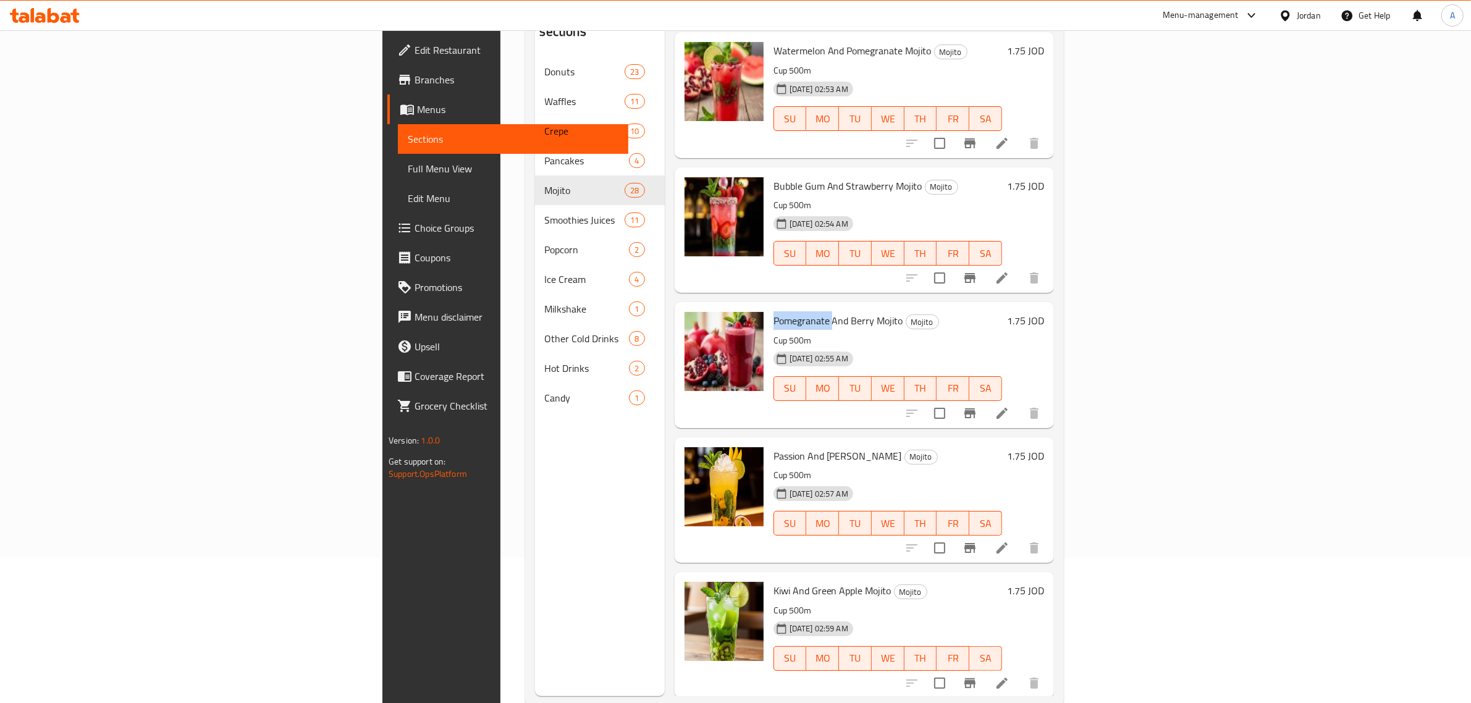
scroll to position [174, 0]
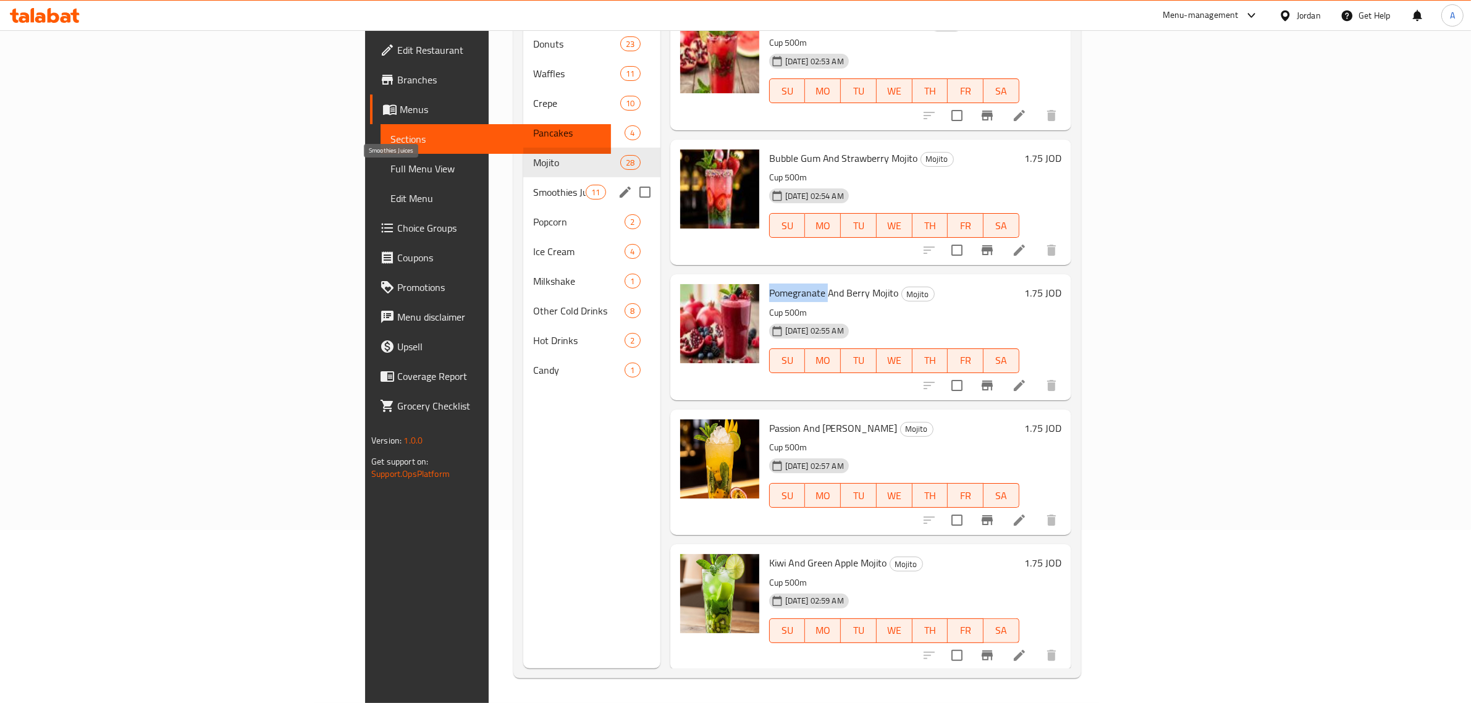
click at [533, 185] on span "Smoothies Juices" at bounding box center [559, 192] width 53 height 15
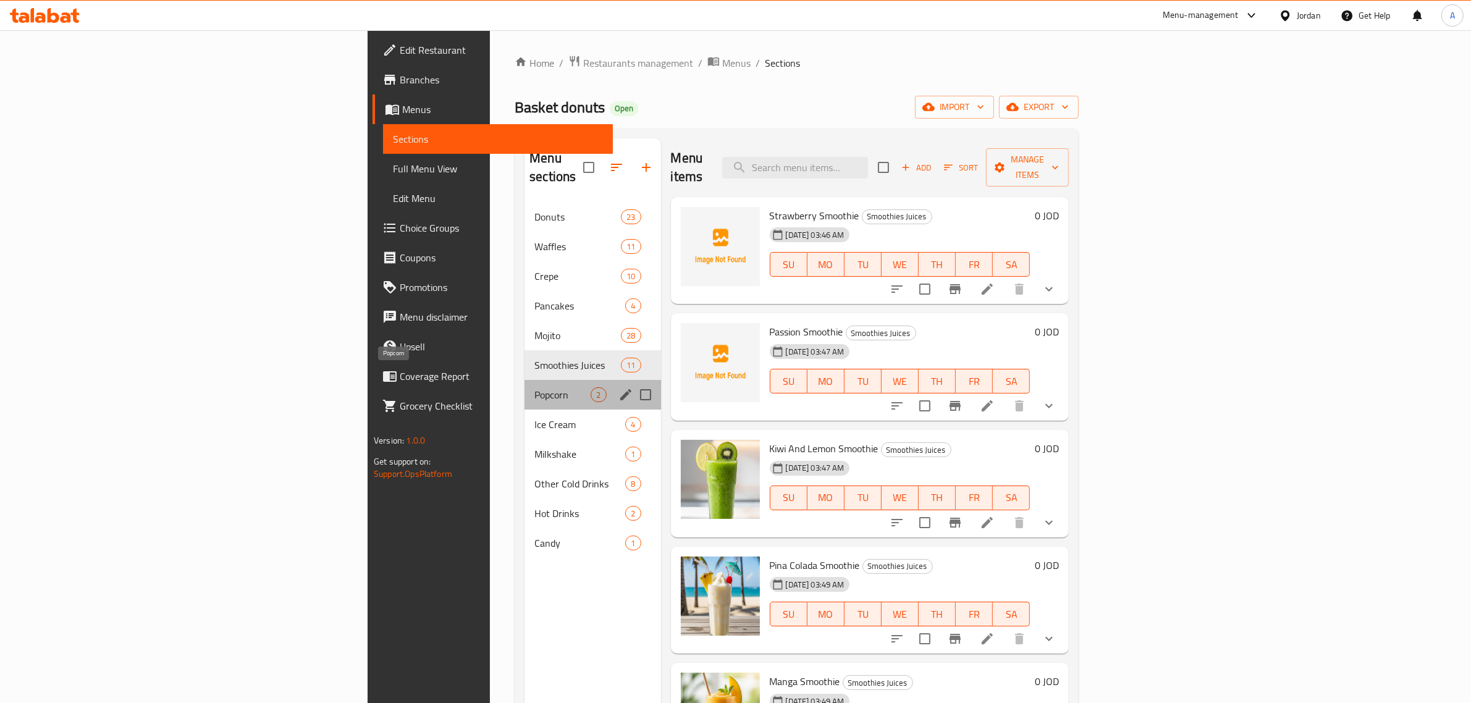
click at [534, 387] on span "Popcorn" at bounding box center [562, 394] width 56 height 15
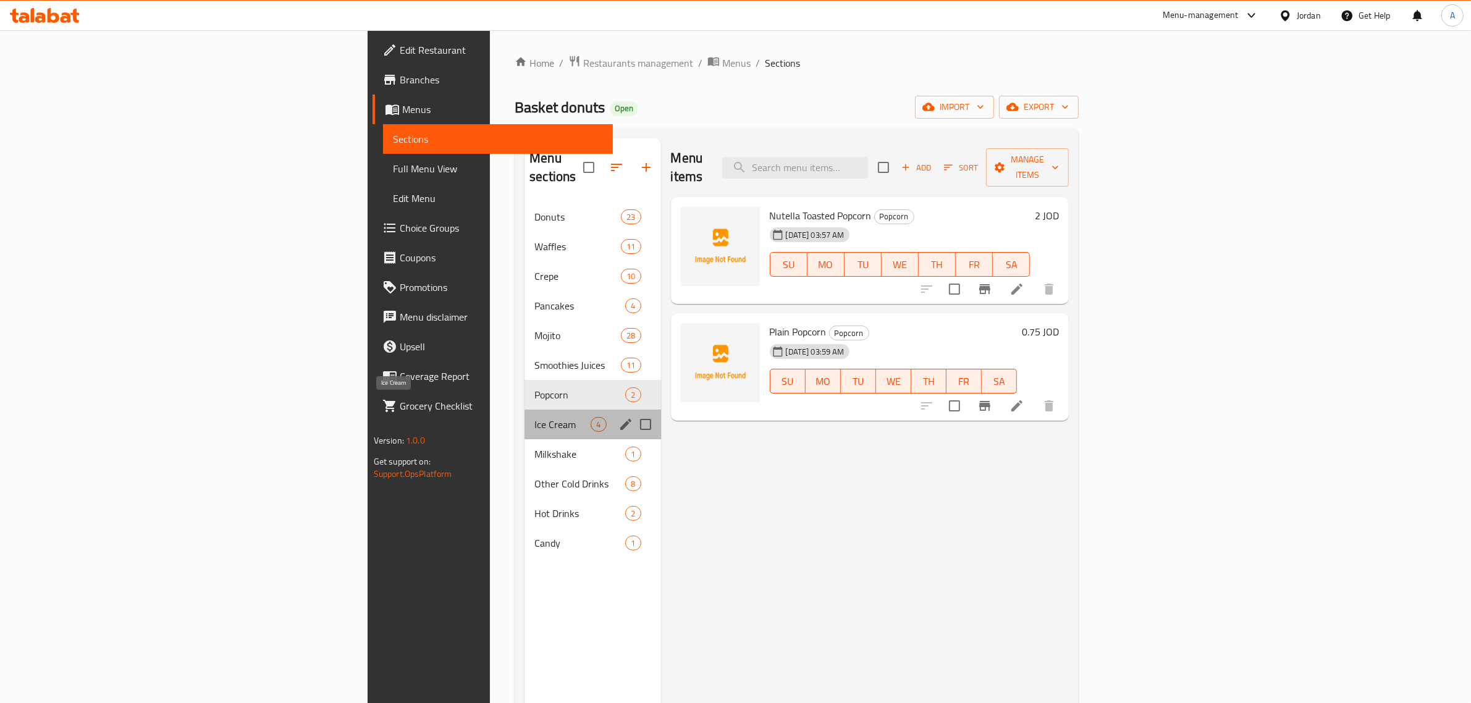
click at [534, 417] on span "Ice Cream" at bounding box center [562, 424] width 56 height 15
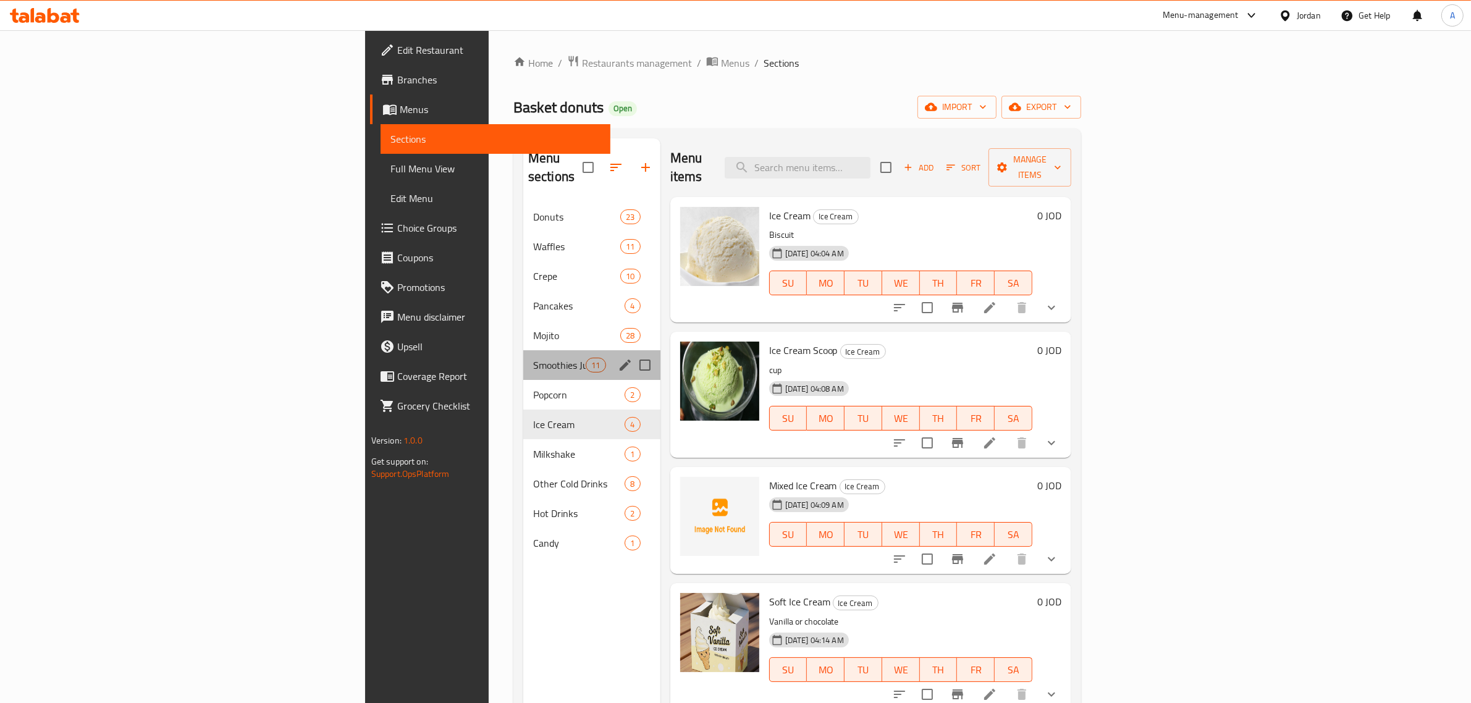
click at [523, 356] on div "Smoothies Juices 11" at bounding box center [591, 365] width 137 height 30
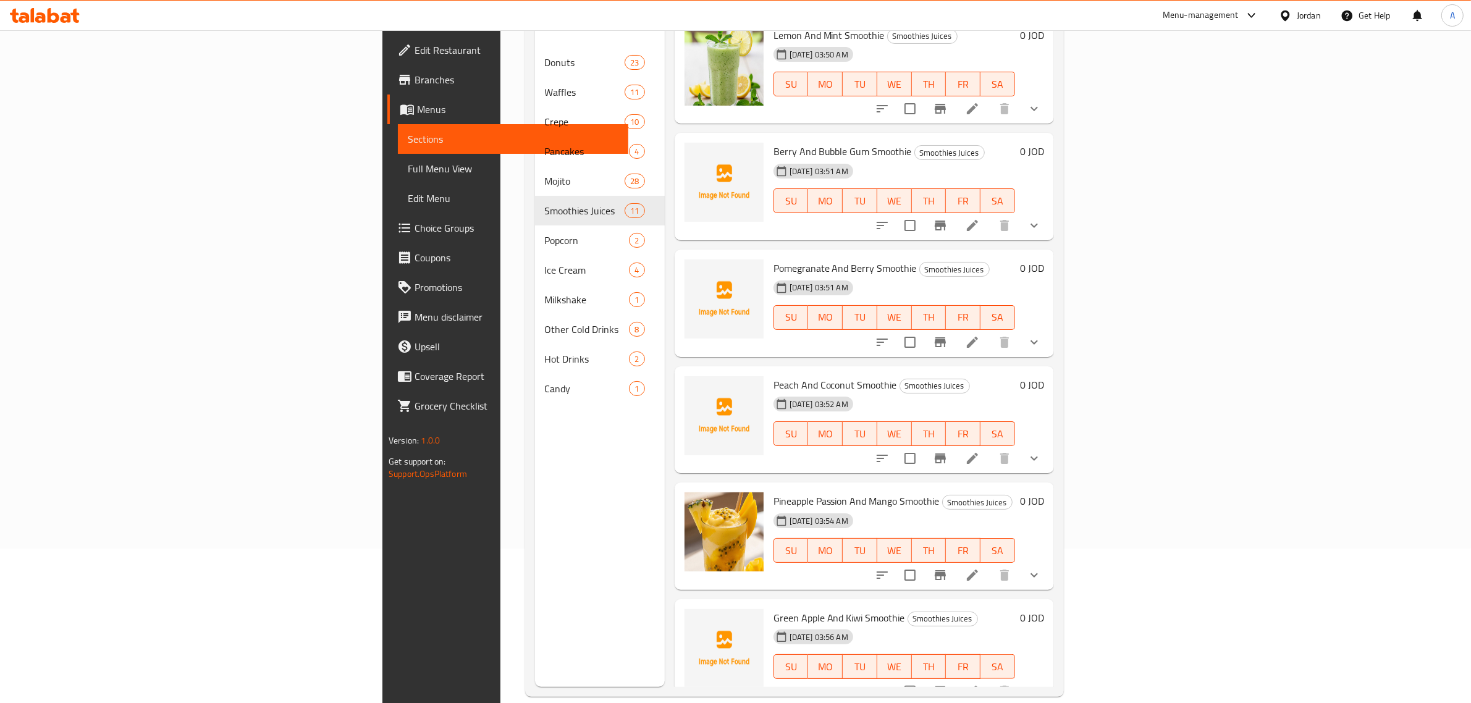
scroll to position [174, 0]
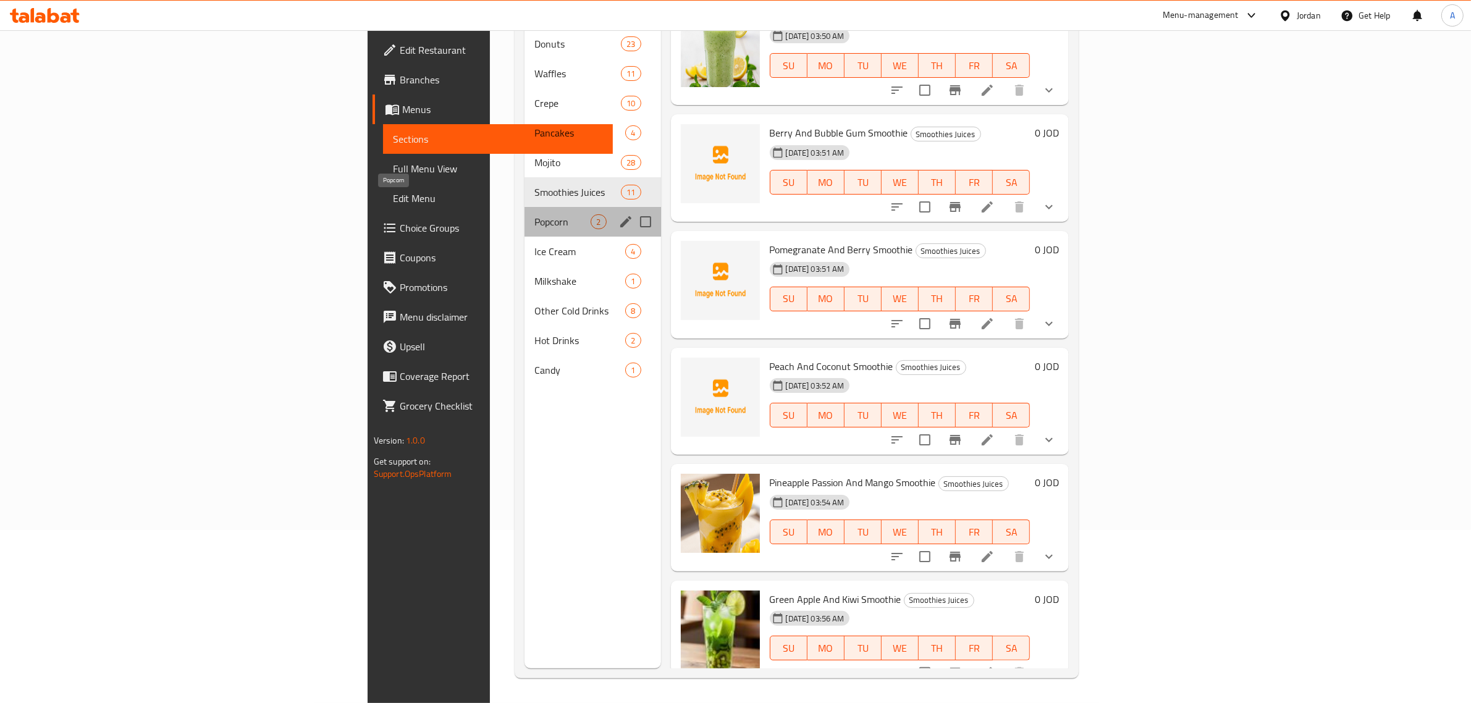
click at [534, 214] on span "Popcorn" at bounding box center [562, 221] width 56 height 15
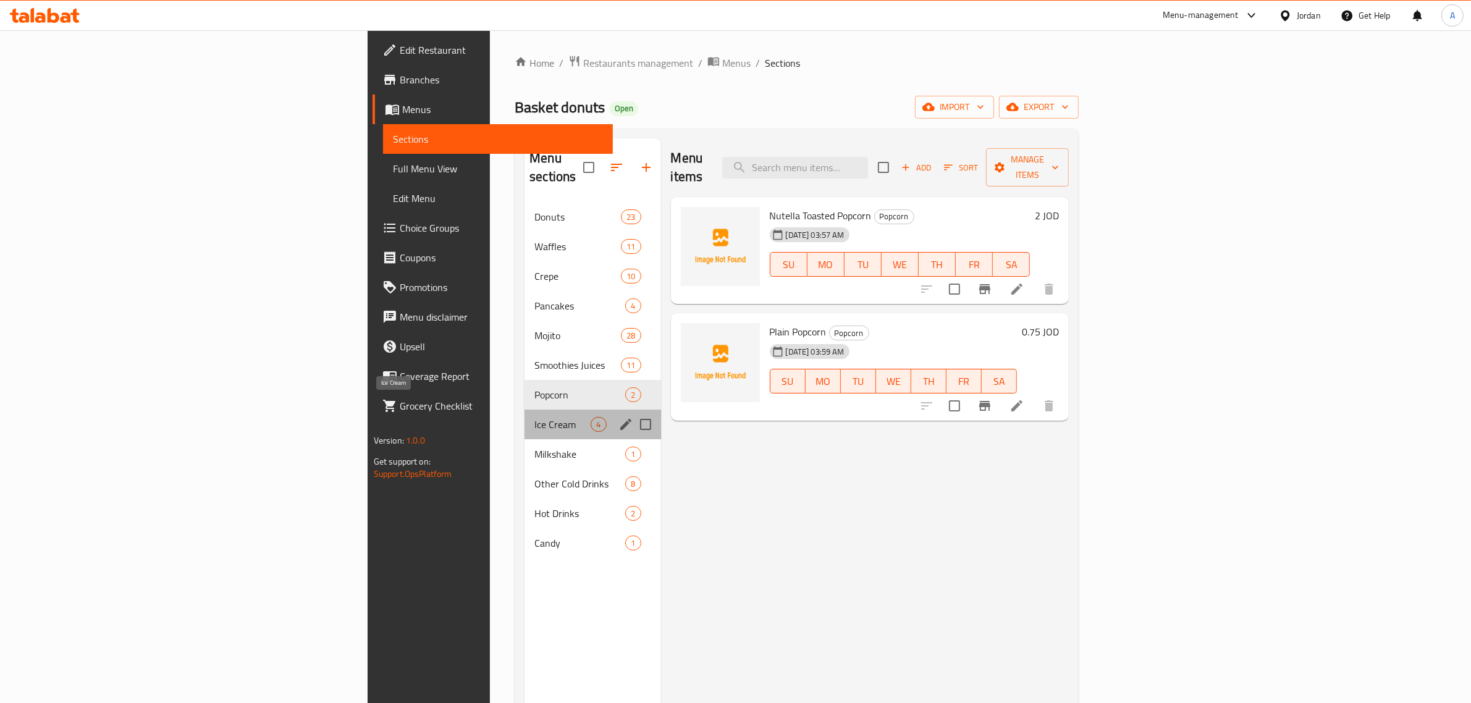
click at [534, 417] on span "Ice Cream" at bounding box center [562, 424] width 56 height 15
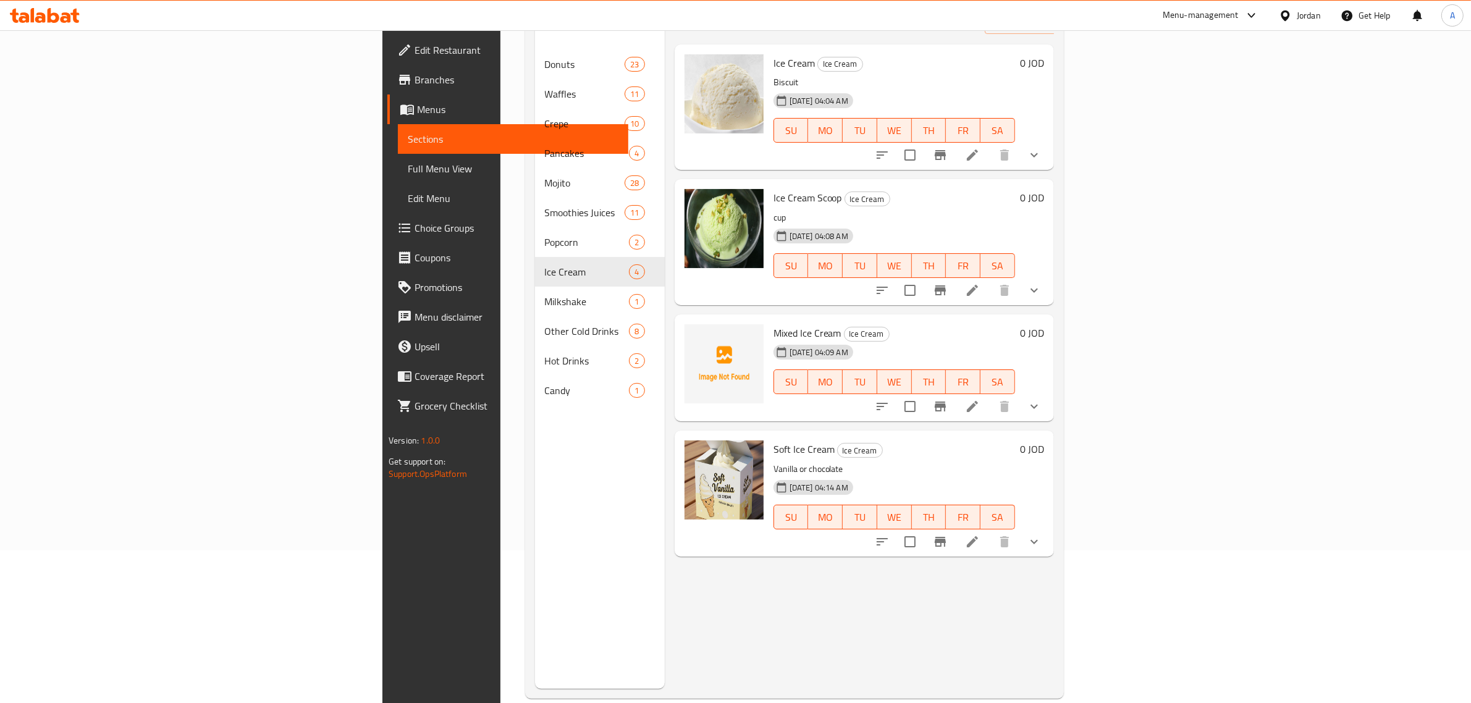
scroll to position [154, 0]
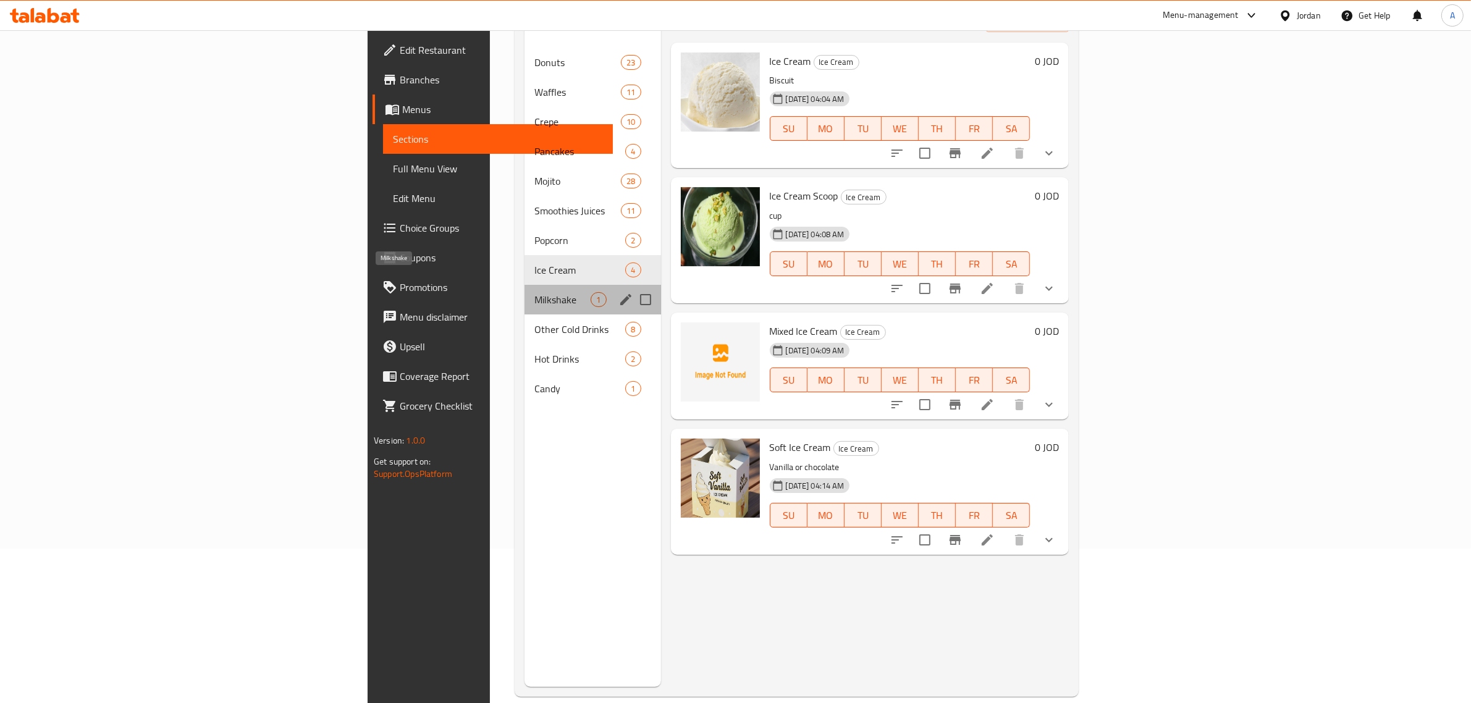
click at [534, 292] on span "Milkshake" at bounding box center [562, 299] width 56 height 15
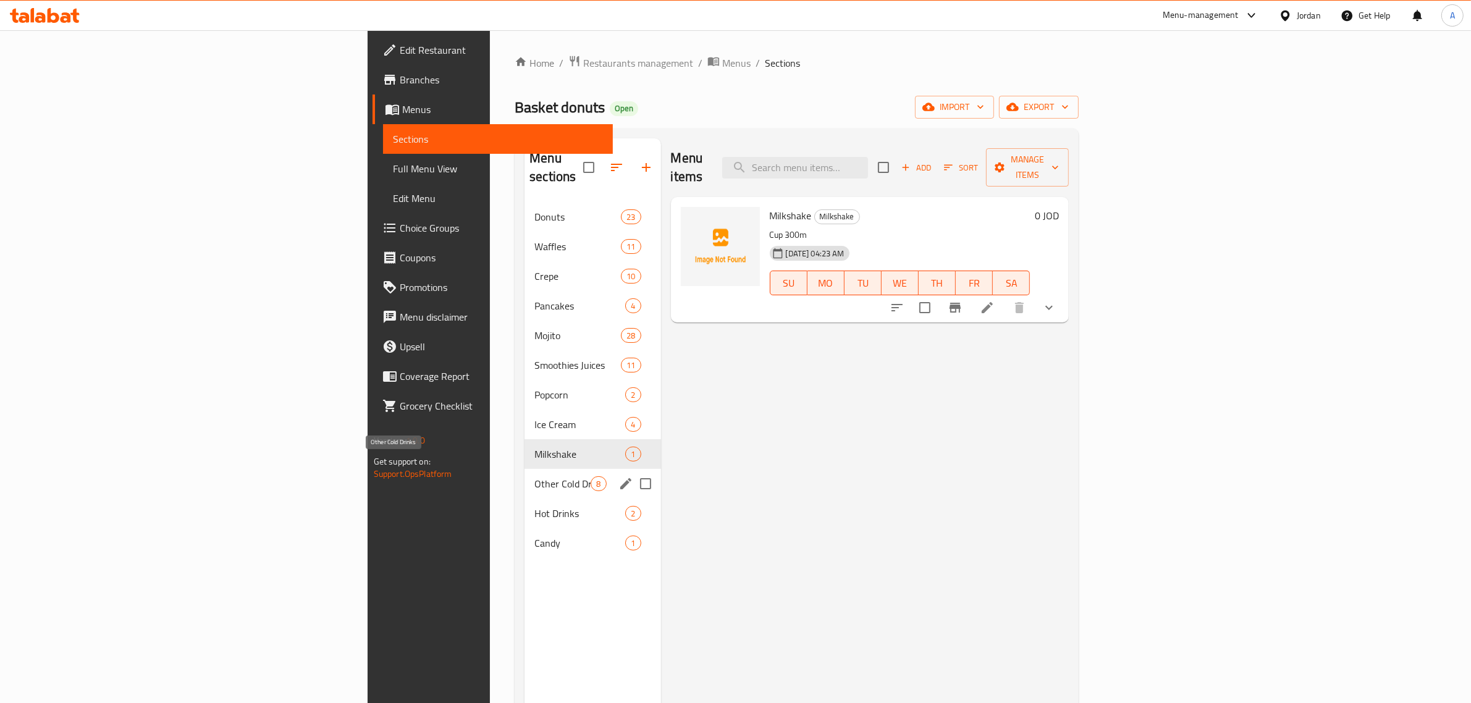
click at [534, 476] on span "Other Cold Drinks" at bounding box center [562, 483] width 56 height 15
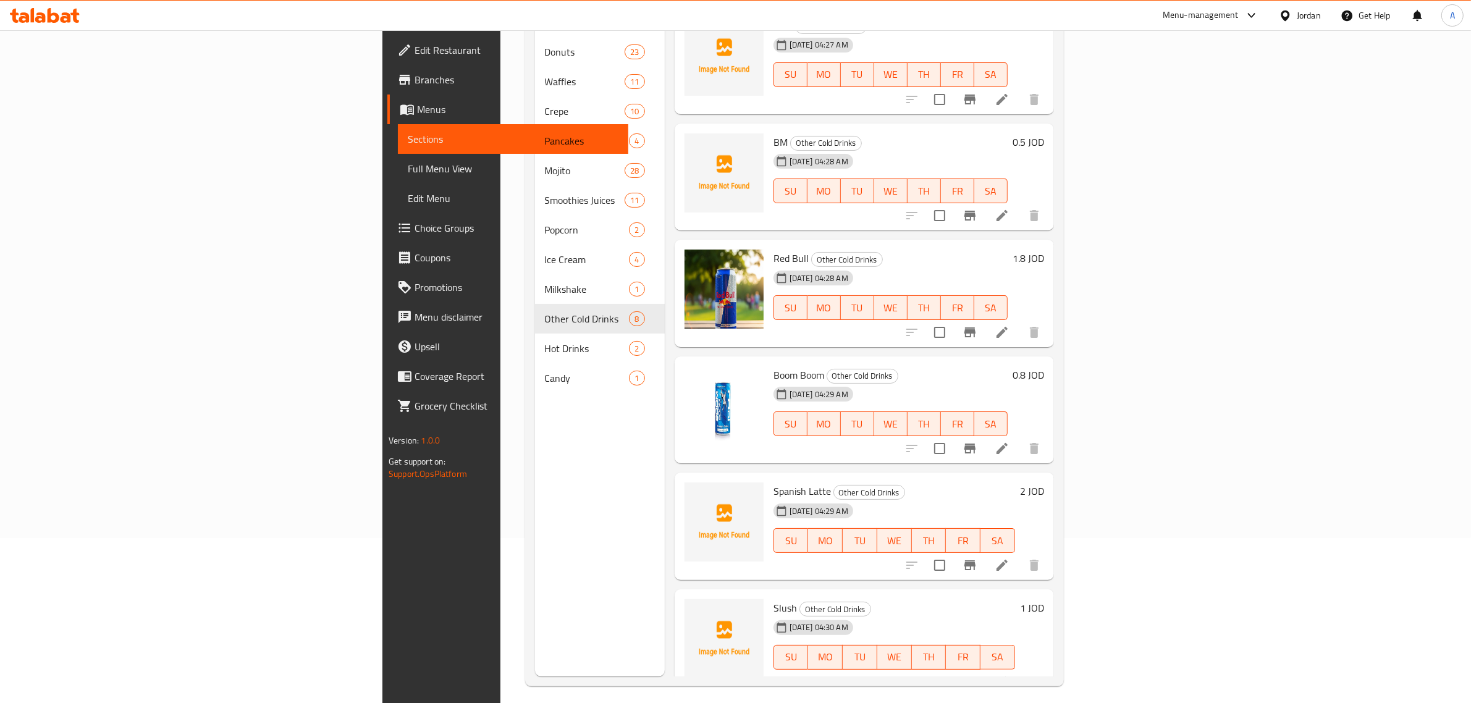
scroll to position [174, 0]
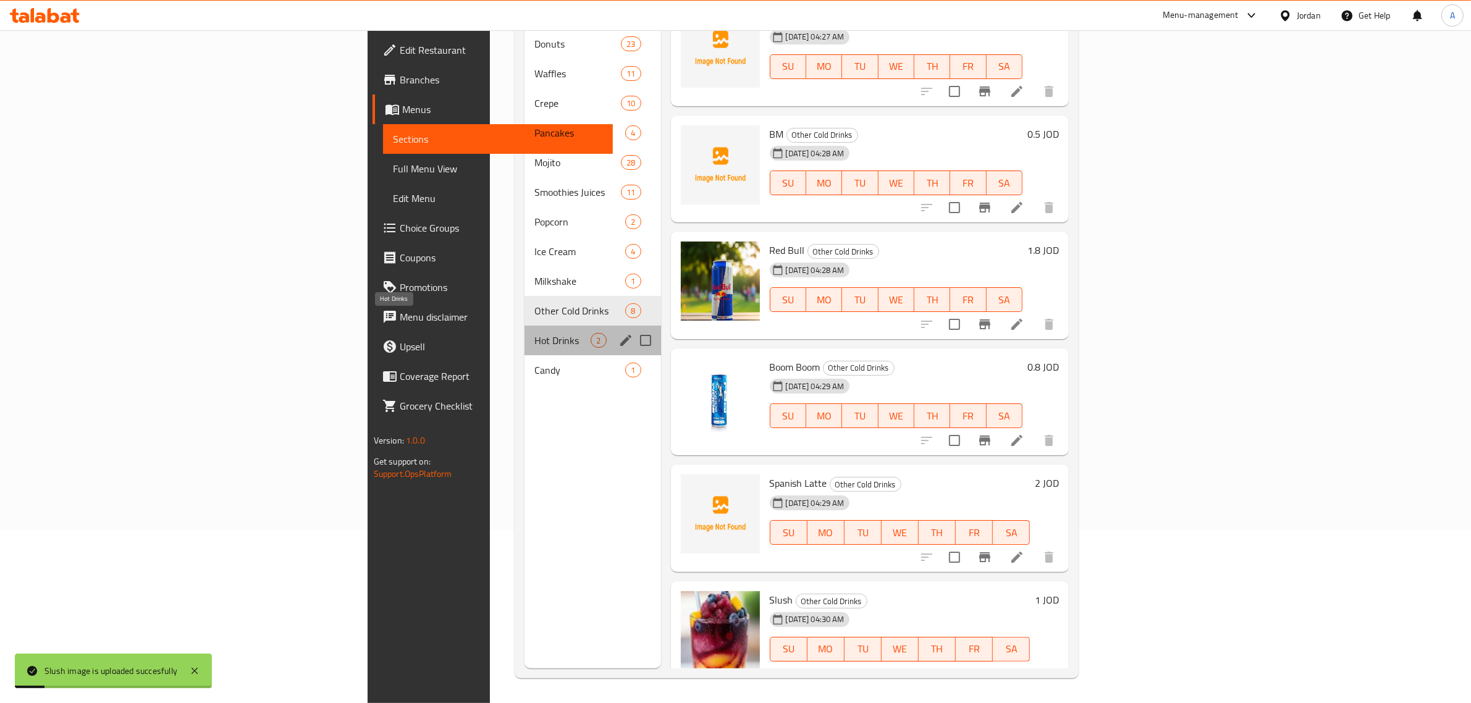
click at [534, 333] on span "Hot Drinks" at bounding box center [562, 340] width 56 height 15
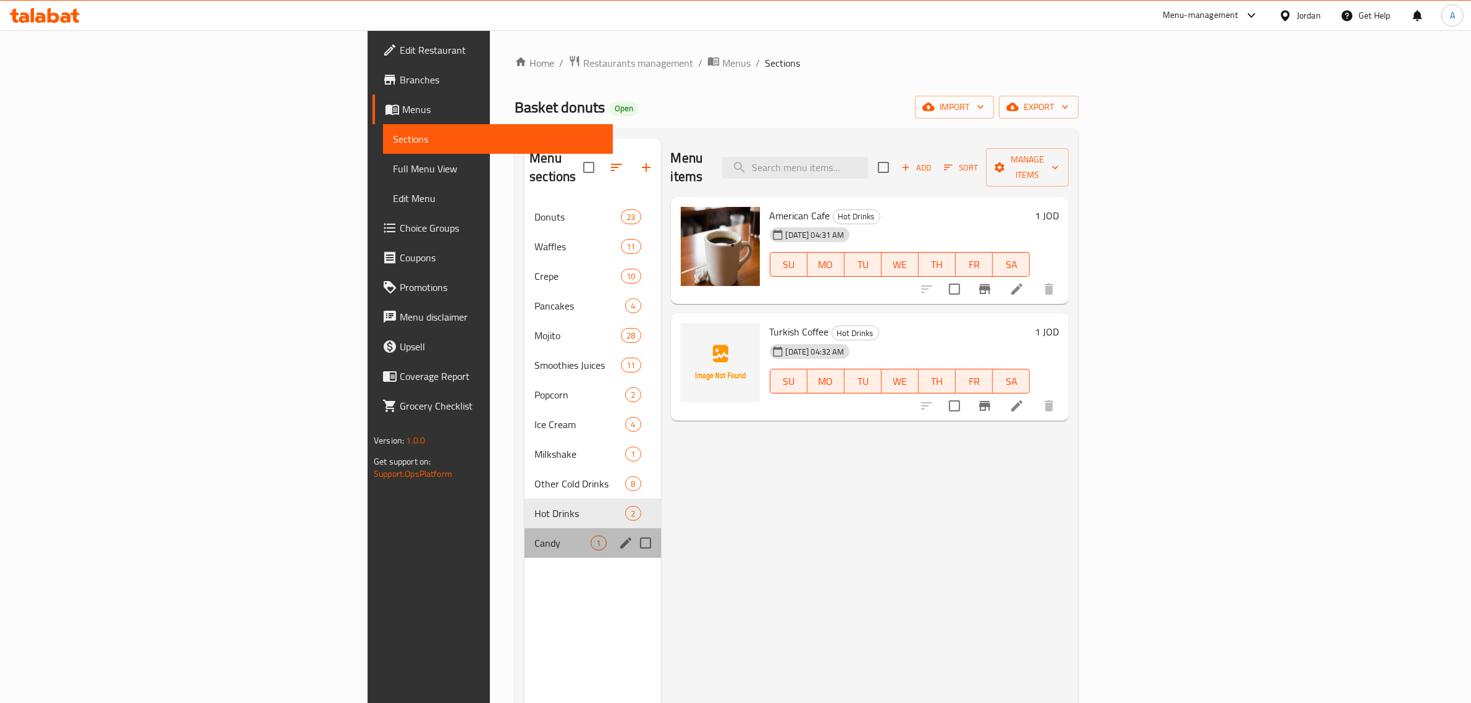
click at [524, 538] on div "Candy 1" at bounding box center [592, 543] width 136 height 30
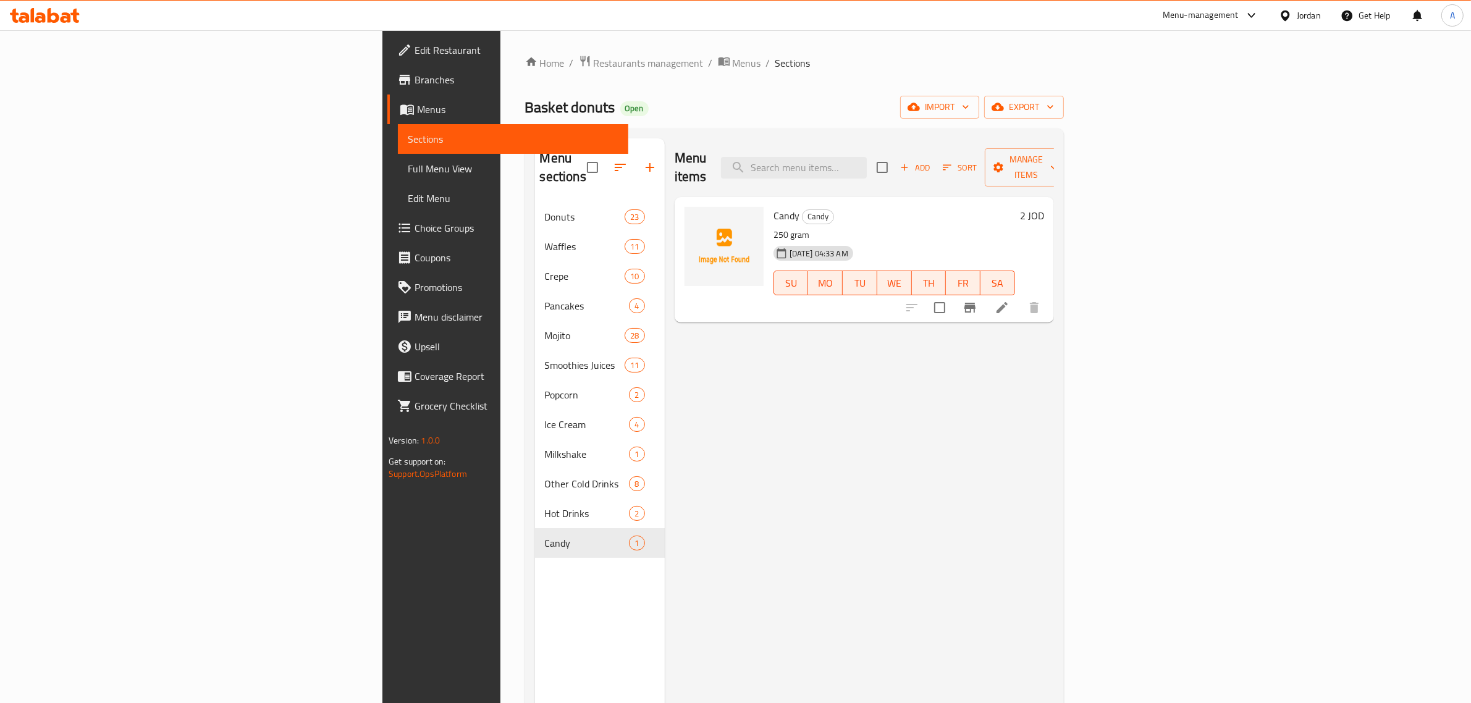
click at [797, 116] on div "Basket donuts Open import export" at bounding box center [794, 107] width 539 height 23
click at [894, 443] on div "Menu items Add Sort Manage items Candy Candy 250 gram 18-08-2025 04:33 AM SU MO…" at bounding box center [859, 489] width 389 height 703
click at [408, 171] on span "Full Menu View" at bounding box center [513, 168] width 211 height 15
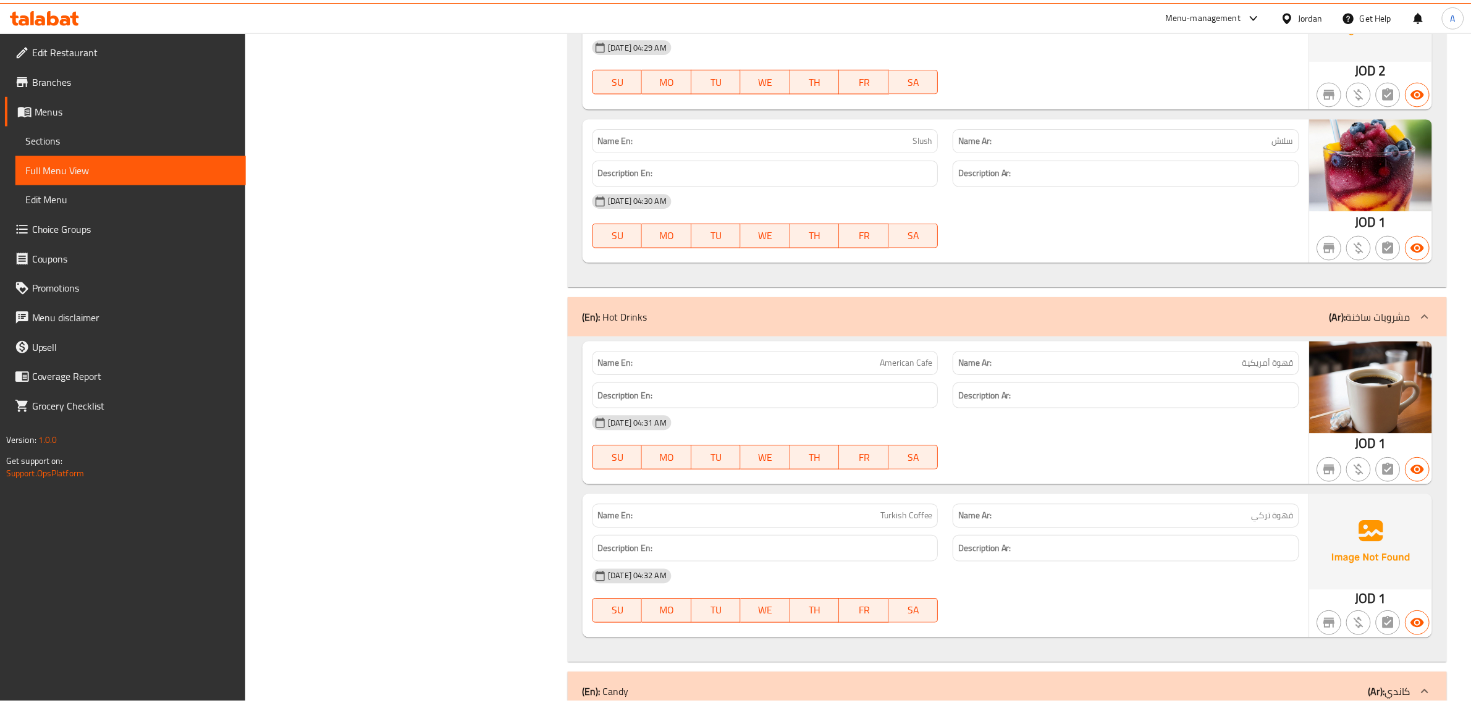
scroll to position [17588, 0]
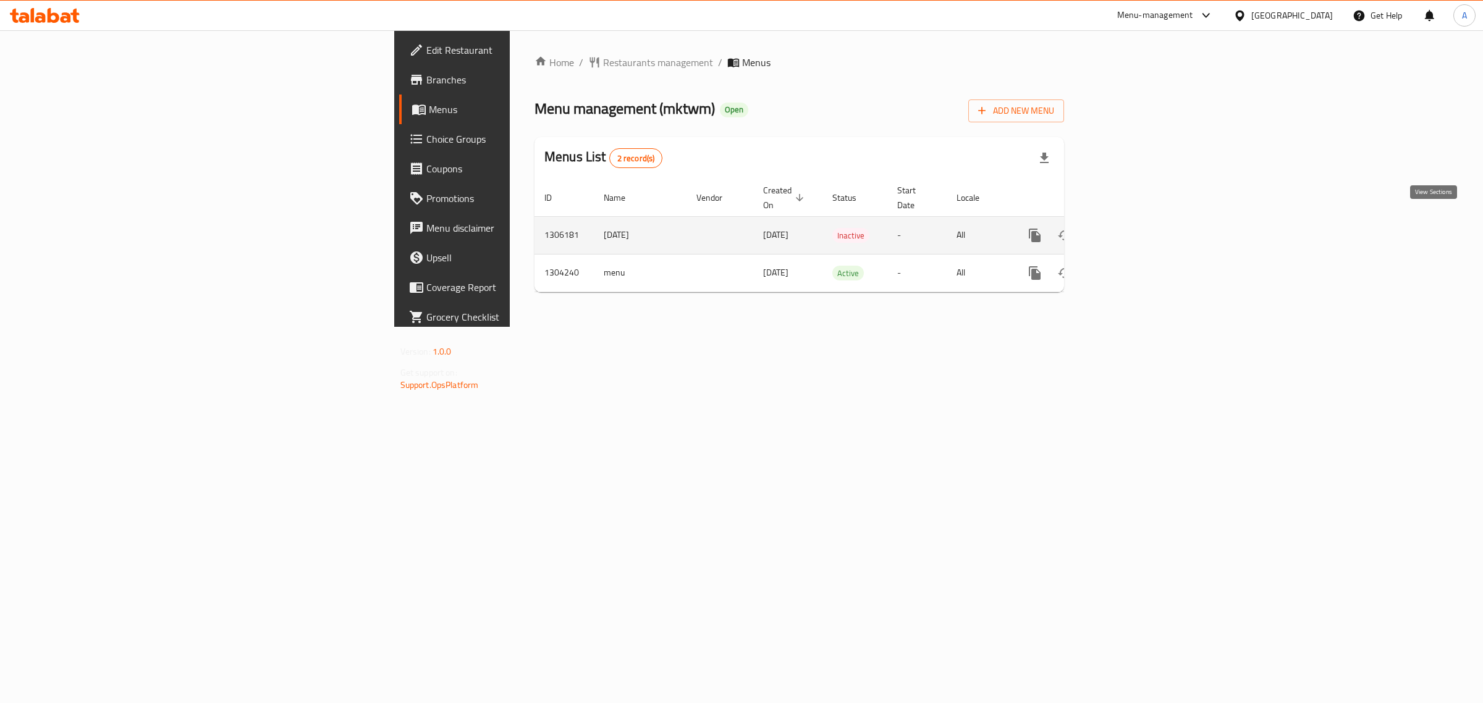
click at [1138, 221] on link "enhanced table" at bounding box center [1124, 236] width 30 height 30
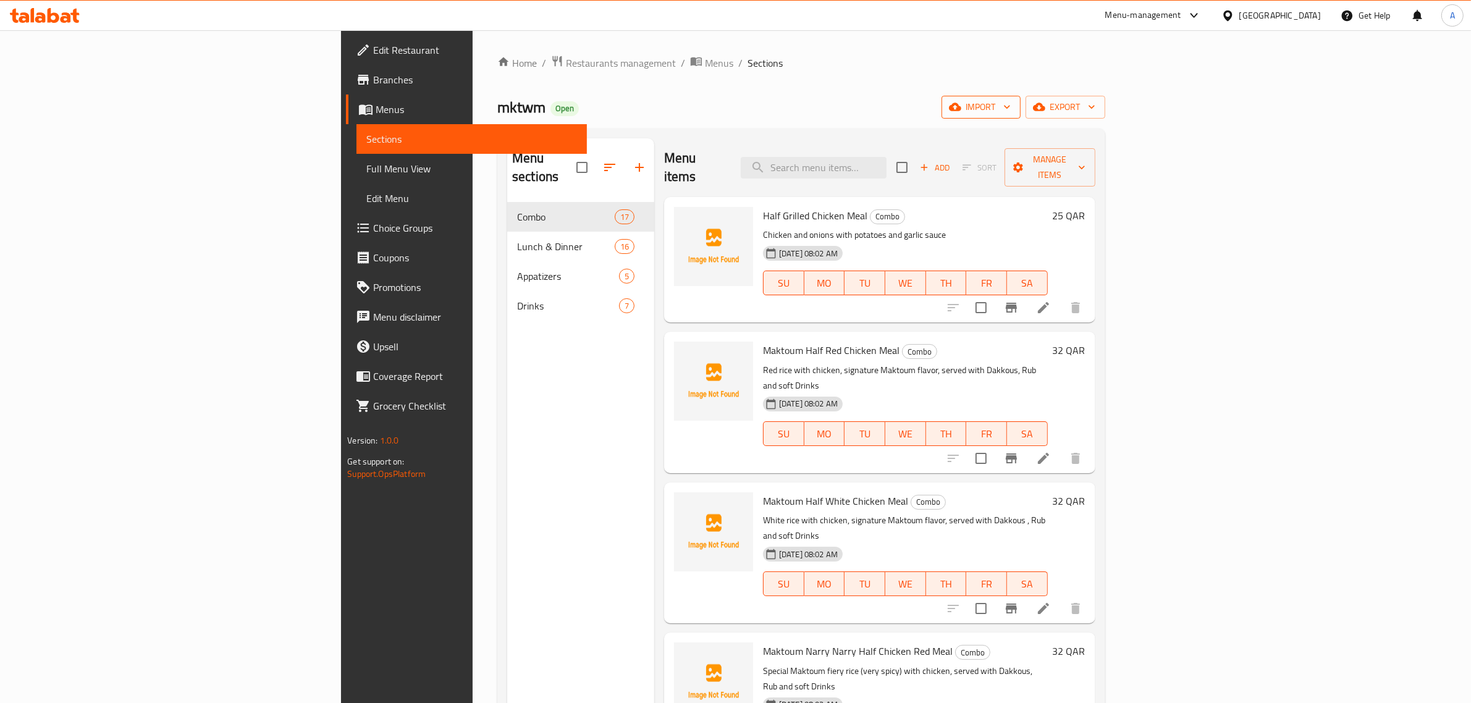
click at [1020, 116] on button "import" at bounding box center [980, 107] width 79 height 23
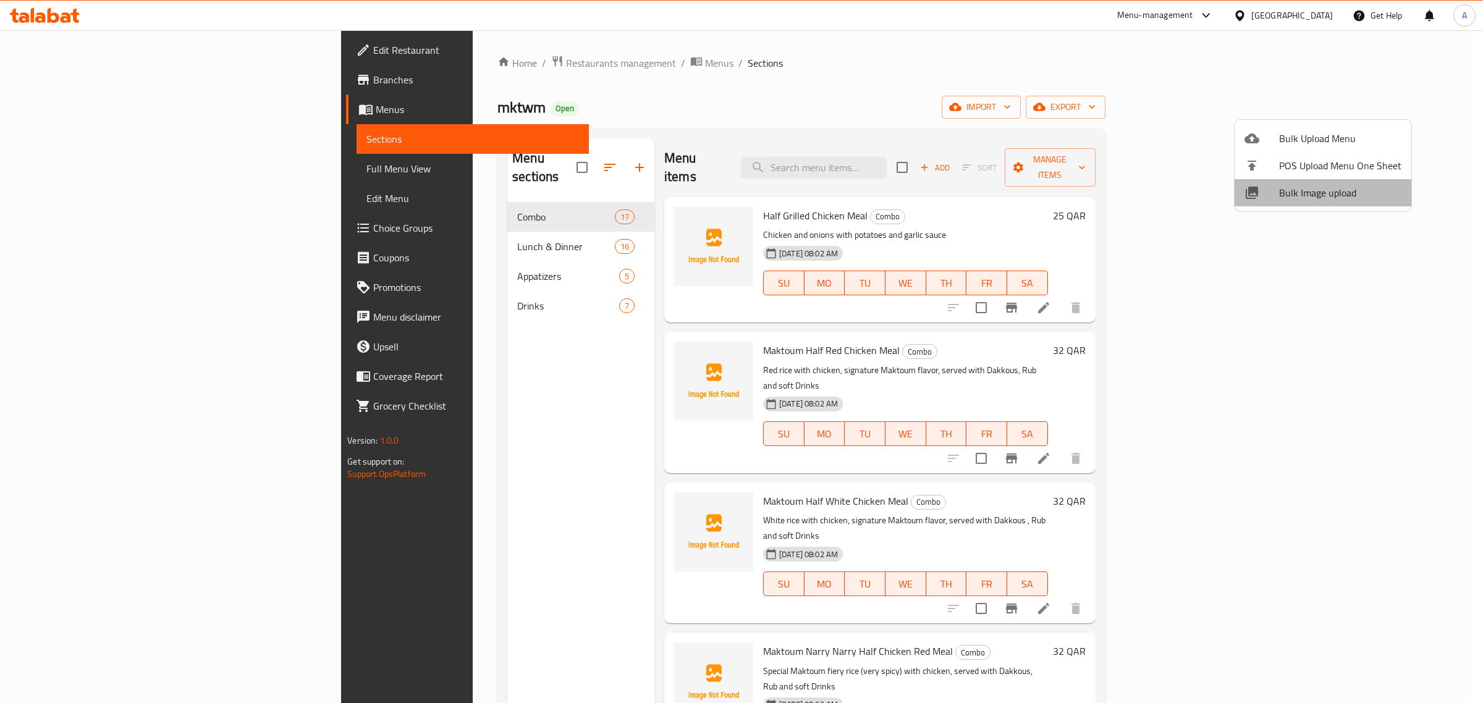
click at [1324, 193] on span "Bulk Image upload" at bounding box center [1340, 192] width 122 height 15
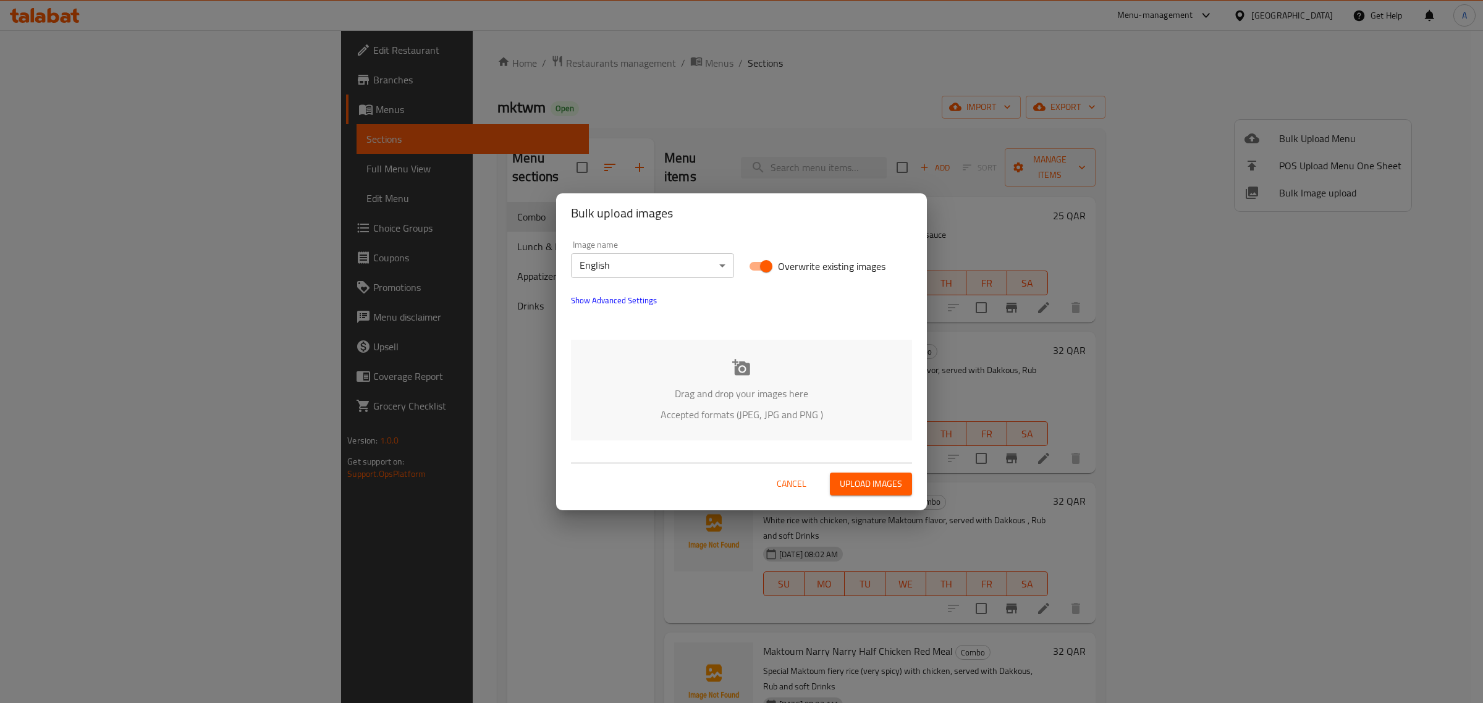
click at [587, 258] on body "​ Menu-management [GEOGRAPHIC_DATA] Get Help A Edit Restaurant Branches Menus S…" at bounding box center [741, 366] width 1483 height 673
click at [604, 284] on li "Arabic" at bounding box center [652, 287] width 163 height 22
click at [739, 386] on p "Drag and drop your images here" at bounding box center [741, 393] width 304 height 15
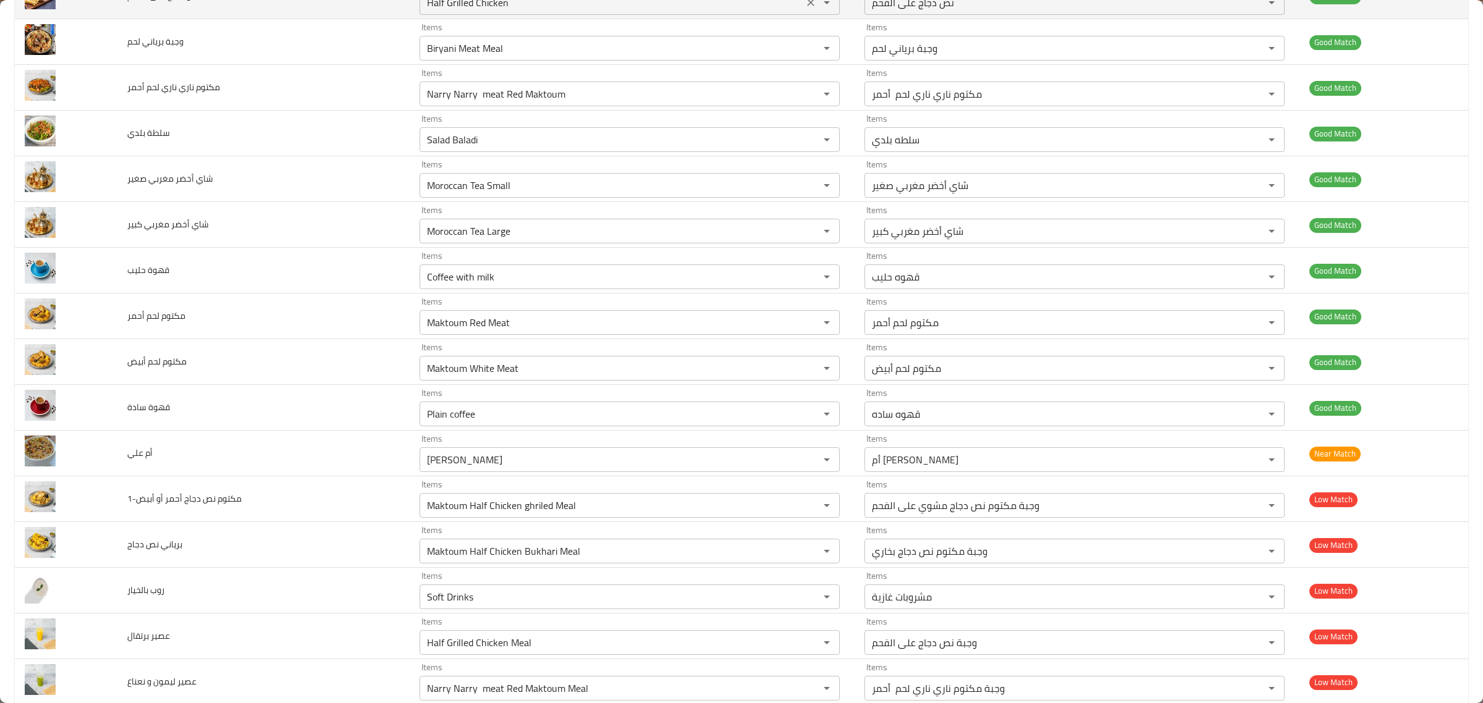
scroll to position [618, 0]
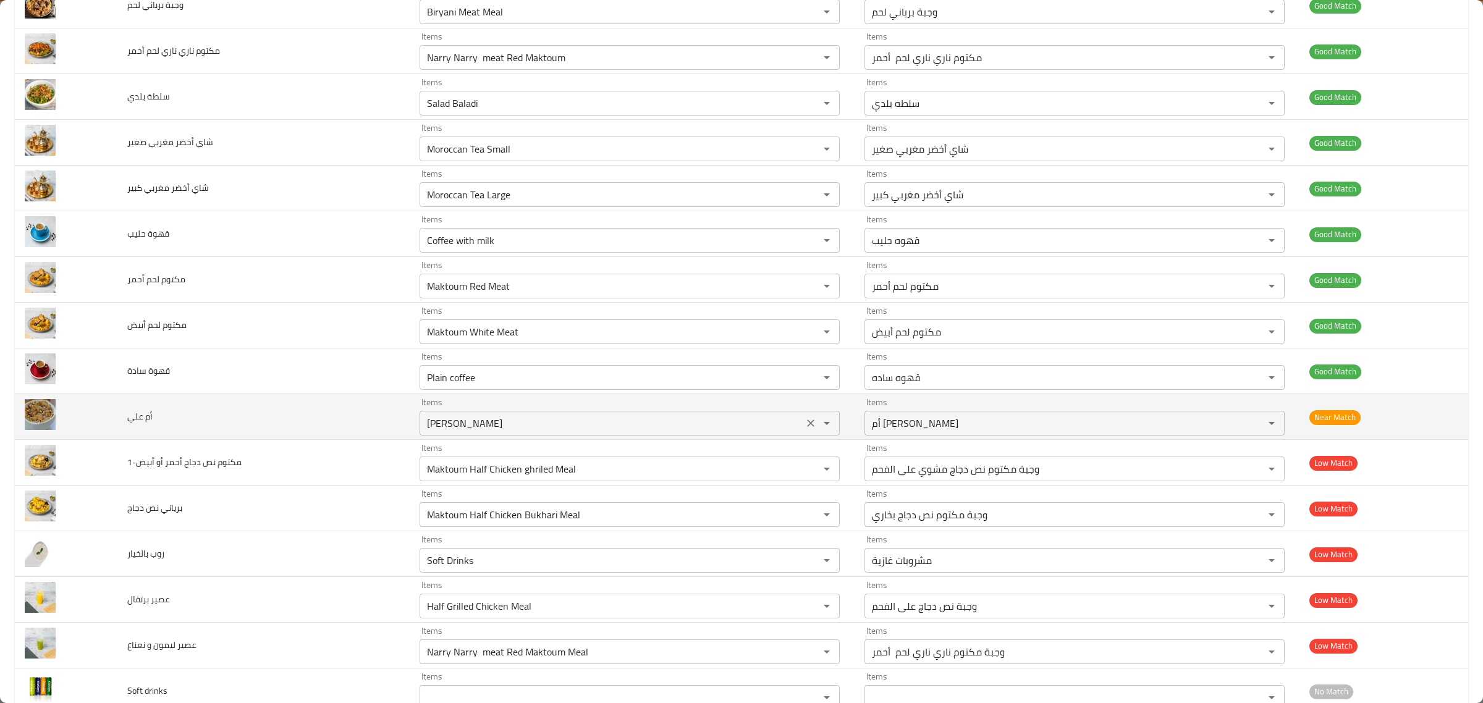
click at [631, 425] on علي "[PERSON_NAME]" at bounding box center [611, 423] width 376 height 17
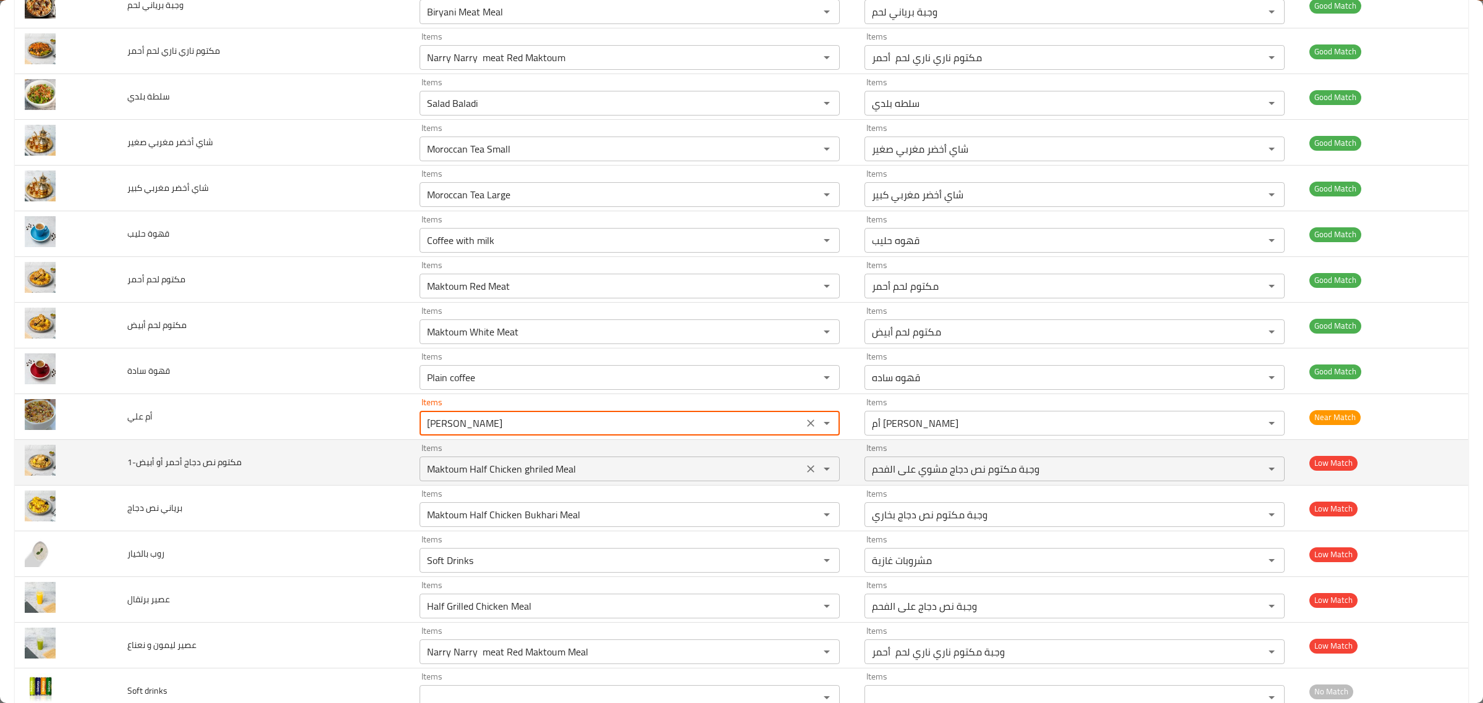
click at [662, 451] on div "Items Maktoum Half Chicken ghriled Meal Items" at bounding box center [629, 463] width 420 height 38
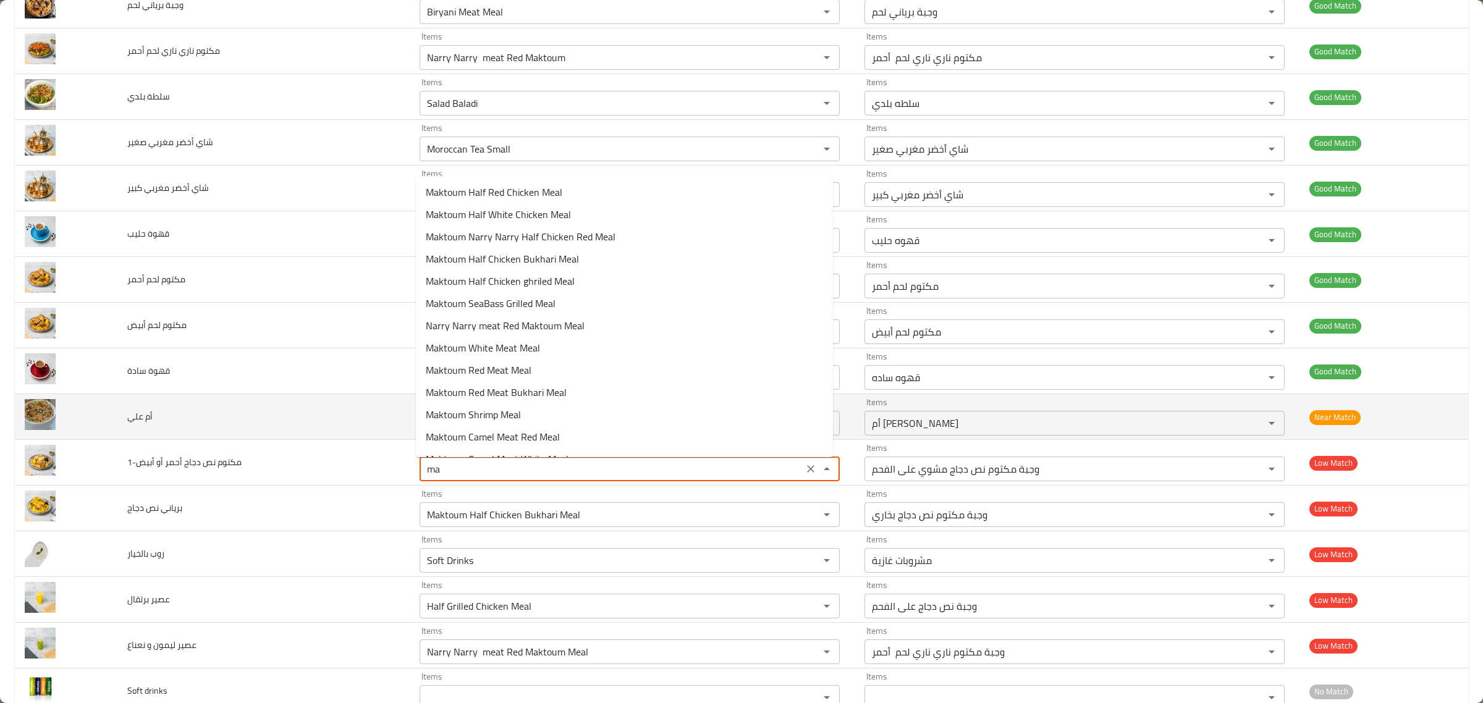
type أبيض-1 "m"
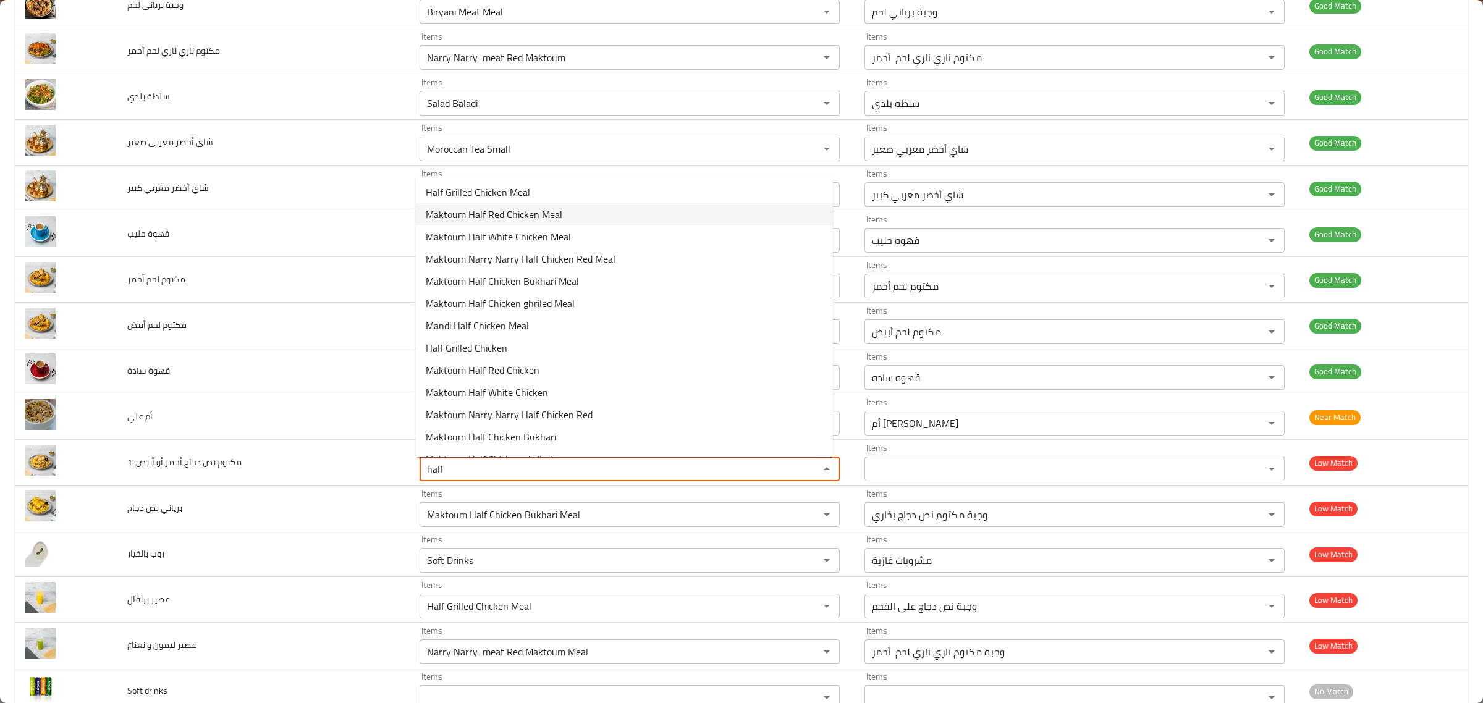
click at [575, 222] on أبيض-1-option-1 "Maktoum Half Red Chicken Meal" at bounding box center [624, 214] width 417 height 22
type أبيض-1 "Maktoum Half Red Chicken Meal"
type أبيض-1-ar "وجبة مكتوم نص دجاج أحمر"
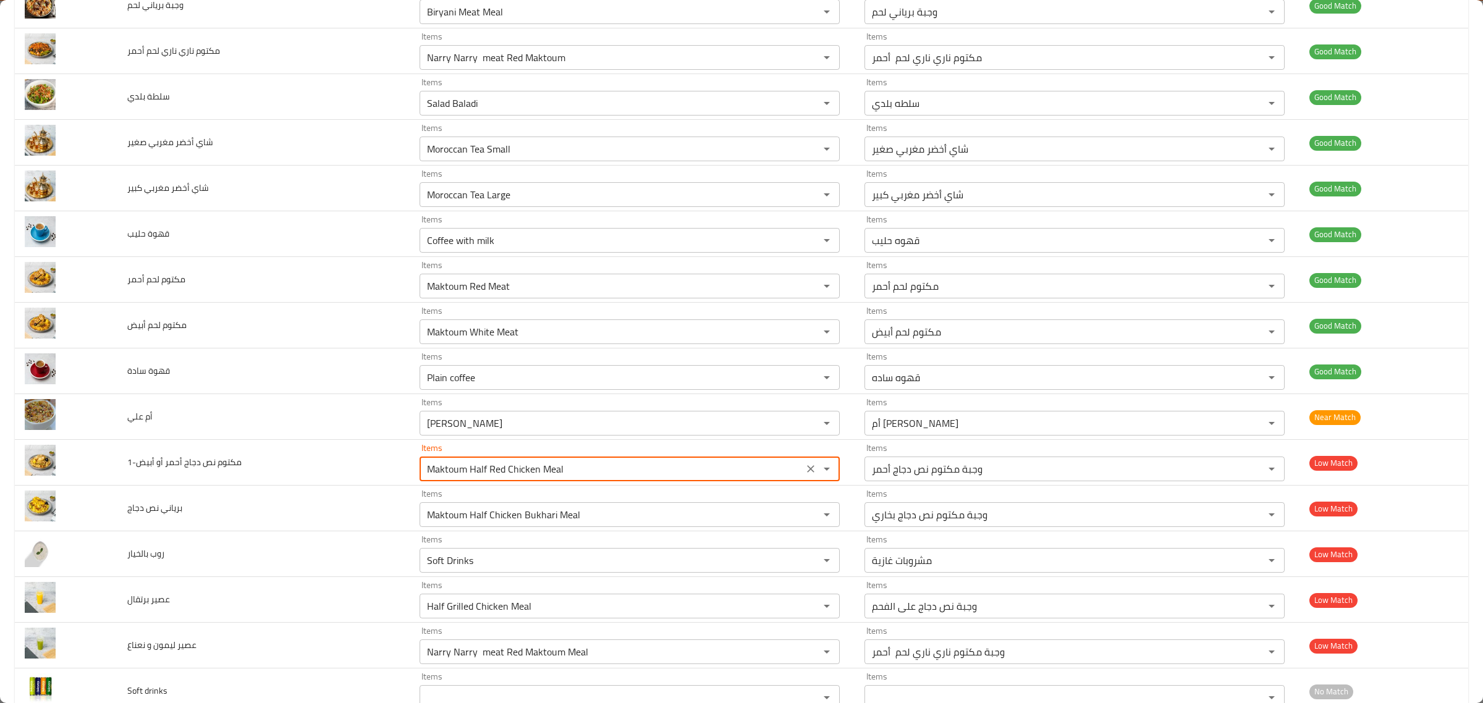
type أبيض-1 "Maktoum Half Red Chicken Meal"
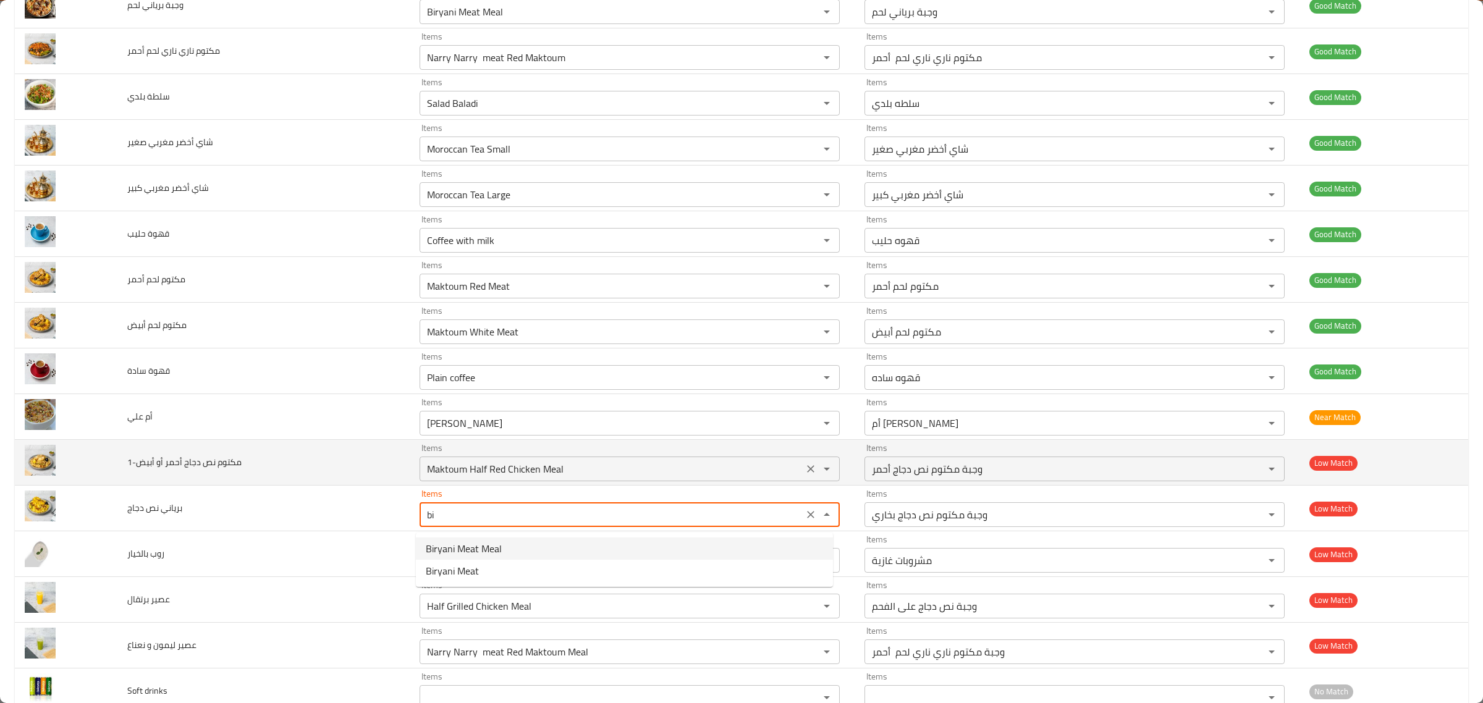
type دجاج "b"
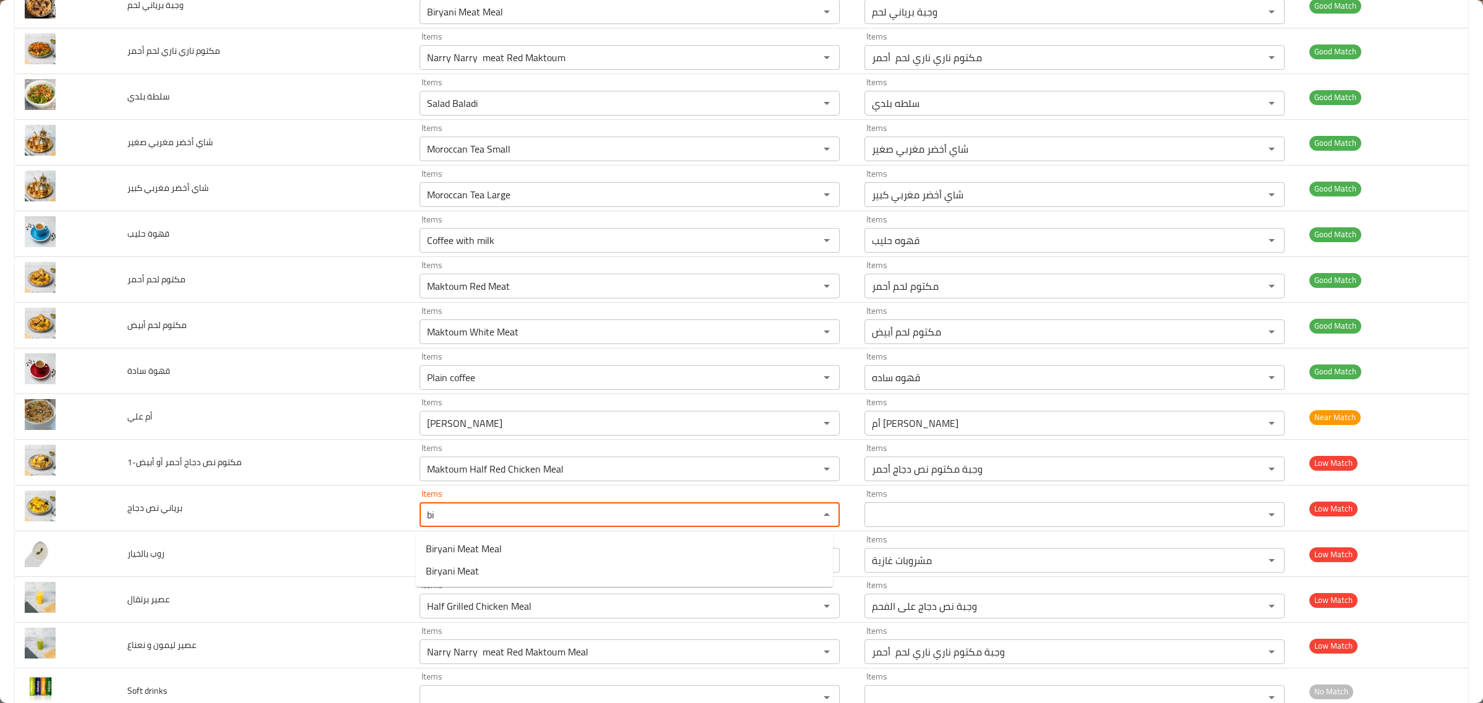
type دجاج "b"
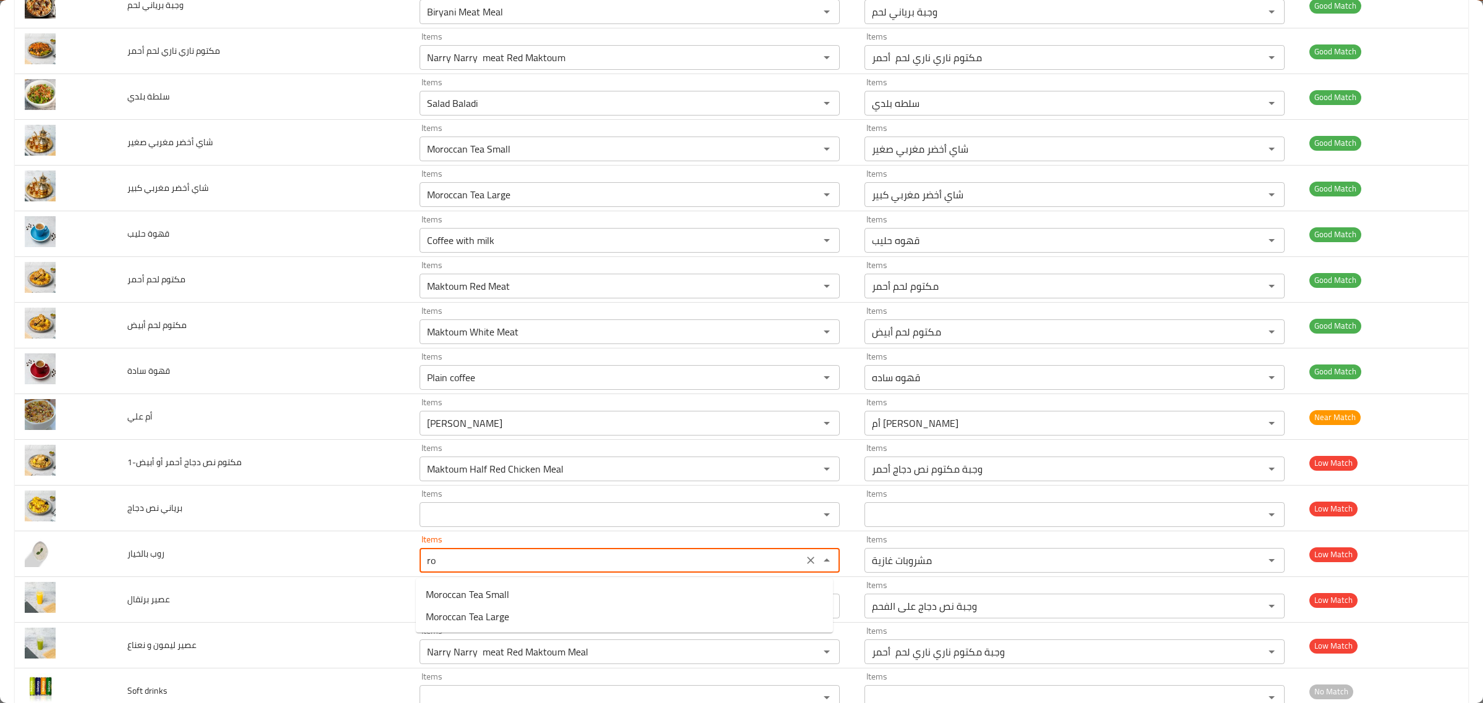
type بالخيار "r"
type بالخيار "c"
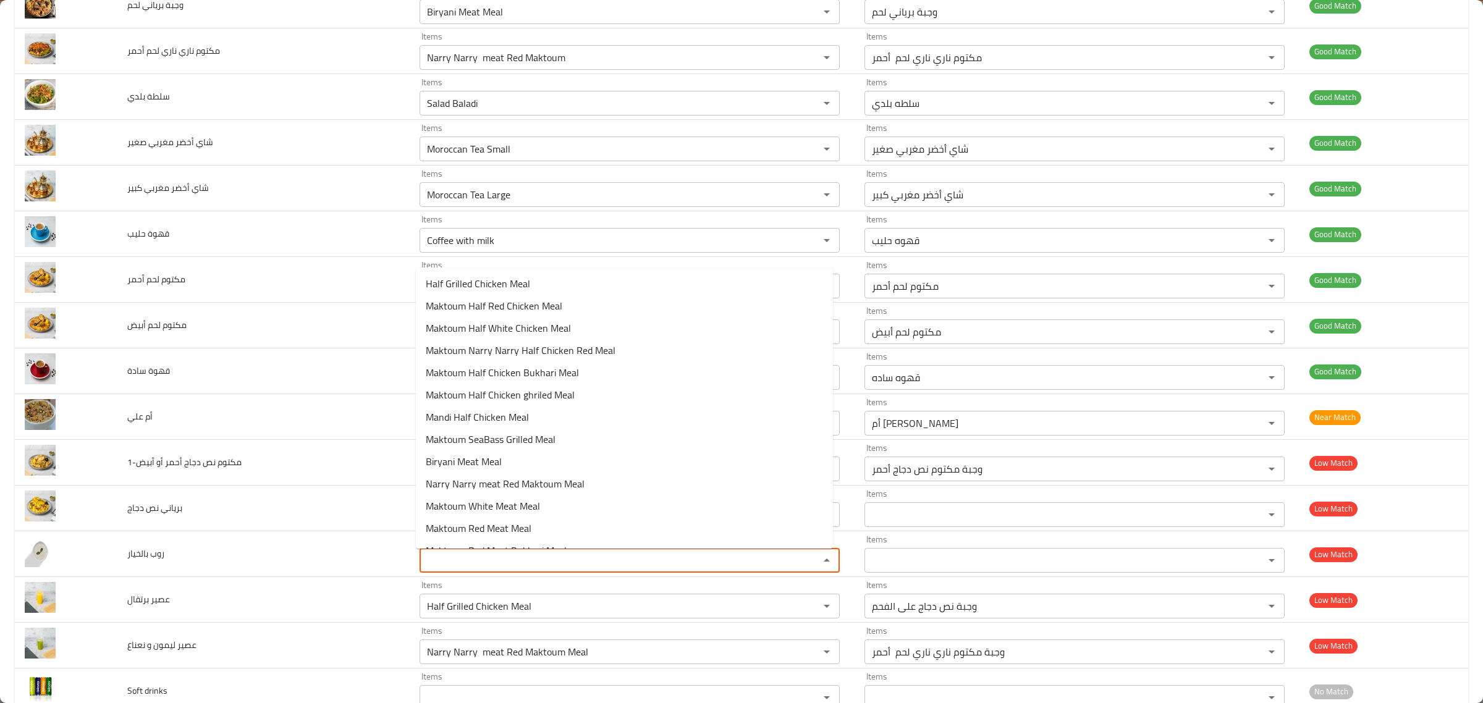
type بالخيار "y"
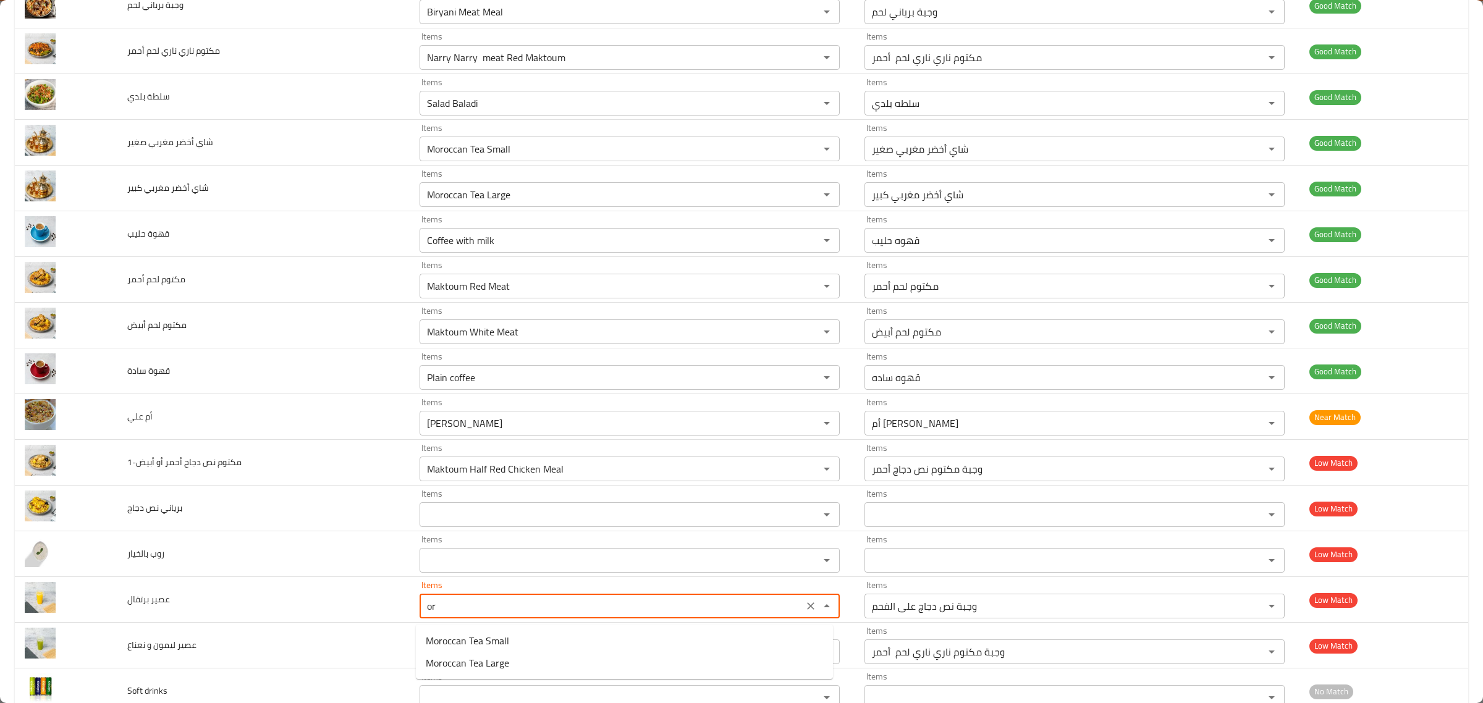
type برتقال "o"
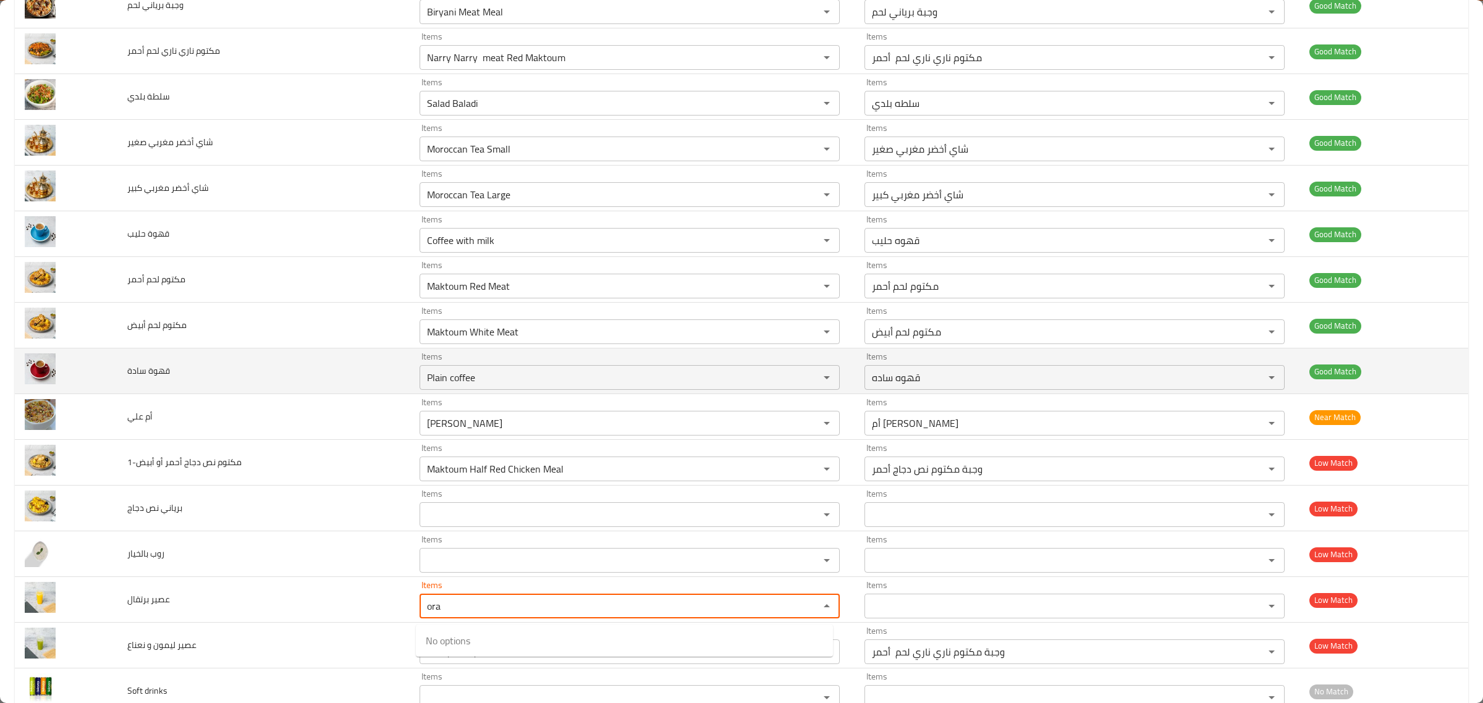
type برتقال "ora"
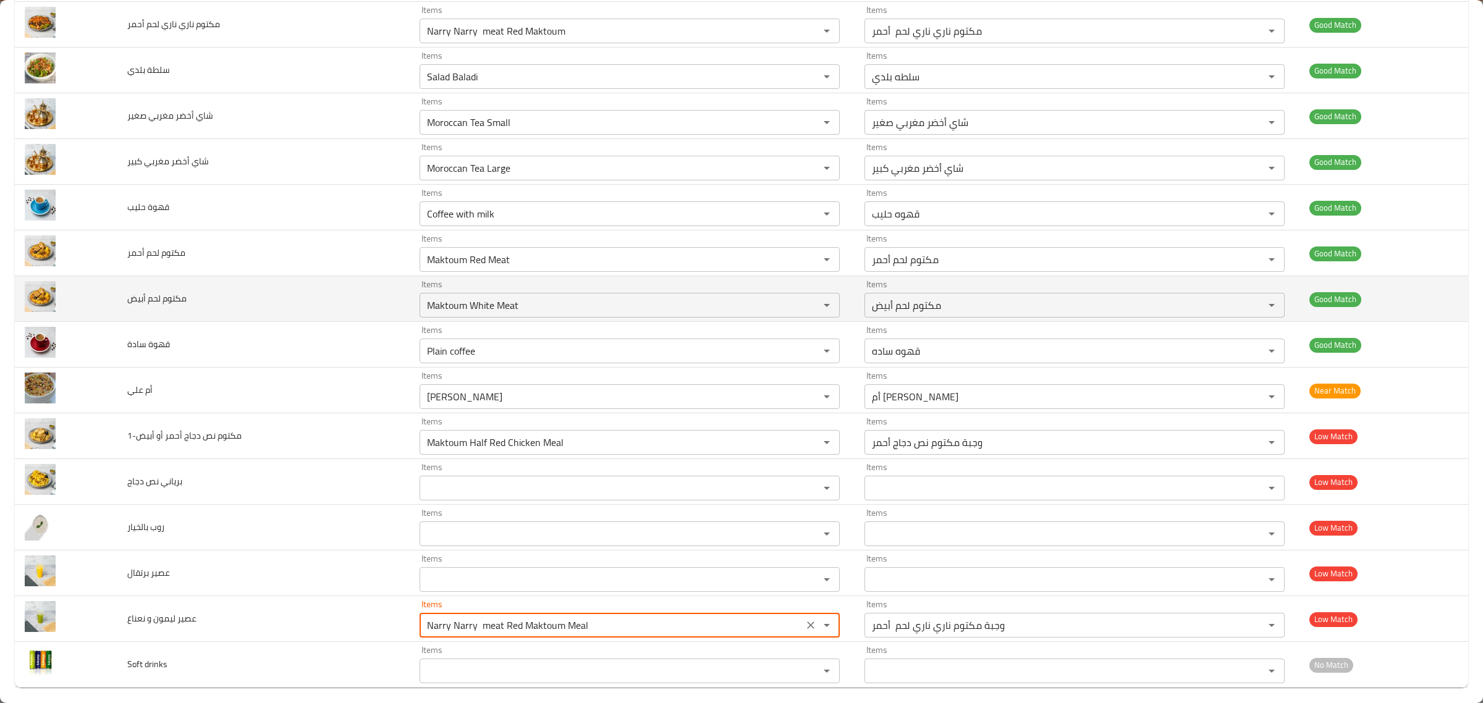
scroll to position [657, 0]
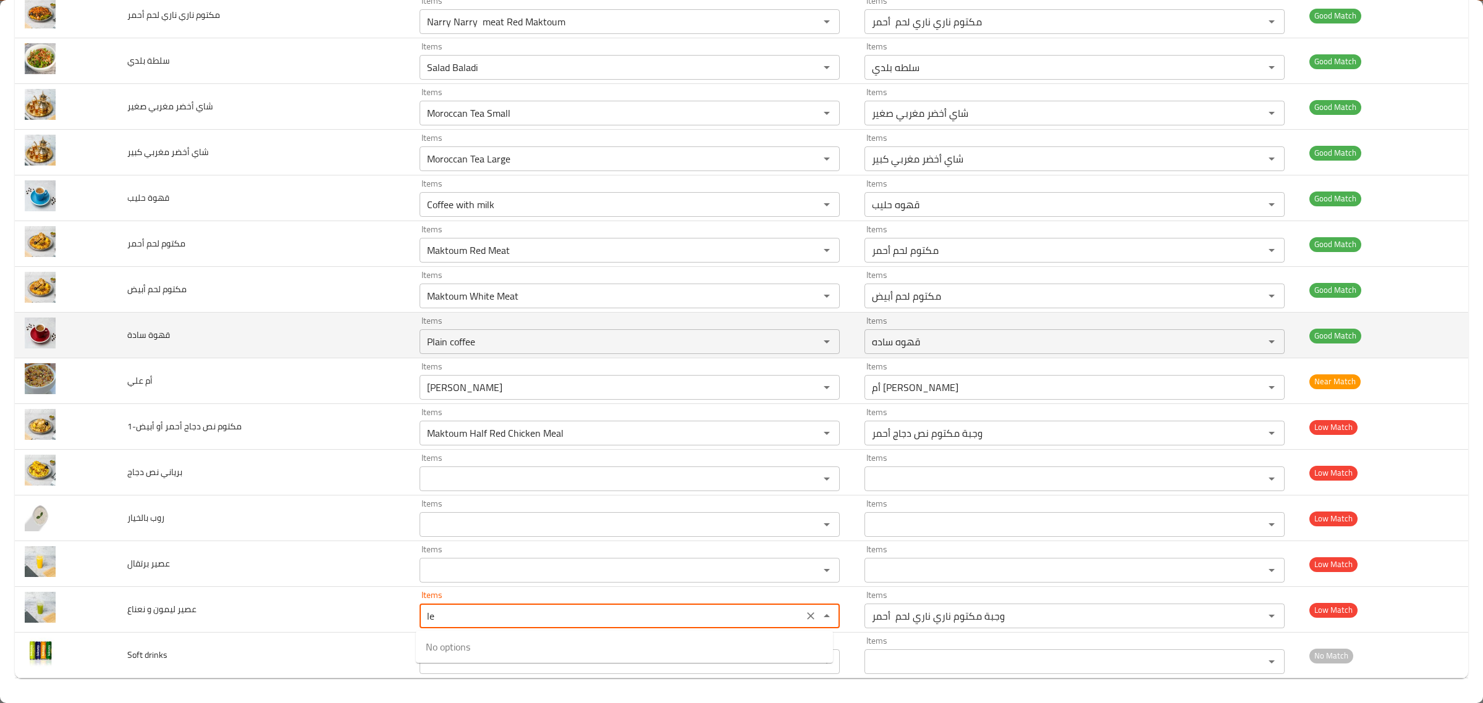
type نعناع "l"
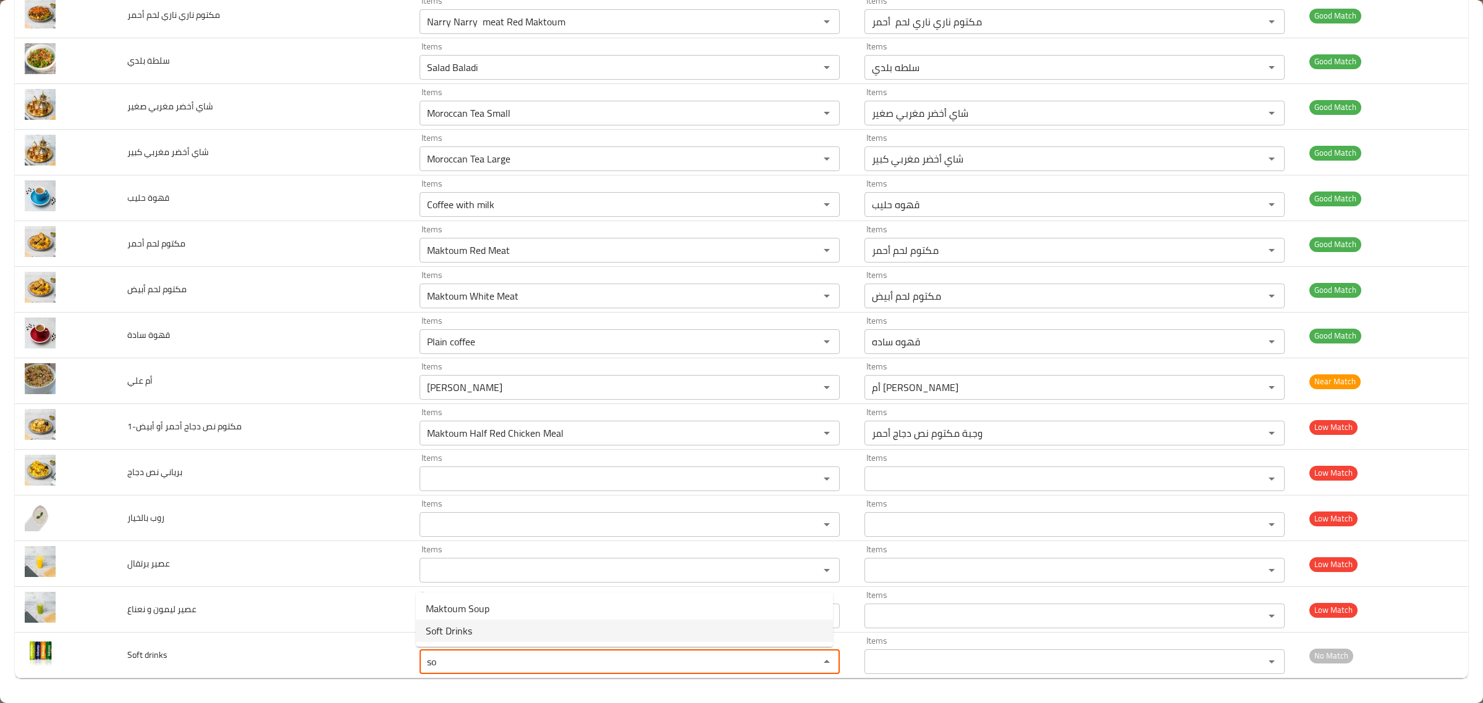
click at [428, 636] on span "Soft Drinks" at bounding box center [449, 630] width 46 height 15
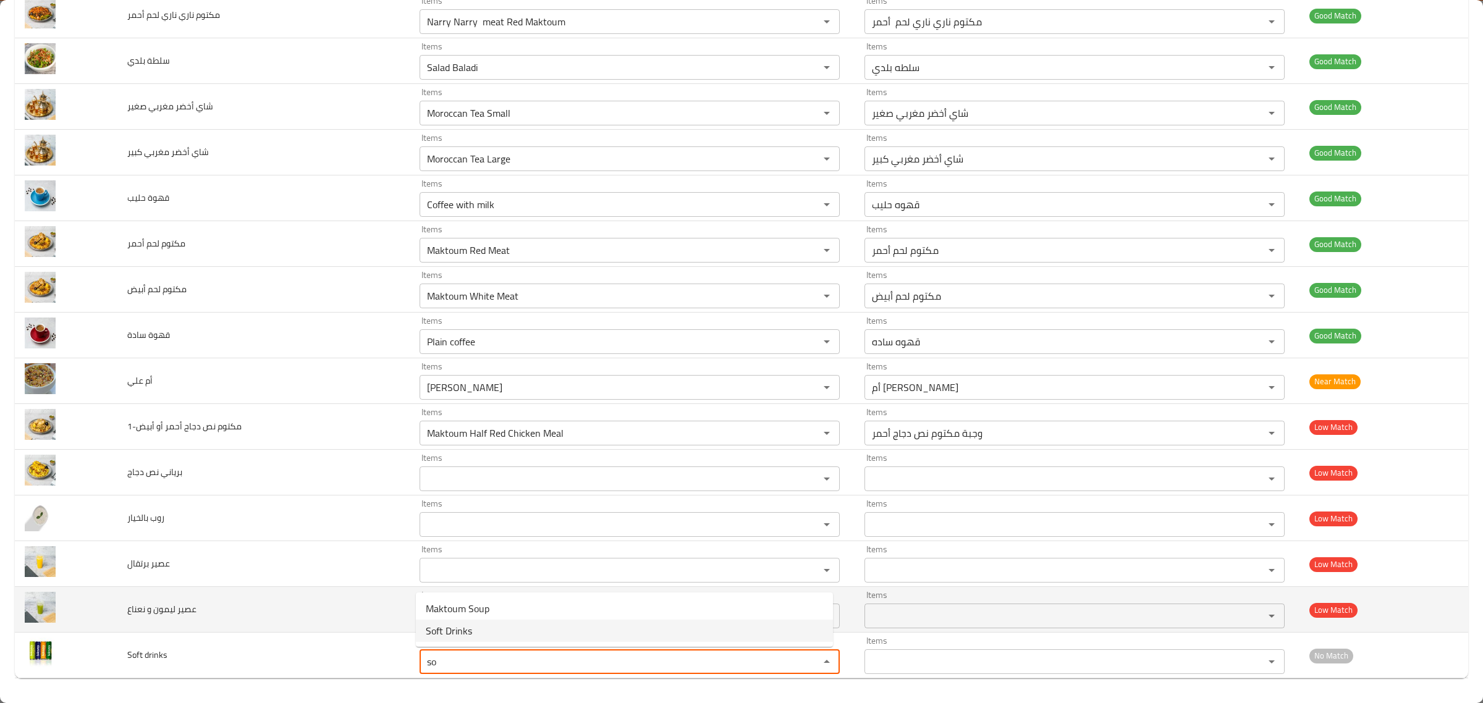
type drinks "Soft Drinks"
type drinks-ar "مشروبات غازية"
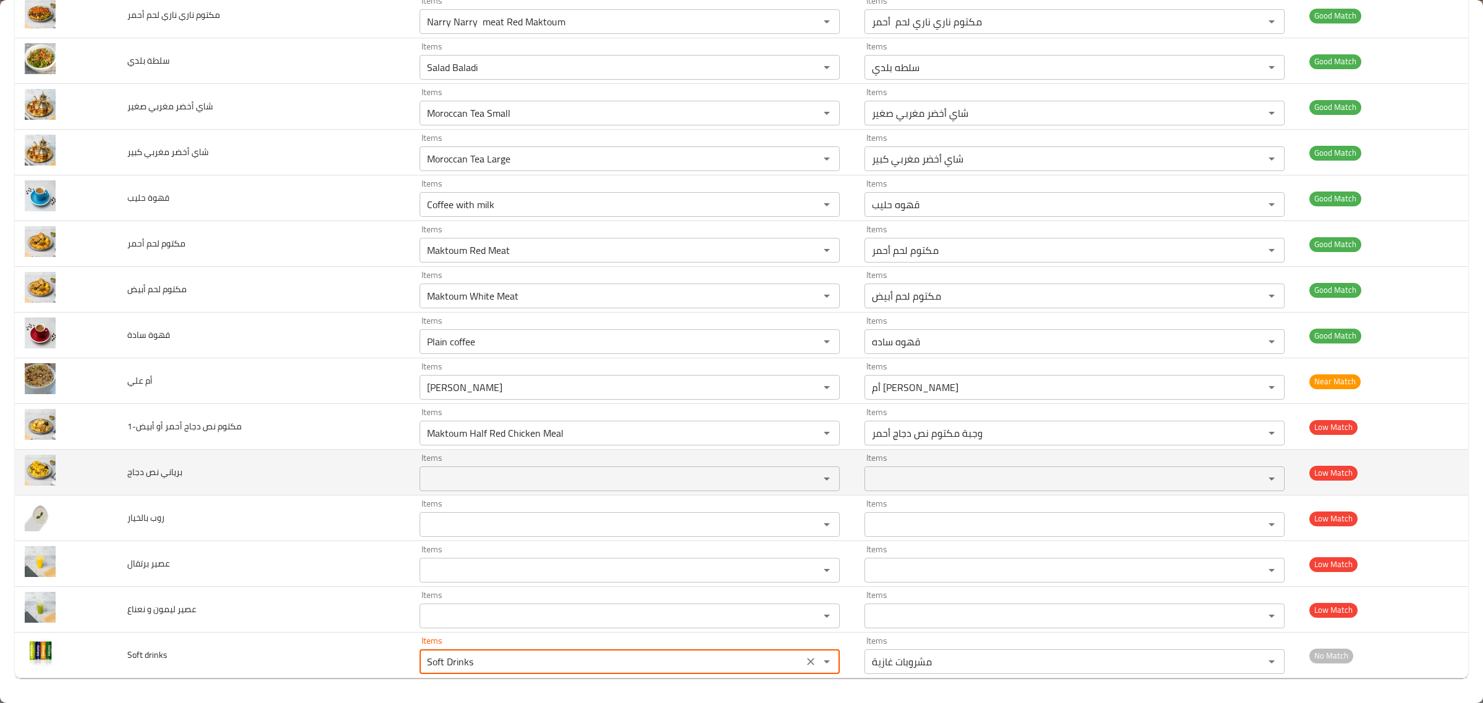
type drinks "Soft Drinks"
click at [151, 467] on span "برياني نص دجاج" at bounding box center [154, 472] width 55 height 16
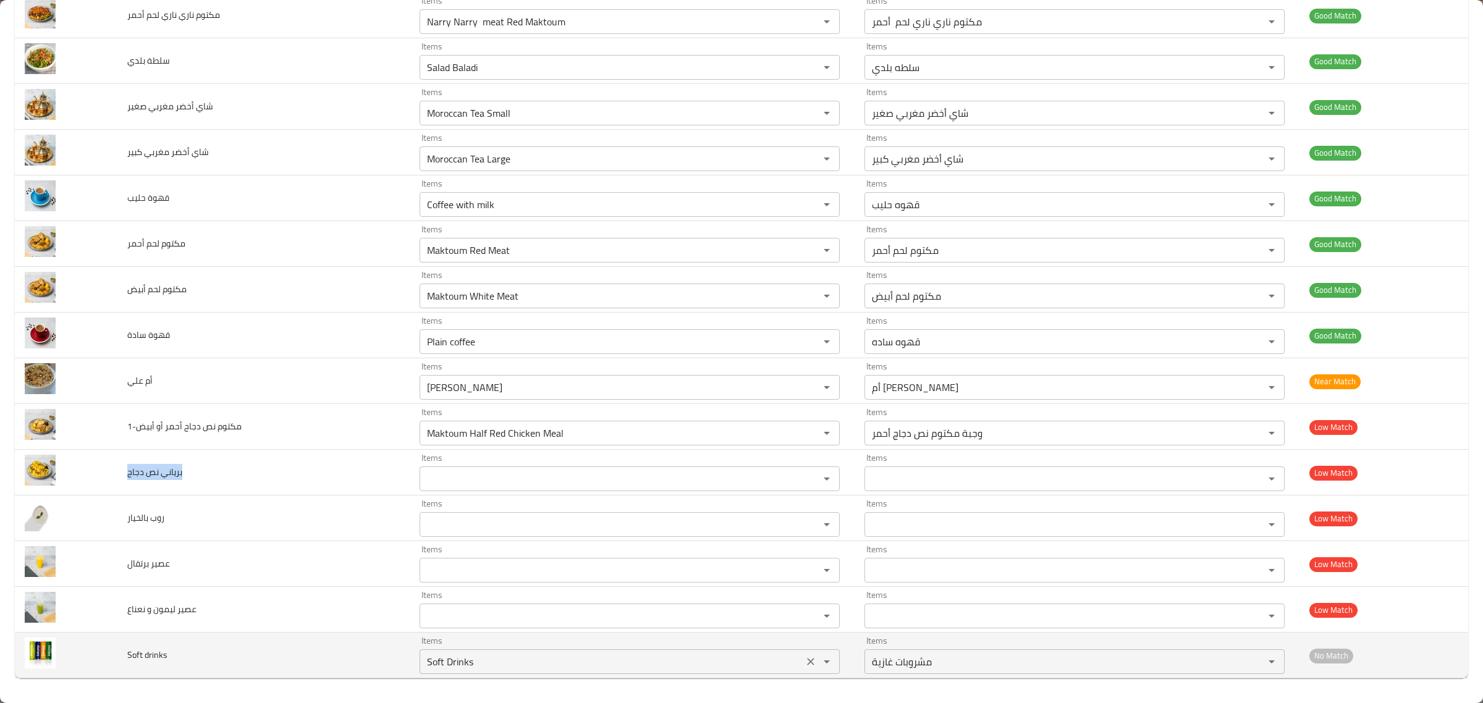
copy span "برياني نص دجاج"
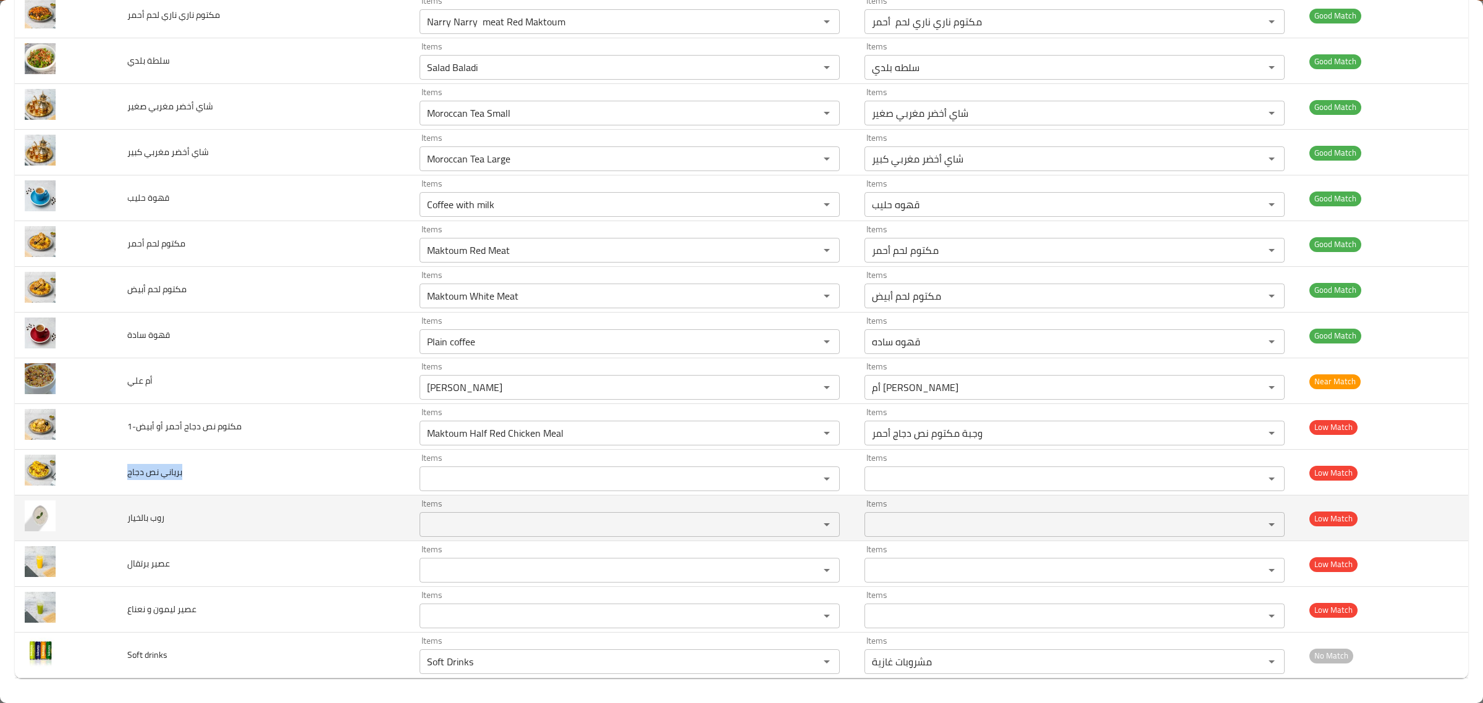
click at [143, 507] on td "روب بالخيار" at bounding box center [263, 518] width 292 height 46
click at [148, 514] on span "روب بالخيار" at bounding box center [145, 518] width 37 height 16
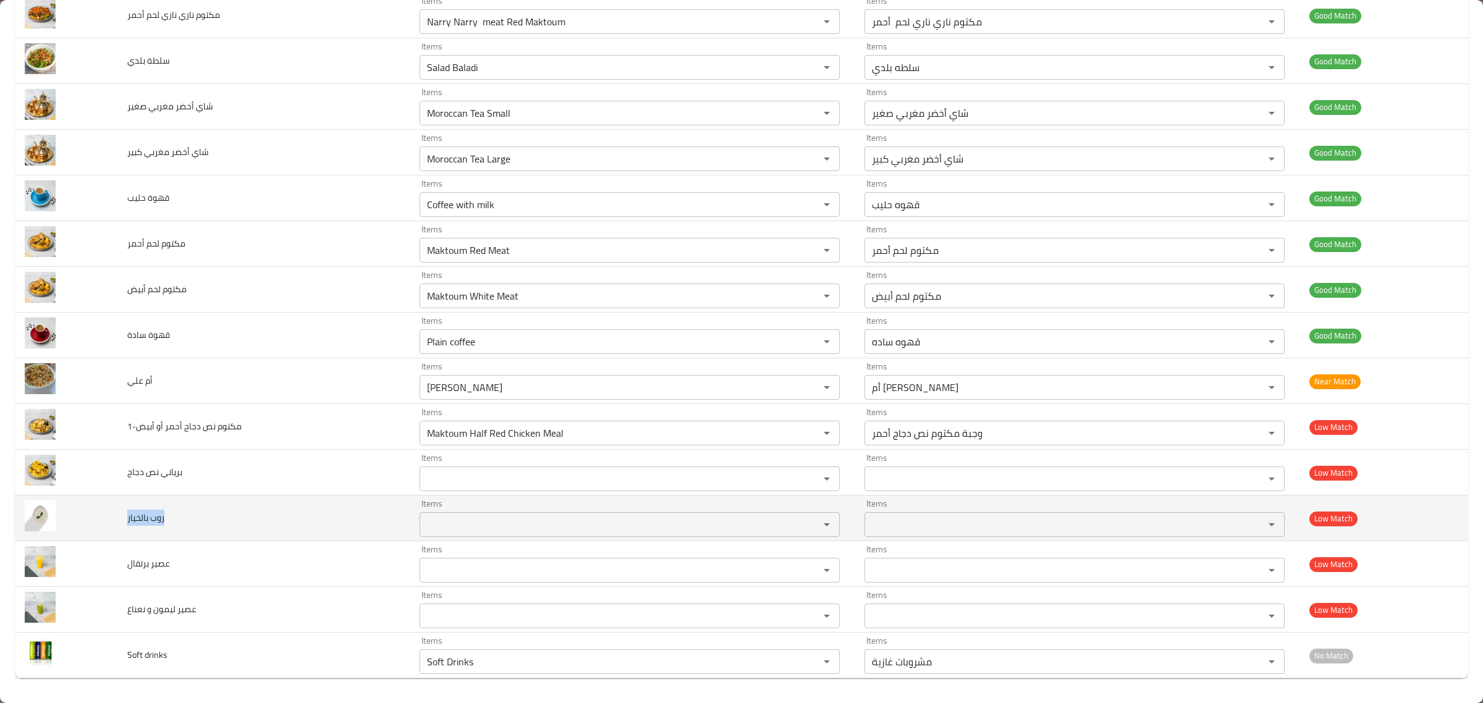
click at [148, 514] on span "روب بالخيار" at bounding box center [145, 518] width 37 height 16
click at [155, 516] on span "روب بالخيار" at bounding box center [145, 518] width 37 height 16
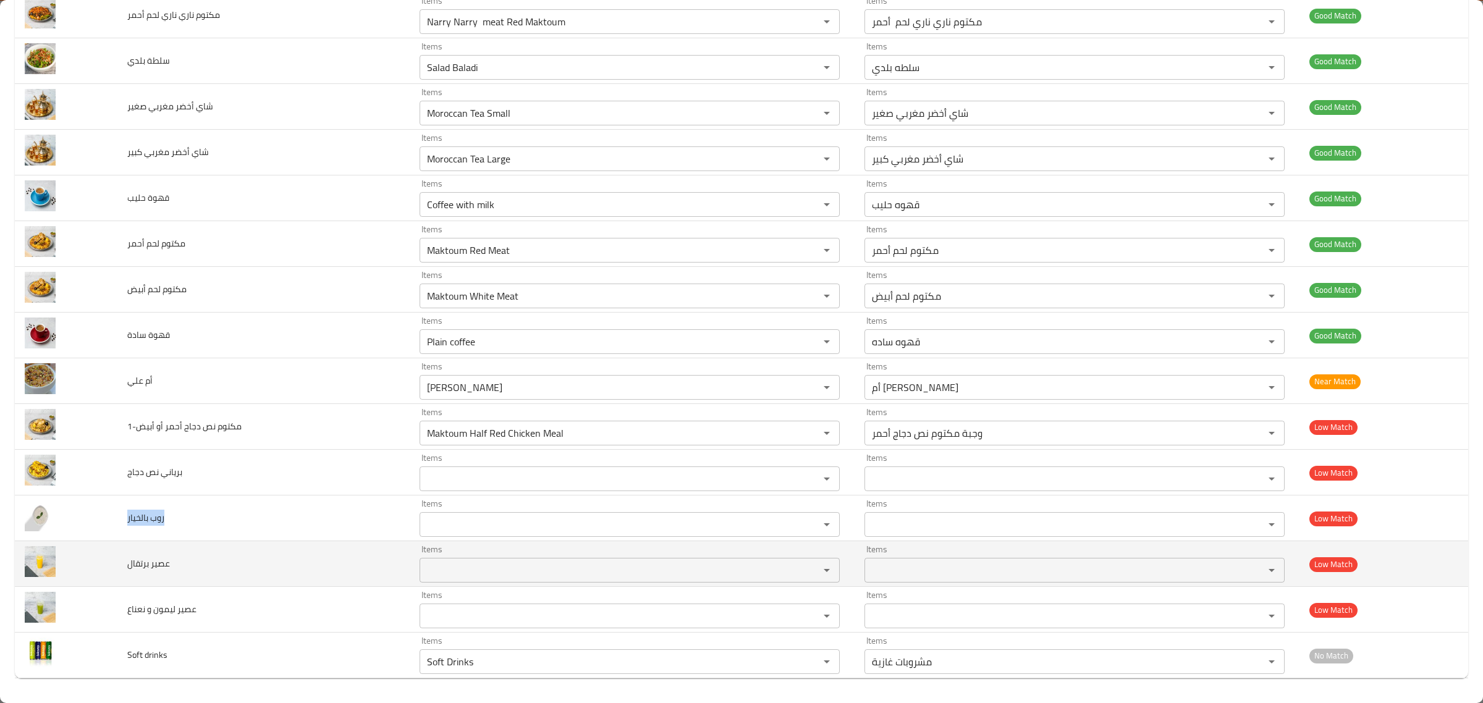
click at [143, 571] on td "عصير برتقال" at bounding box center [263, 564] width 292 height 46
copy span "عصير برتقال"
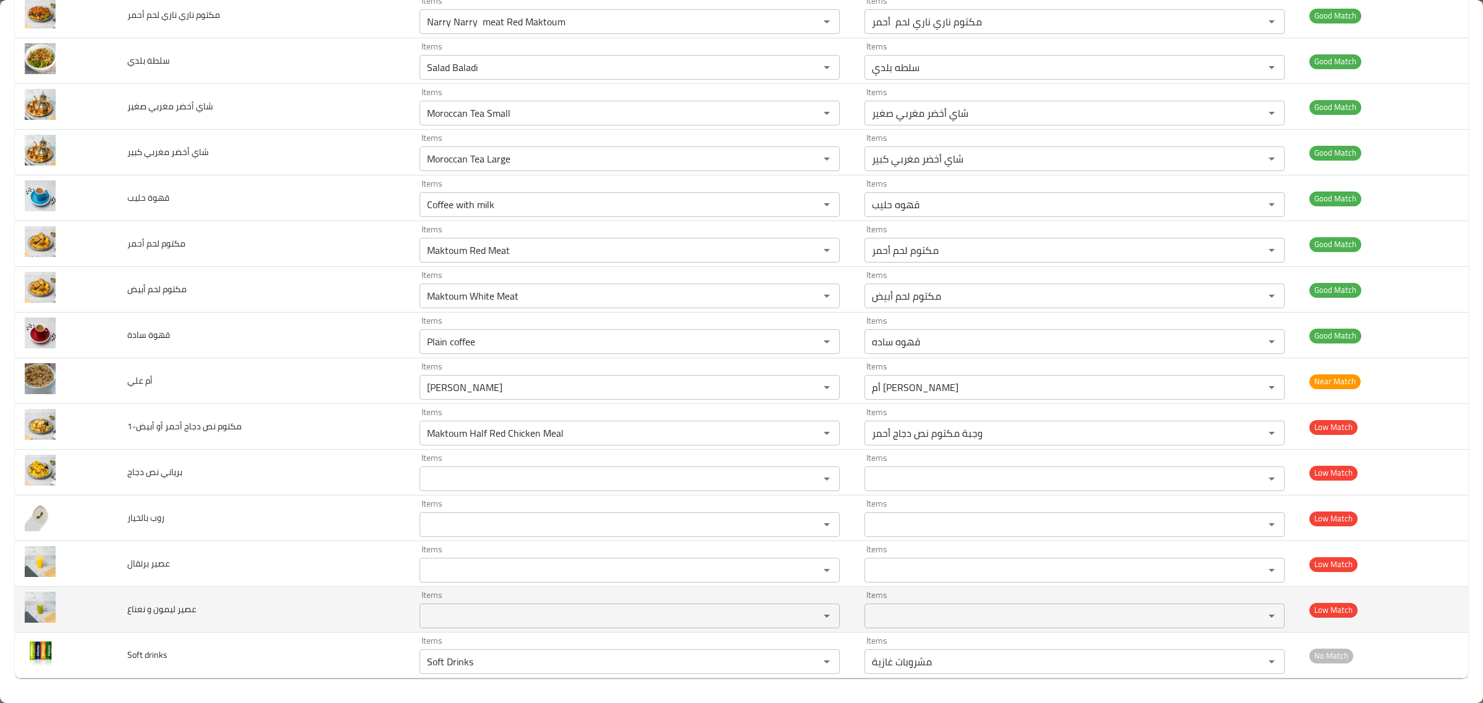
click at [153, 606] on span "عصير ليمون و نعناع" at bounding box center [161, 609] width 69 height 16
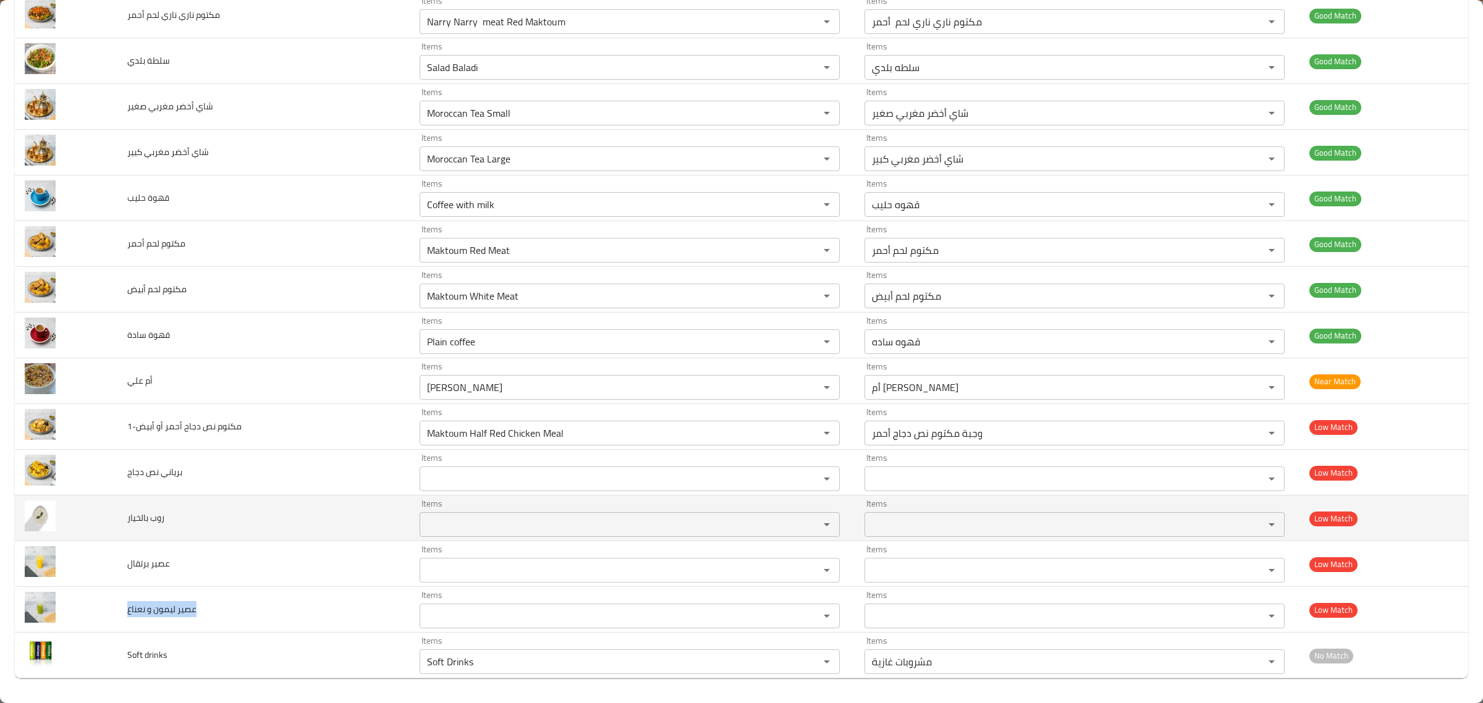
copy span "عصير ليمون و نعناع"
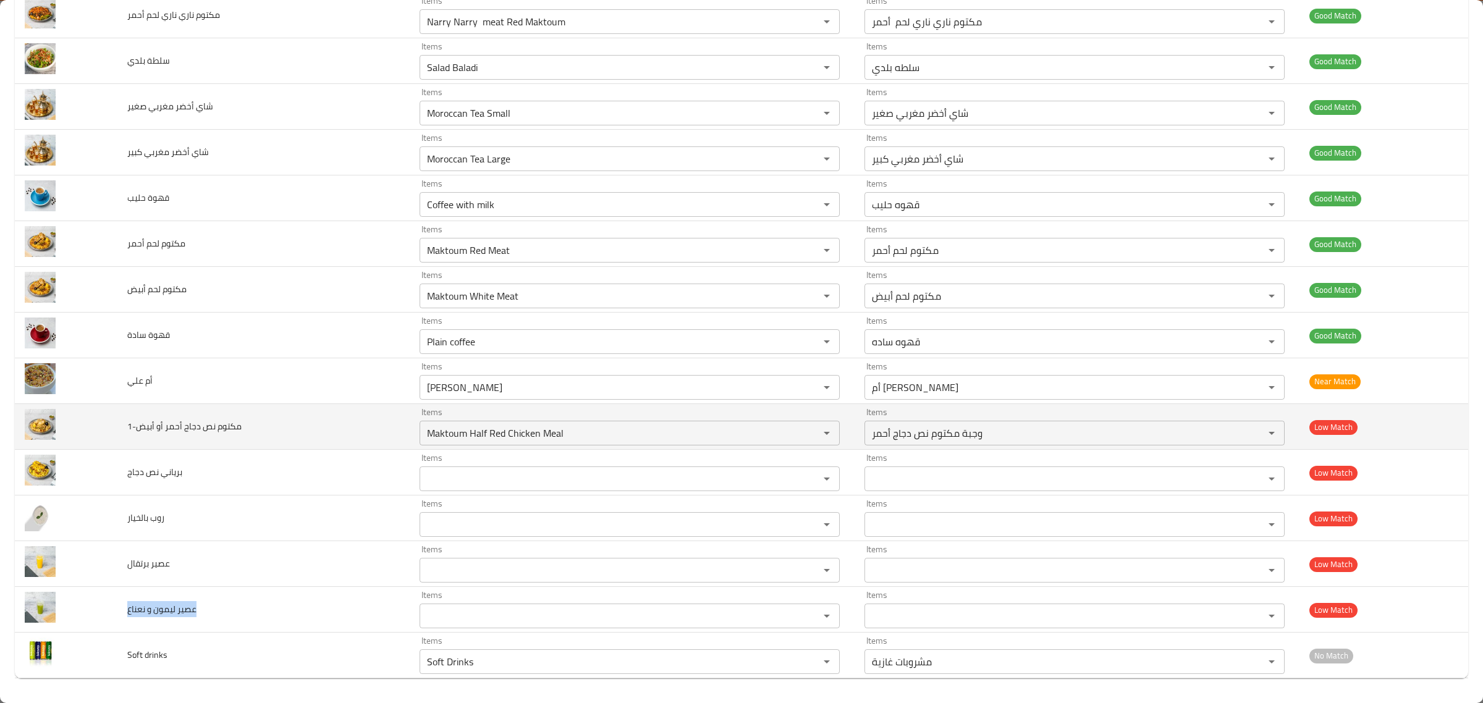
click at [332, 421] on td "مكتوم نص دجاج أحمر أو أبيض-1" at bounding box center [263, 427] width 292 height 46
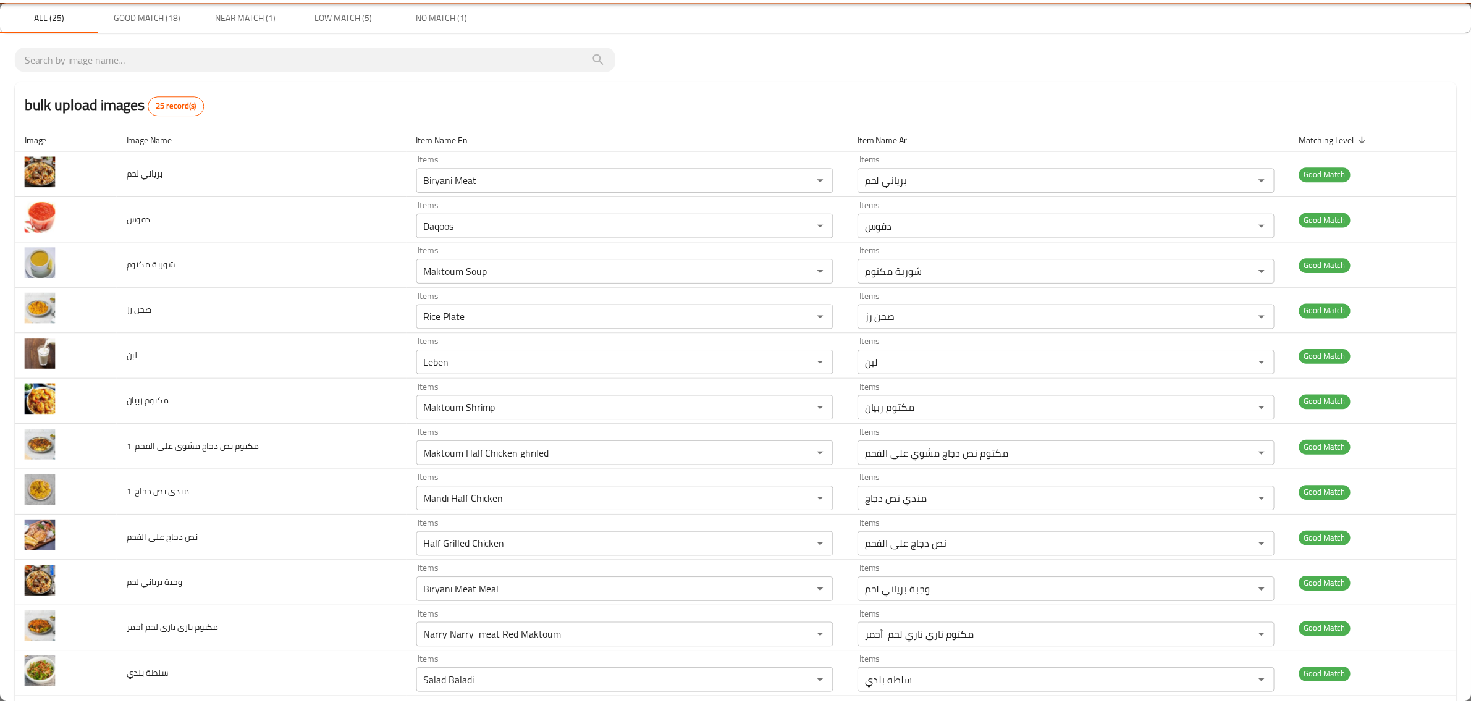
scroll to position [0, 0]
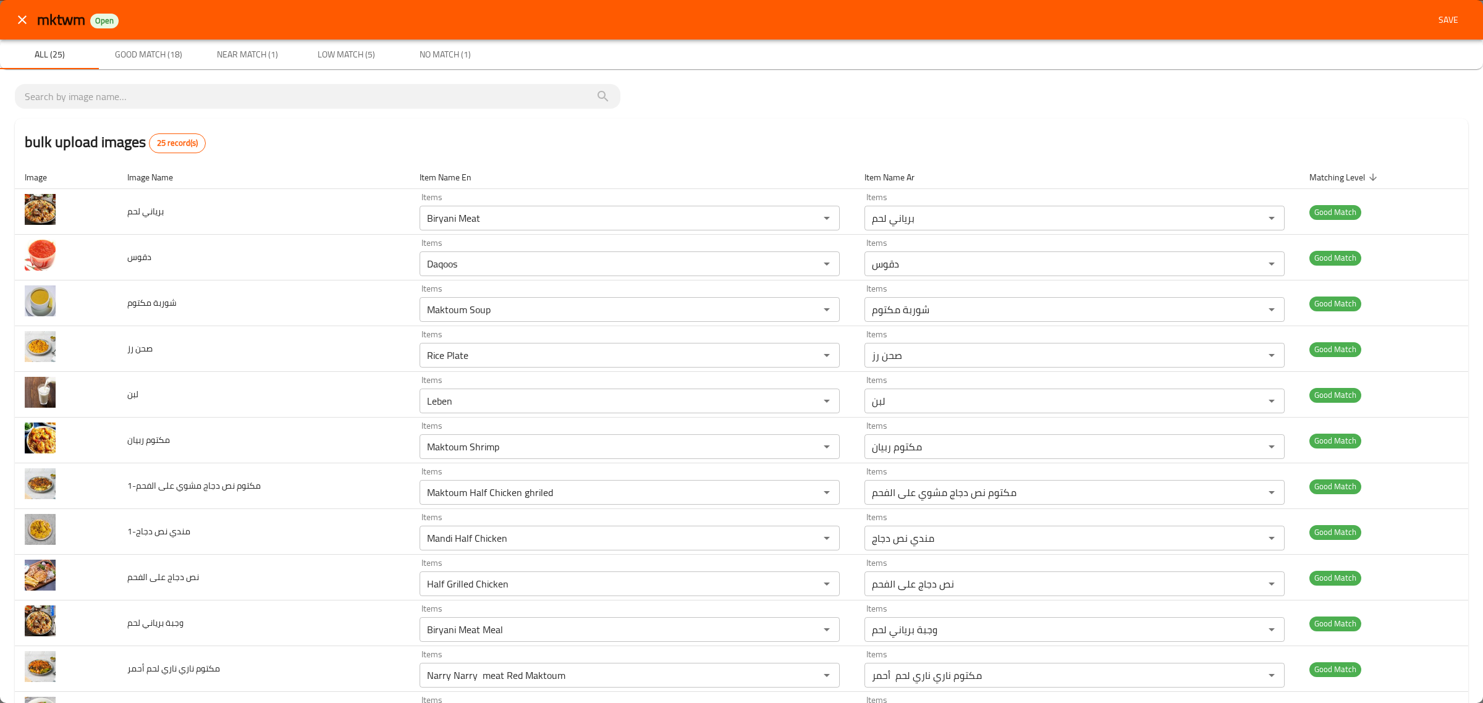
click at [1446, 17] on span "Save" at bounding box center [1448, 19] width 30 height 15
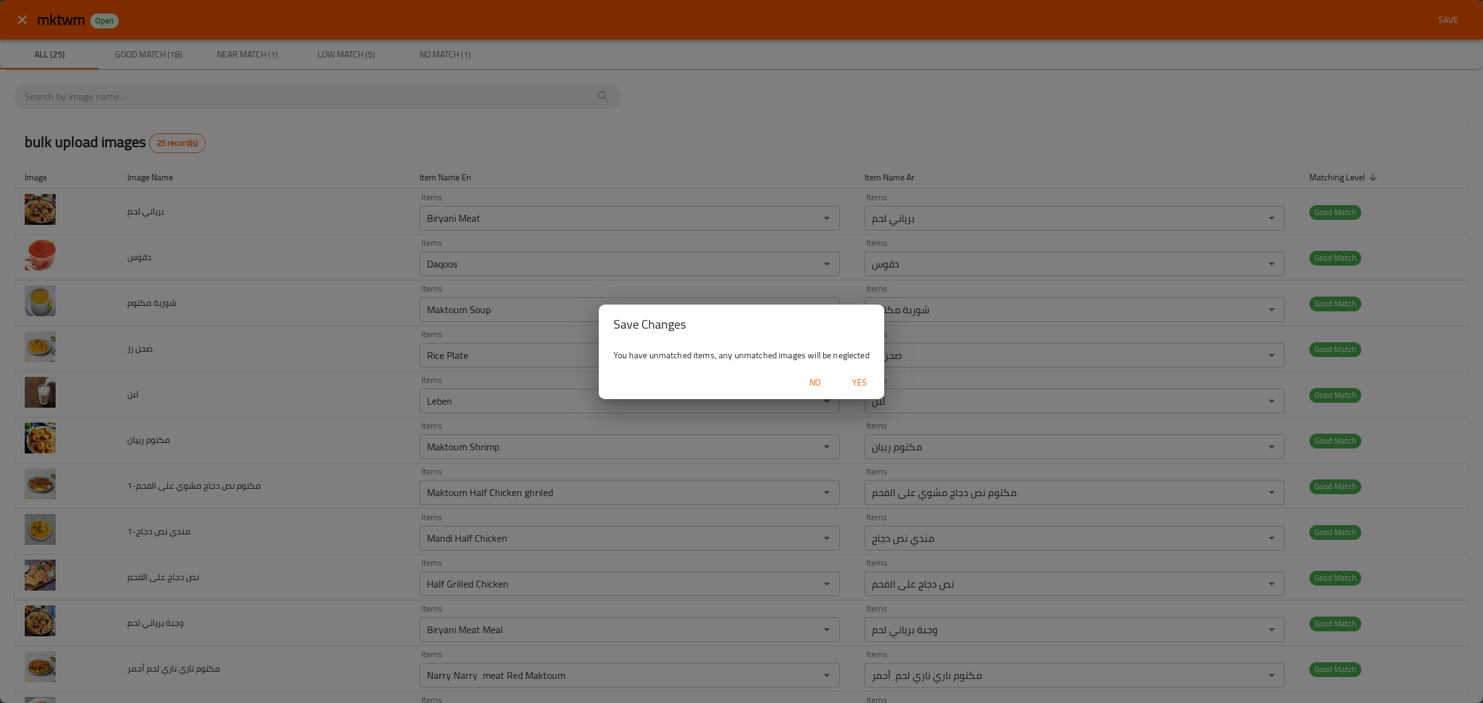
click at [871, 387] on span "Yes" at bounding box center [859, 382] width 30 height 15
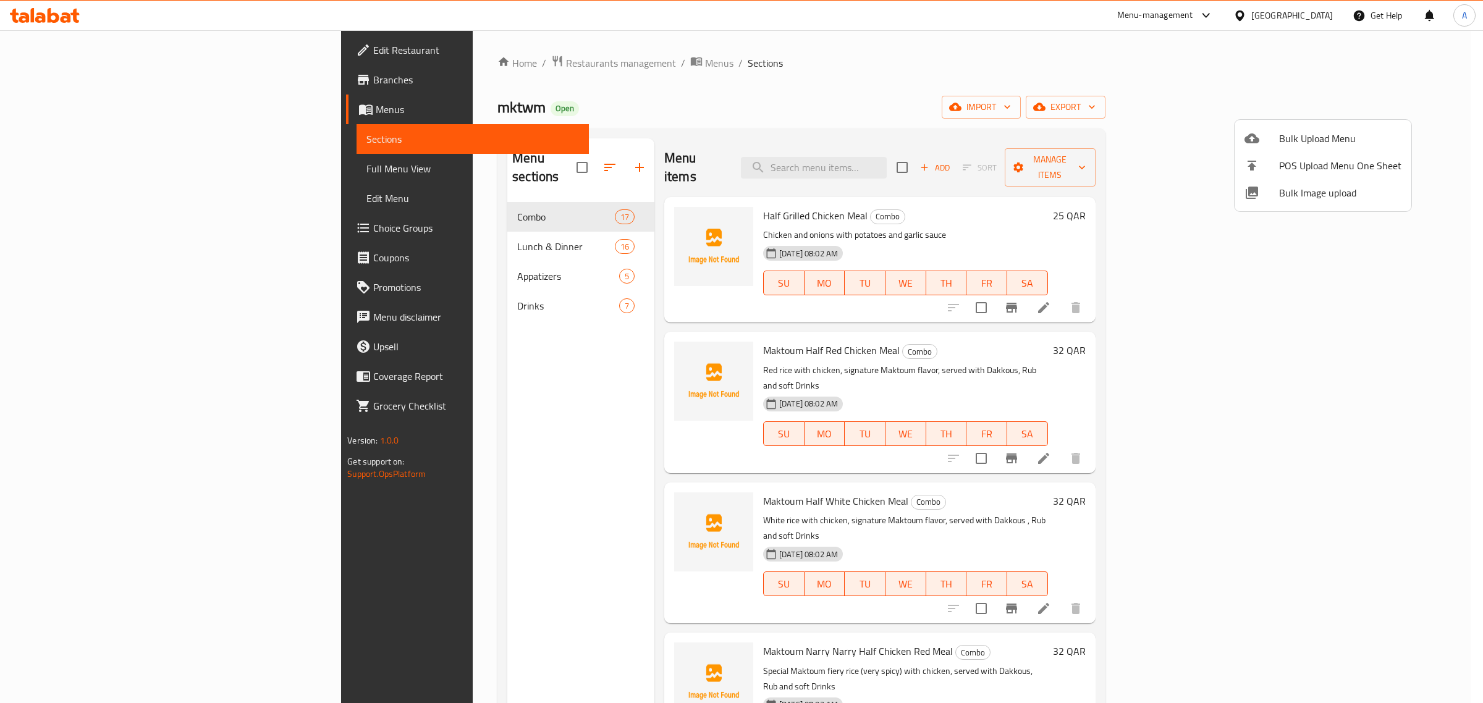
click at [415, 229] on div at bounding box center [741, 351] width 1483 height 703
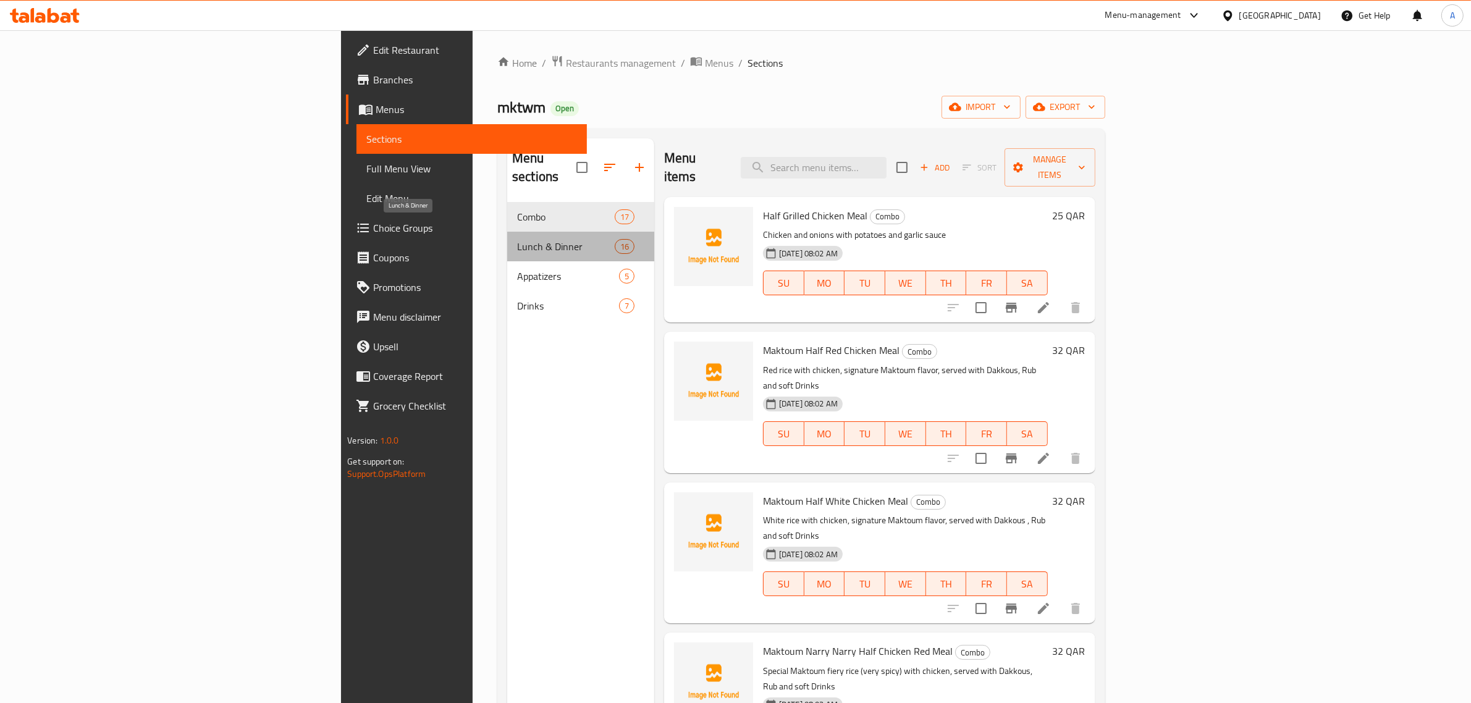
click at [517, 239] on span "Lunch & Dinner" at bounding box center [566, 246] width 98 height 15
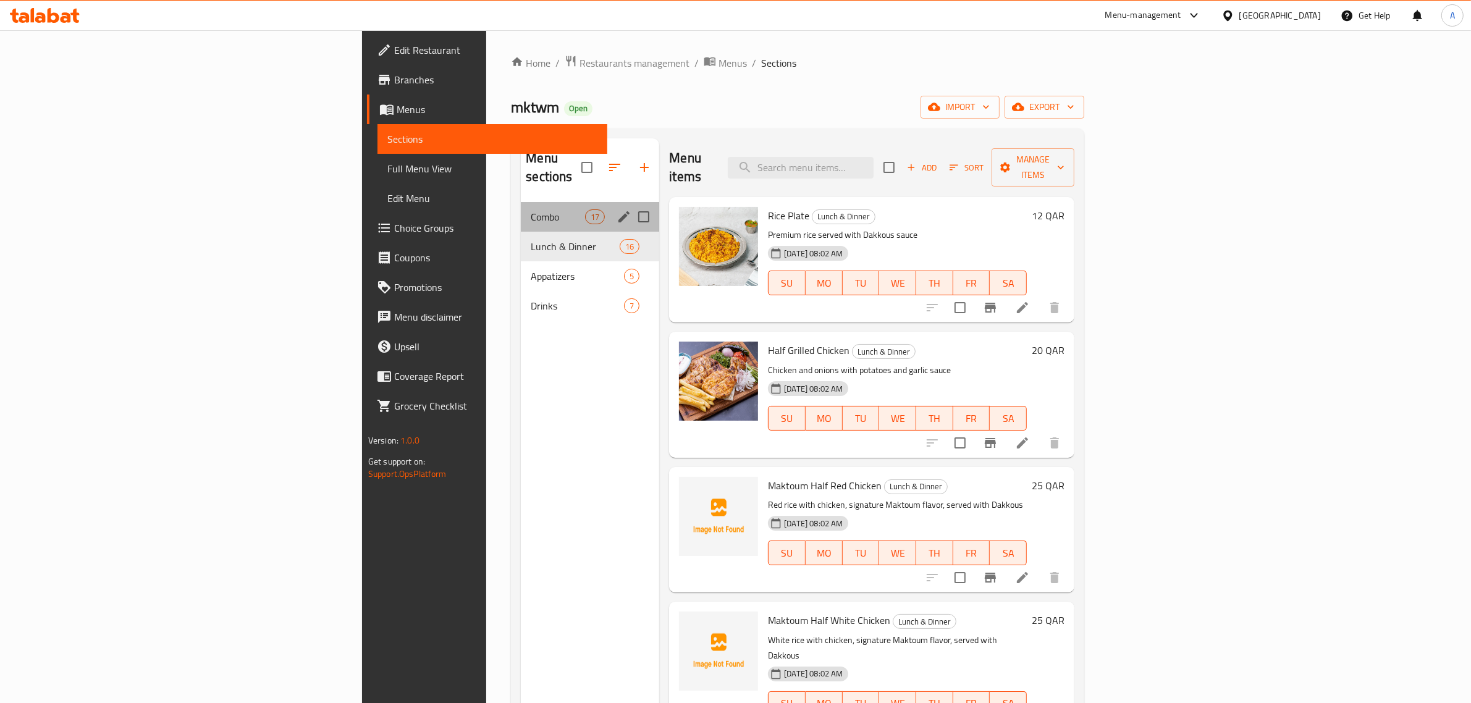
click at [521, 208] on div "Combo 17" at bounding box center [590, 217] width 138 height 30
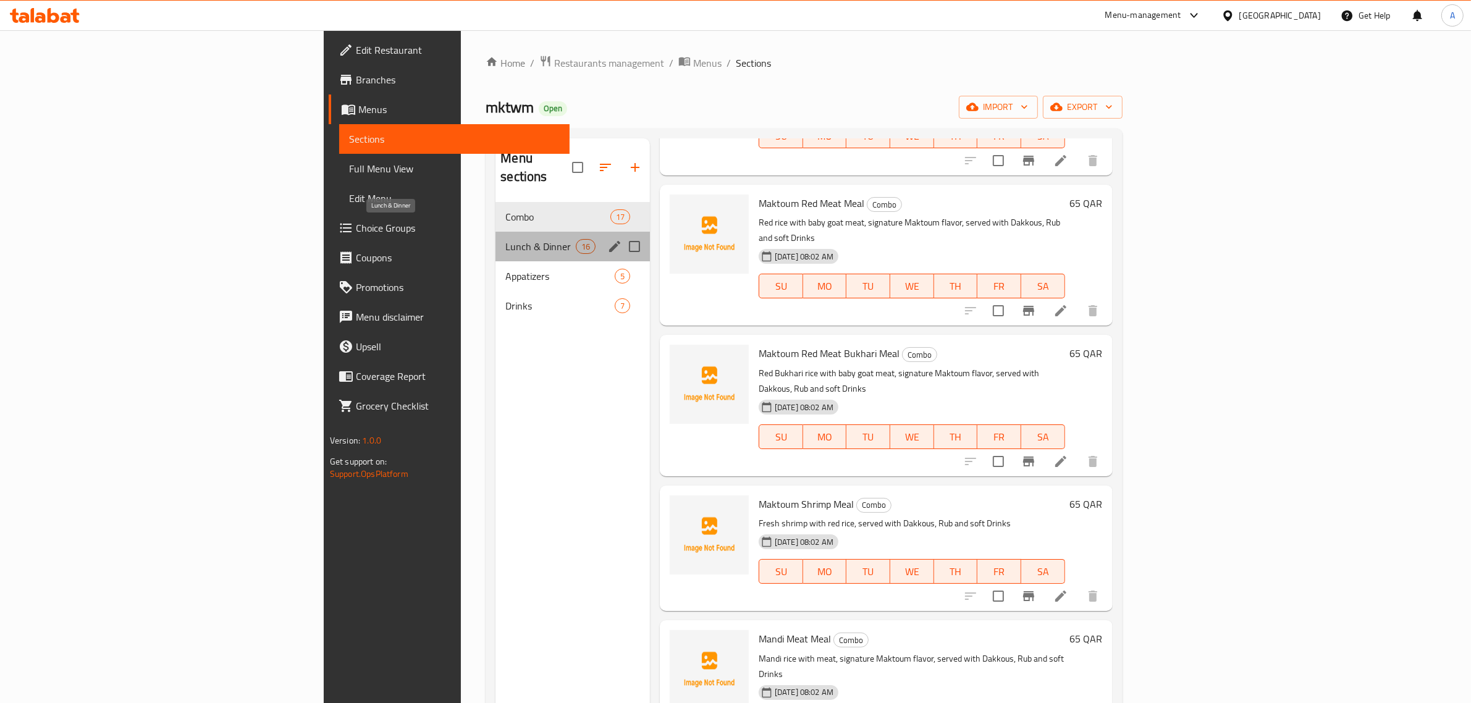
click at [505, 239] on span "Lunch & Dinner" at bounding box center [540, 246] width 70 height 15
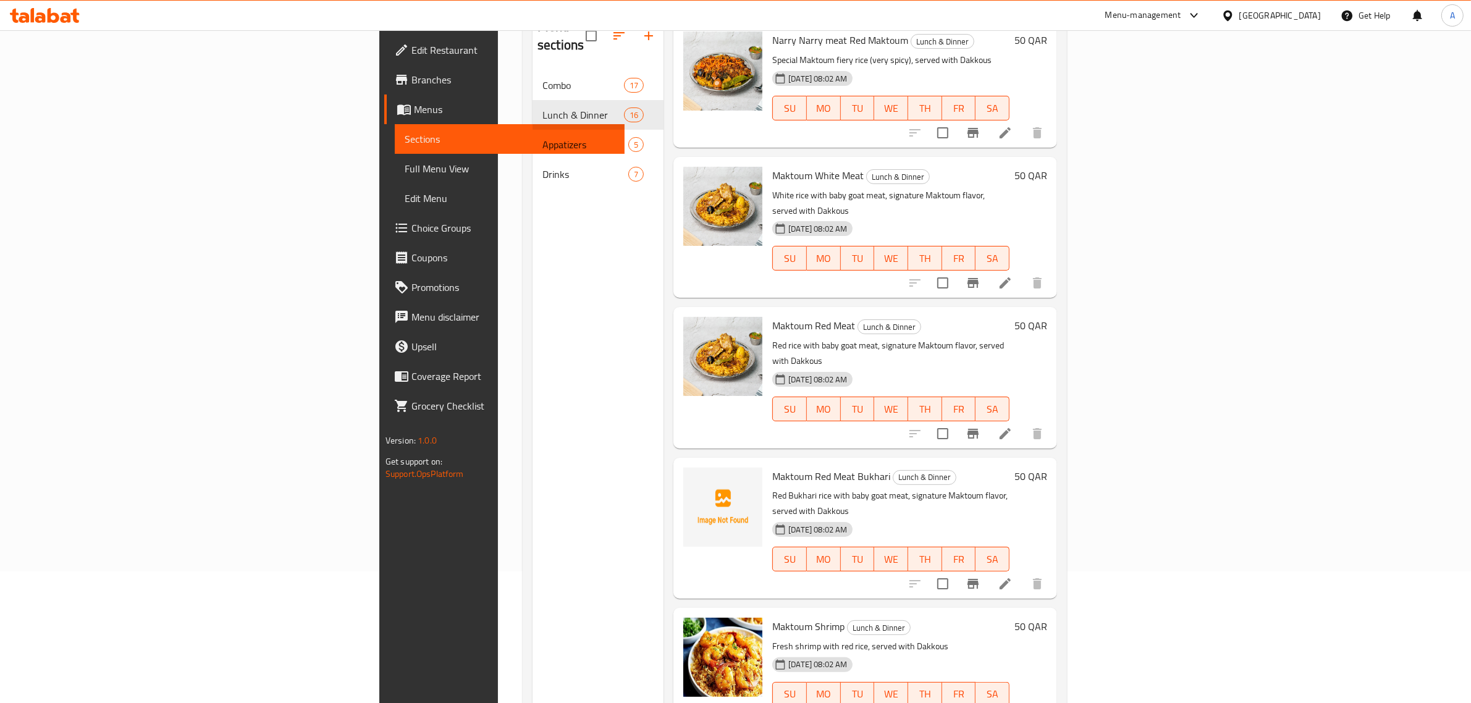
scroll to position [96, 0]
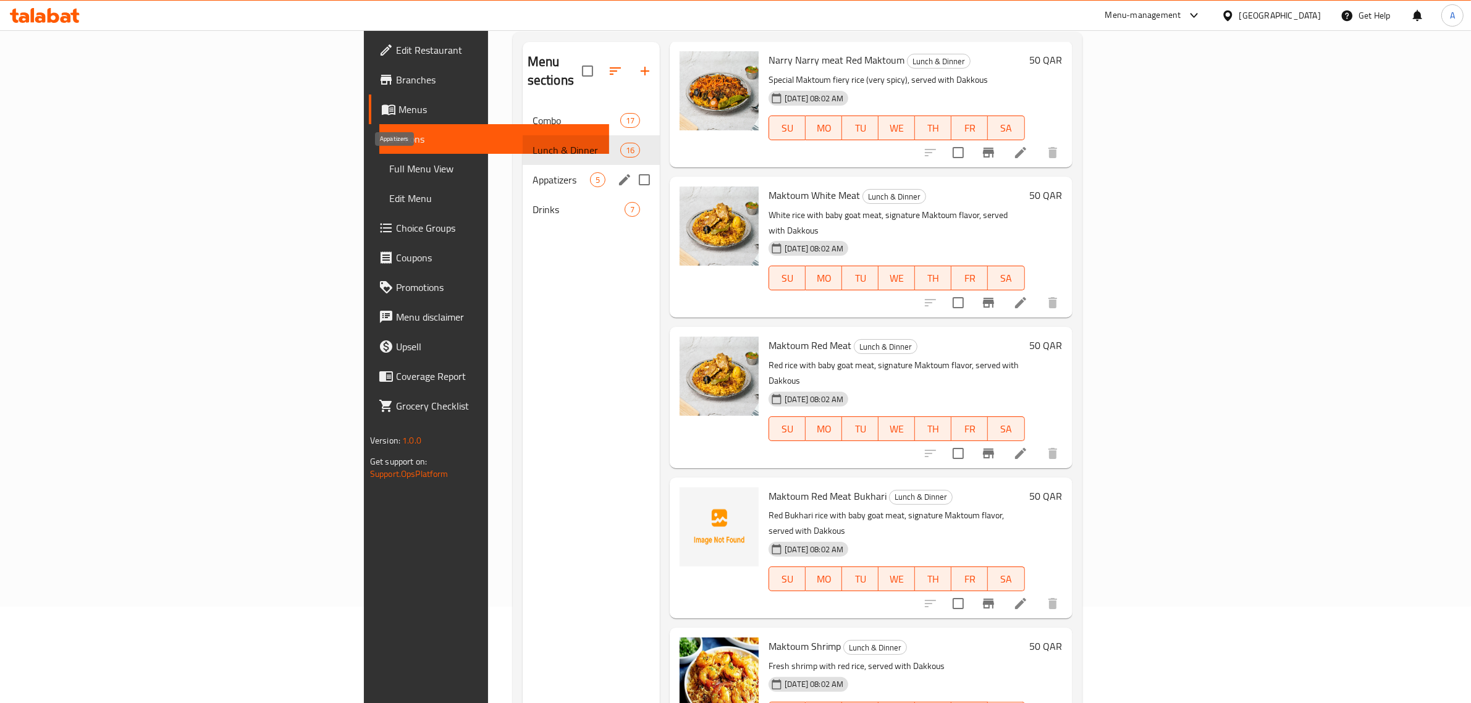
click at [532, 172] on span "Appatizers" at bounding box center [560, 179] width 57 height 15
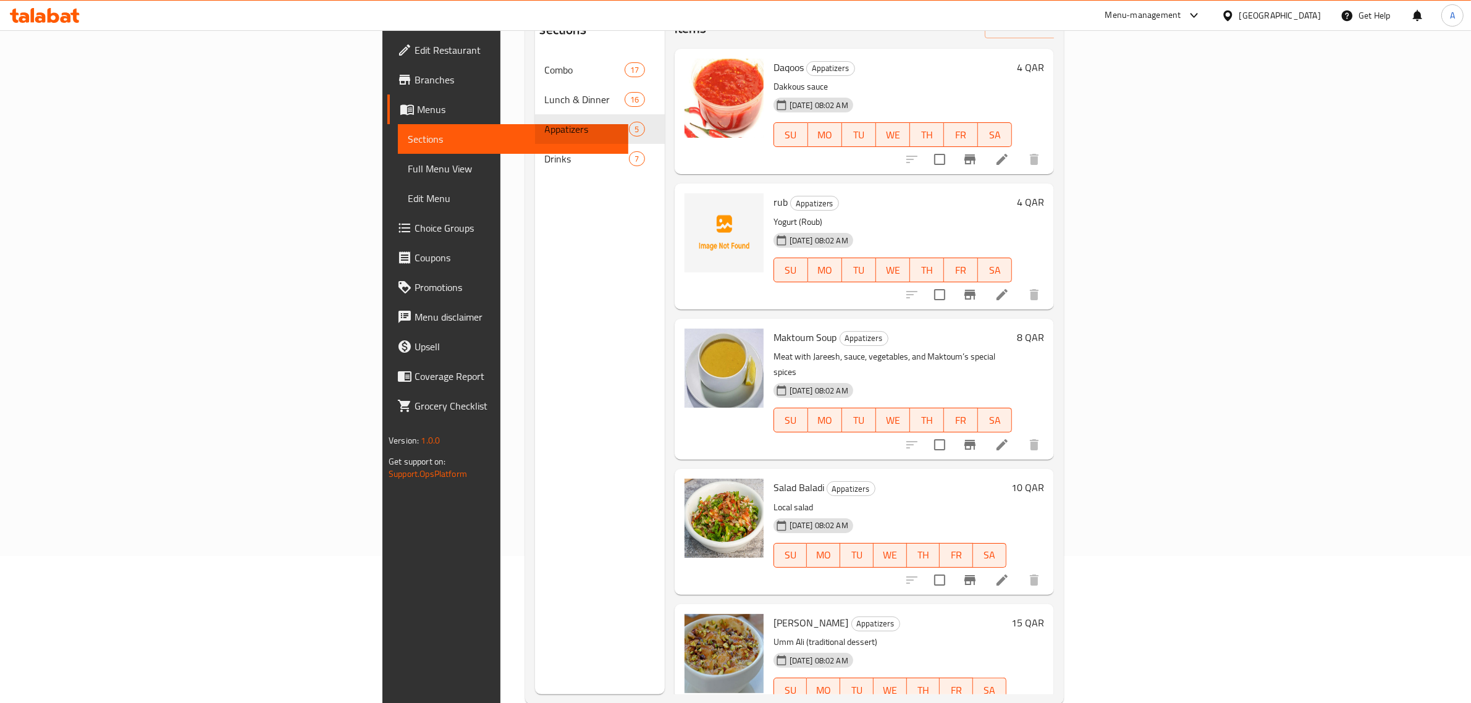
scroll to position [174, 0]
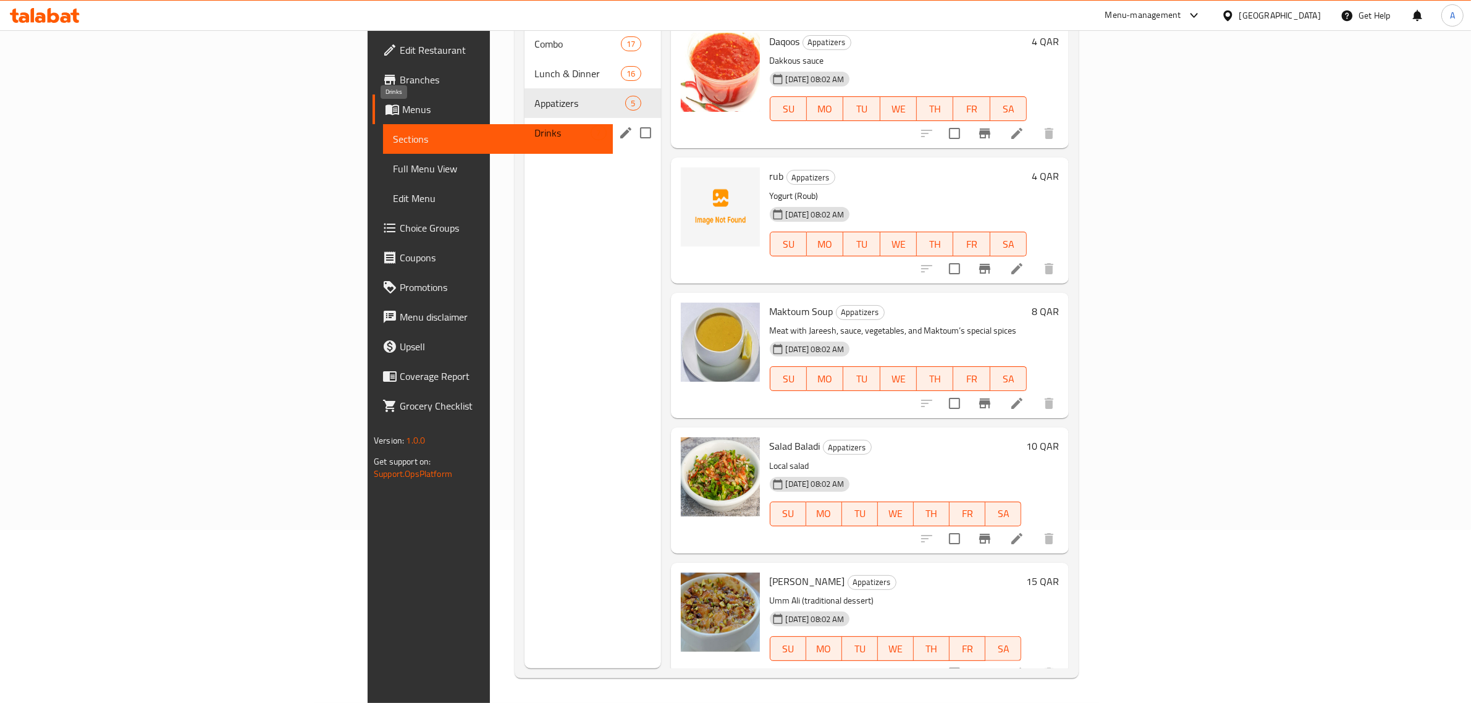
click at [534, 125] on span "Drinks" at bounding box center [562, 132] width 56 height 15
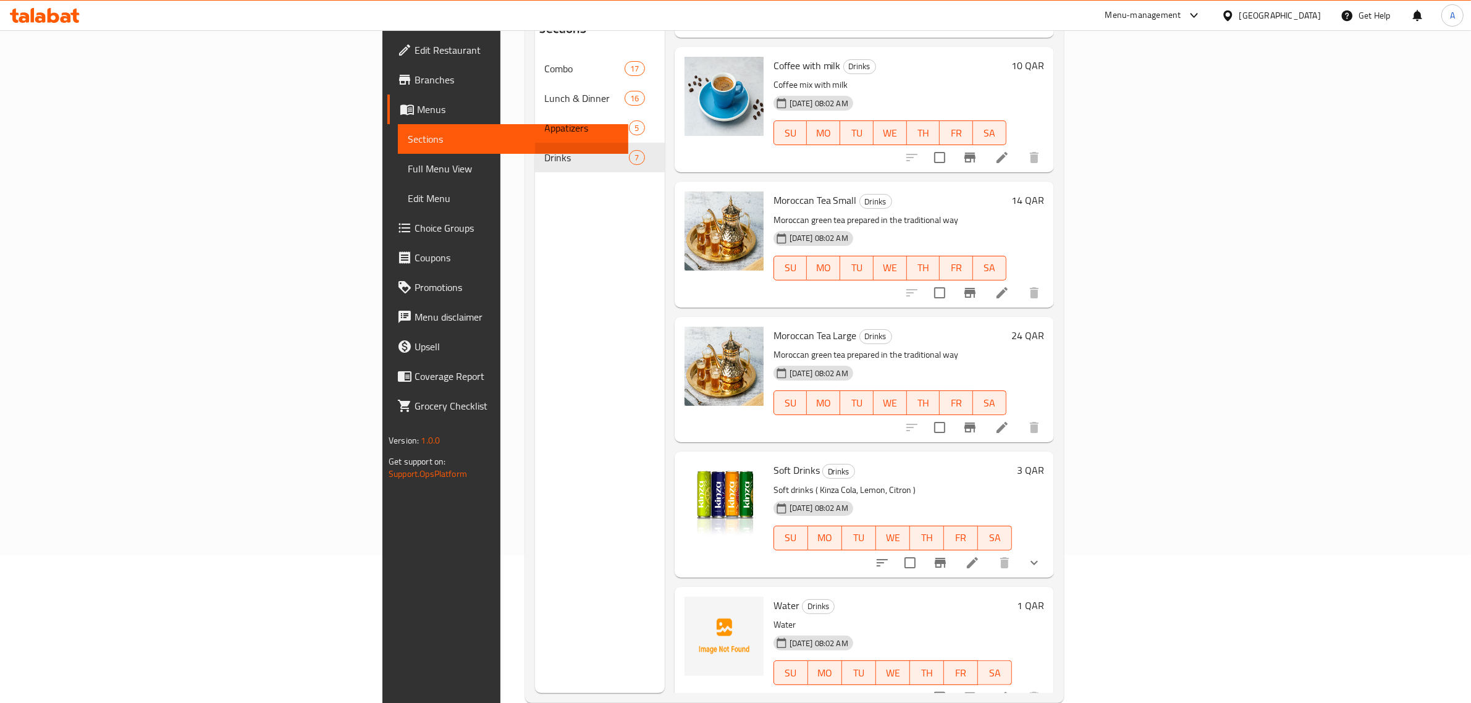
scroll to position [174, 0]
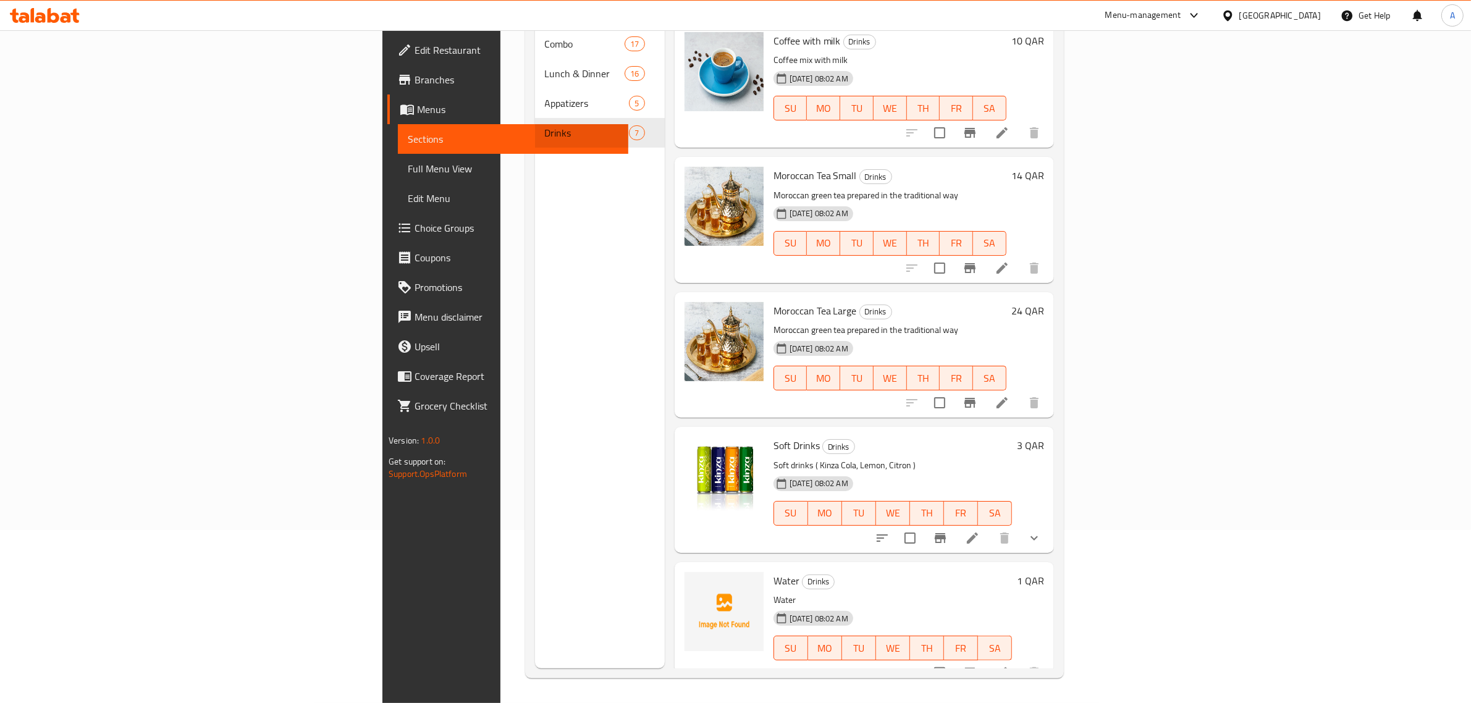
click at [408, 167] on span "Full Menu View" at bounding box center [513, 168] width 211 height 15
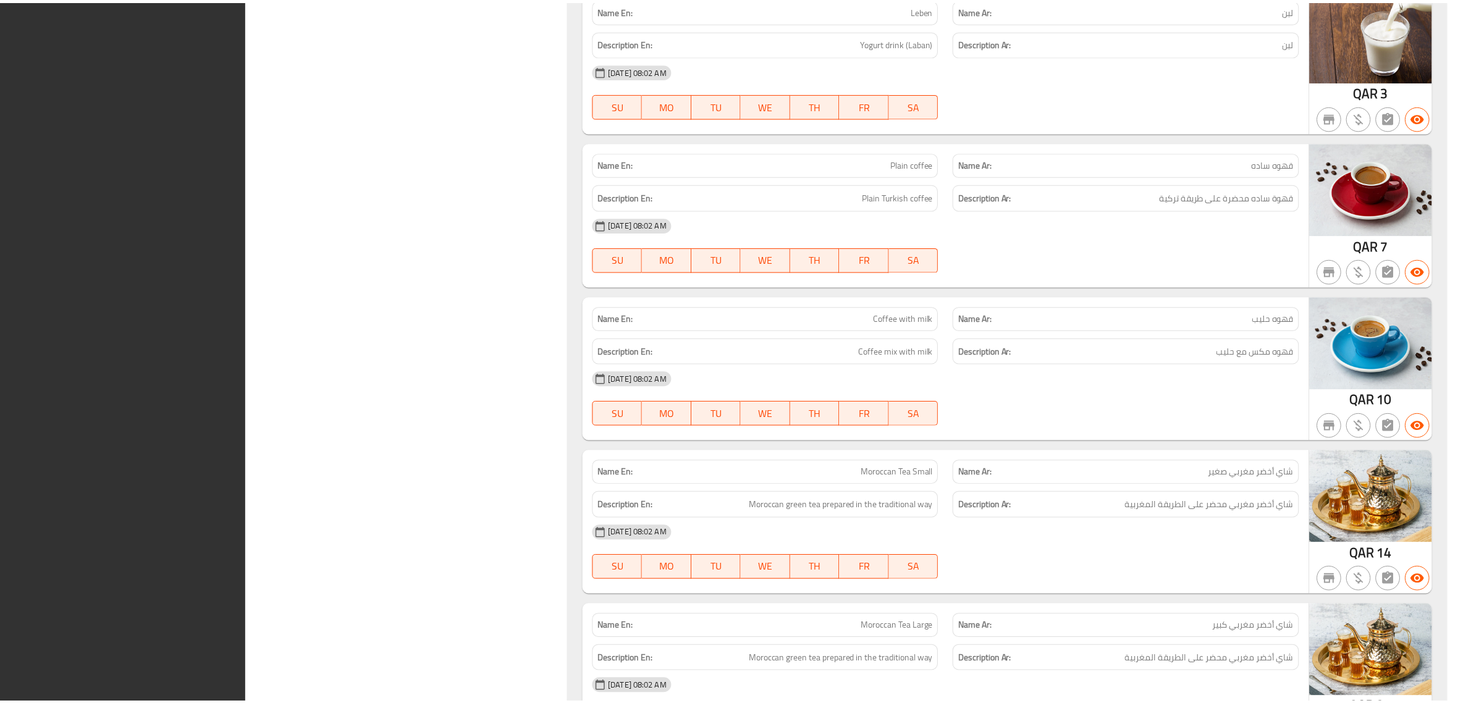
scroll to position [7426, 0]
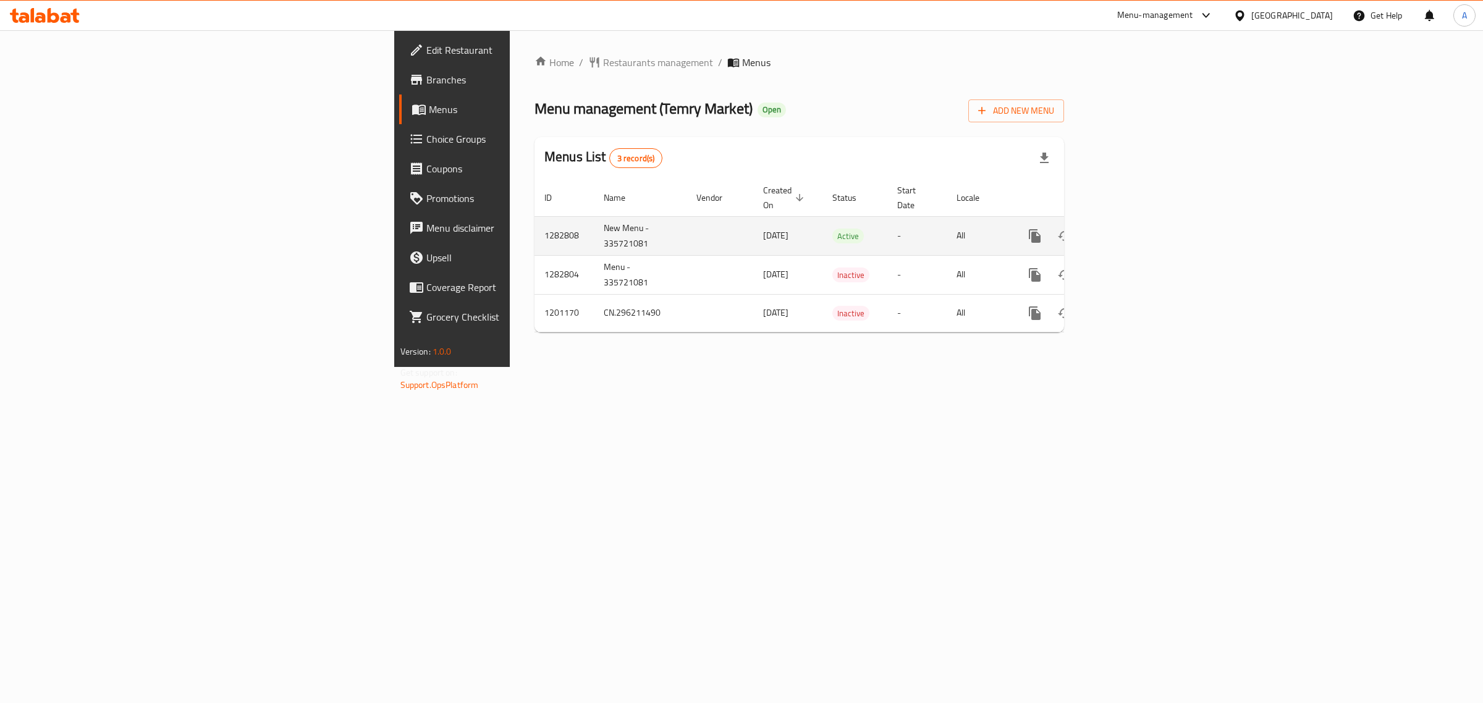
click at [1131, 229] on icon "enhanced table" at bounding box center [1123, 236] width 15 height 15
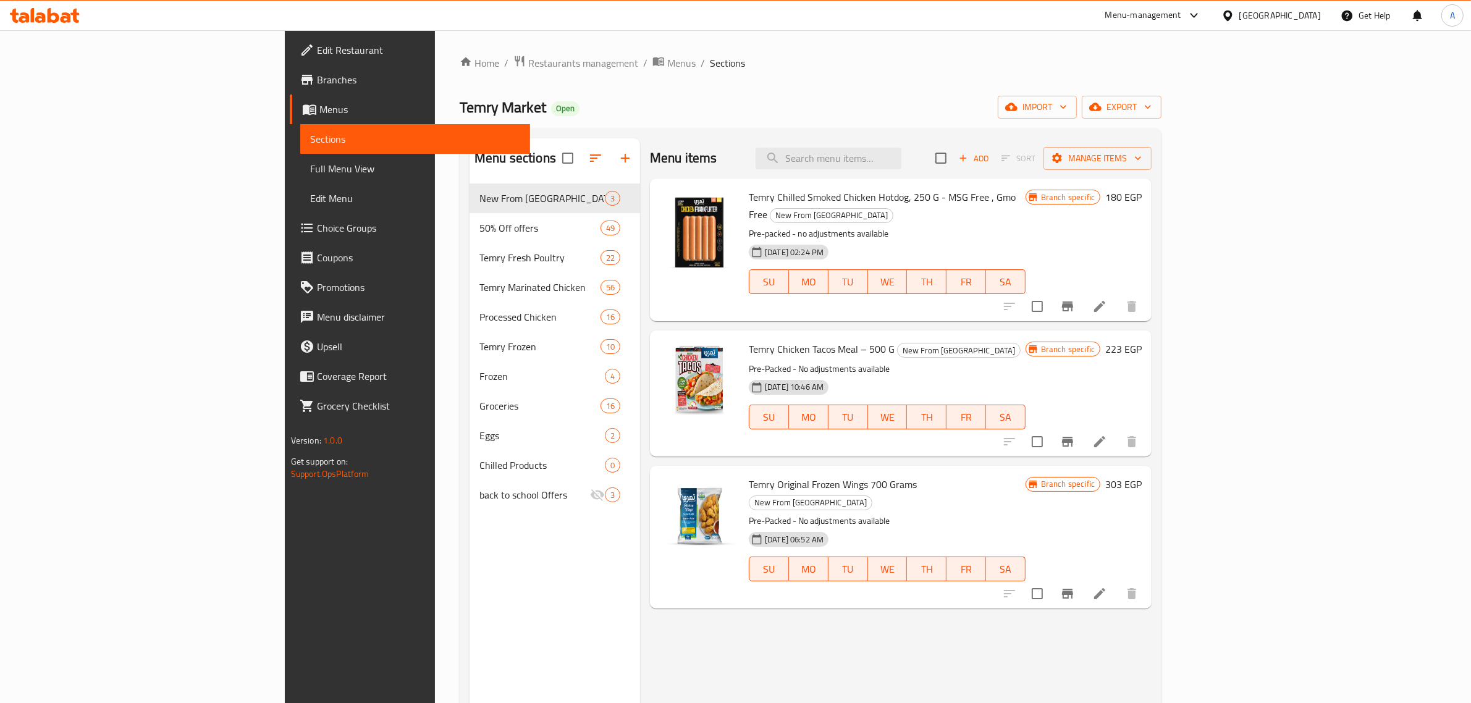
click at [646, 60] on ol "Home / Restaurants management / Menus / Sections" at bounding box center [811, 63] width 702 height 16
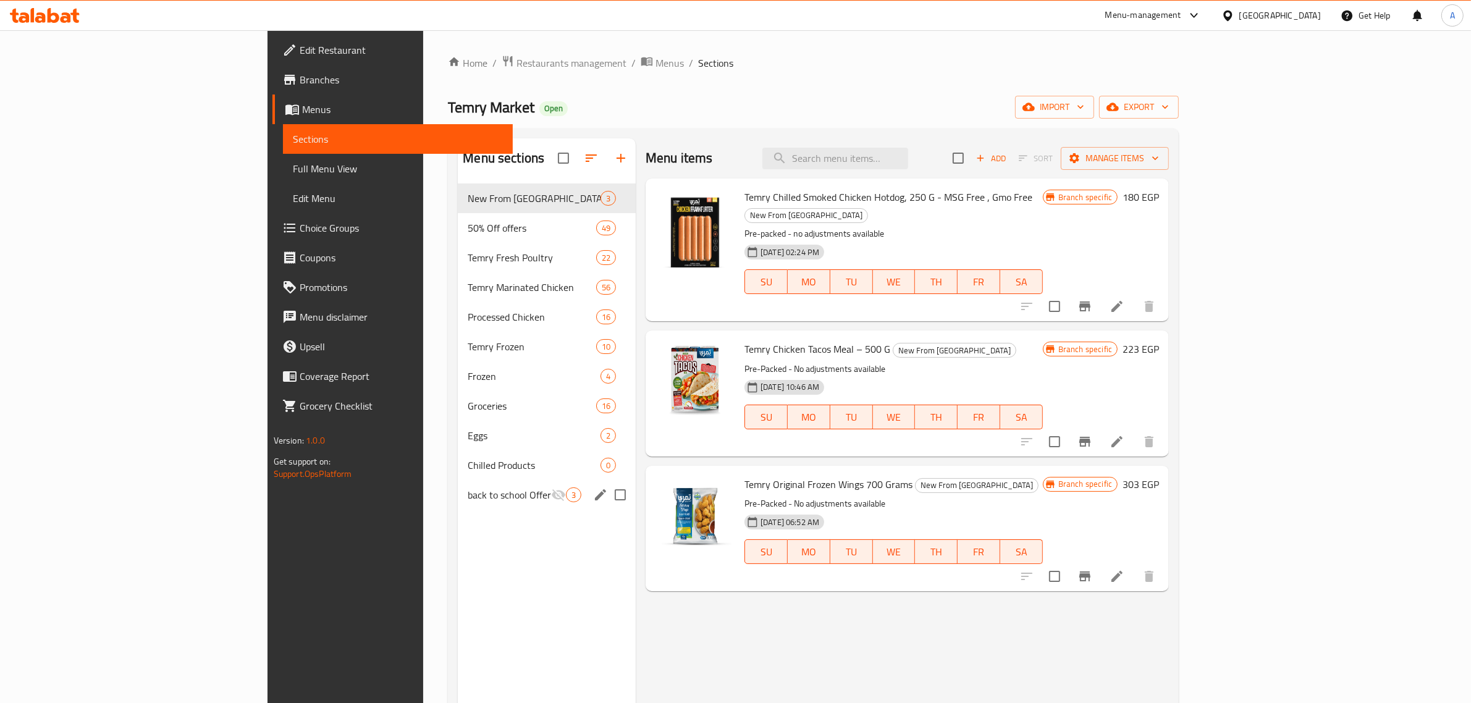
click at [458, 507] on div "back to school Offers 3" at bounding box center [547, 495] width 178 height 30
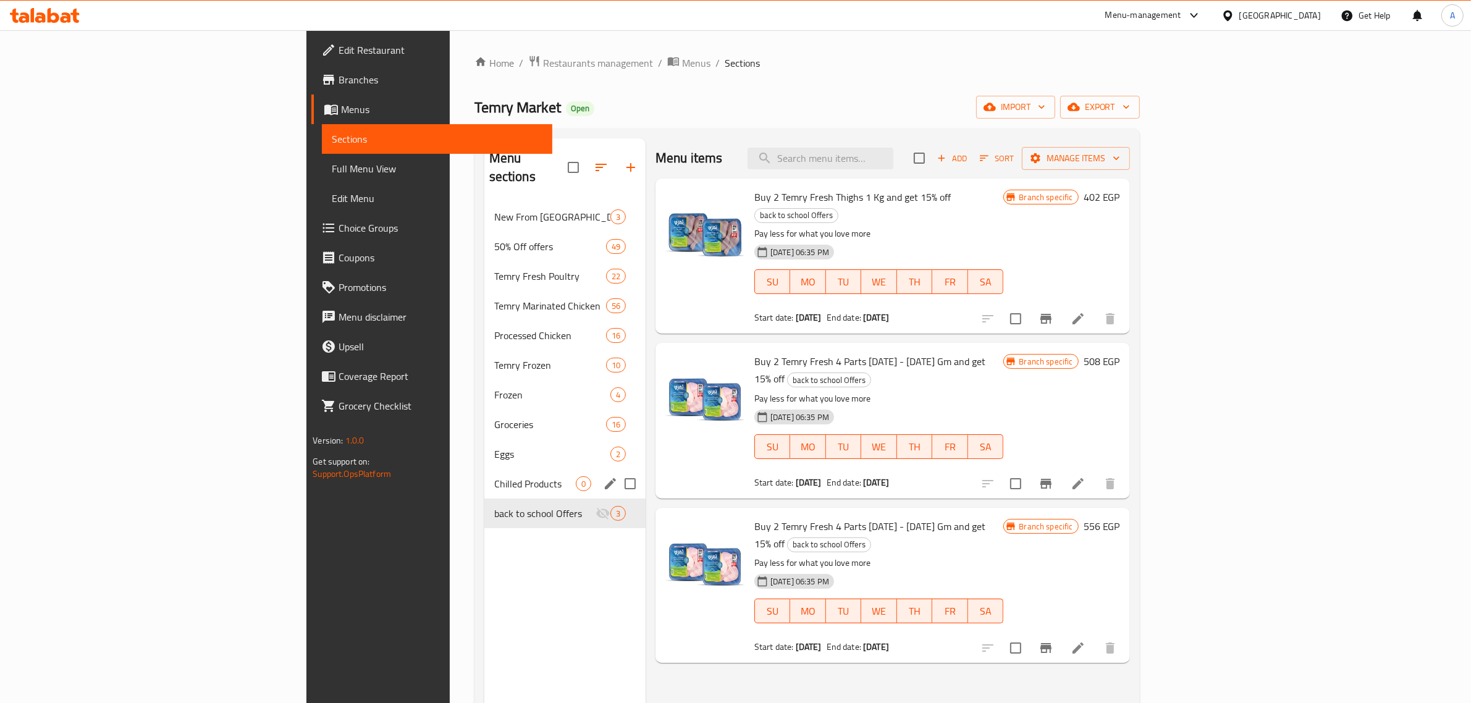
click at [484, 474] on div "Chilled Products 0" at bounding box center [564, 484] width 161 height 30
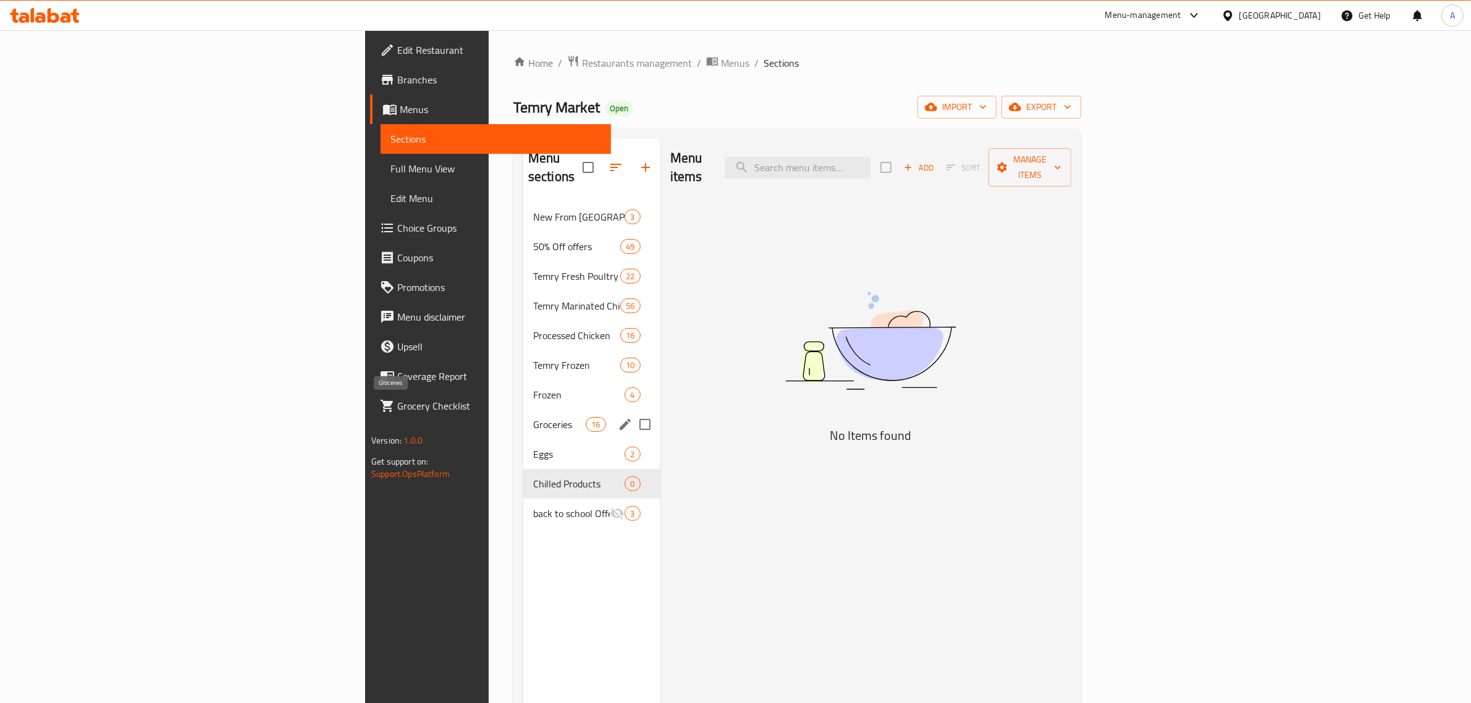
click at [533, 417] on span "Groceries" at bounding box center [559, 424] width 53 height 15
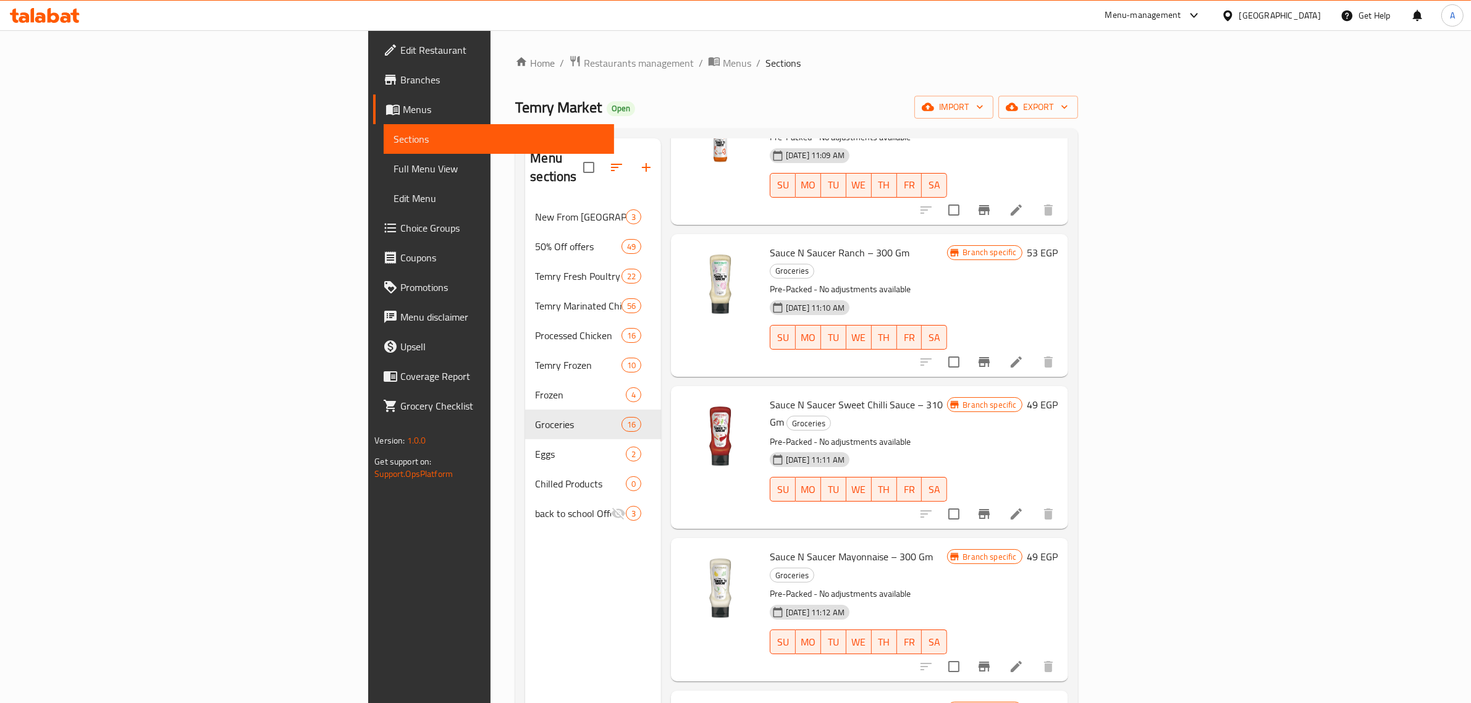
scroll to position [174, 0]
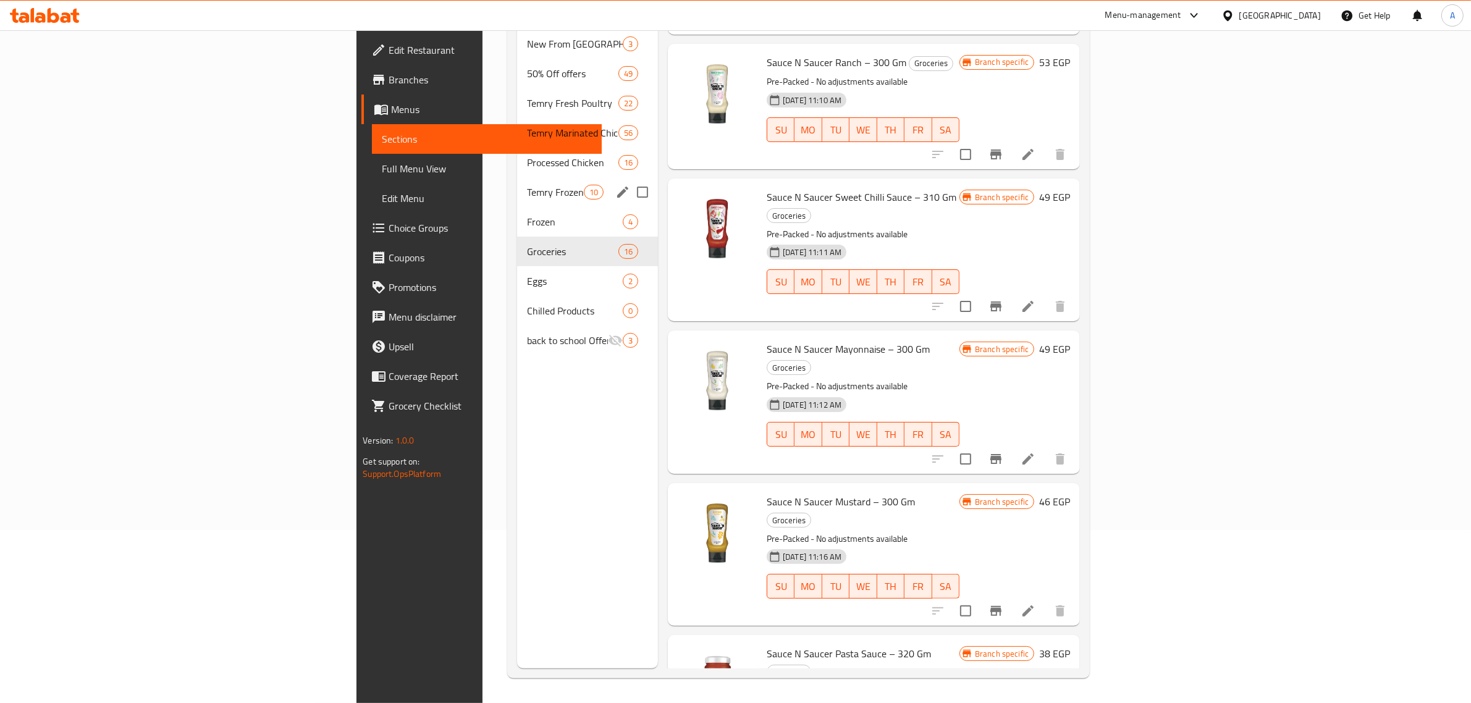
click at [517, 177] on div "Temry Frozen 10" at bounding box center [587, 192] width 141 height 30
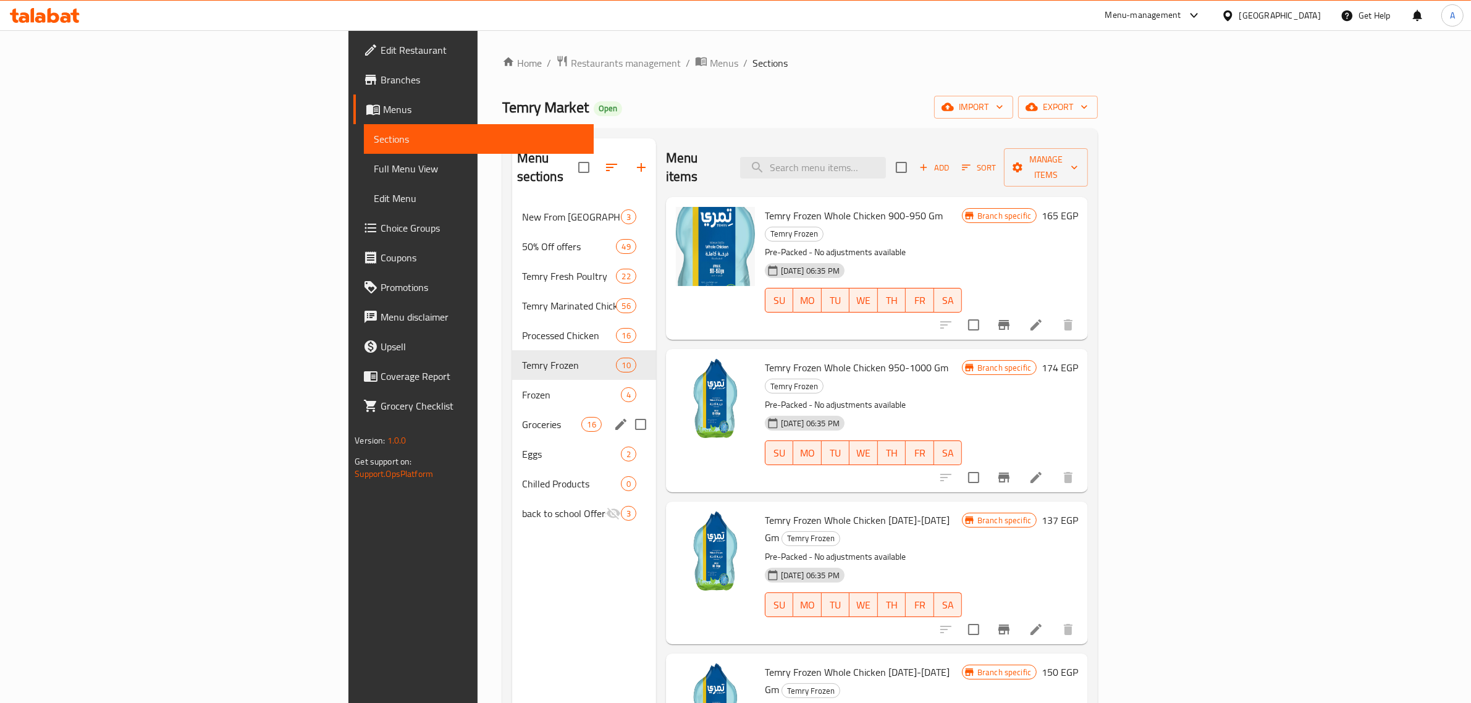
click at [522, 417] on span "Groceries" at bounding box center [552, 424] width 60 height 15
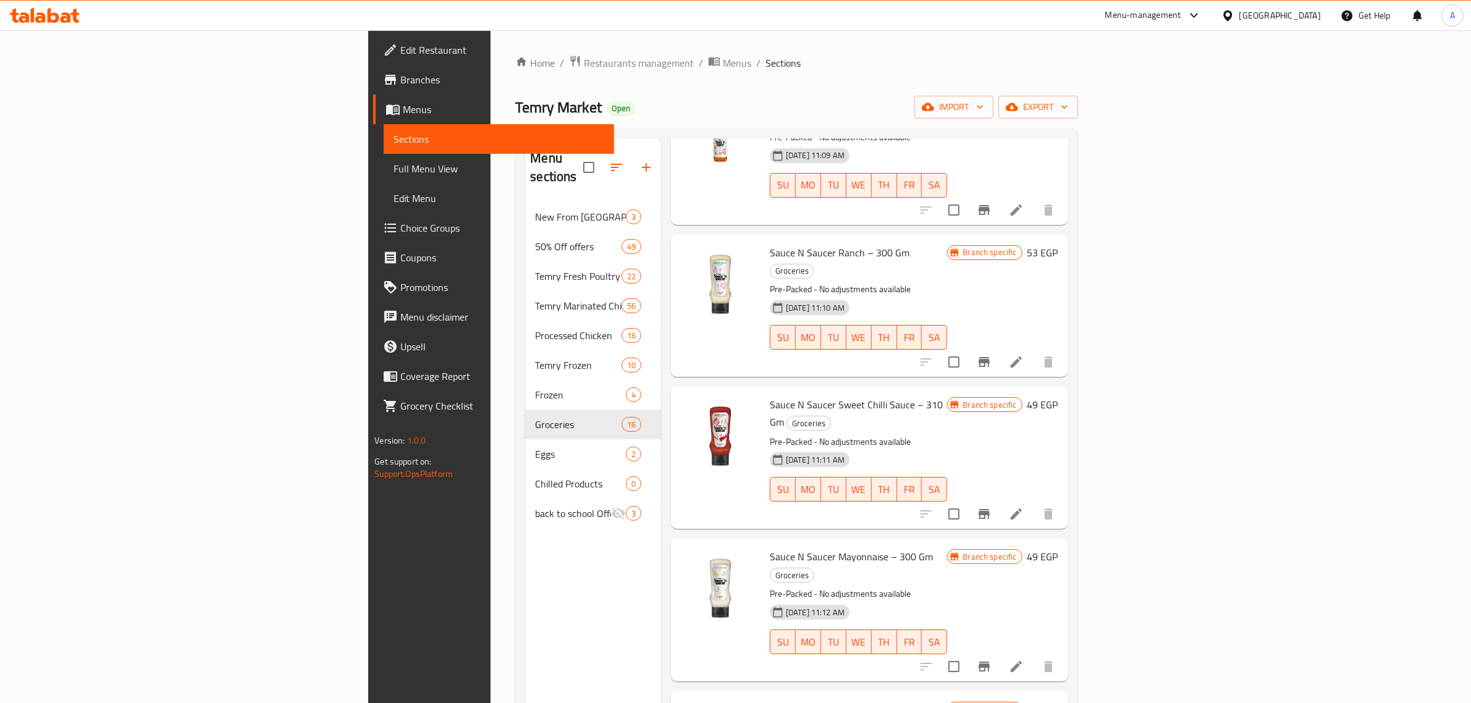
scroll to position [174, 0]
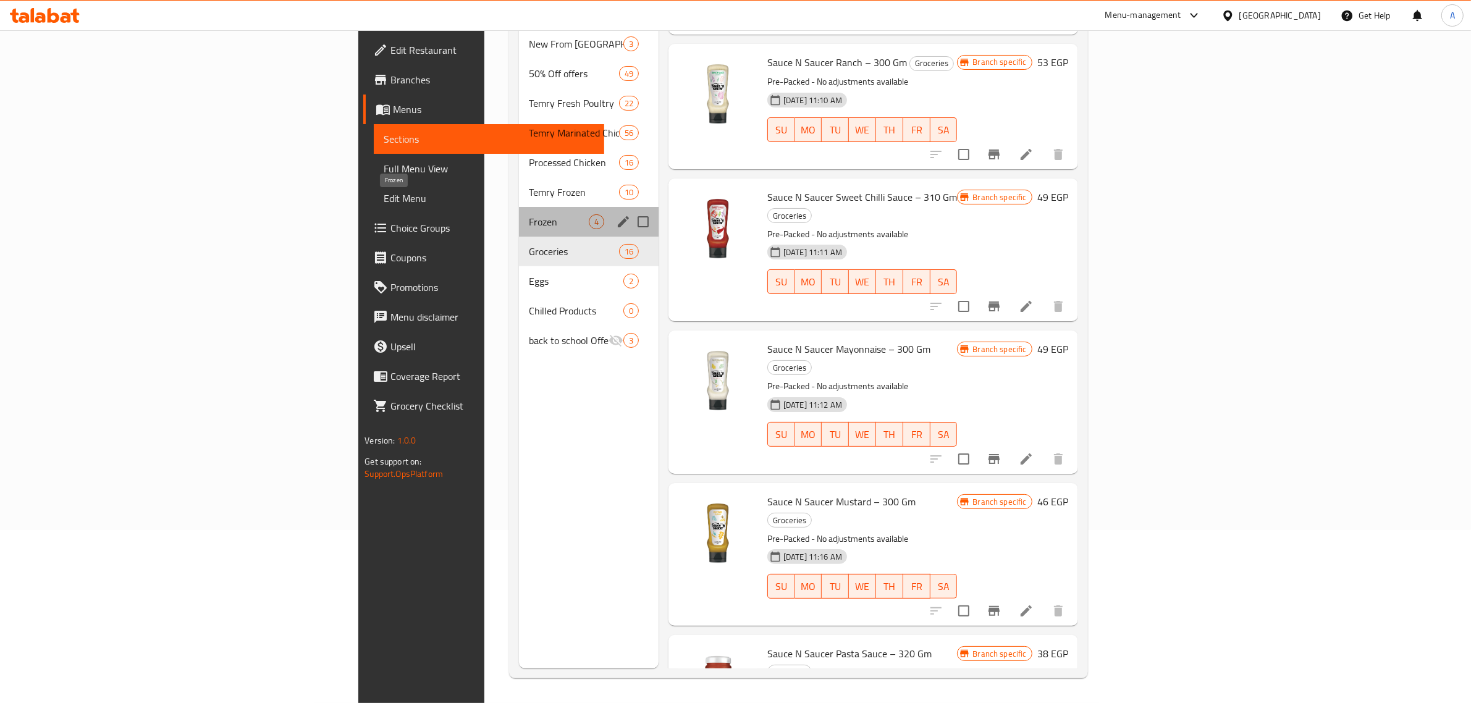
click at [529, 214] on span "Frozen" at bounding box center [559, 221] width 60 height 15
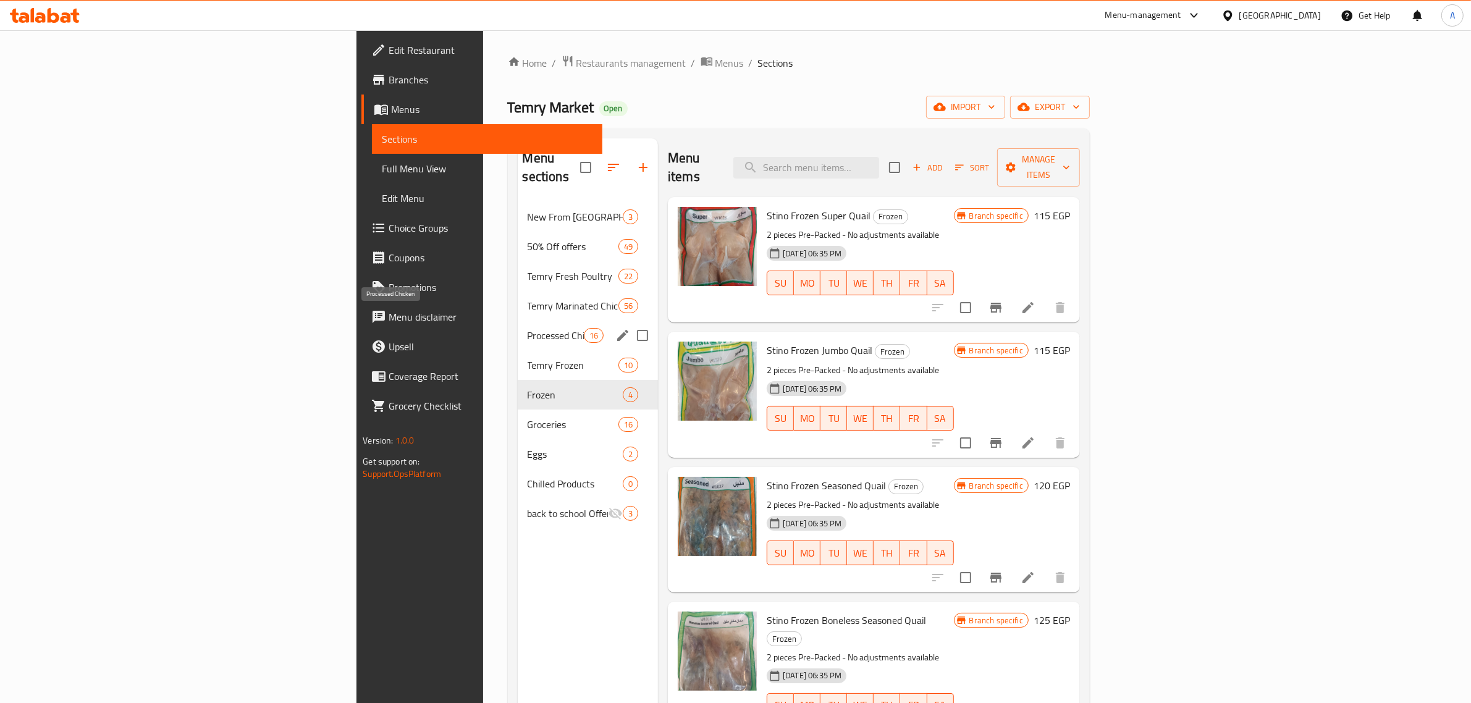
click at [528, 328] on span "Processed Chicken" at bounding box center [556, 335] width 56 height 15
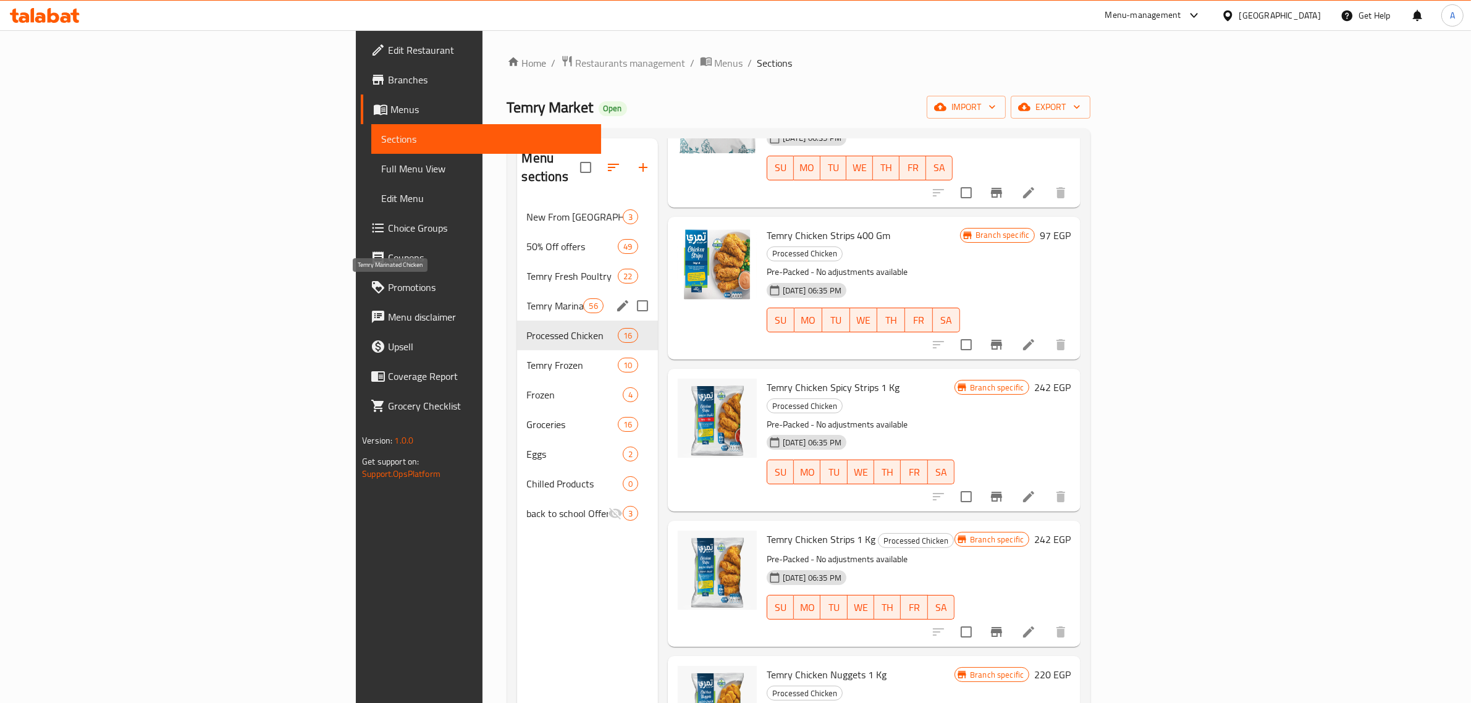
click at [527, 298] on span "Temry Marinated Chicken" at bounding box center [555, 305] width 57 height 15
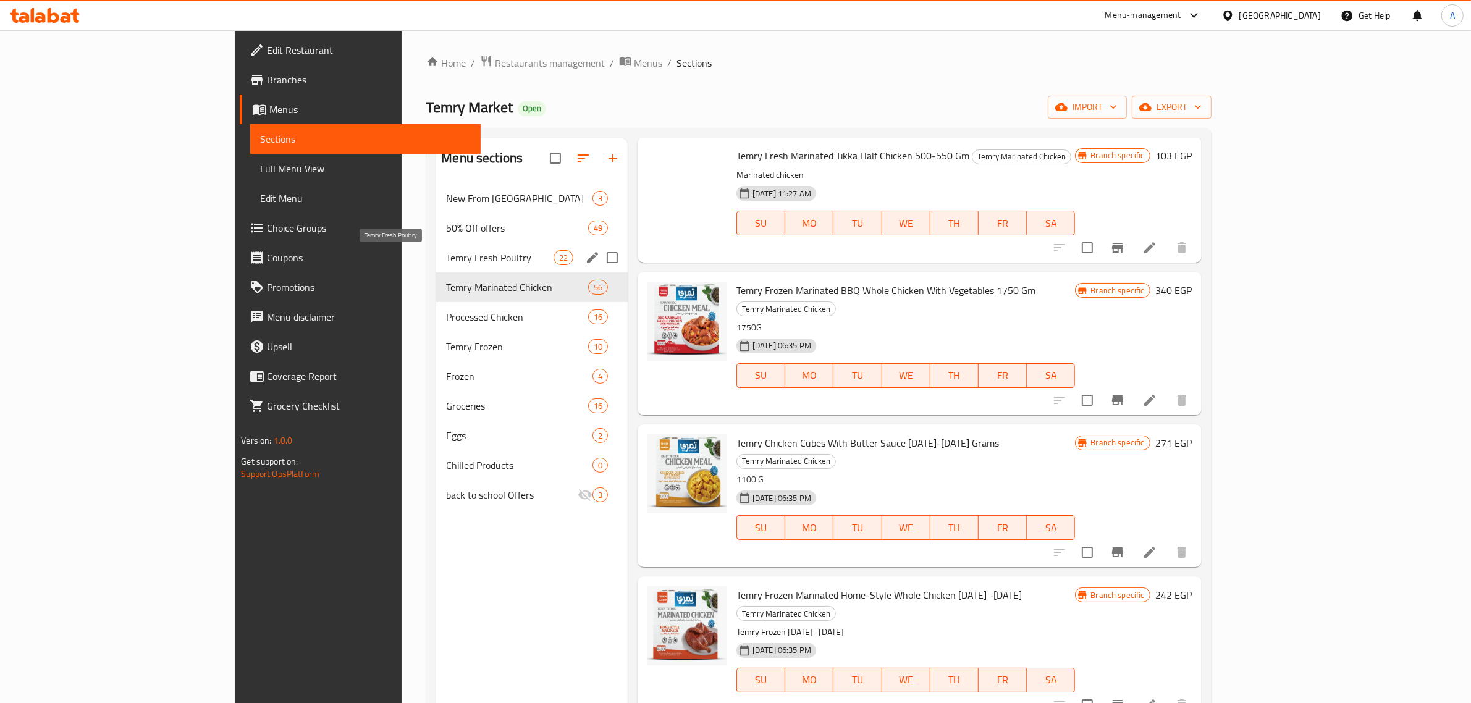
click at [446, 264] on span "Temry Fresh Poultry" at bounding box center [499, 257] width 107 height 15
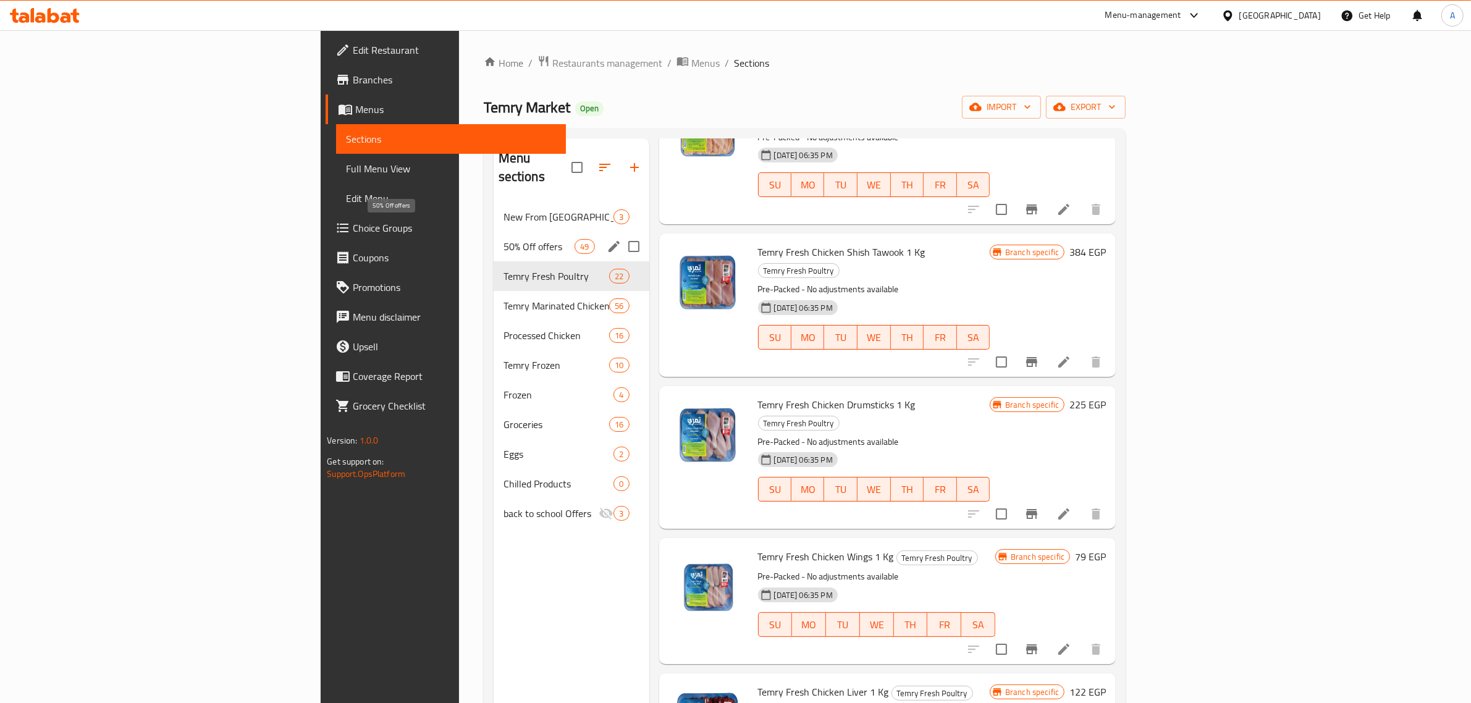
click at [503, 239] on span "50% Off offers" at bounding box center [539, 246] width 72 height 15
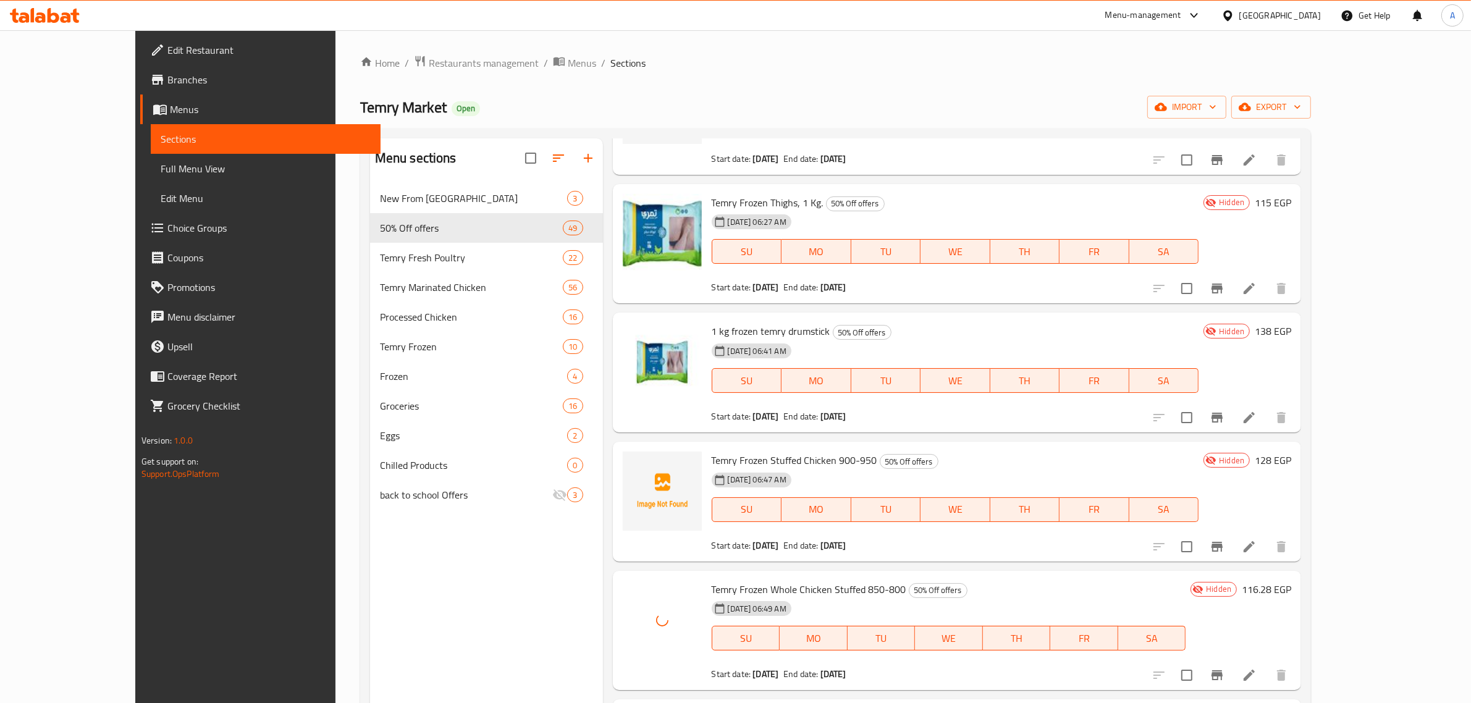
scroll to position [5615, 0]
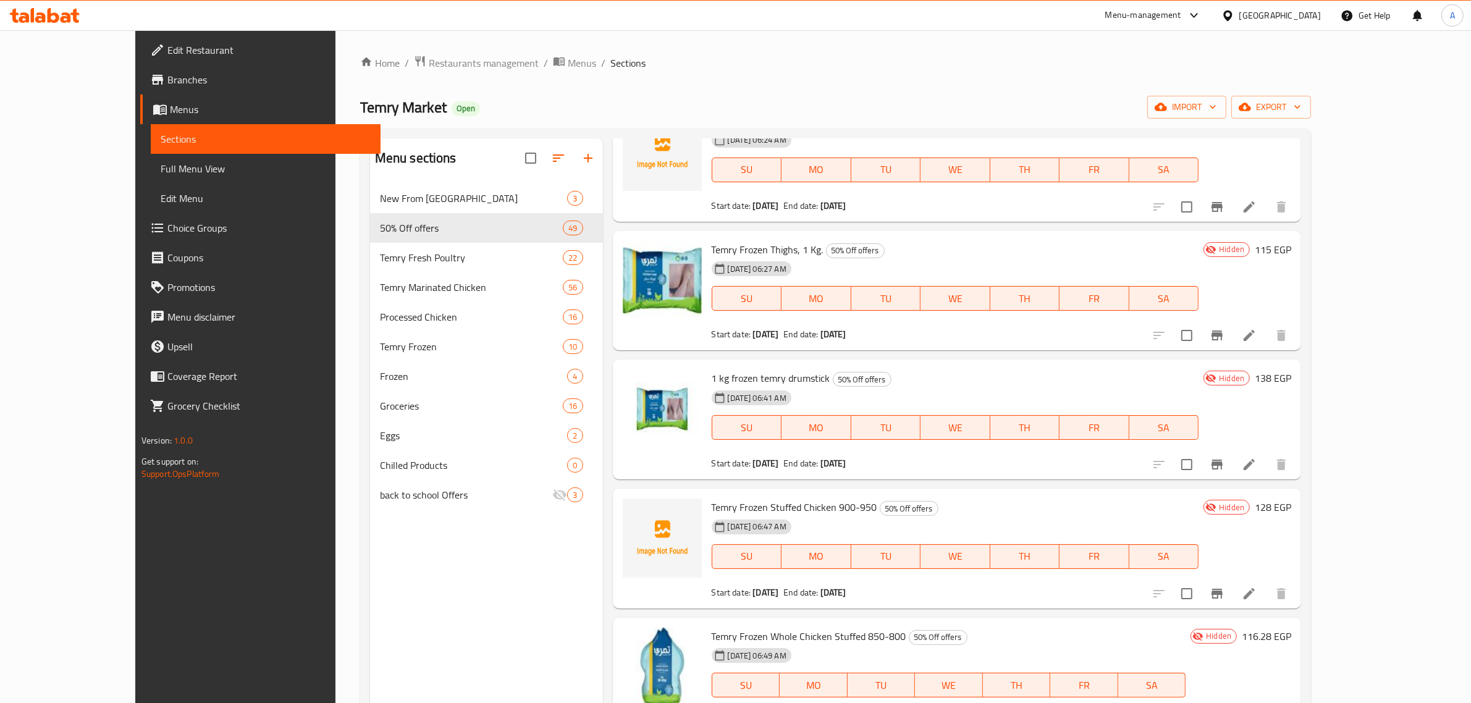
click at [1041, 643] on div "18-08-2025 06:49 AM SU MO TU WE TH FR SA" at bounding box center [949, 676] width 484 height 67
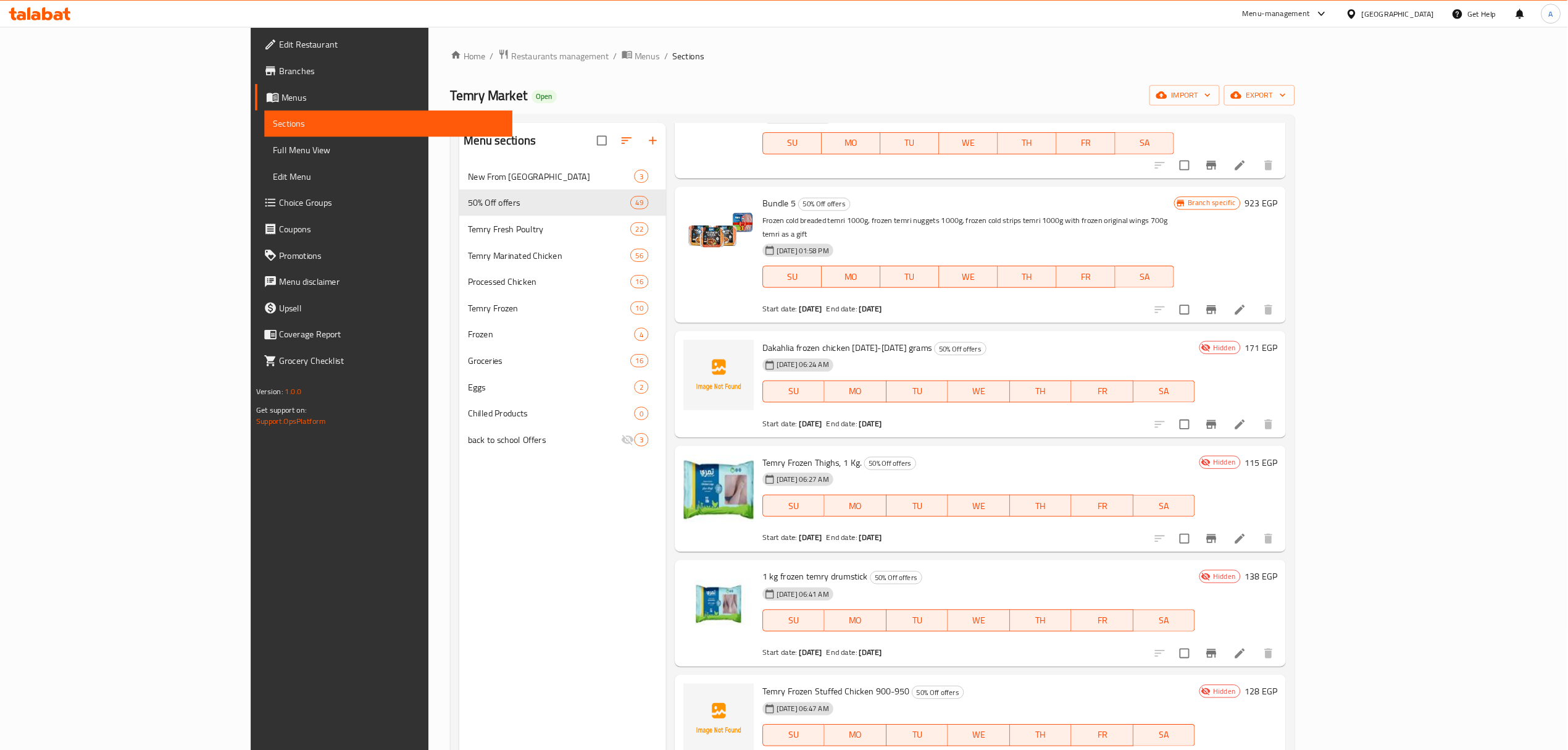
scroll to position [5337, 0]
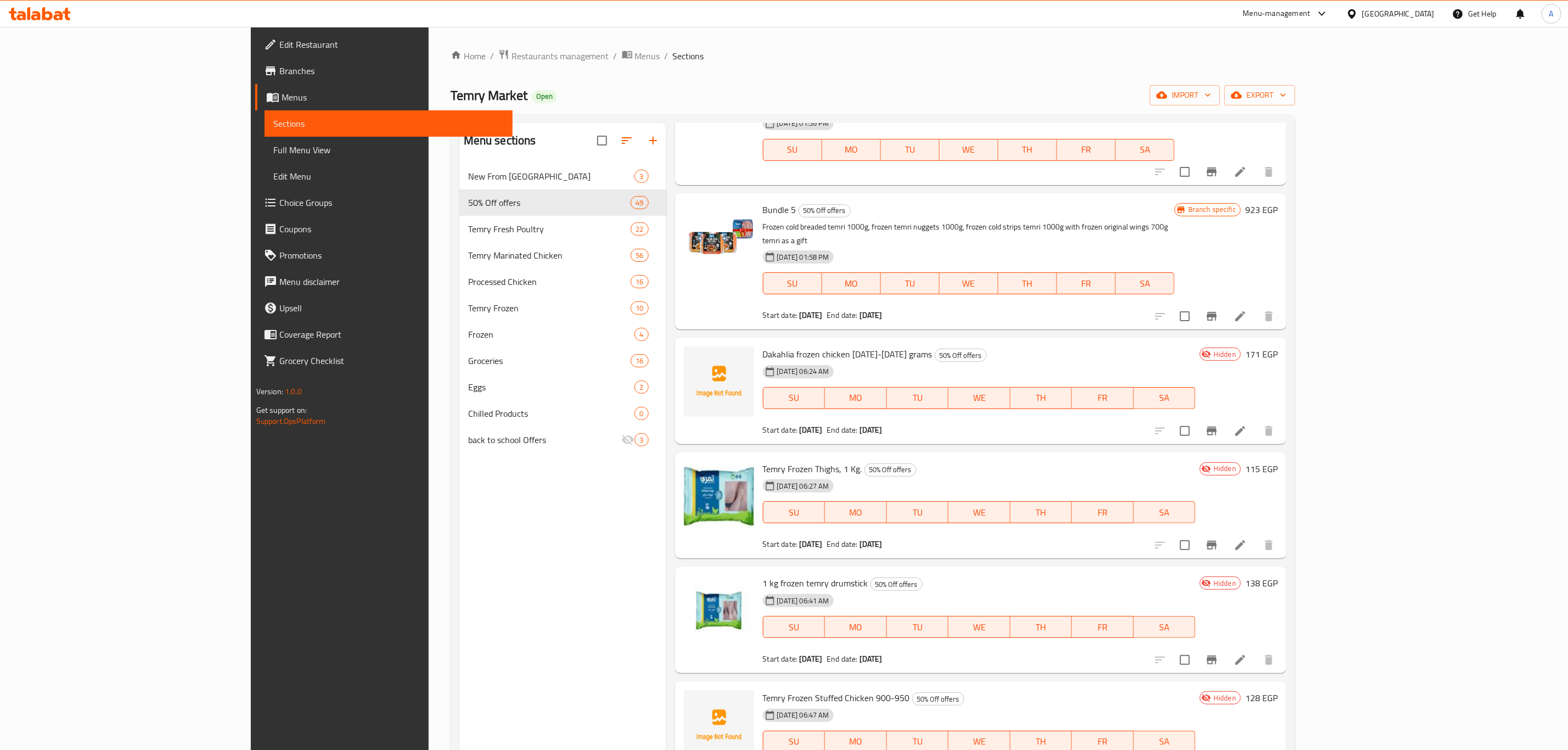
click at [459, 559] on div "Menu sections New From Temry 3 50% Off offers 49 Temry Fresh Poultry 22 Temry M…" at bounding box center [562, 498] width 207 height 750
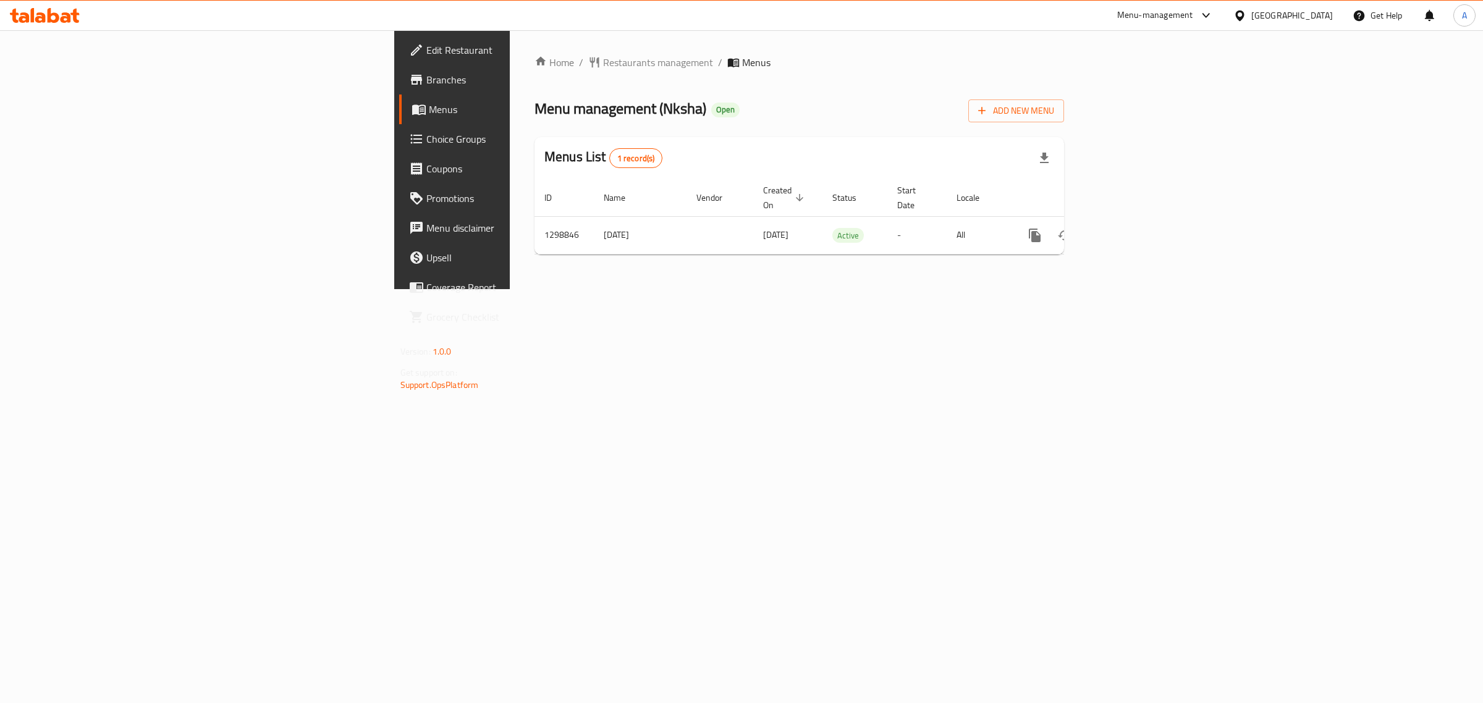
drag, startPoint x: 757, startPoint y: 135, endPoint x: 709, endPoint y: 130, distance: 48.4
click at [757, 134] on div "Home / Restaurants management / Menus Menu management ( Nksha ) Open Add New Me…" at bounding box center [798, 159] width 529 height 209
click at [426, 45] on span "Edit Restaurant" at bounding box center [529, 50] width 206 height 15
click at [804, 93] on div "Home / Restaurants management / Menus Menu management ( Grams Restaurant ) Open…" at bounding box center [798, 179] width 529 height 248
click at [426, 54] on span "Edit Restaurant" at bounding box center [529, 50] width 206 height 15
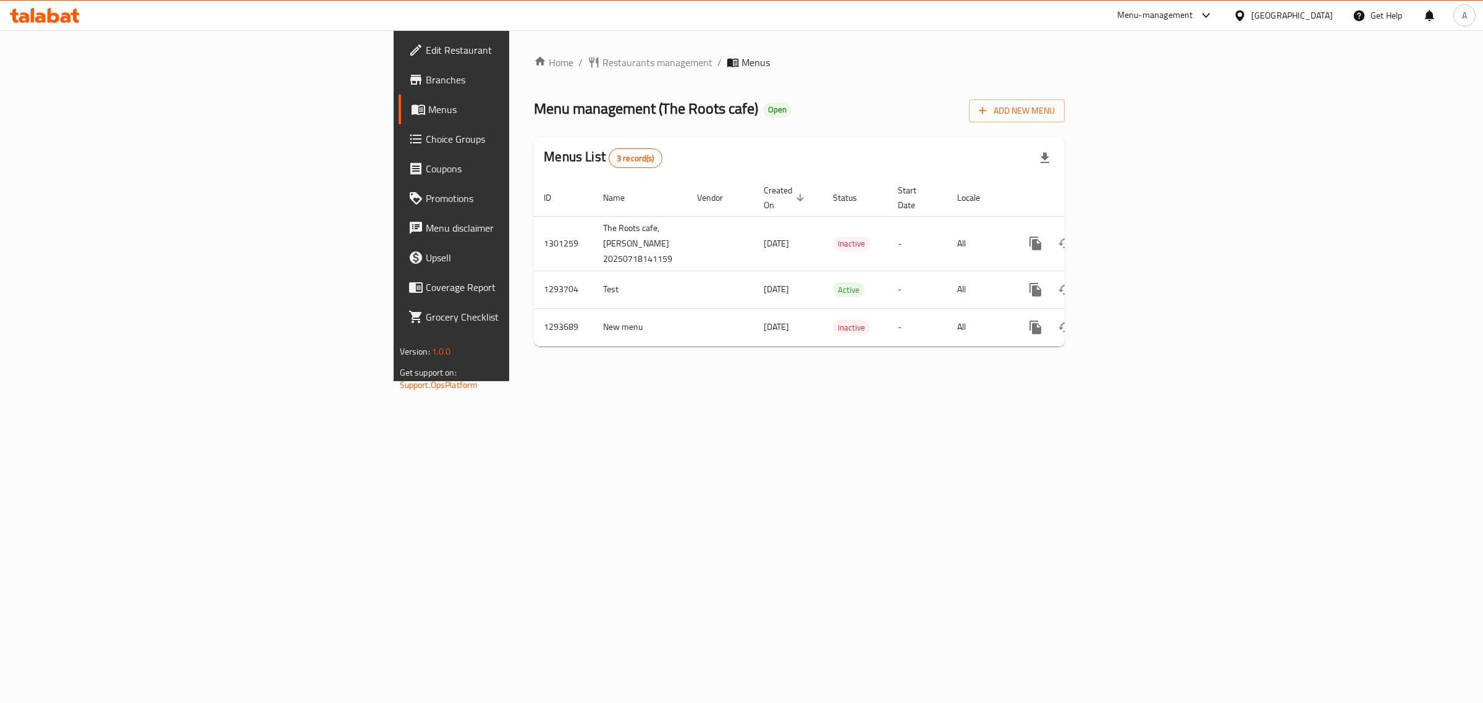
click at [426, 48] on span "Edit Restaurant" at bounding box center [529, 50] width 206 height 15
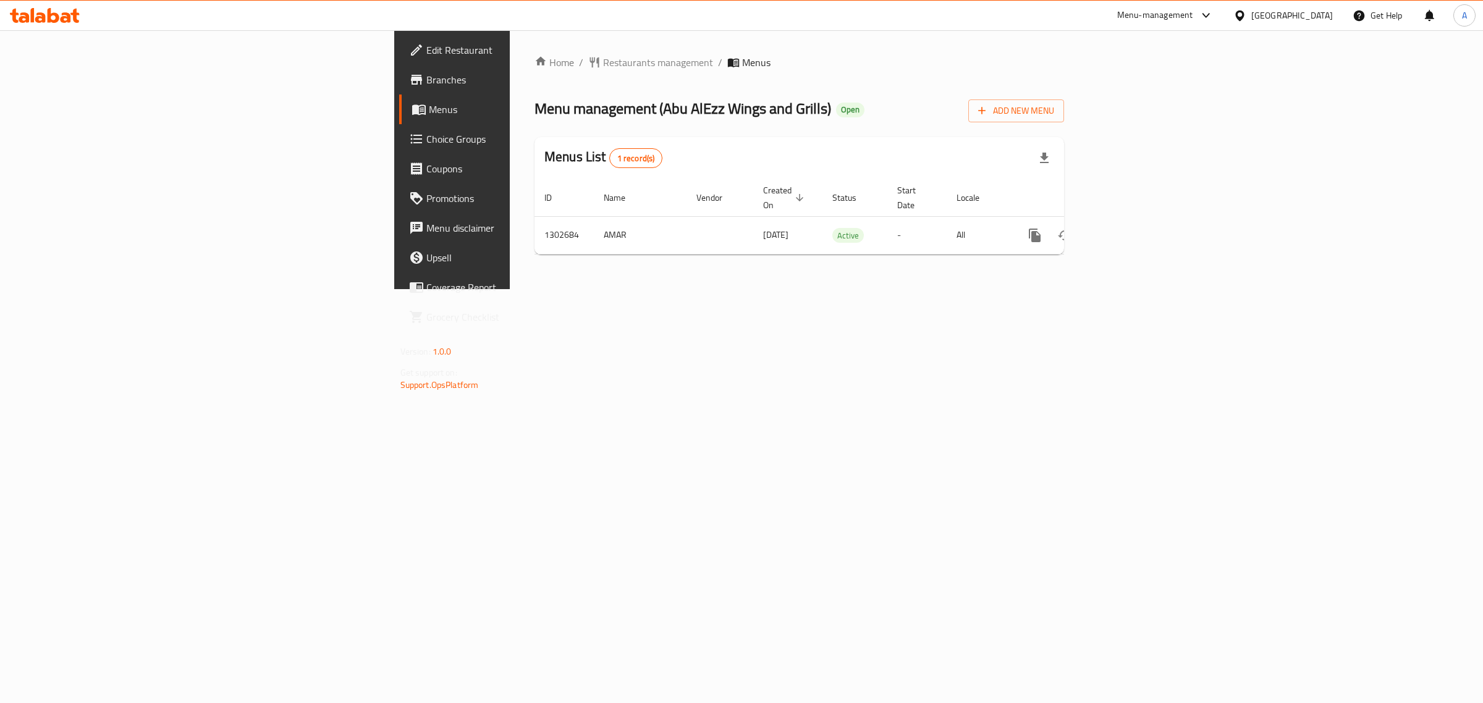
click at [426, 50] on span "Edit Restaurant" at bounding box center [529, 50] width 206 height 15
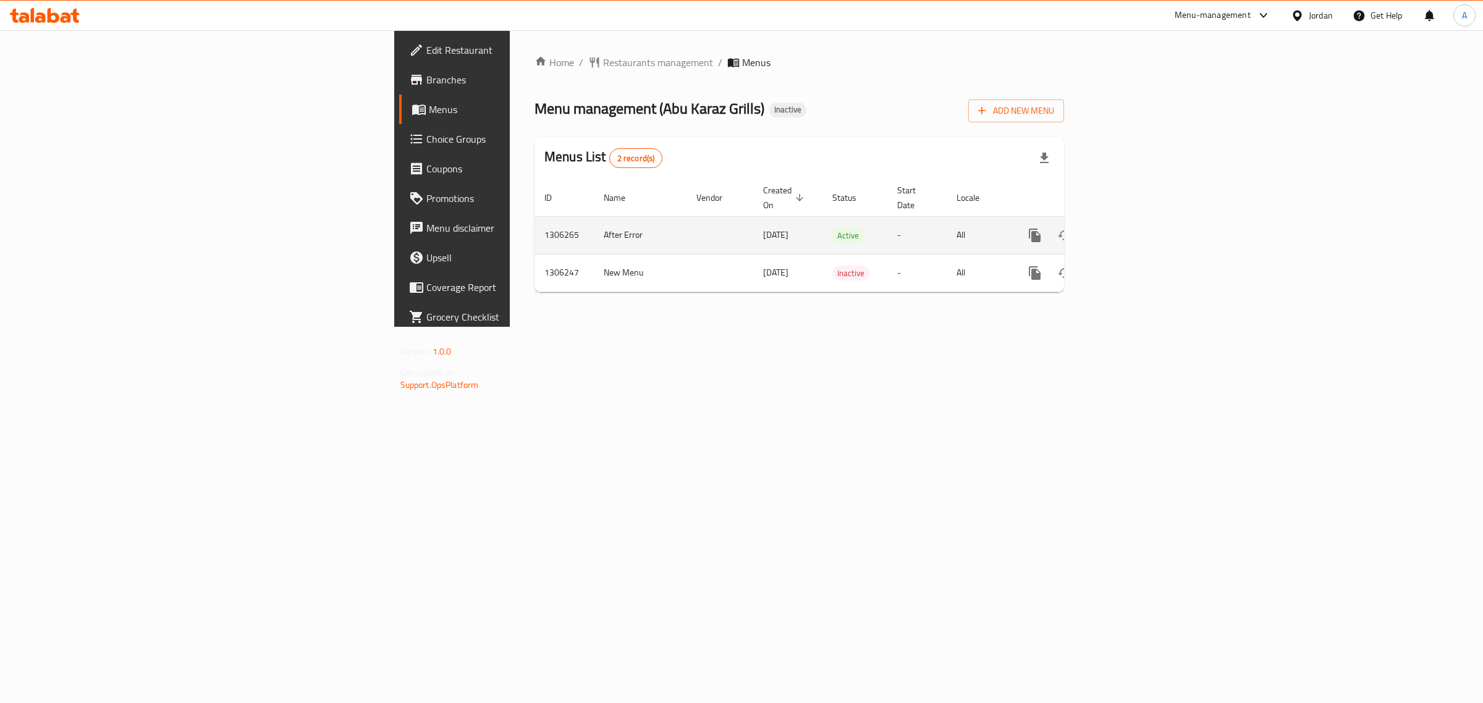
click at [1131, 228] on icon "enhanced table" at bounding box center [1123, 235] width 15 height 15
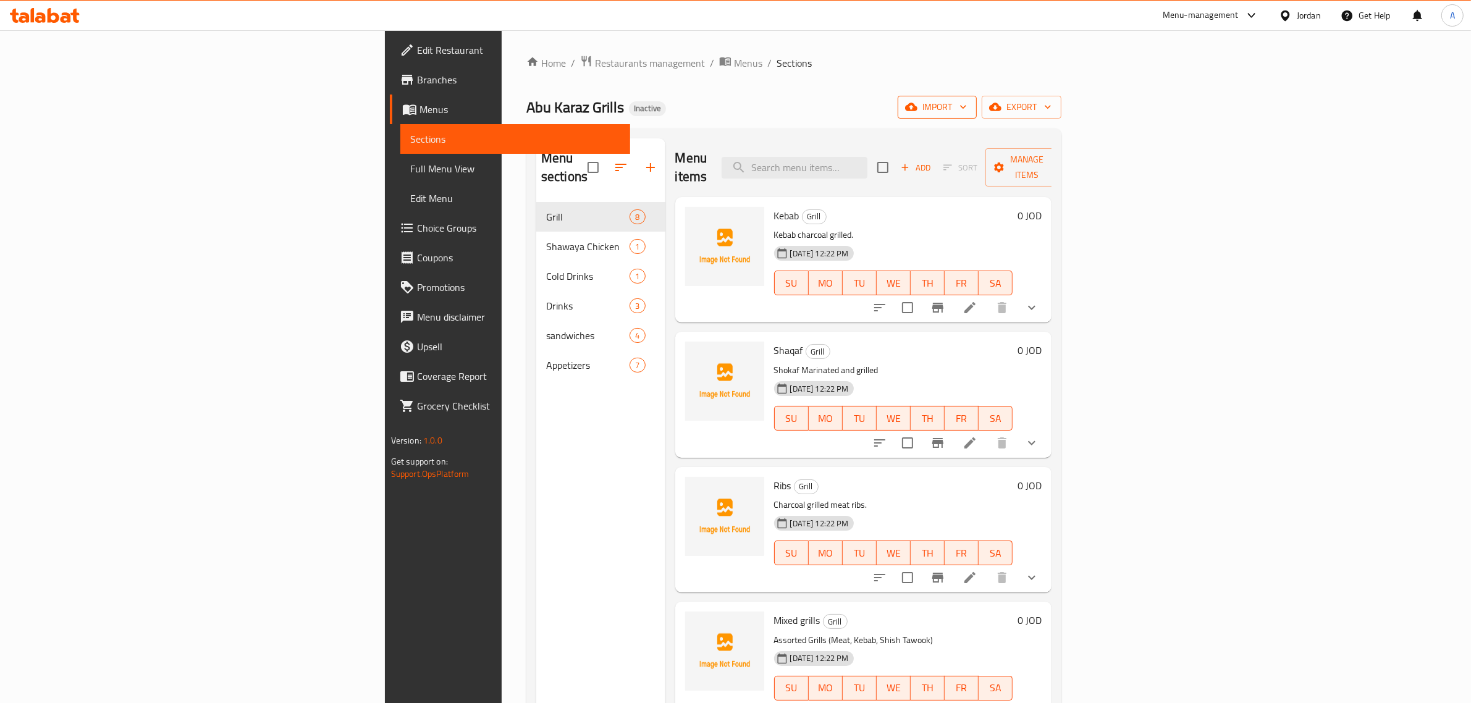
click at [967, 99] on span "import" at bounding box center [936, 106] width 59 height 15
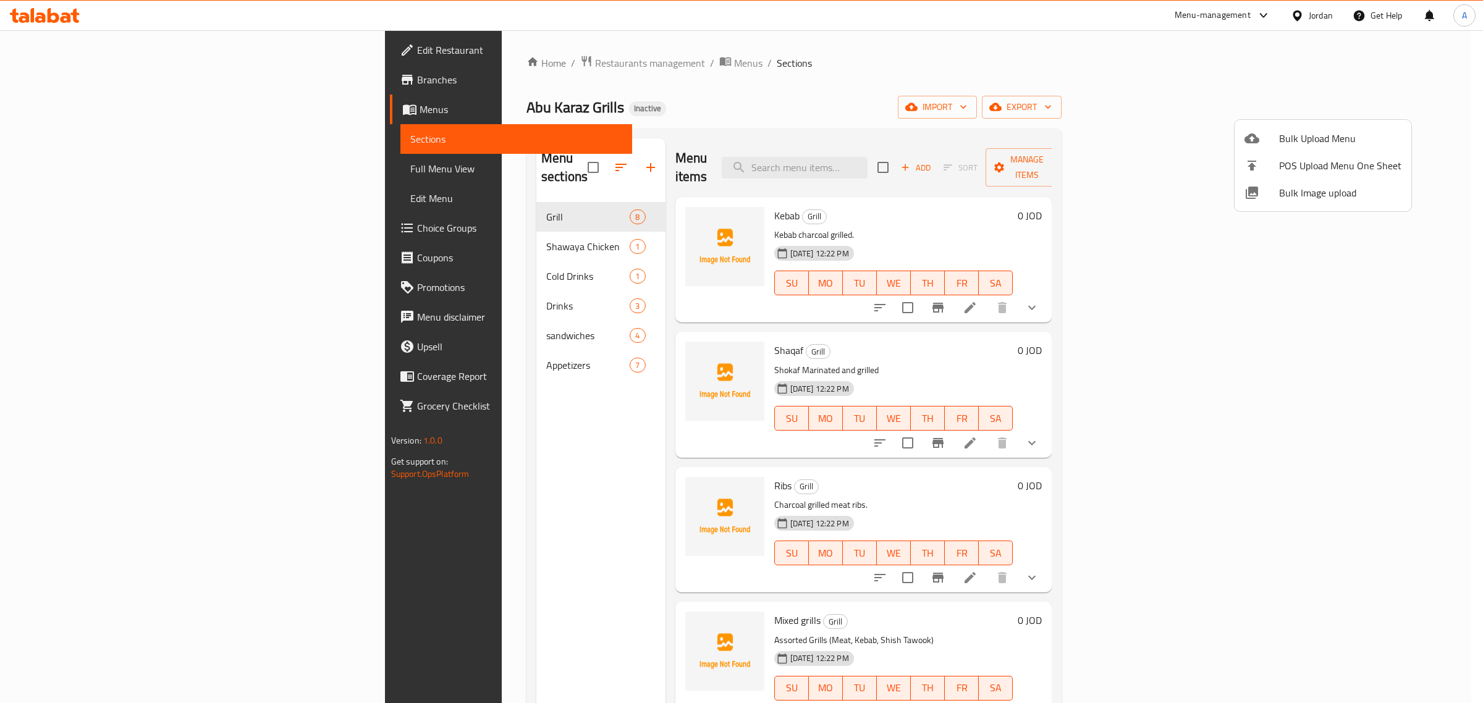
click at [1295, 204] on li "Bulk Image upload" at bounding box center [1322, 192] width 177 height 27
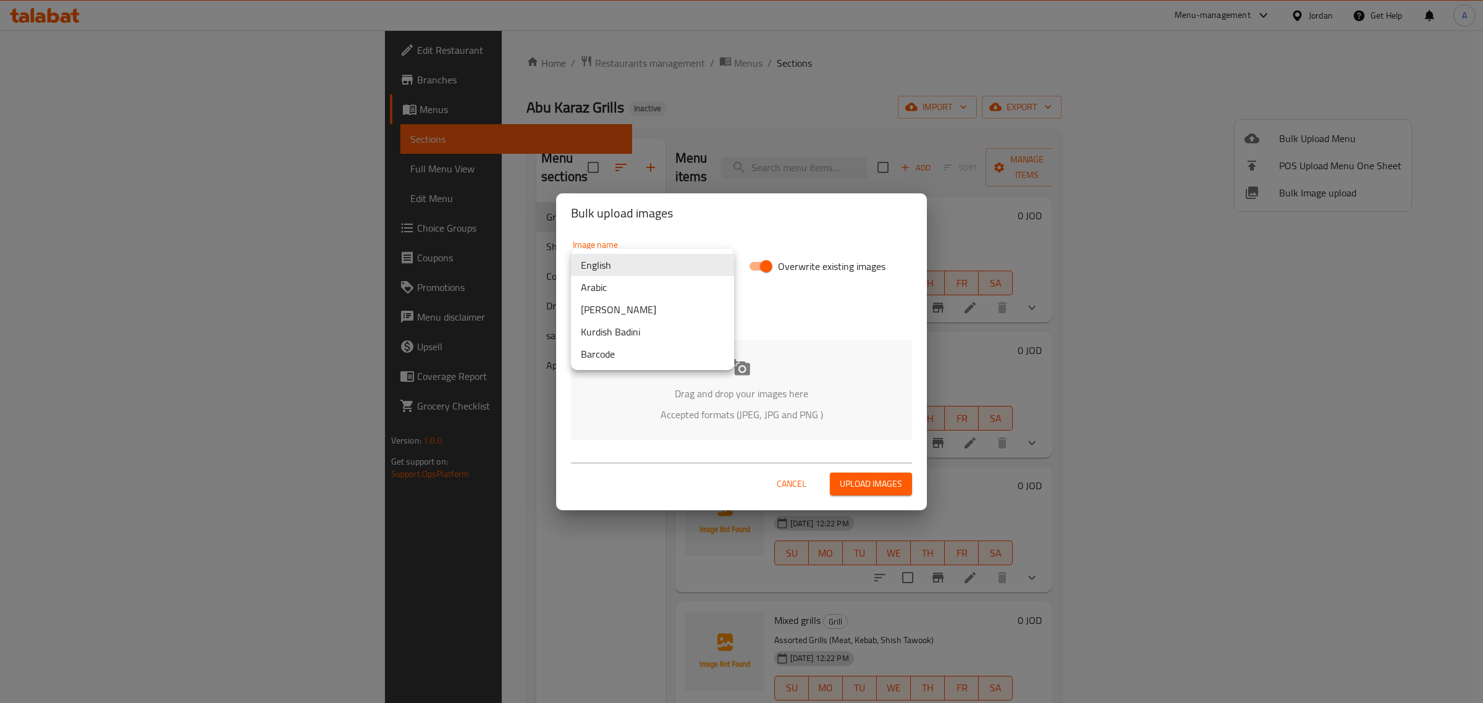
click at [662, 267] on body "​ Menu-management Jordan Get Help A Edit Restaurant Branches Menus Sections Ful…" at bounding box center [741, 366] width 1483 height 673
click at [654, 290] on li "Arabic" at bounding box center [652, 287] width 163 height 22
click at [743, 396] on p "Drag and drop your images here" at bounding box center [741, 393] width 304 height 15
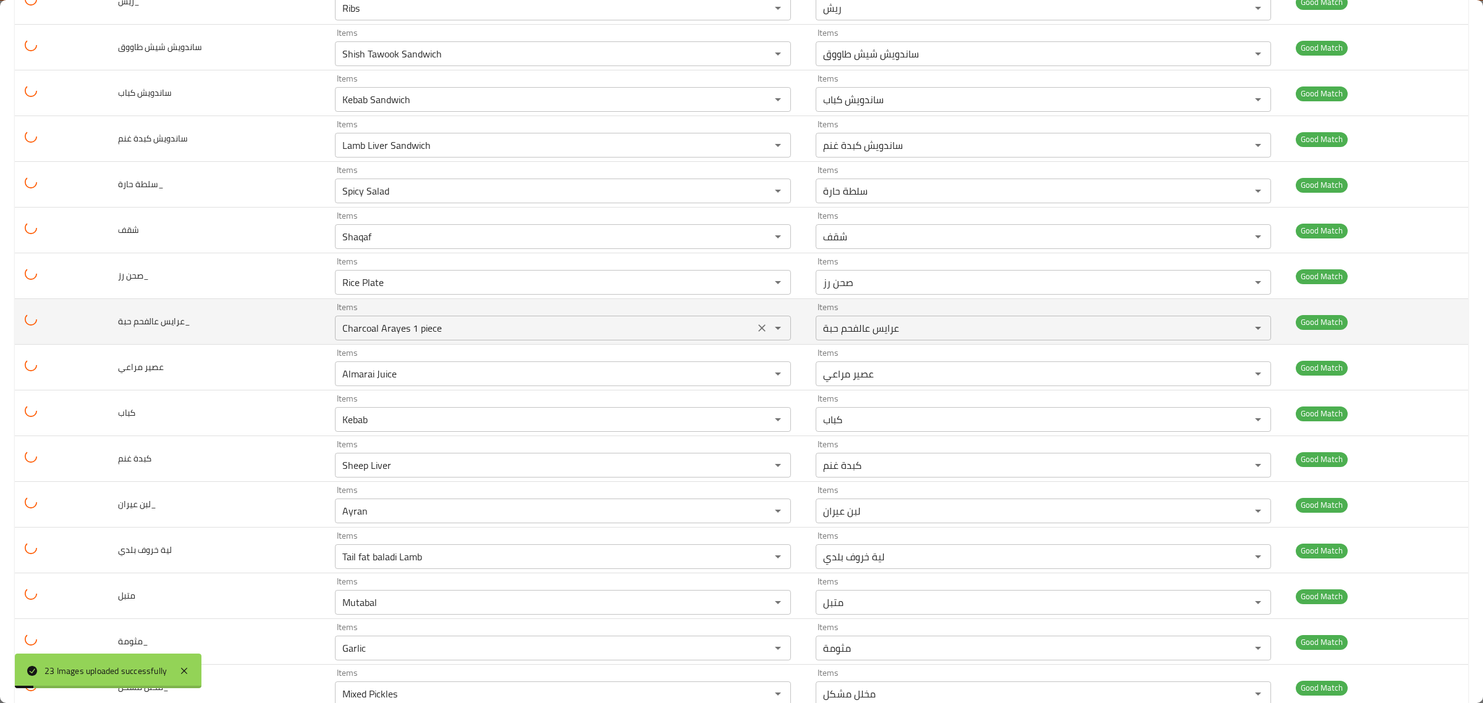
scroll to position [565, 0]
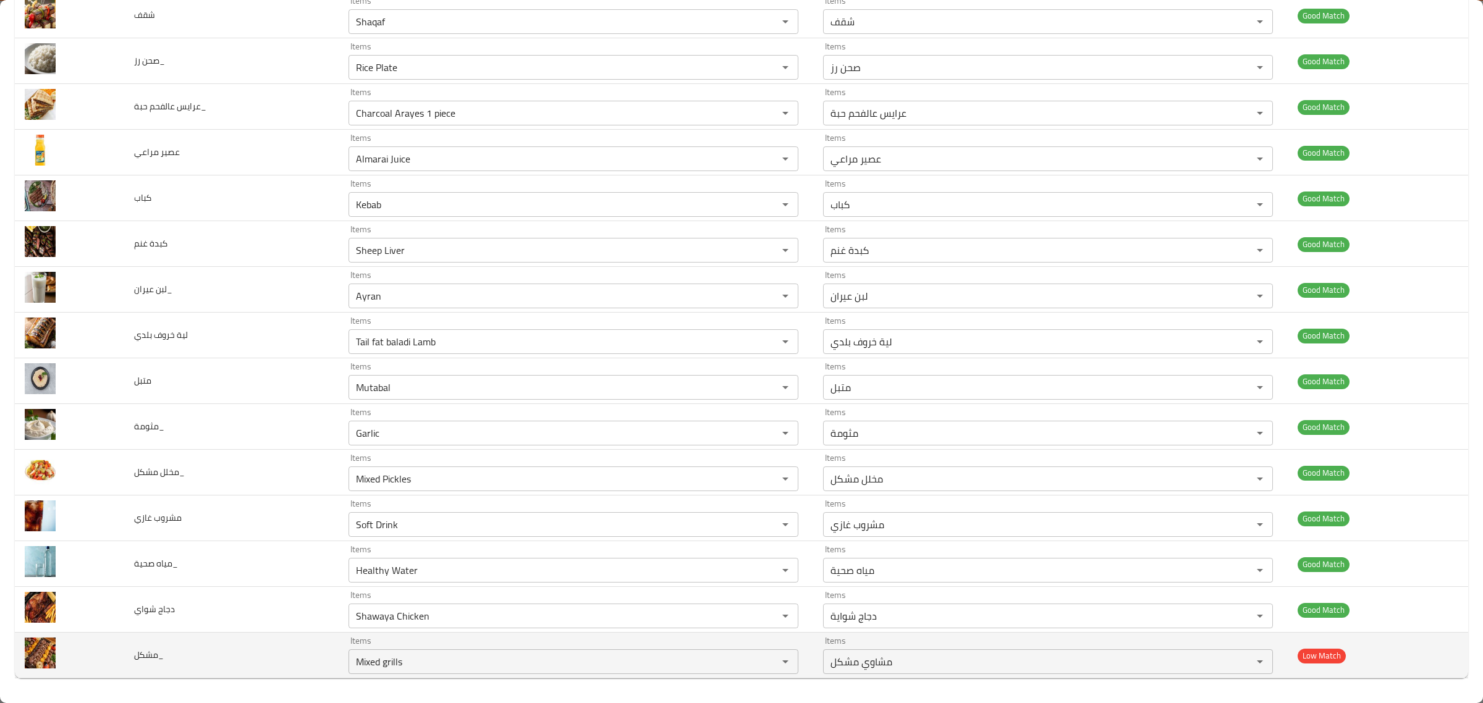
click at [412, 676] on td "Items Mixed grills Items" at bounding box center [576, 656] width 474 height 46
click at [553, 655] on input "Mixed grills" at bounding box center [555, 661] width 406 height 17
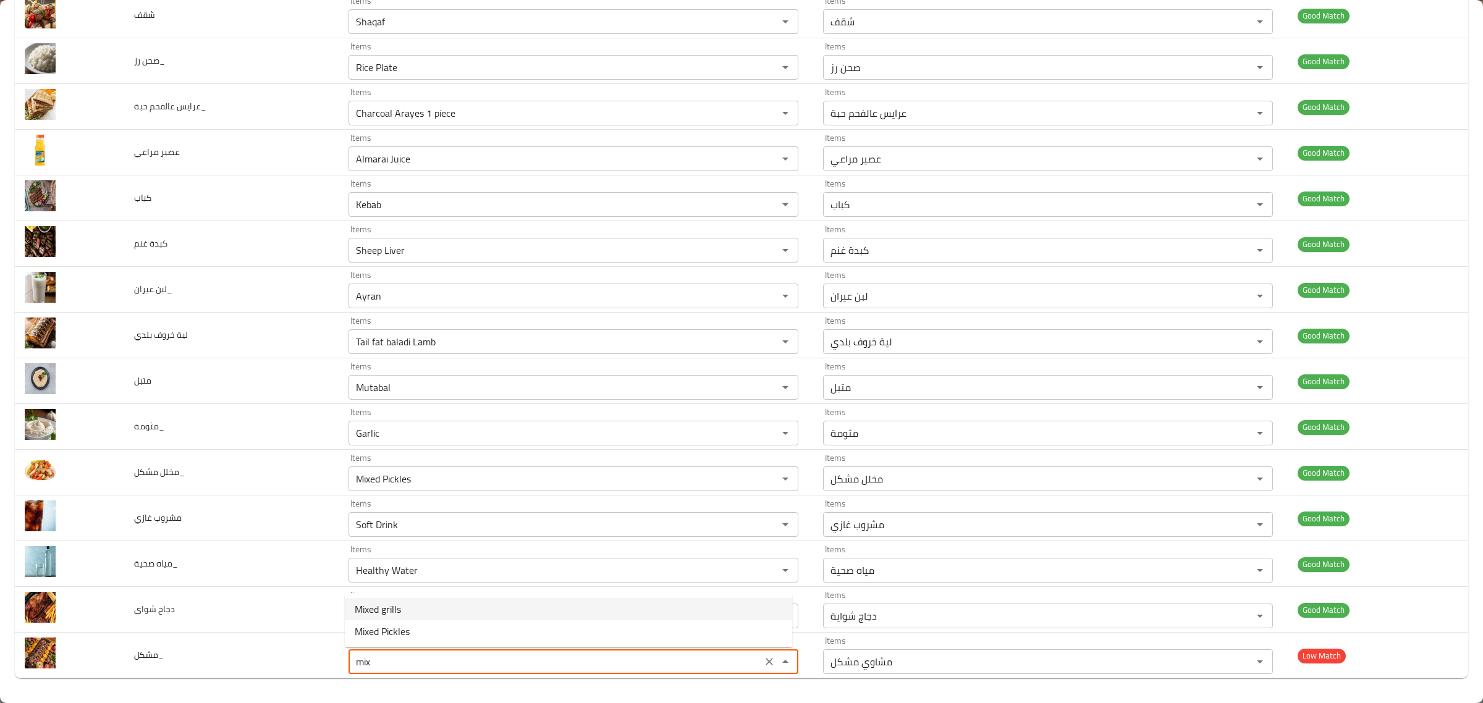
click at [359, 602] on span "Mixed grills" at bounding box center [378, 609] width 46 height 15
type input "Mixed grills"
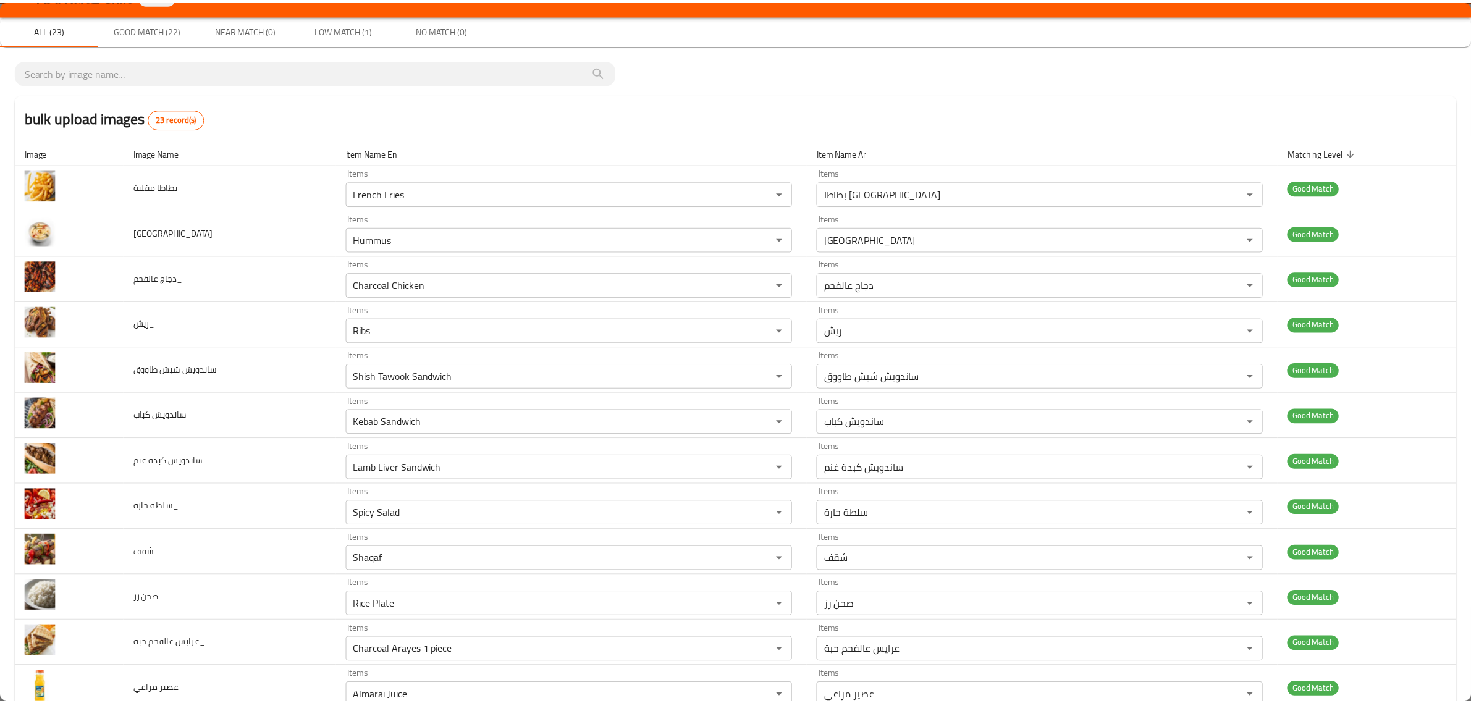
scroll to position [0, 0]
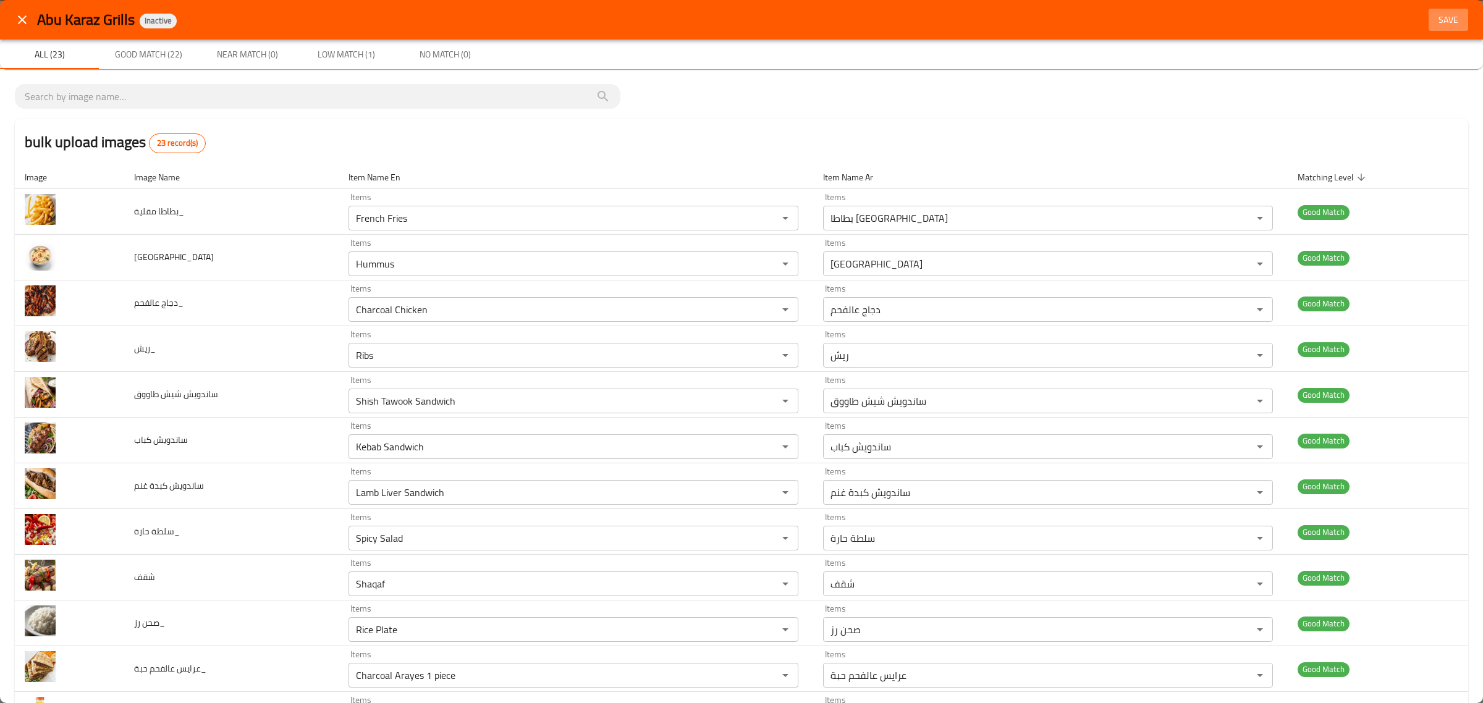
click at [1433, 16] on span "Save" at bounding box center [1448, 19] width 30 height 15
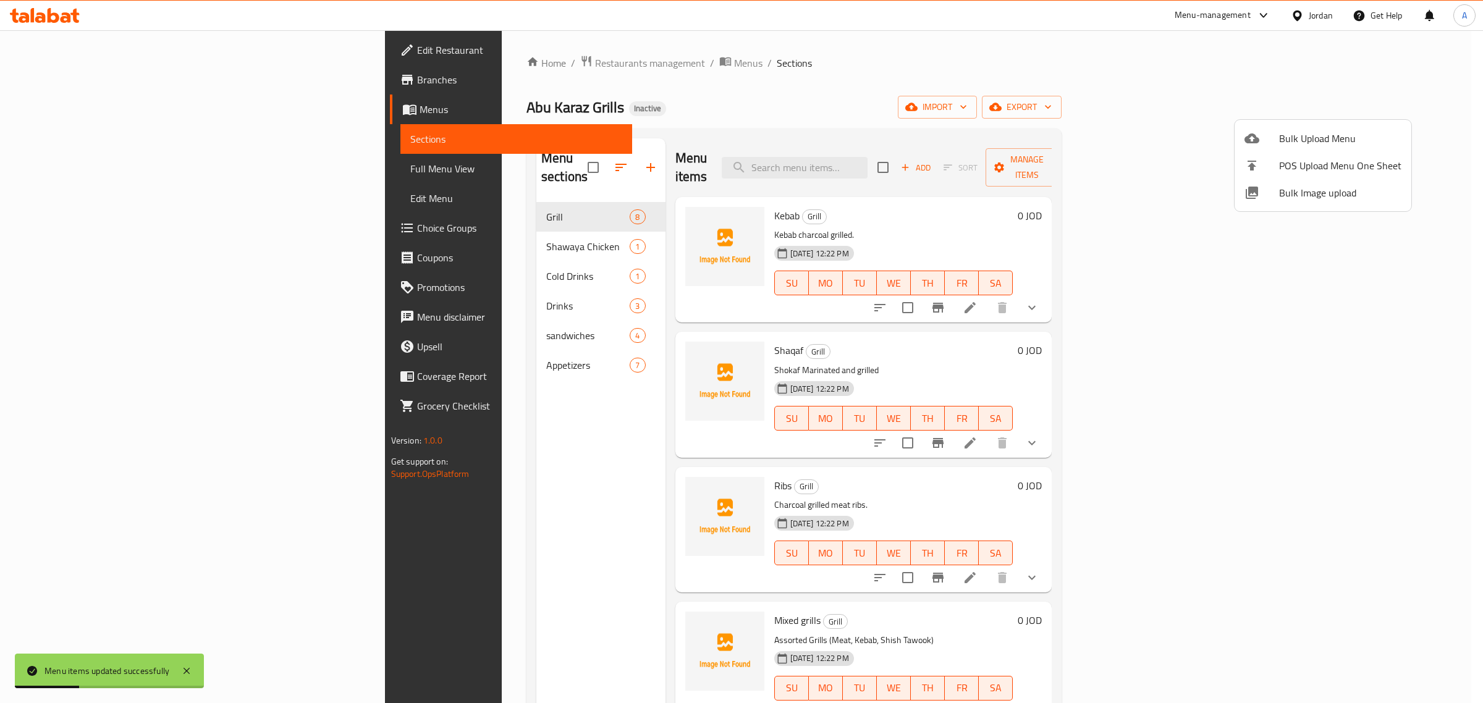
click at [330, 212] on div at bounding box center [741, 351] width 1483 height 703
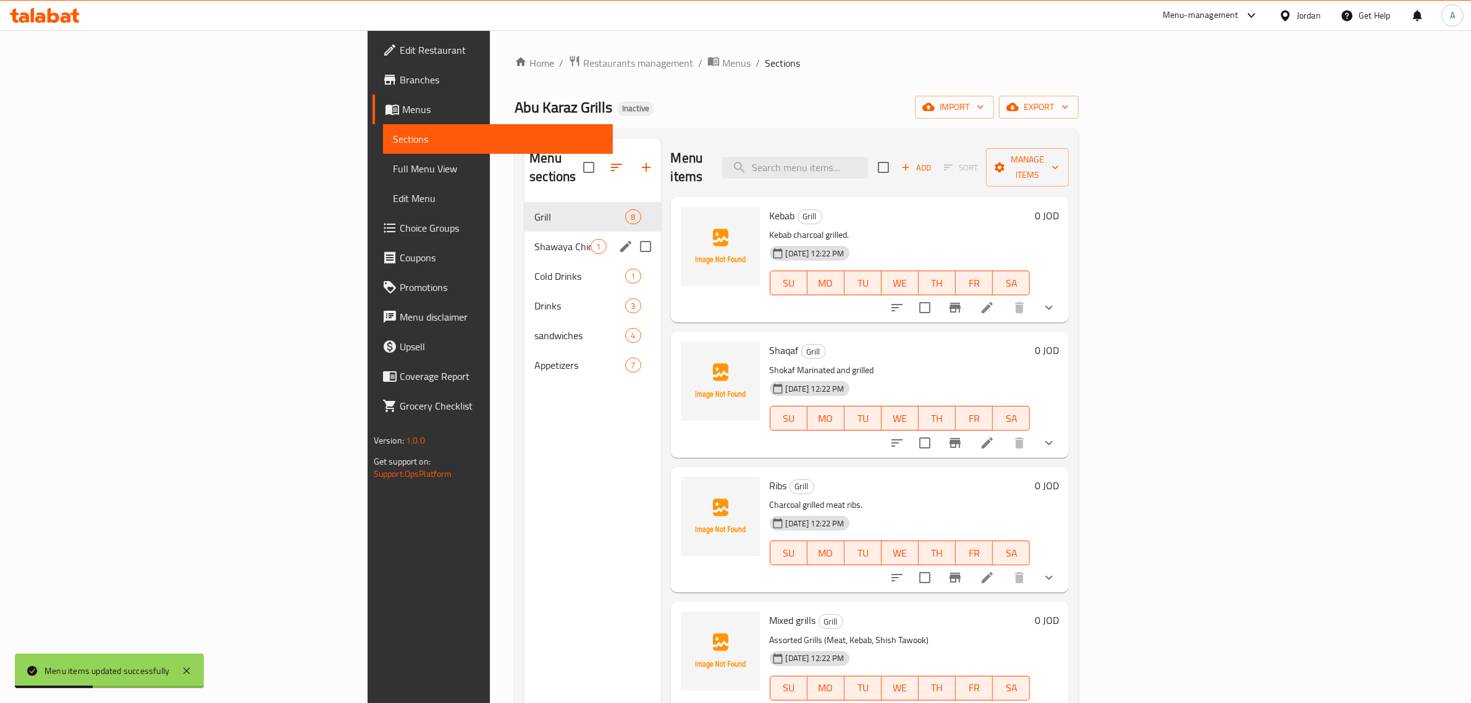
click at [524, 241] on div "Shawaya Chicken 1" at bounding box center [592, 247] width 136 height 30
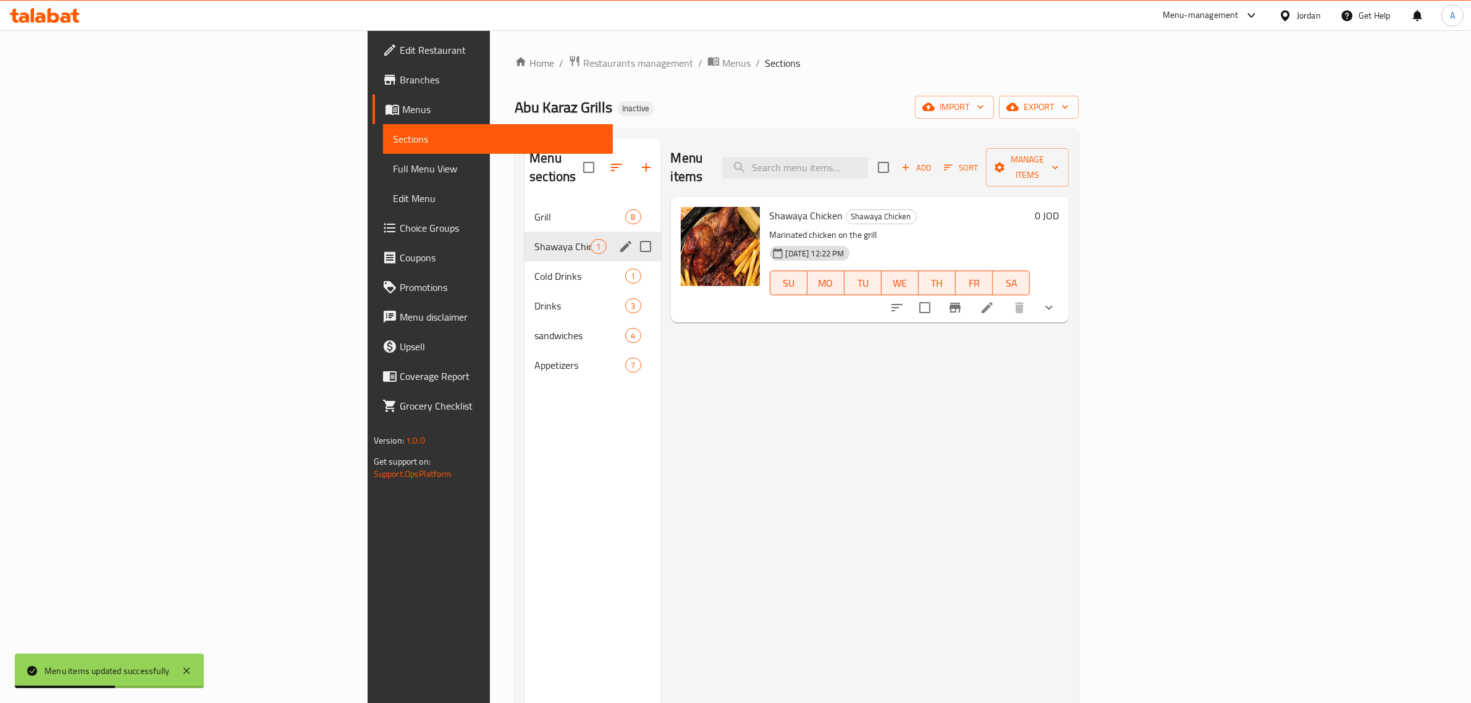
click at [524, 232] on div "Shawaya Chicken 1" at bounding box center [592, 247] width 136 height 30
click at [534, 209] on span "Grill" at bounding box center [562, 216] width 56 height 15
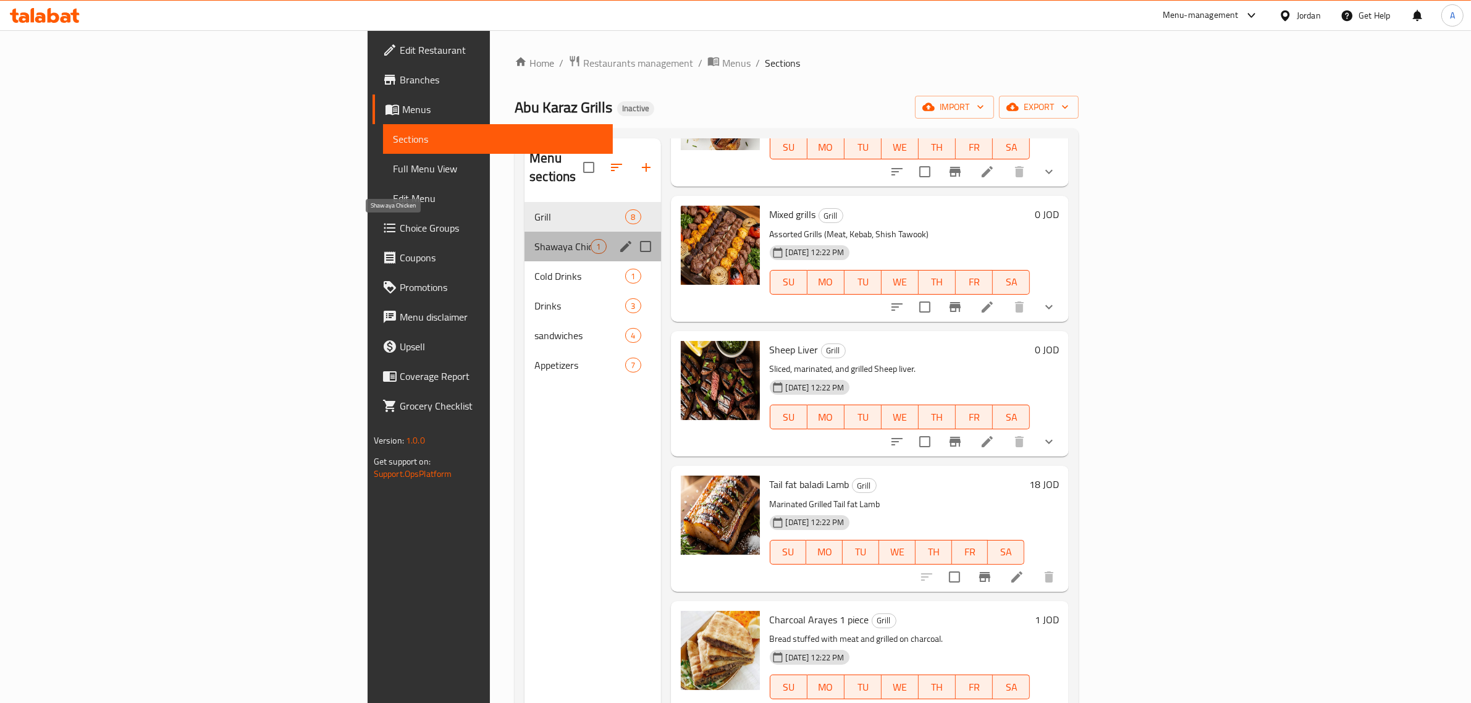
click at [534, 239] on span "Shawaya Chicken" at bounding box center [562, 246] width 56 height 15
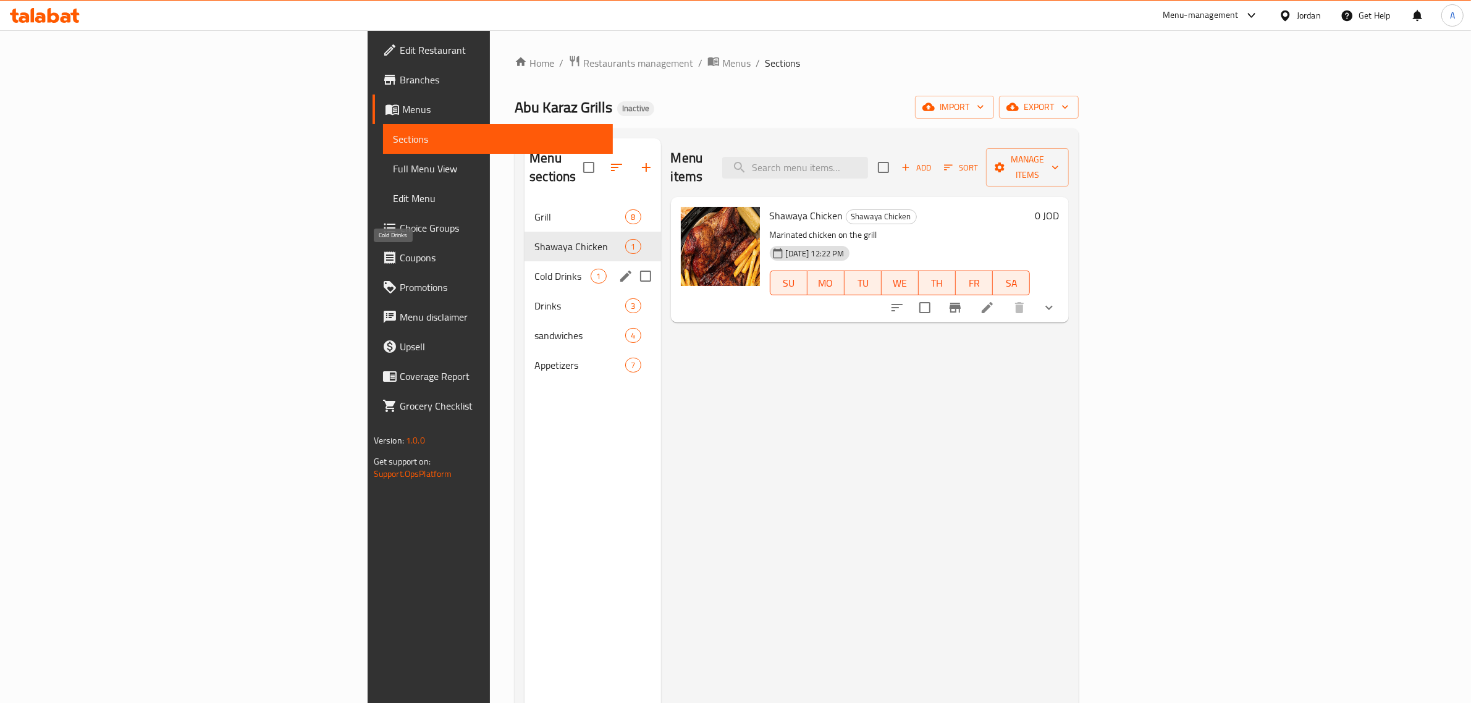
click at [534, 269] on span "Cold Drinks" at bounding box center [562, 276] width 56 height 15
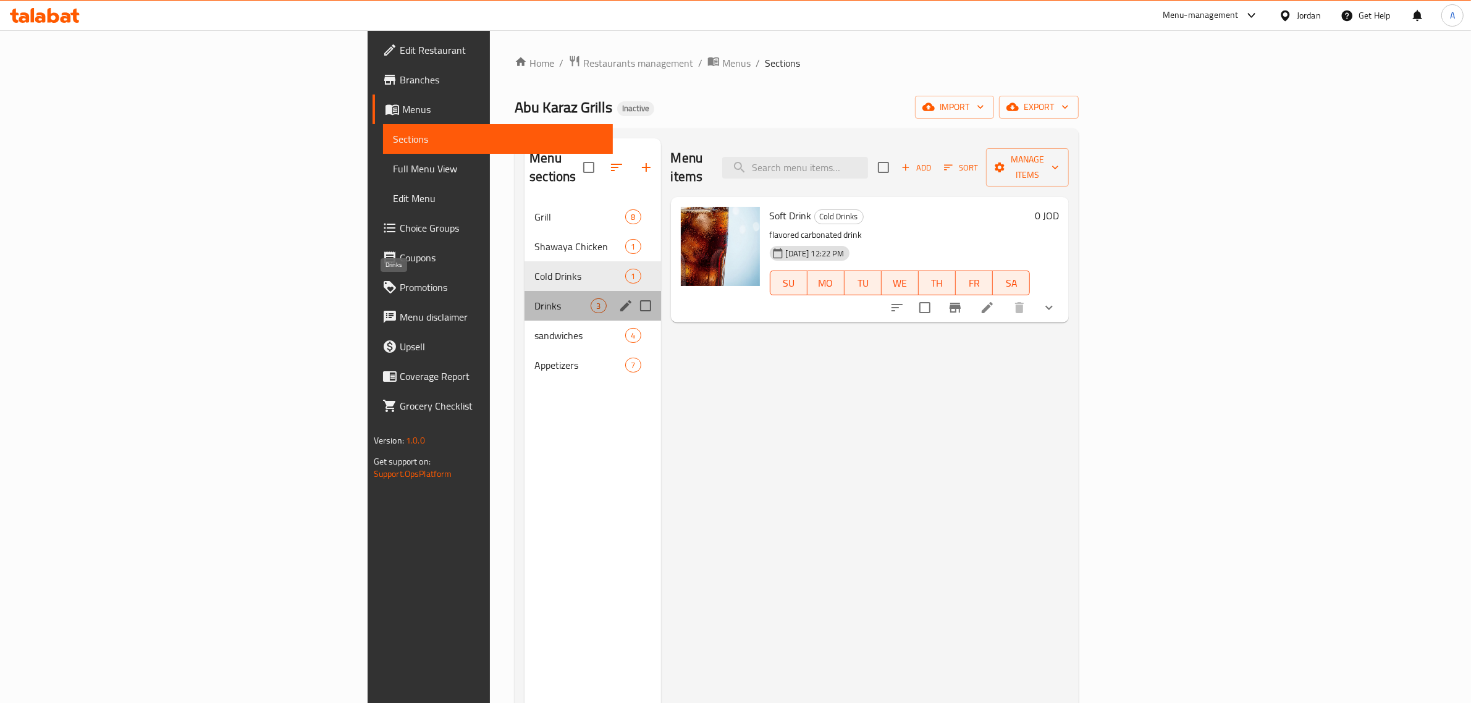
click at [534, 298] on span "Drinks" at bounding box center [562, 305] width 56 height 15
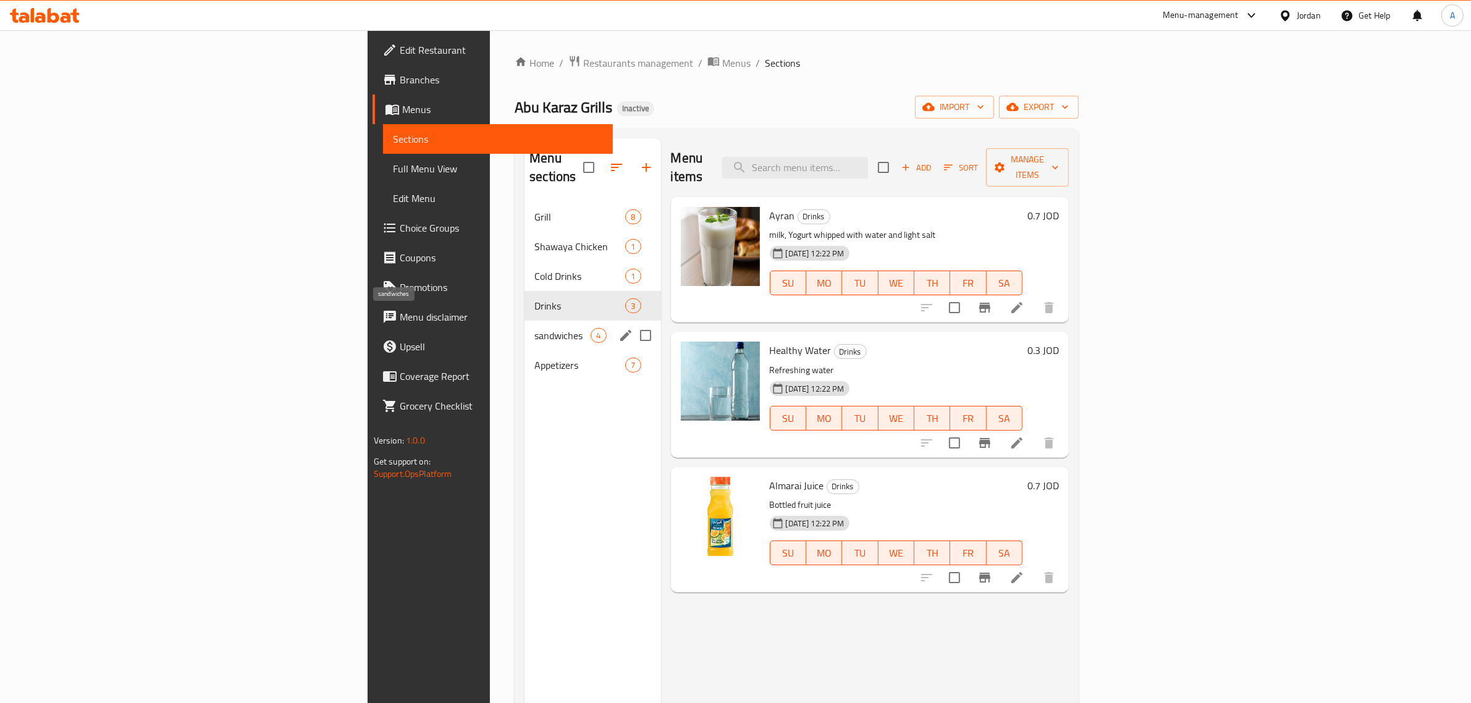
click at [534, 328] on span "sandwiches" at bounding box center [562, 335] width 56 height 15
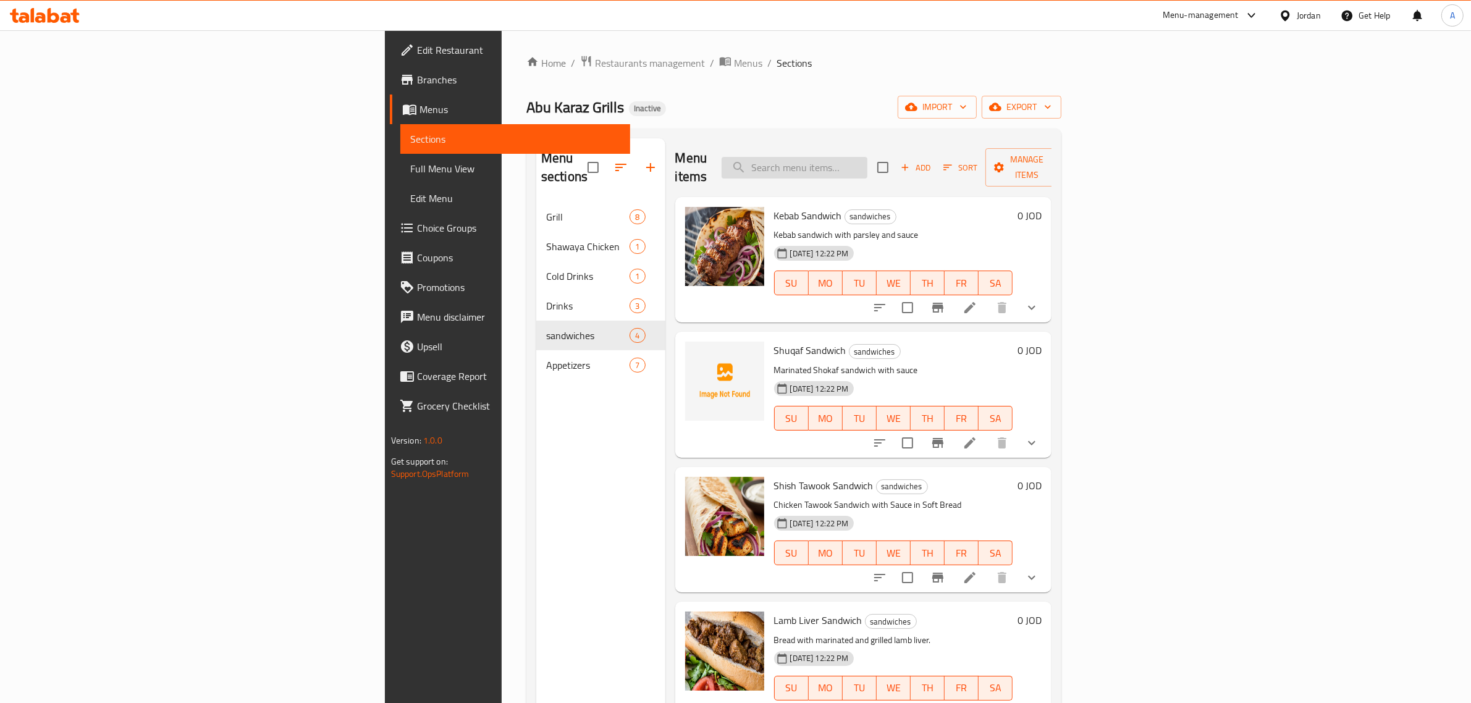
click at [867, 161] on input "search" at bounding box center [795, 168] width 146 height 22
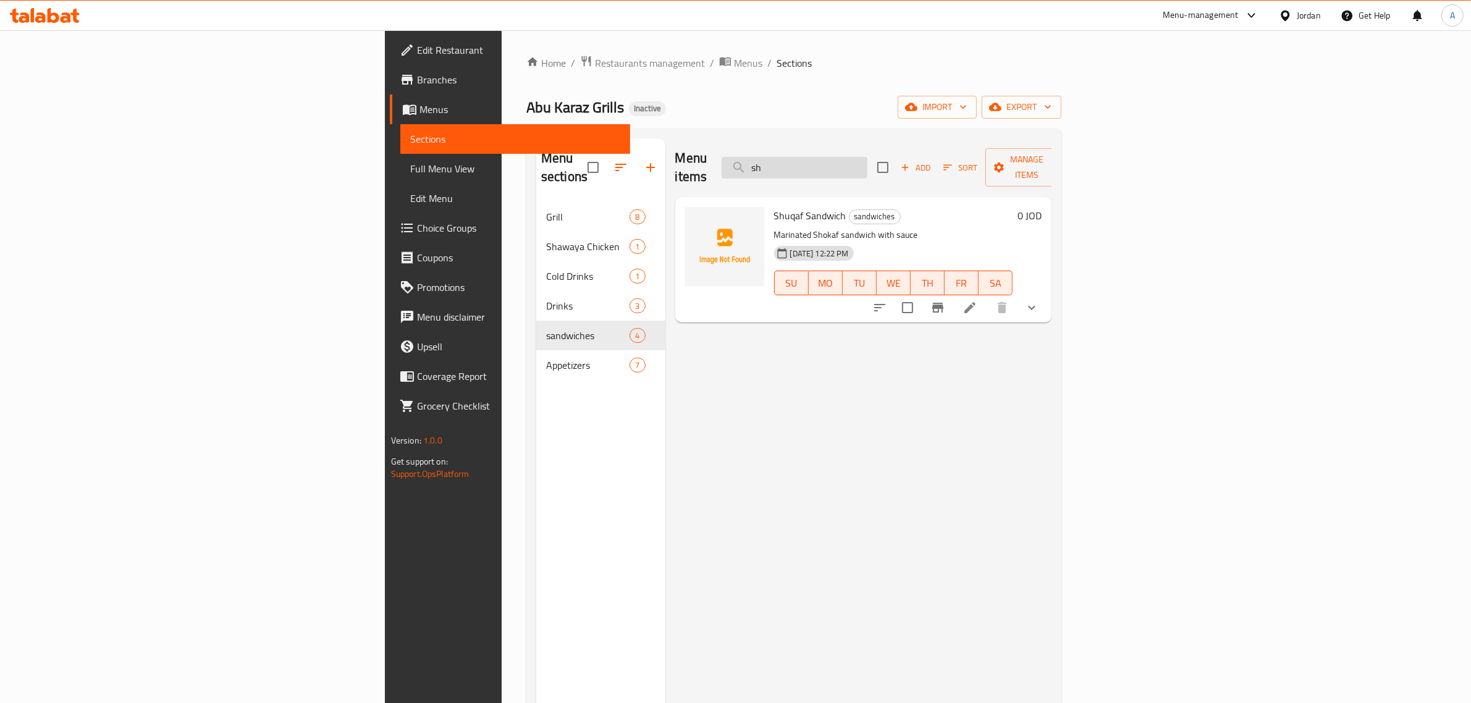
type input "s"
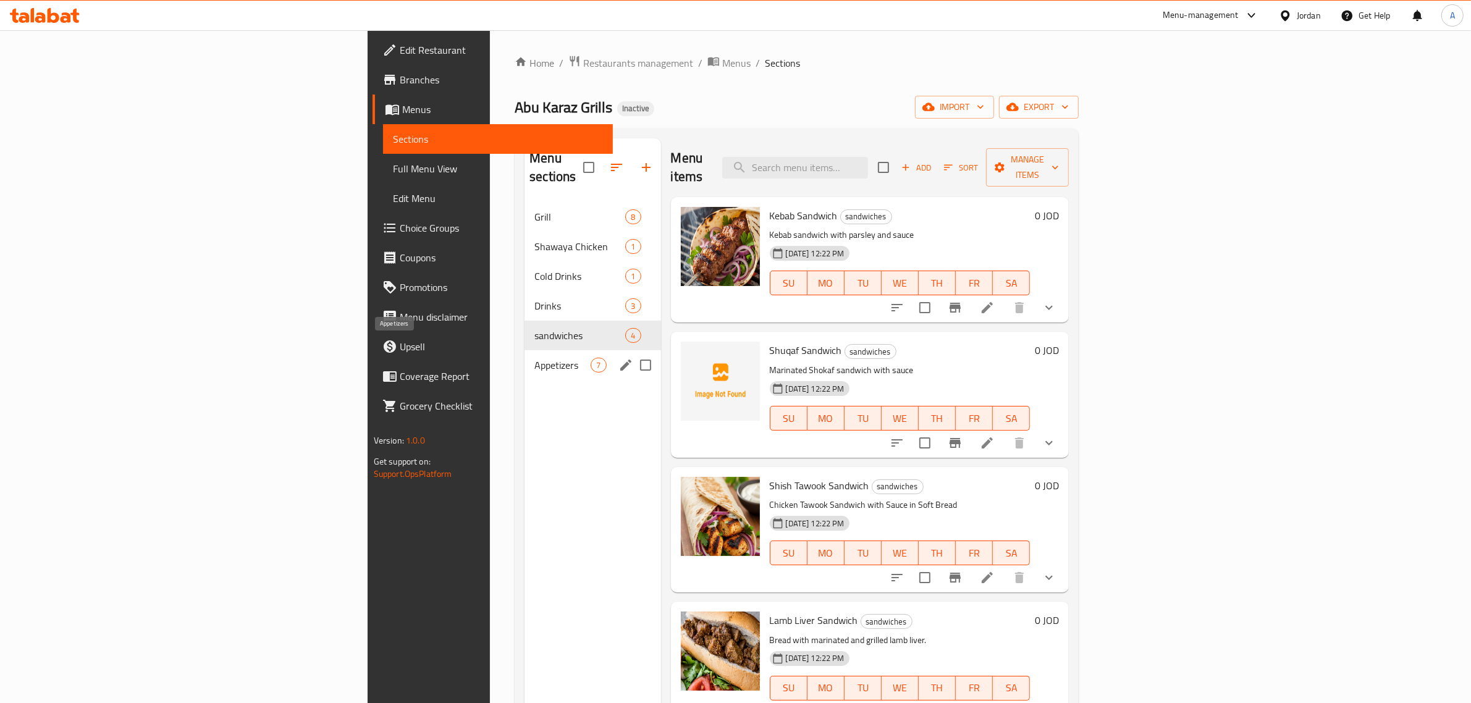
click at [534, 358] on span "Appetizers" at bounding box center [562, 365] width 56 height 15
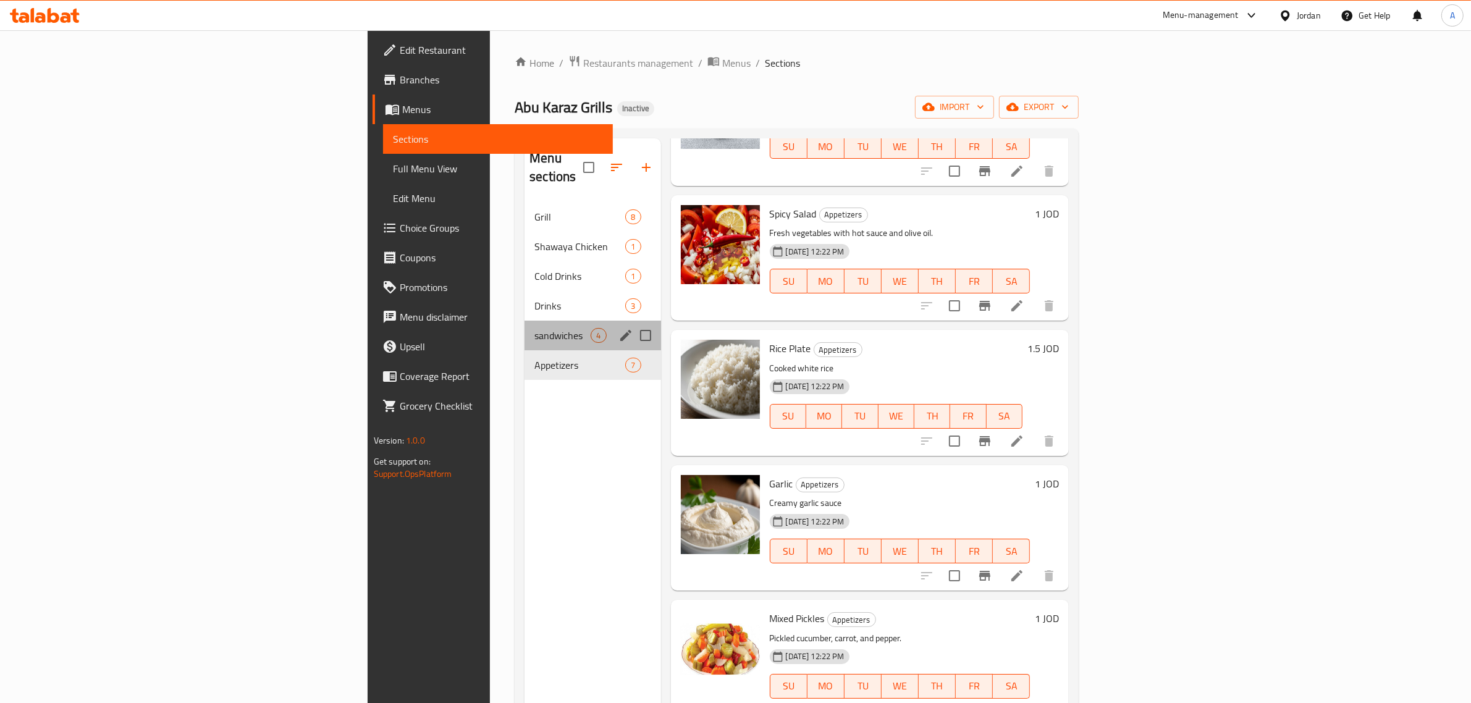
click at [524, 326] on div "sandwiches 4" at bounding box center [592, 336] width 136 height 30
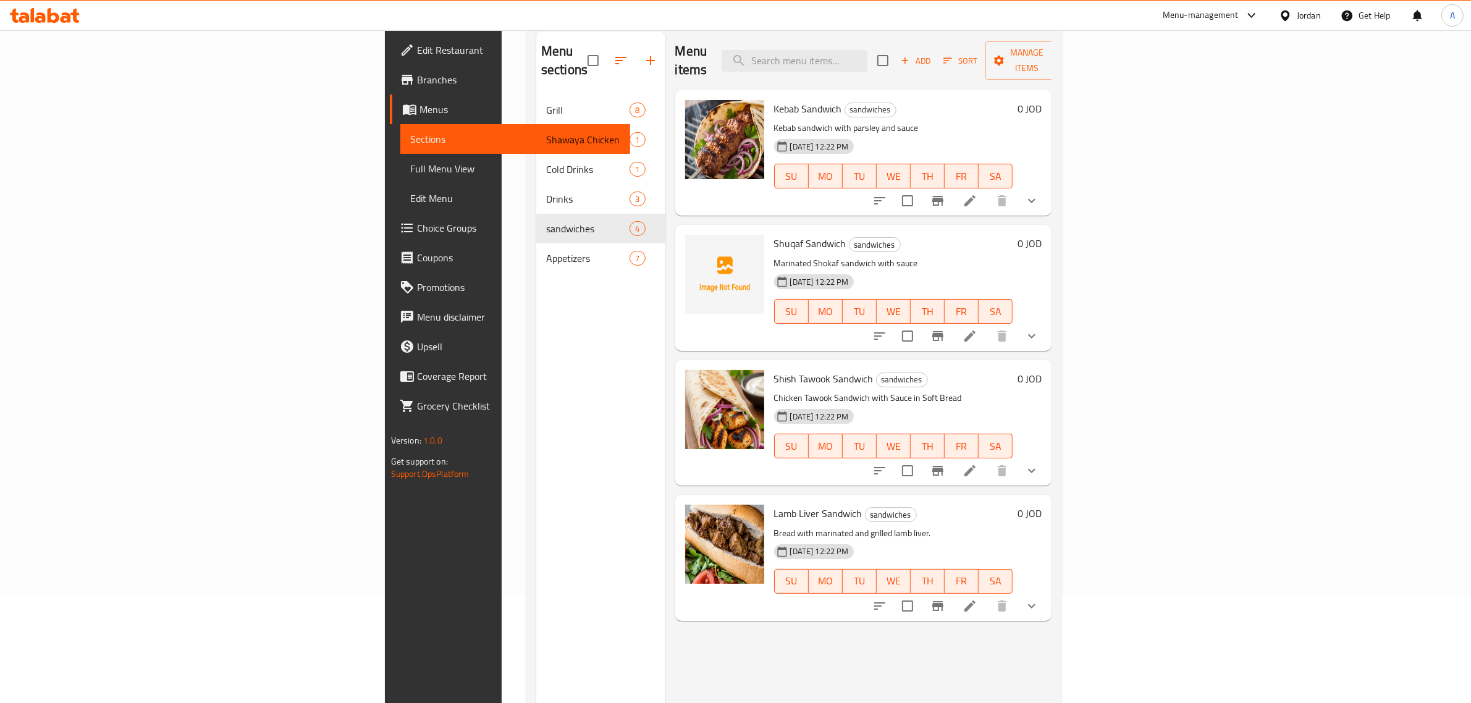
scroll to position [174, 0]
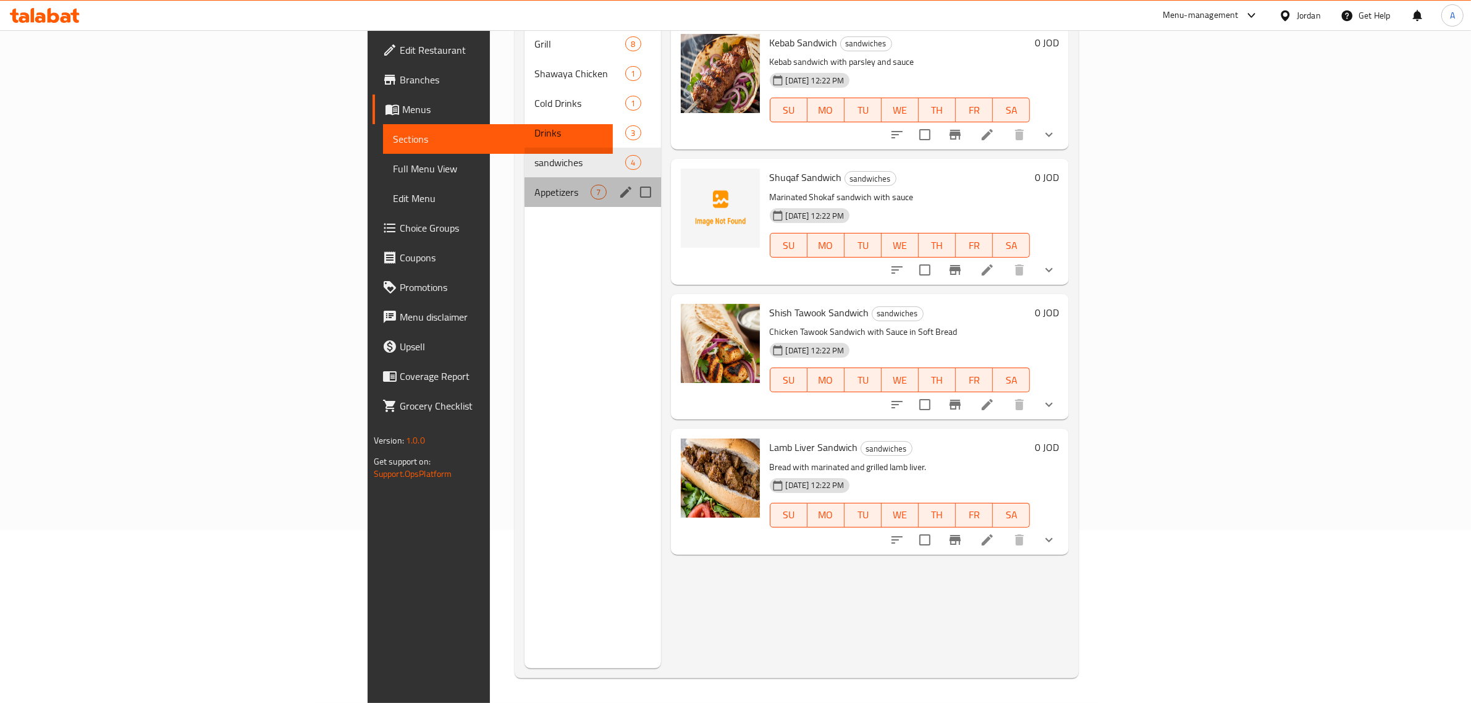
click at [524, 177] on div "Appetizers 7" at bounding box center [592, 192] width 136 height 30
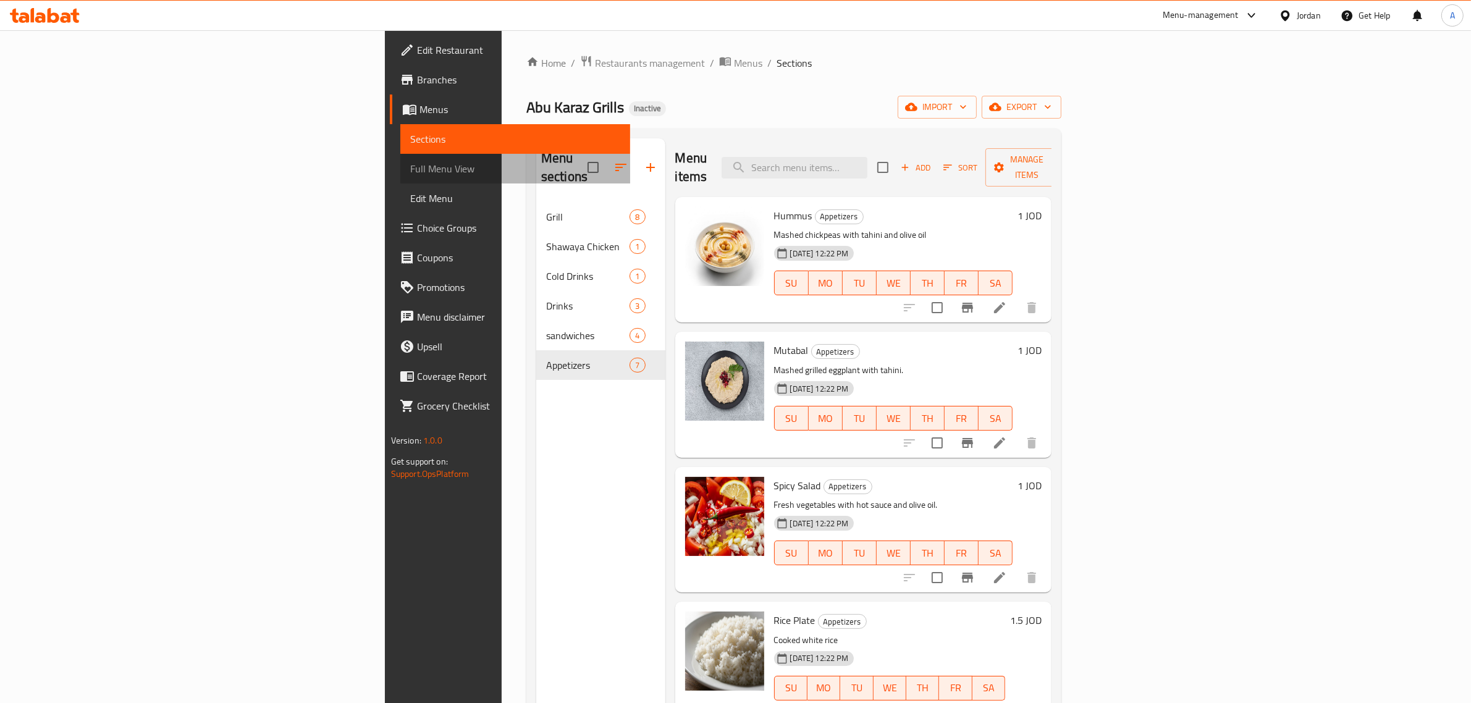
click at [410, 161] on span "Full Menu View" at bounding box center [515, 168] width 211 height 15
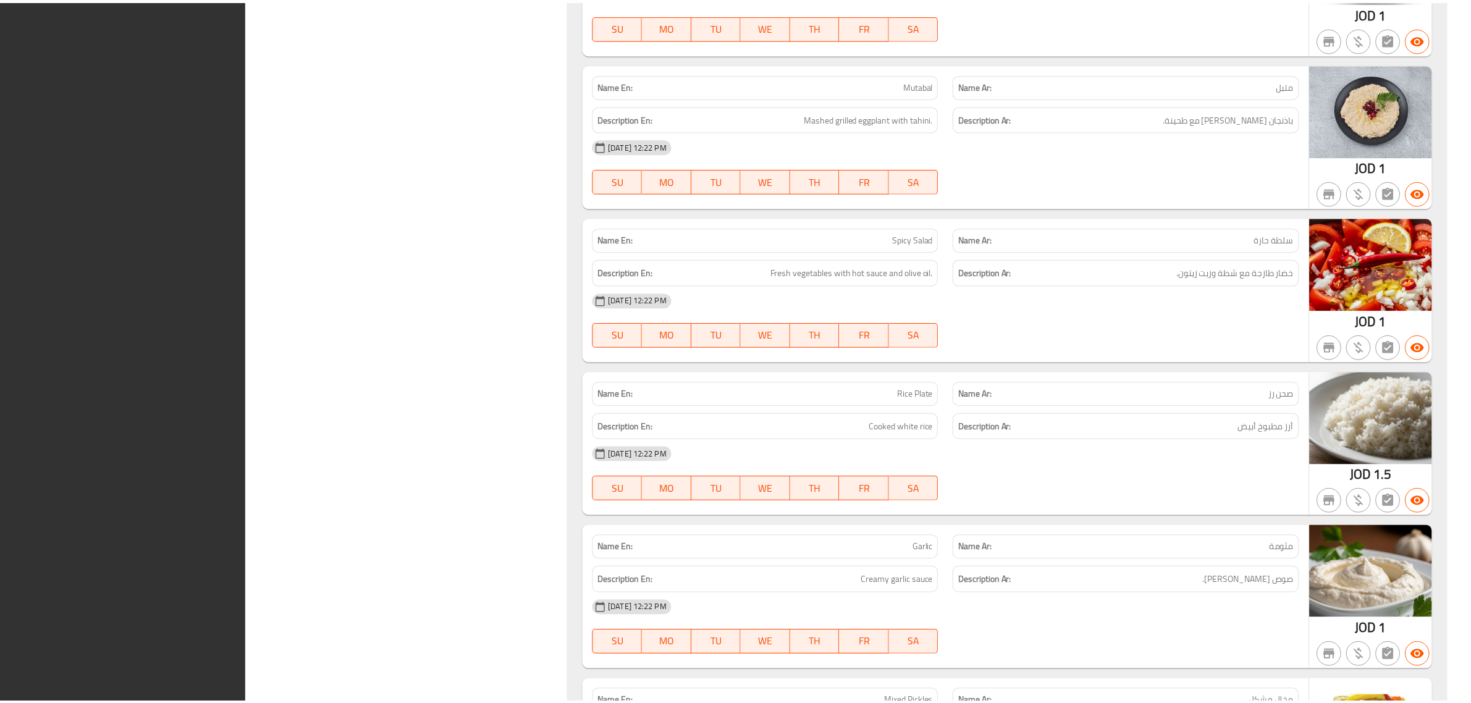
scroll to position [4450, 0]
